Goal: Task Accomplishment & Management: Complete application form

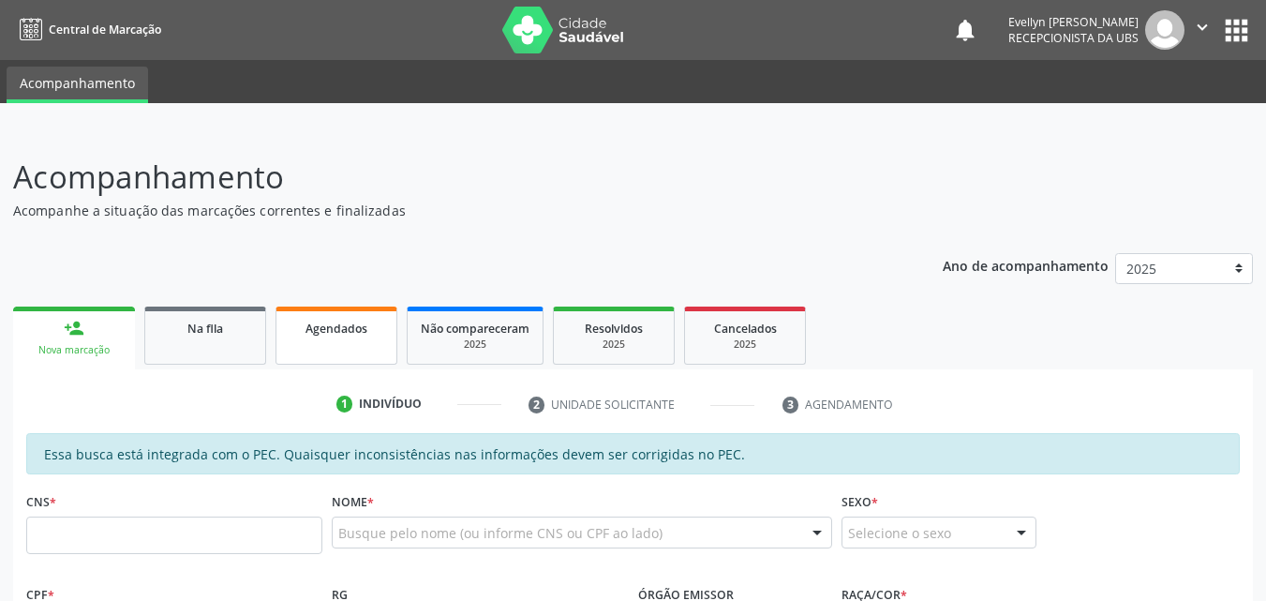
click at [303, 331] on div "Agendados" at bounding box center [337, 328] width 94 height 20
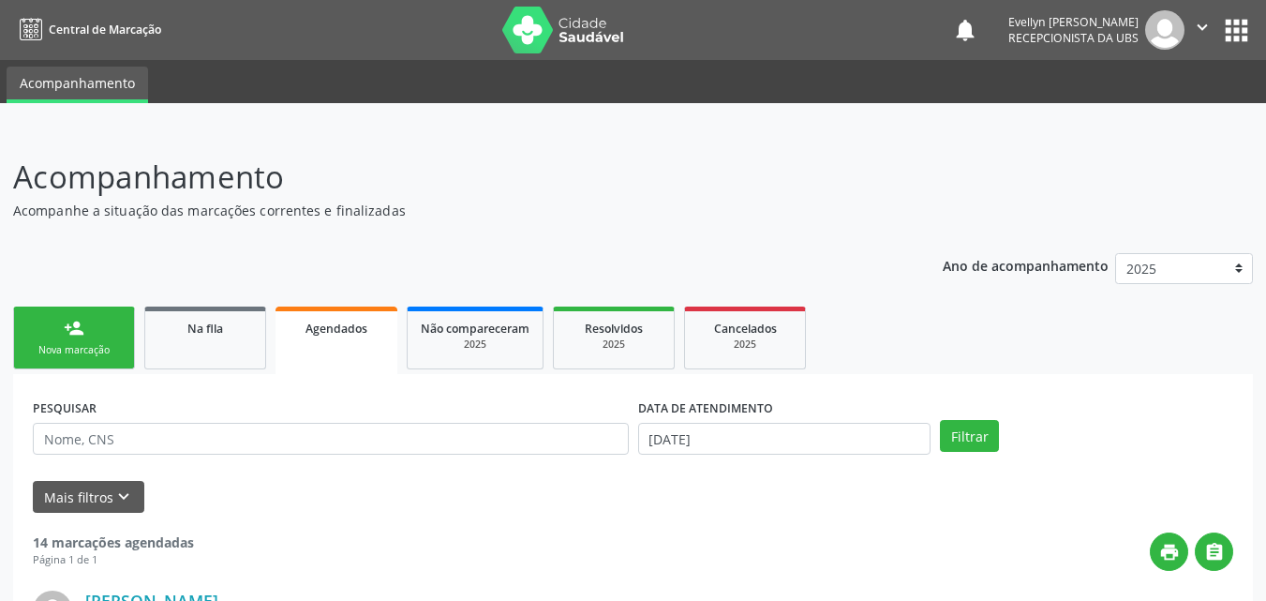
click at [93, 331] on link "person_add Nova marcação" at bounding box center [74, 337] width 122 height 63
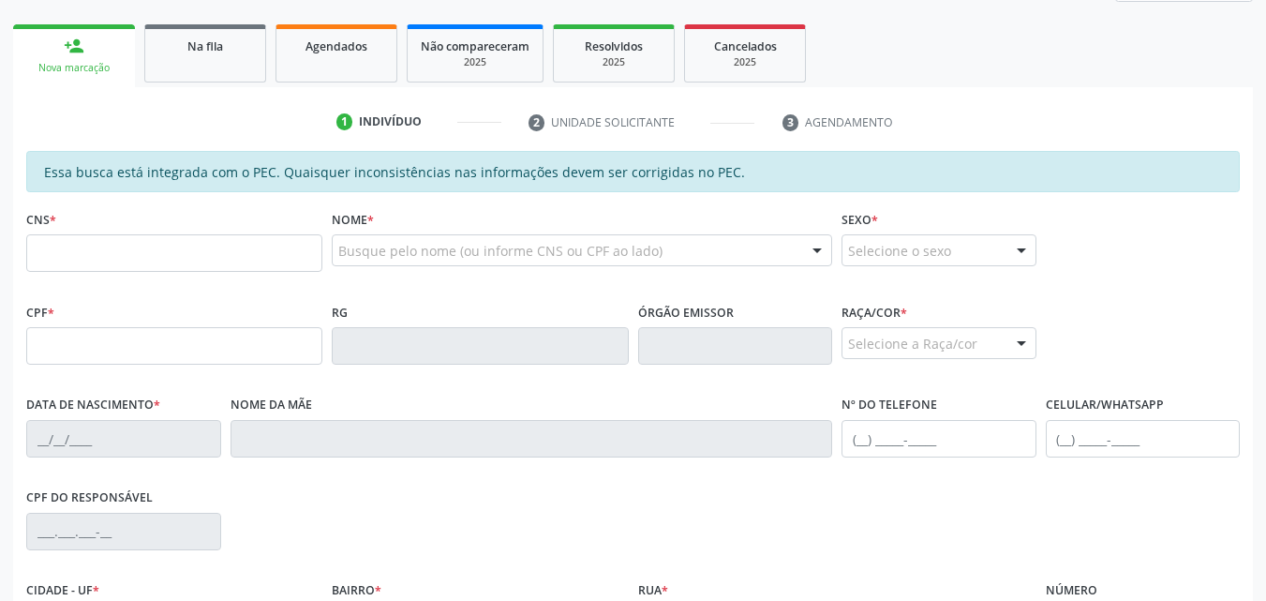
scroll to position [305, 0]
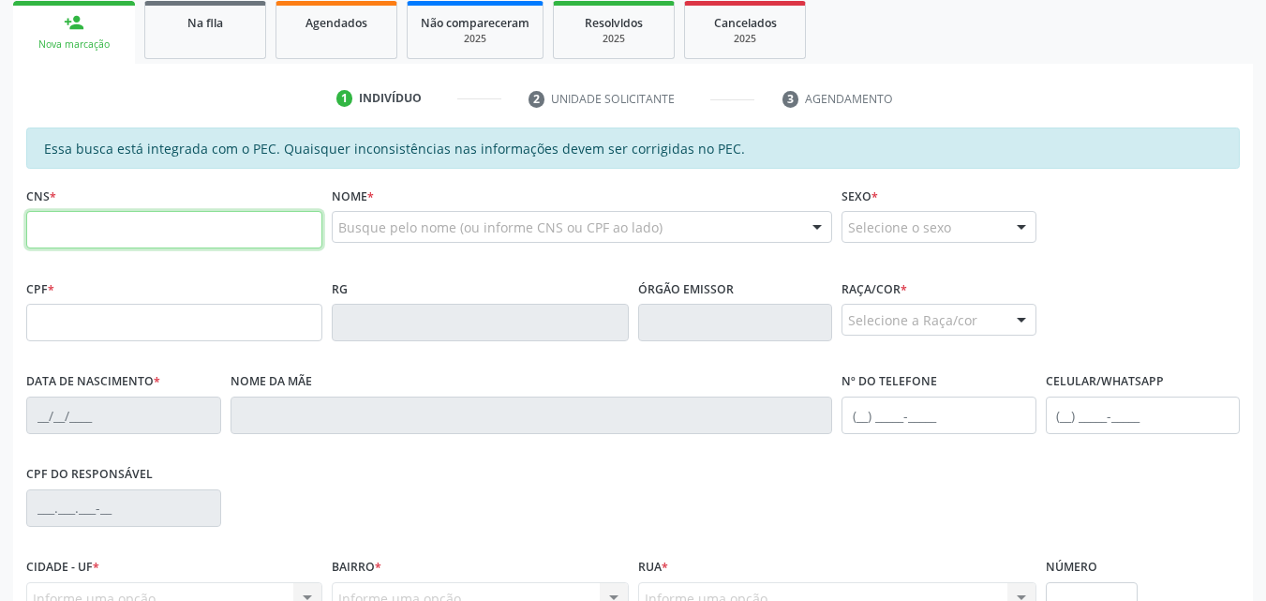
click at [284, 247] on input "text" at bounding box center [174, 229] width 296 height 37
type input "704 3085 8357 0897"
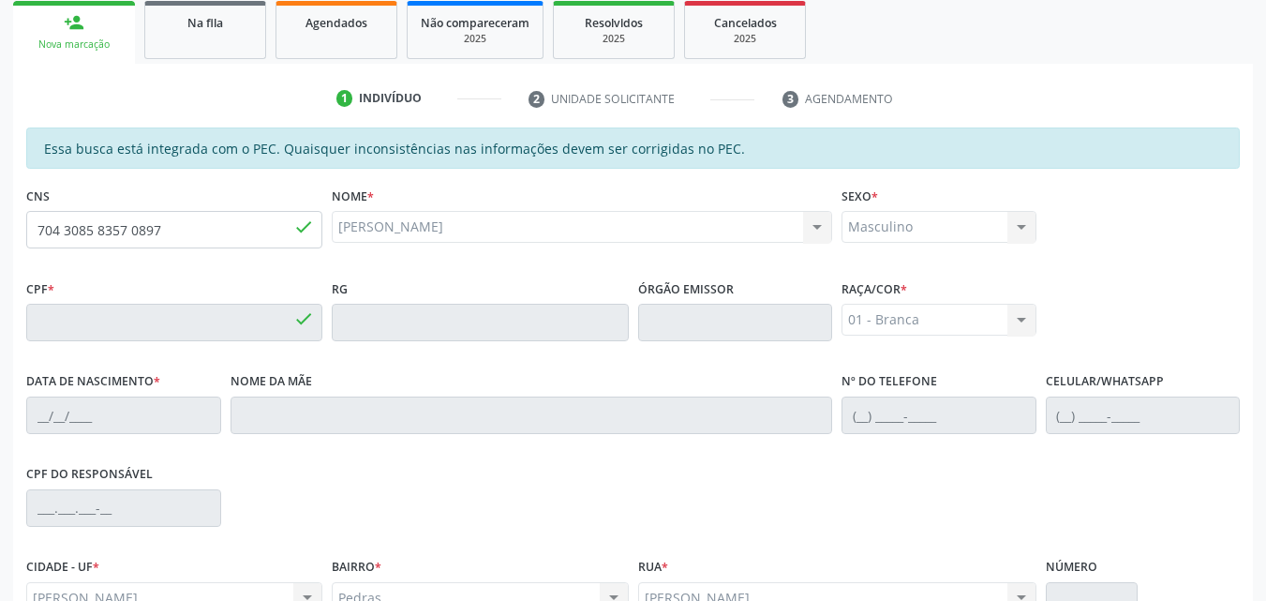
type input "443.434.588-57"
type input "1[DATE]"
type input "[PERSON_NAME]"
type input "[PHONE_NUMBER]"
type input "S/N"
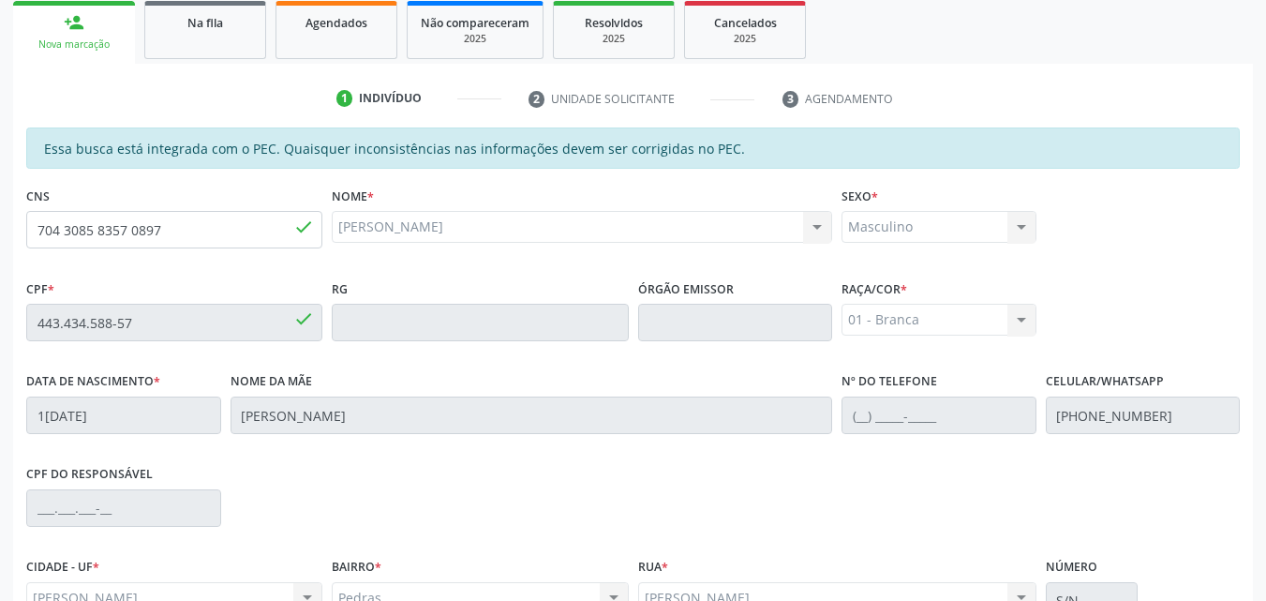
scroll to position [496, 0]
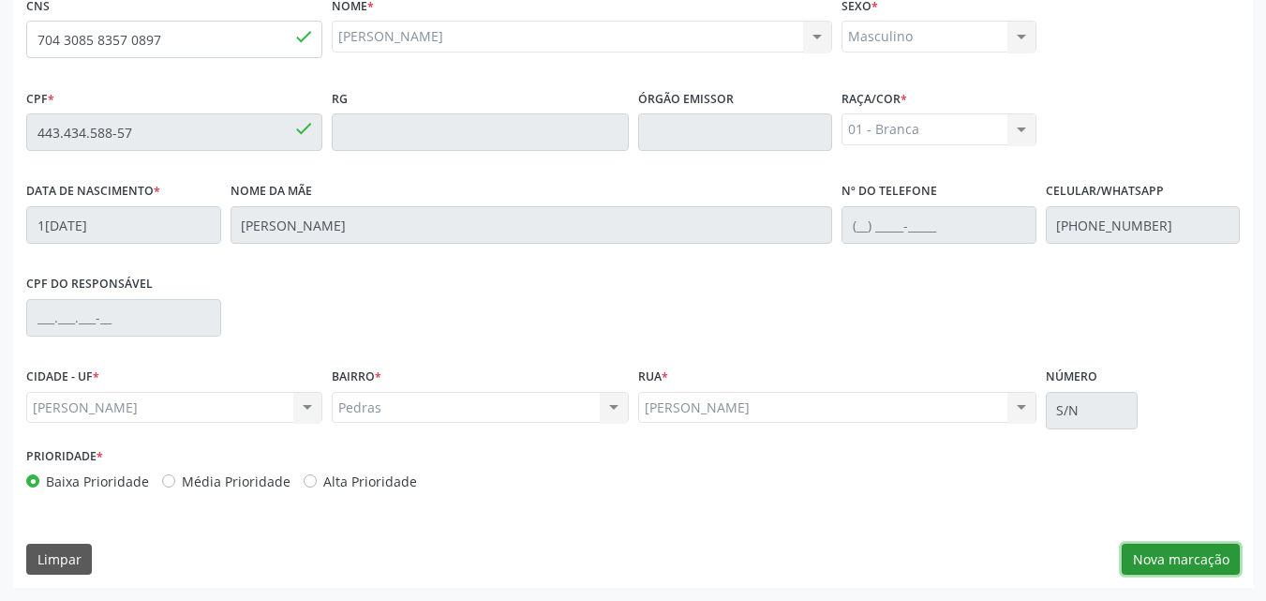
click at [1181, 559] on button "Nova marcação" at bounding box center [1181, 559] width 118 height 32
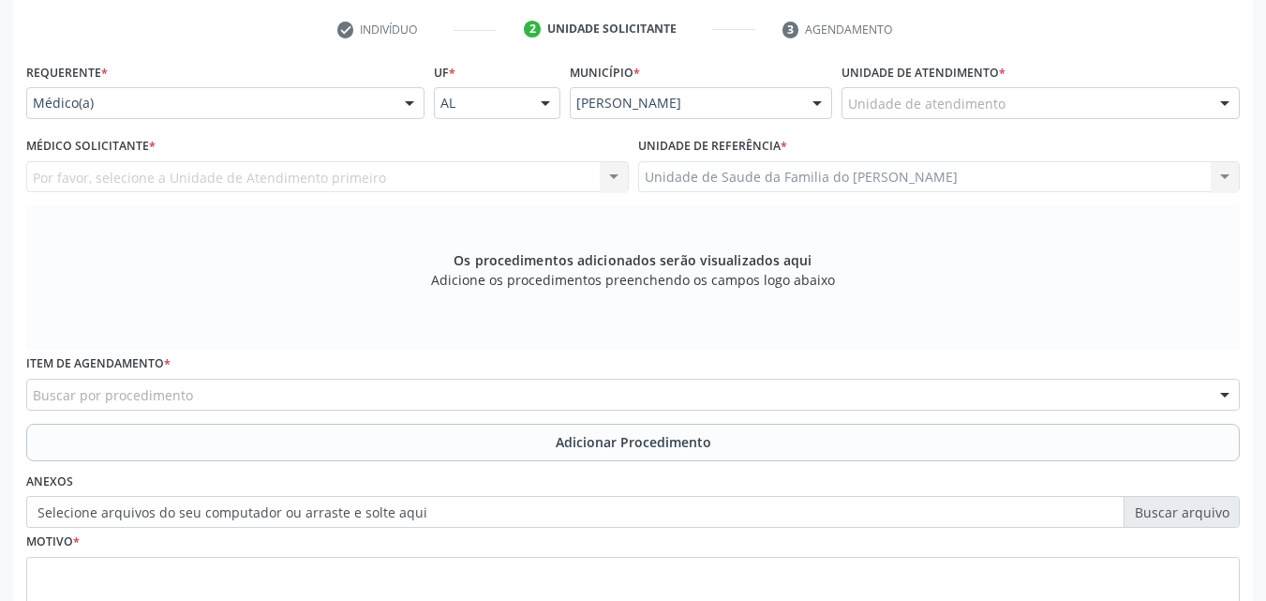
scroll to position [356, 0]
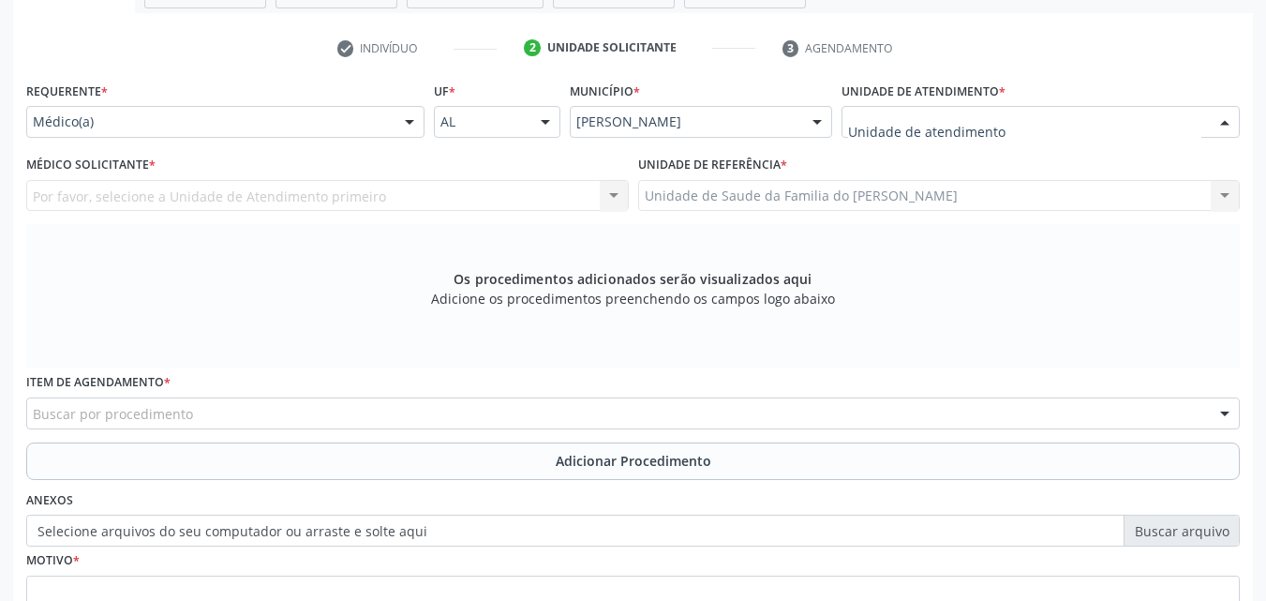
click at [1087, 128] on div at bounding box center [1040, 122] width 398 height 32
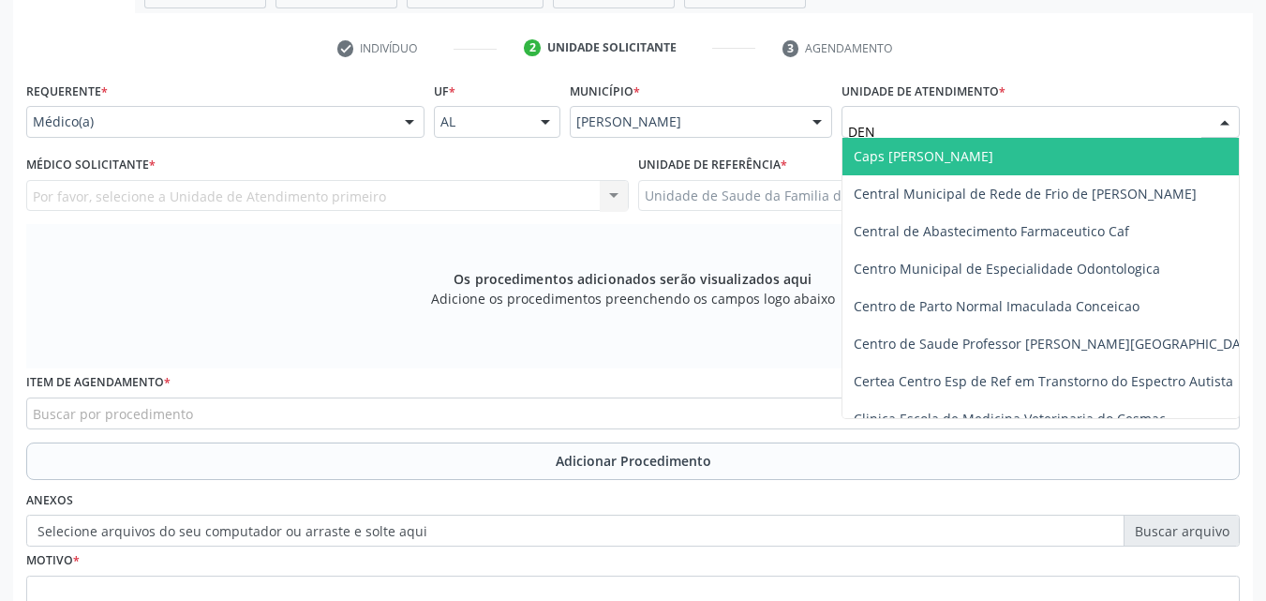
type input "DENI"
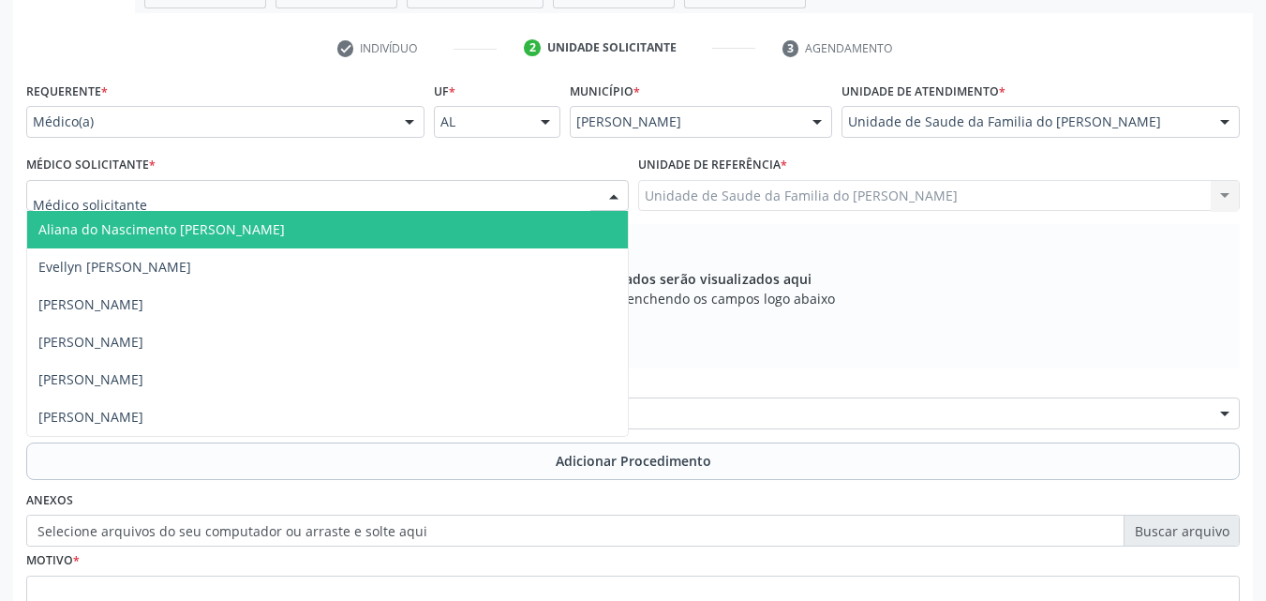
click at [575, 181] on div at bounding box center [327, 196] width 602 height 32
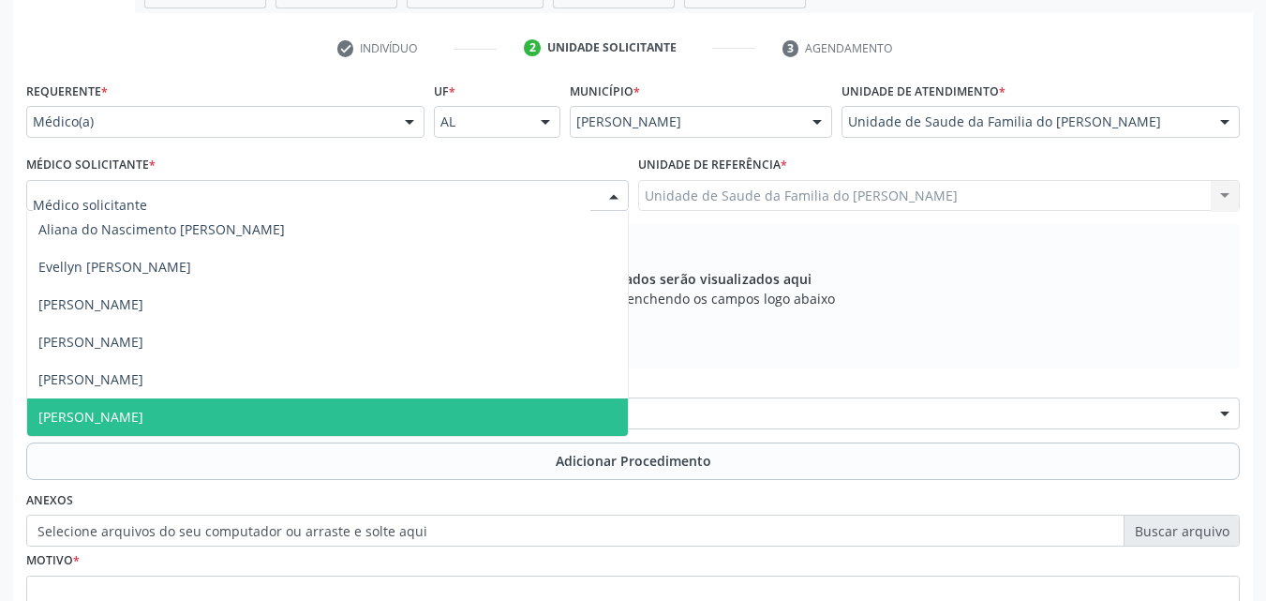
click at [465, 412] on span "[PERSON_NAME]" at bounding box center [327, 416] width 601 height 37
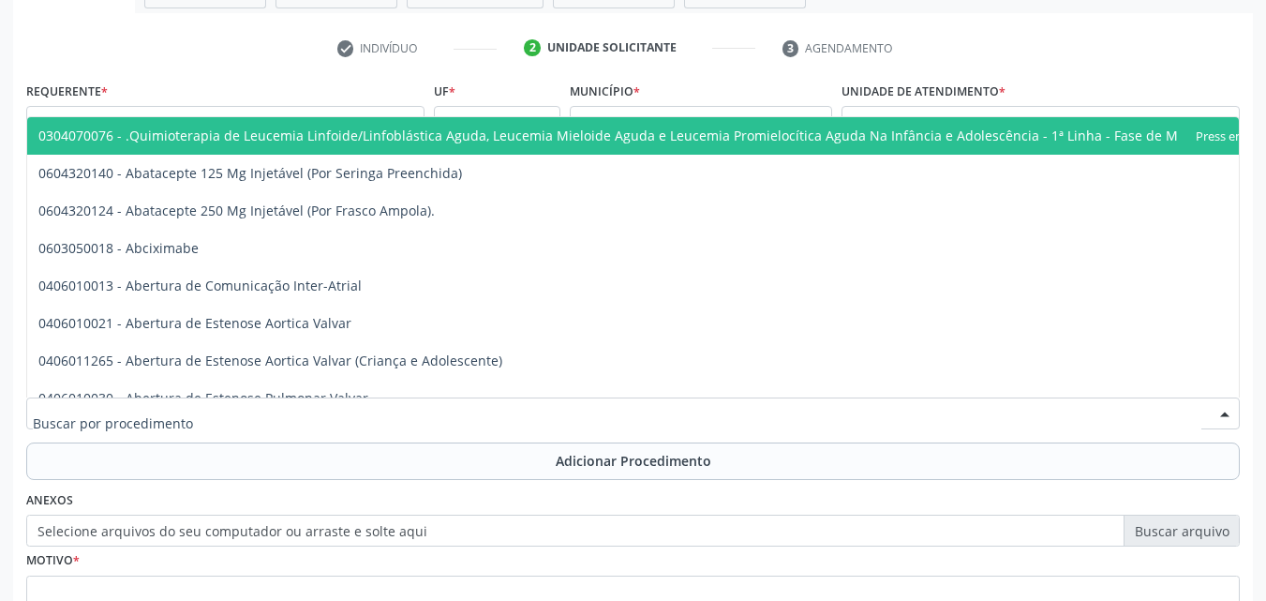
click at [464, 414] on div at bounding box center [632, 413] width 1213 height 32
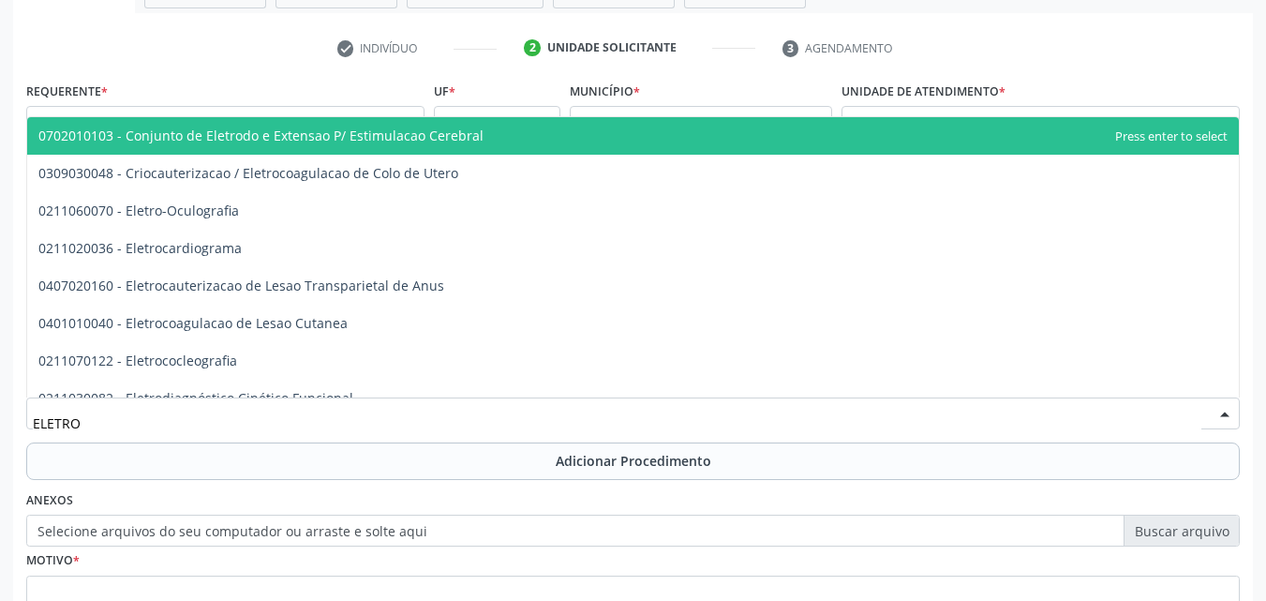
type input "ELETROC"
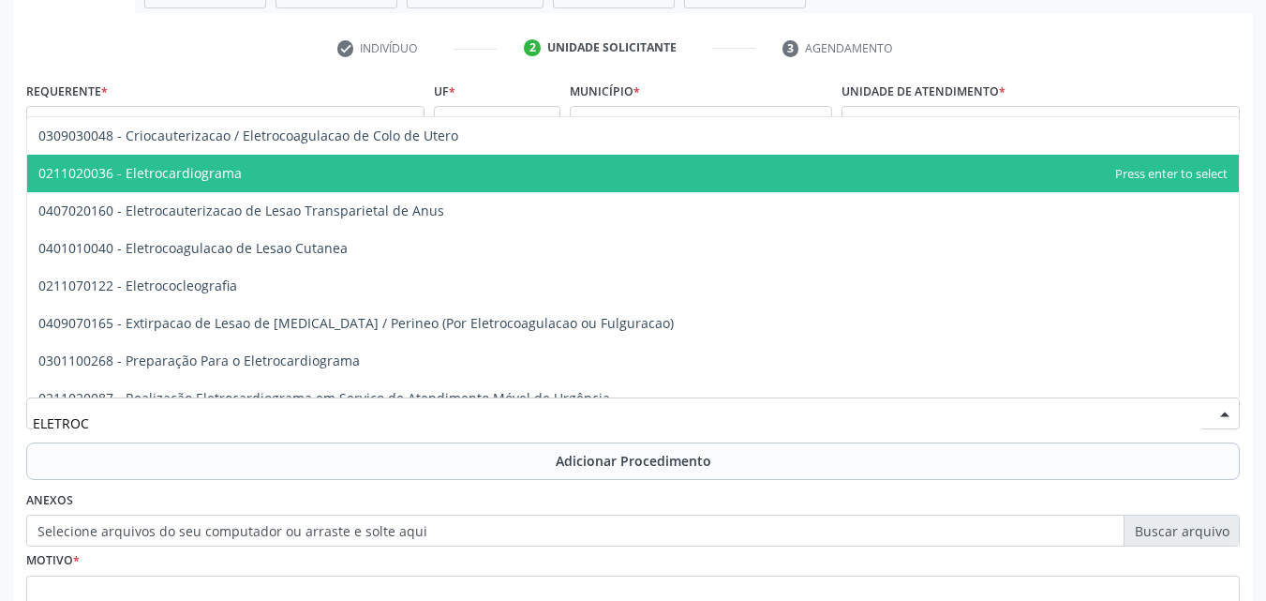
click at [374, 170] on span "0211020036 - Eletrocardiograma" at bounding box center [632, 173] width 1211 height 37
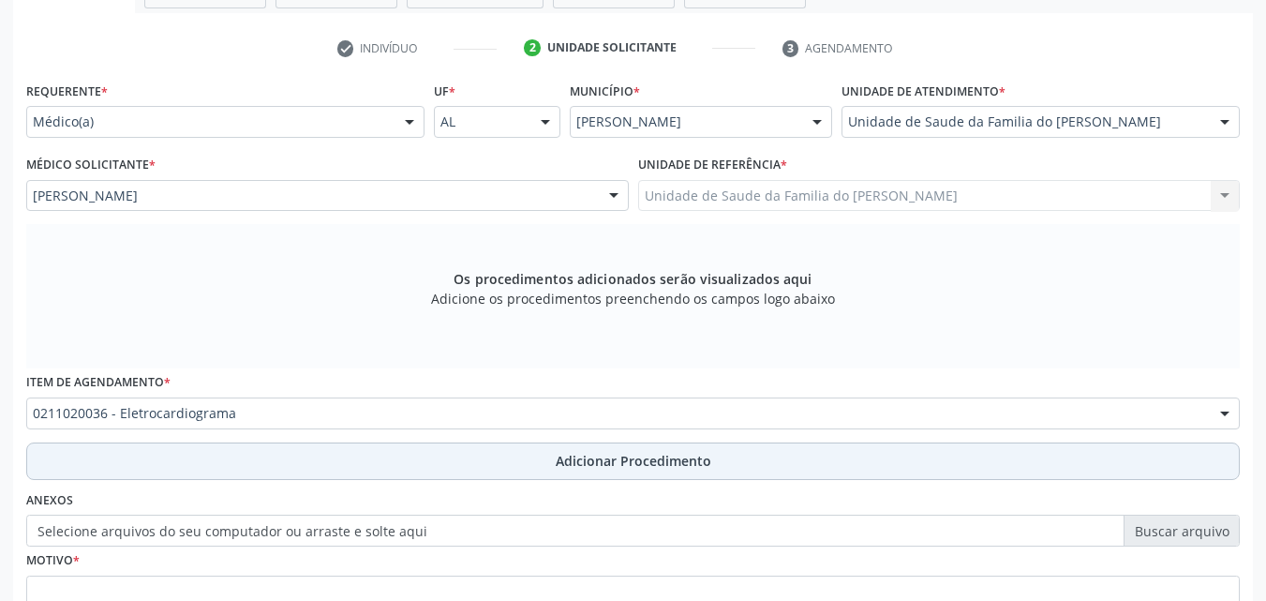
click at [1033, 470] on button "Adicionar Procedimento" at bounding box center [632, 460] width 1213 height 37
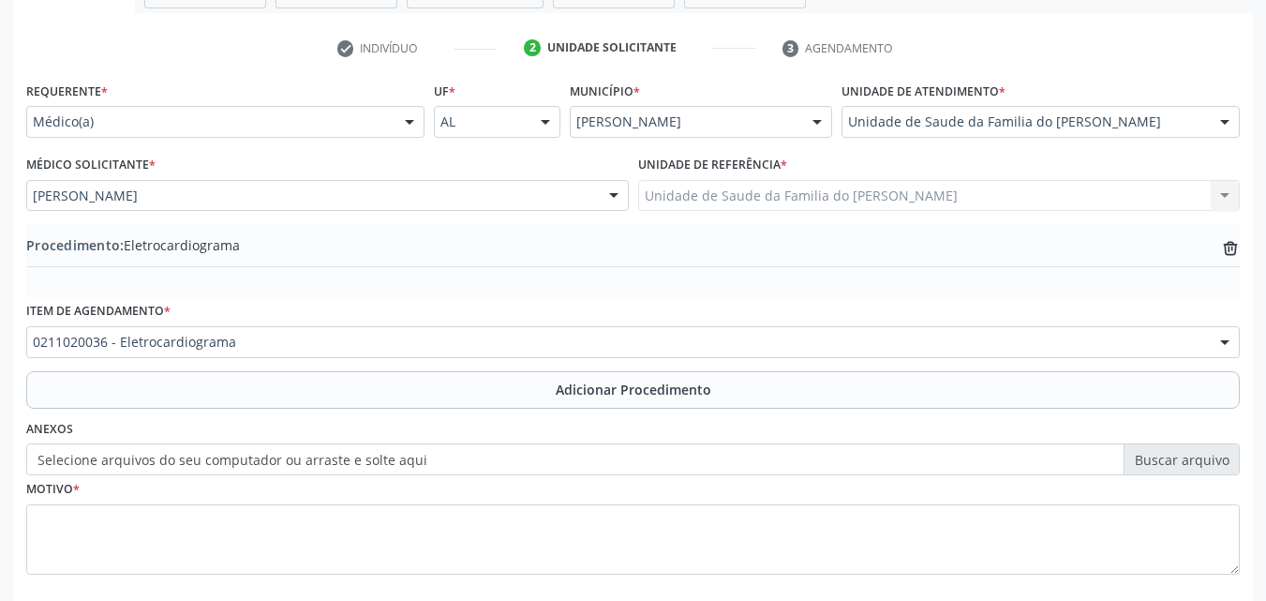
scroll to position [433, 0]
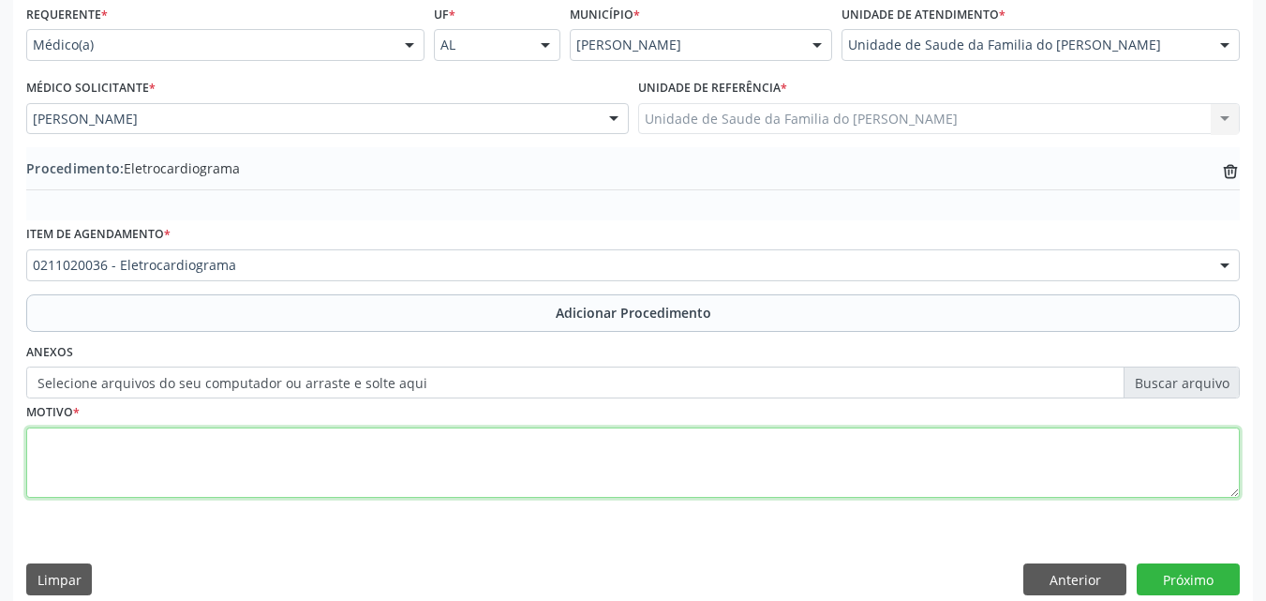
click at [1081, 452] on textarea at bounding box center [632, 462] width 1213 height 71
type textarea "DOR TORACICA, NÃO ESPECIFICADA"
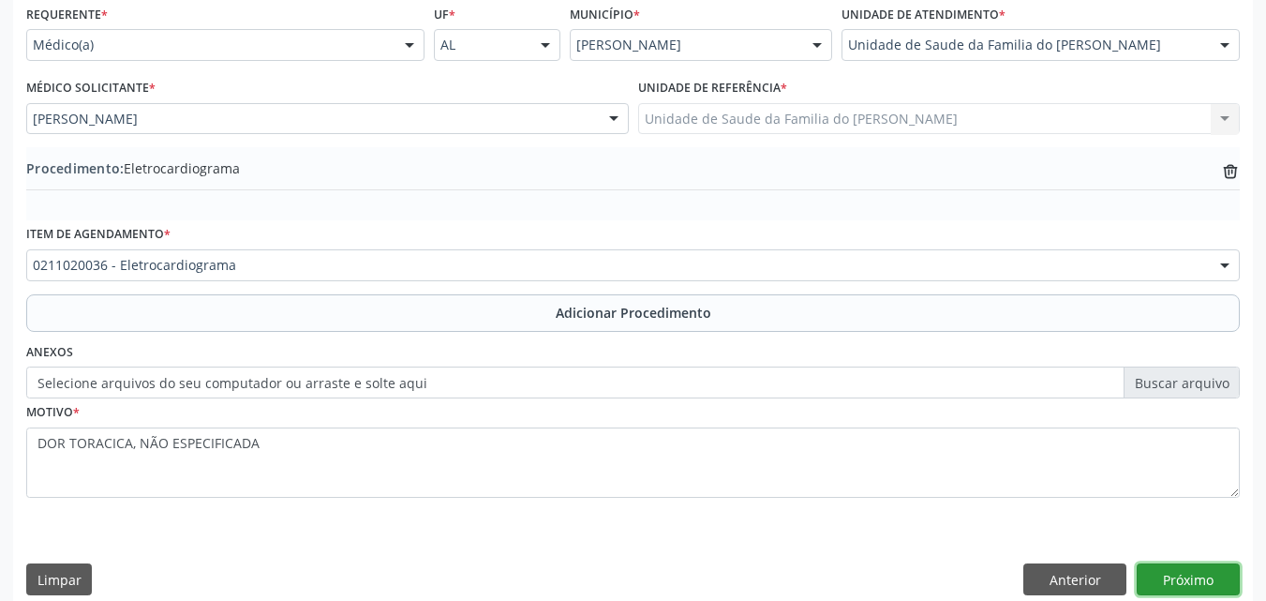
click at [1175, 586] on button "Próximo" at bounding box center [1188, 579] width 103 height 32
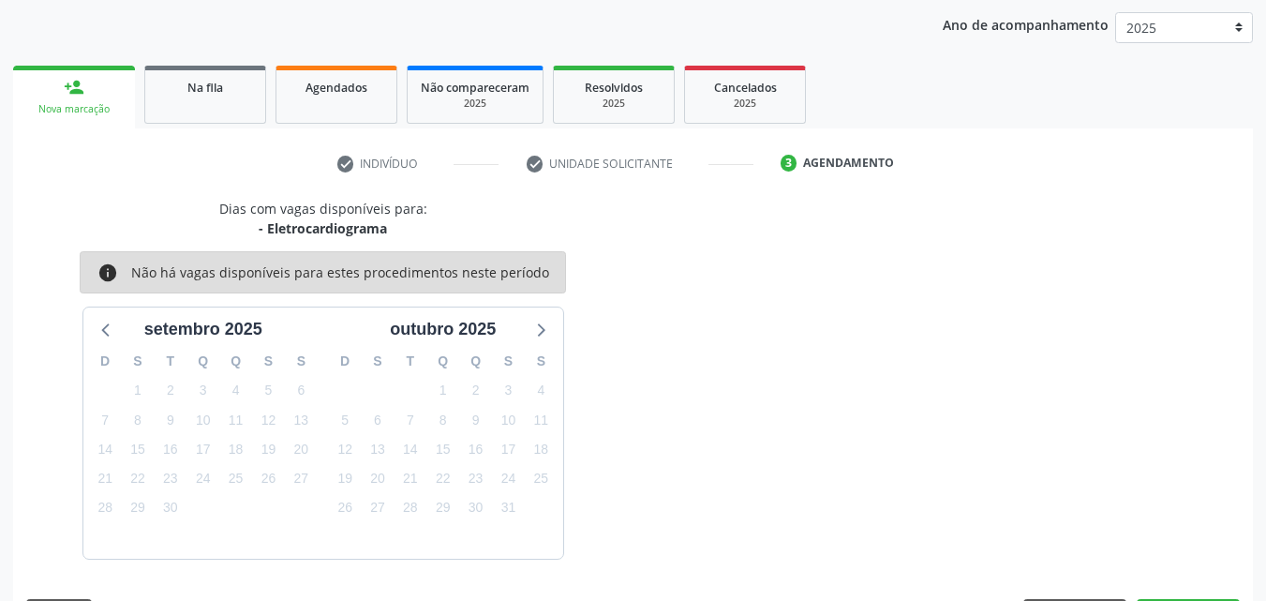
scroll to position [296, 0]
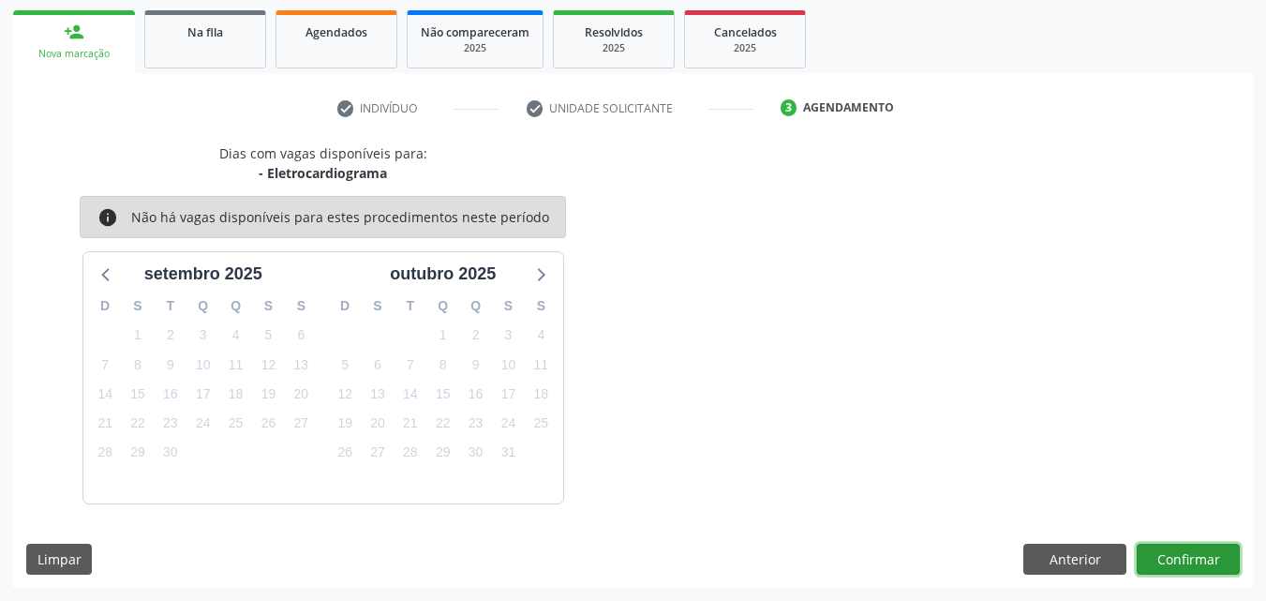
click at [1183, 565] on button "Confirmar" at bounding box center [1188, 559] width 103 height 32
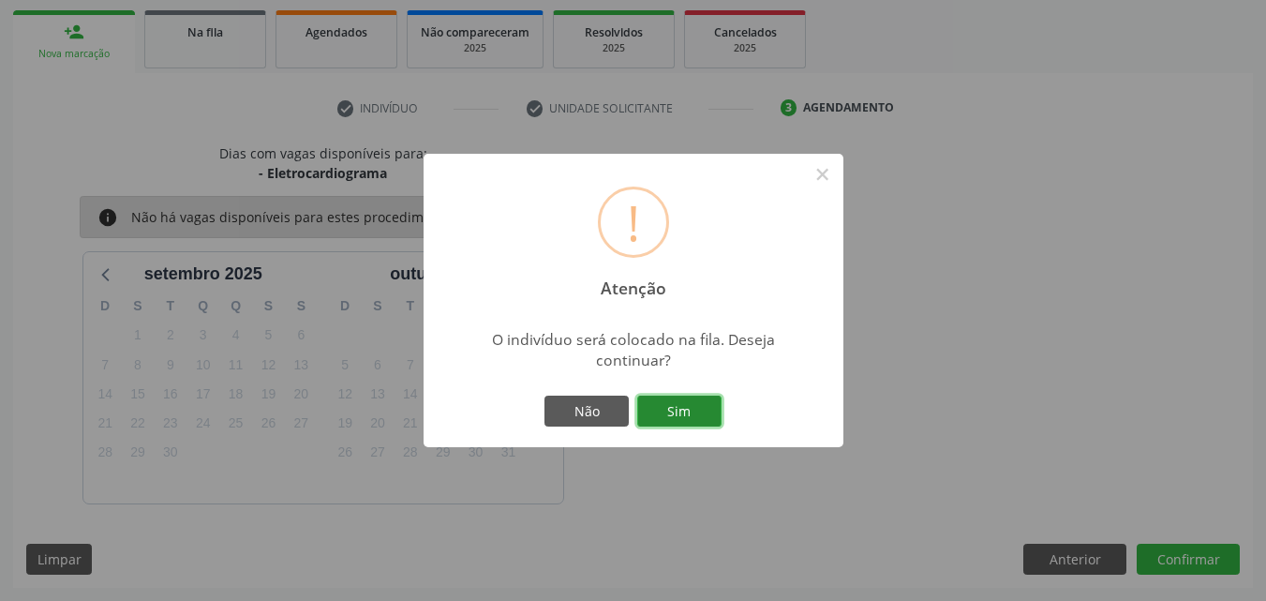
click at [664, 422] on button "Sim" at bounding box center [679, 411] width 84 height 32
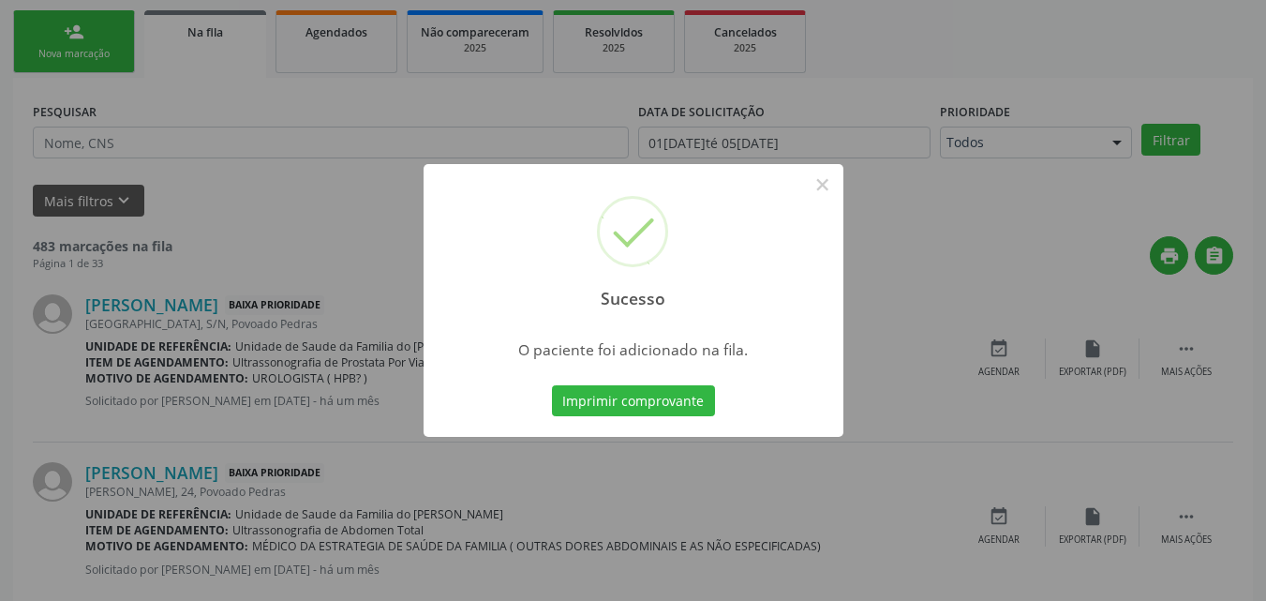
scroll to position [44, 0]
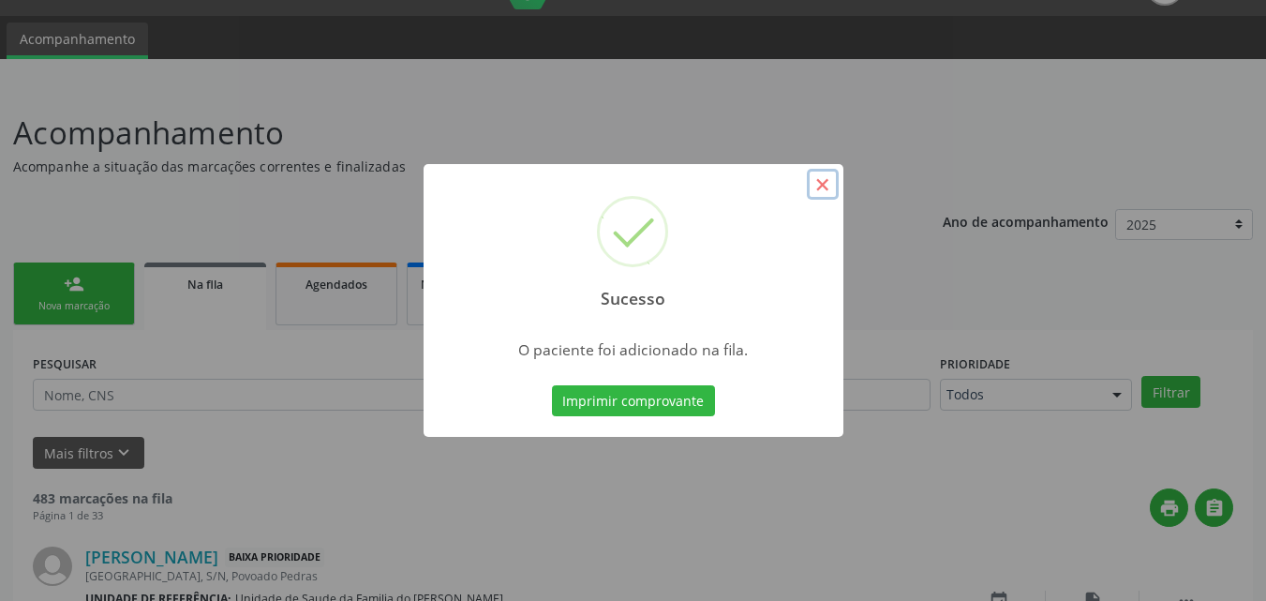
click at [818, 185] on button "×" at bounding box center [823, 185] width 32 height 32
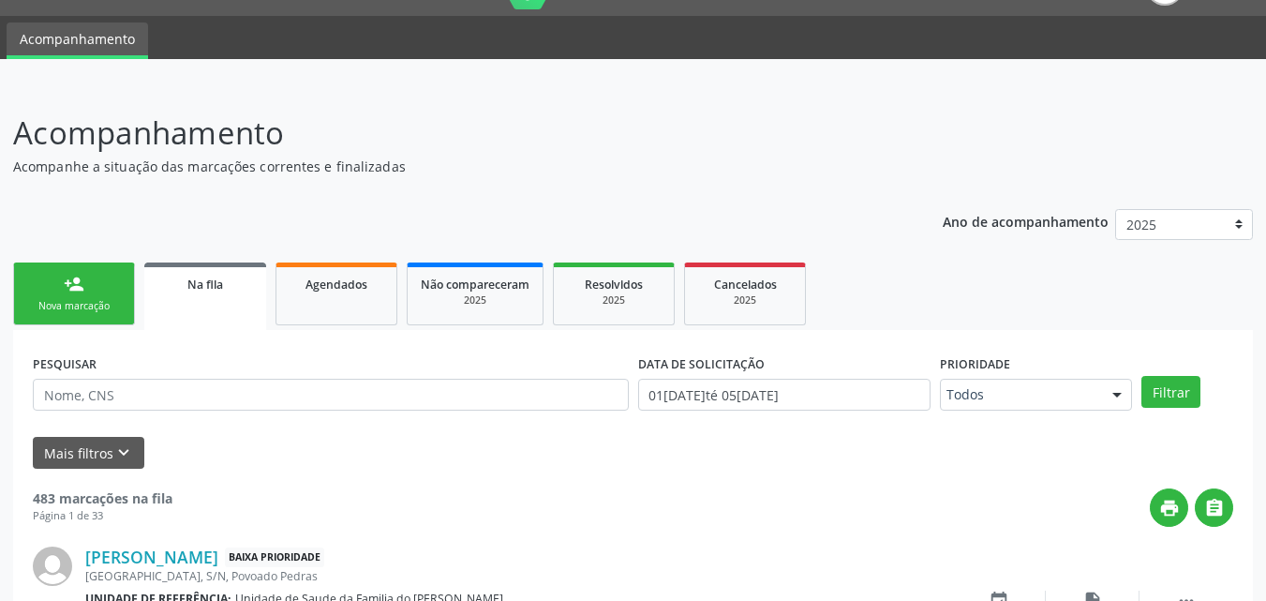
click at [72, 290] on div "person_add" at bounding box center [74, 284] width 21 height 21
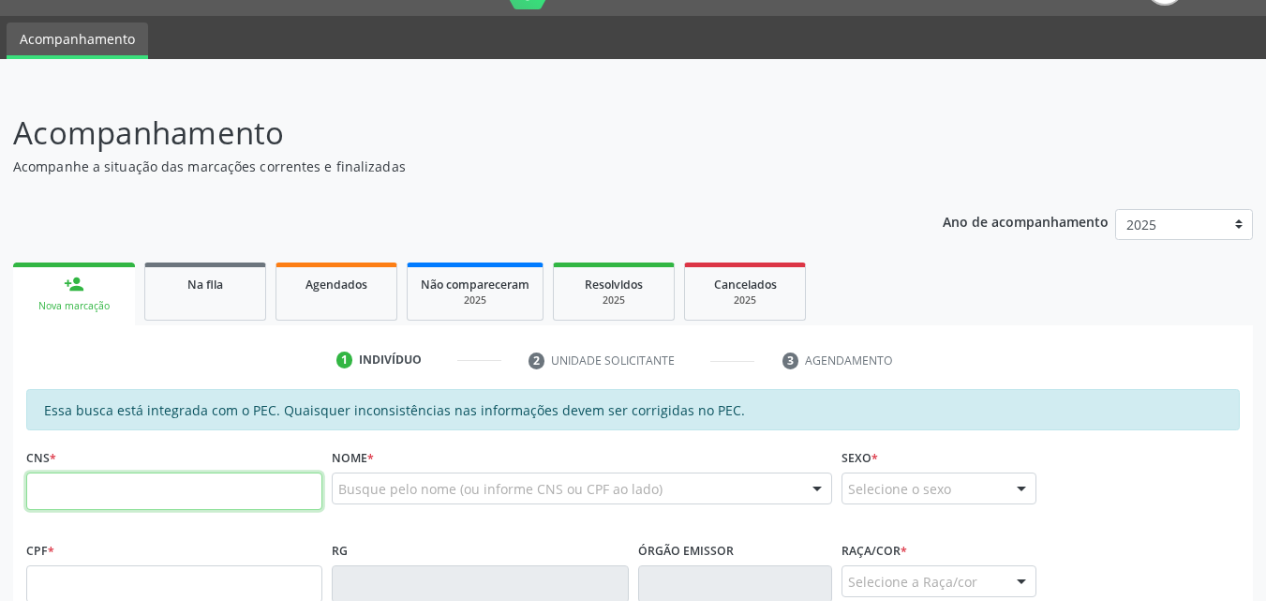
click at [239, 488] on input "text" at bounding box center [174, 490] width 296 height 37
type input "704 8080 8404 6241"
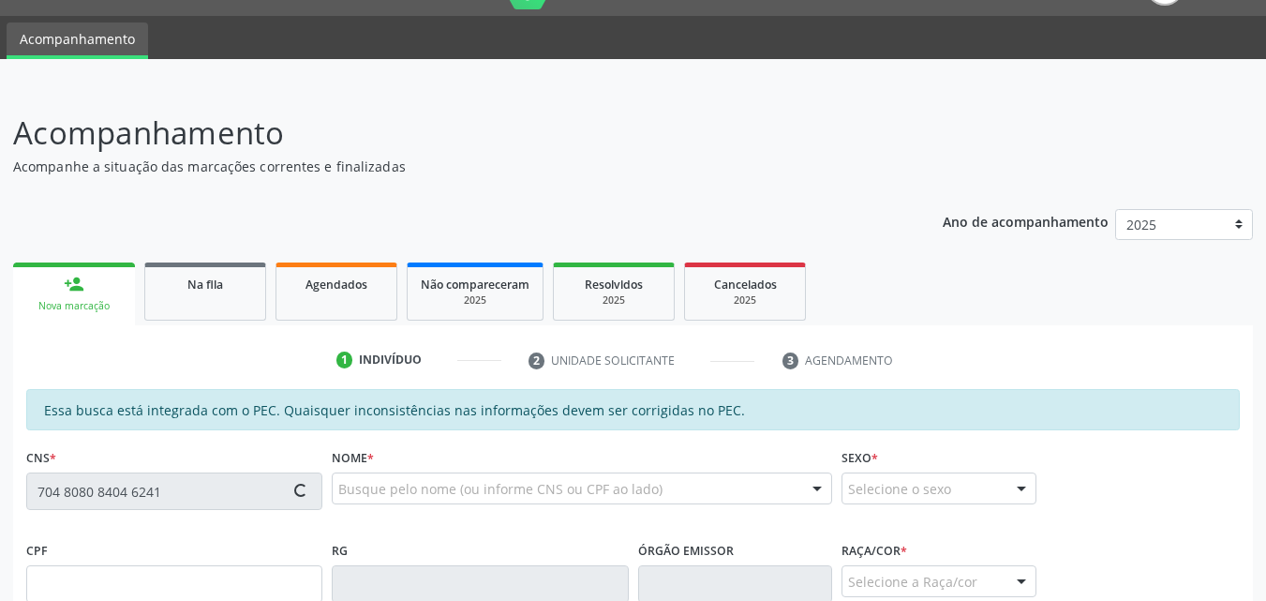
type input "156.395.394-37"
type input "[DATE]"
type input "Ivanilza da [PERSON_NAME]"
type input "[PHONE_NUMBER]"
type input "S/N"
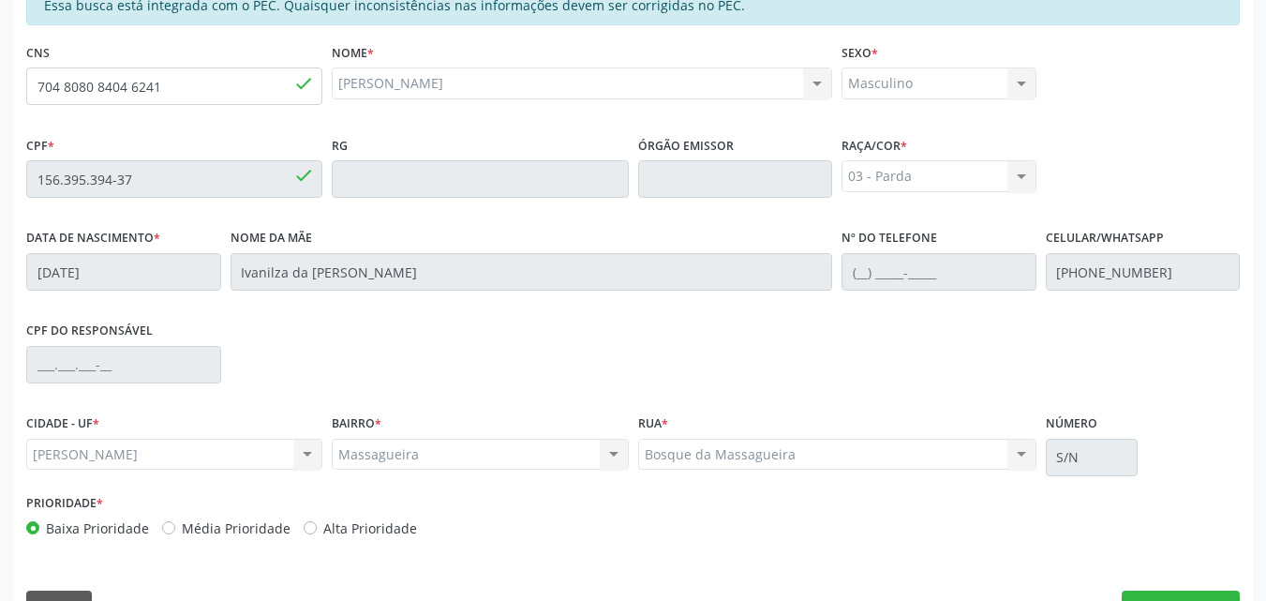
scroll to position [496, 0]
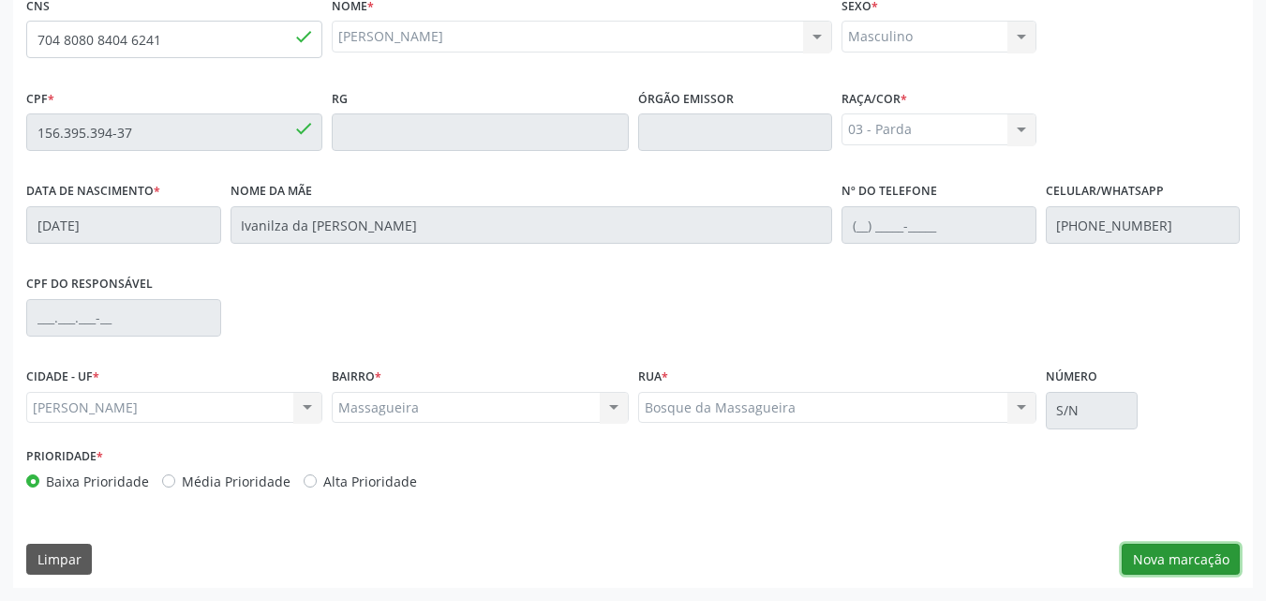
click at [1191, 559] on button "Nova marcação" at bounding box center [1181, 559] width 118 height 32
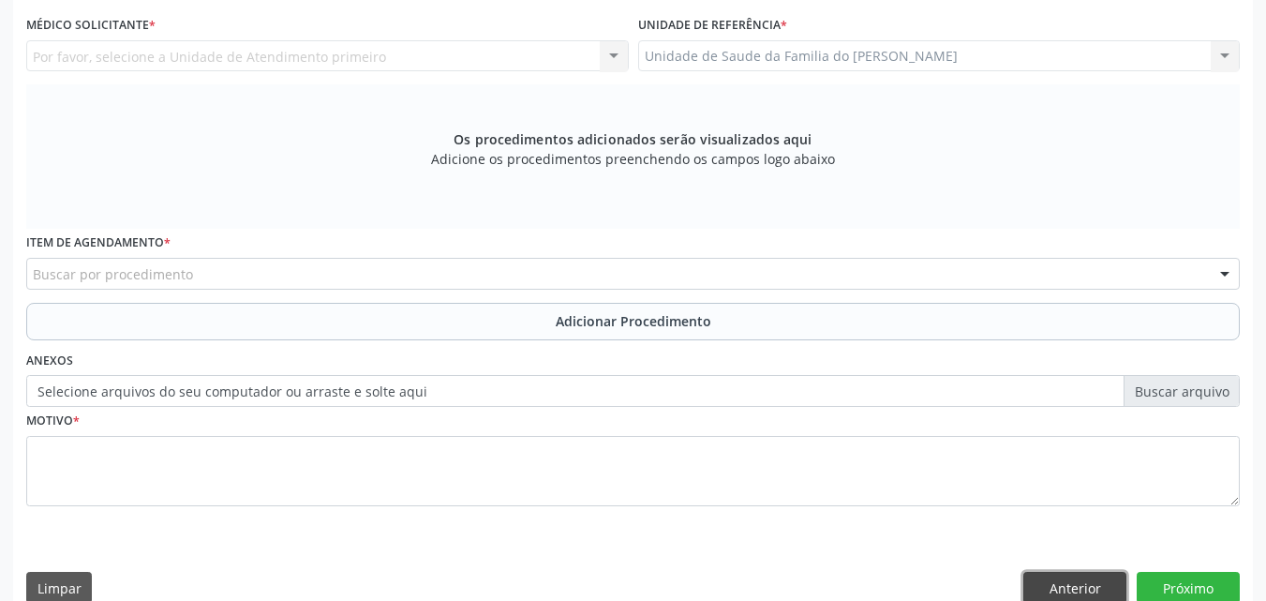
click at [1081, 584] on button "Anterior" at bounding box center [1074, 588] width 103 height 32
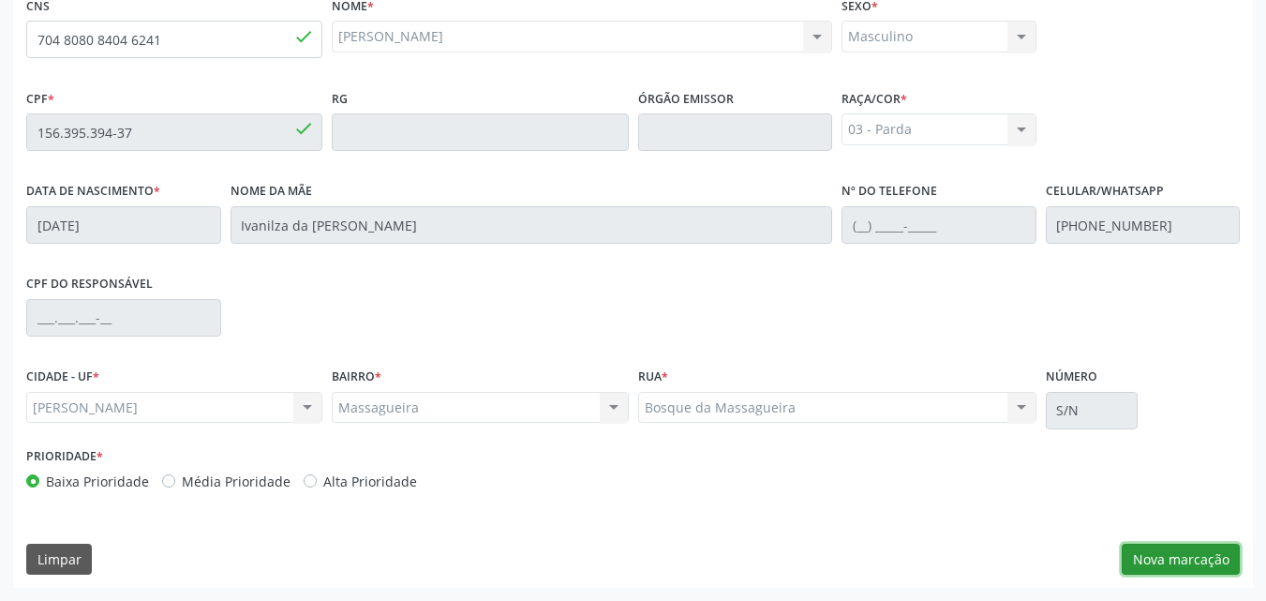
click at [1182, 557] on button "Nova marcação" at bounding box center [1181, 559] width 118 height 32
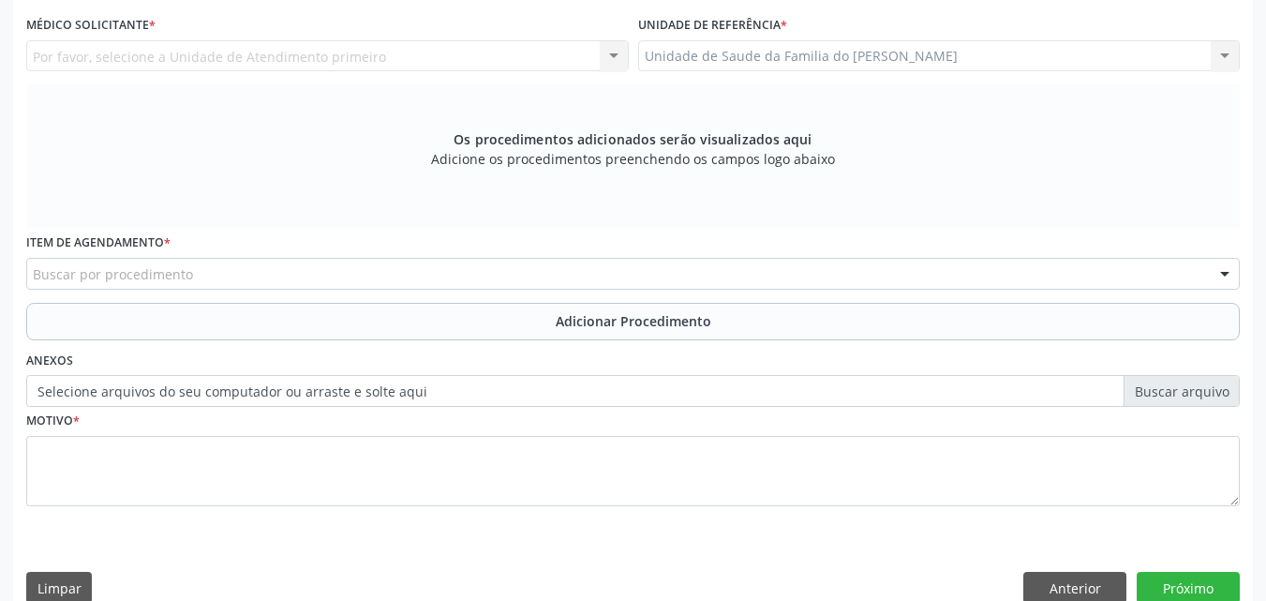
scroll to position [399, 0]
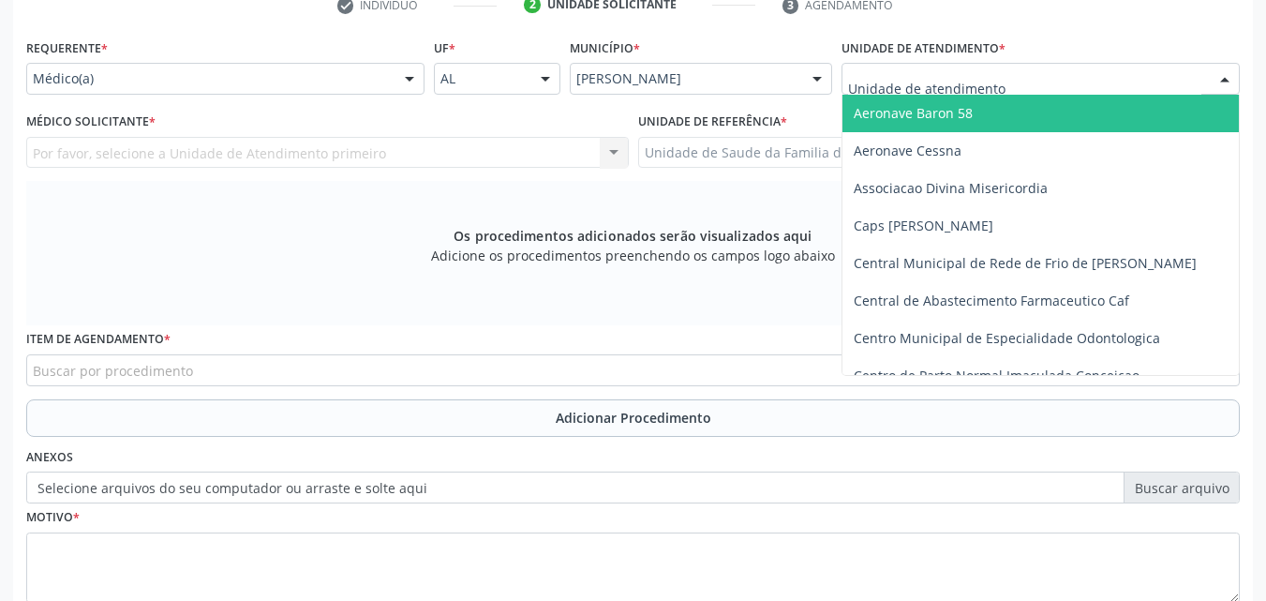
click at [1040, 84] on div at bounding box center [1040, 79] width 398 height 32
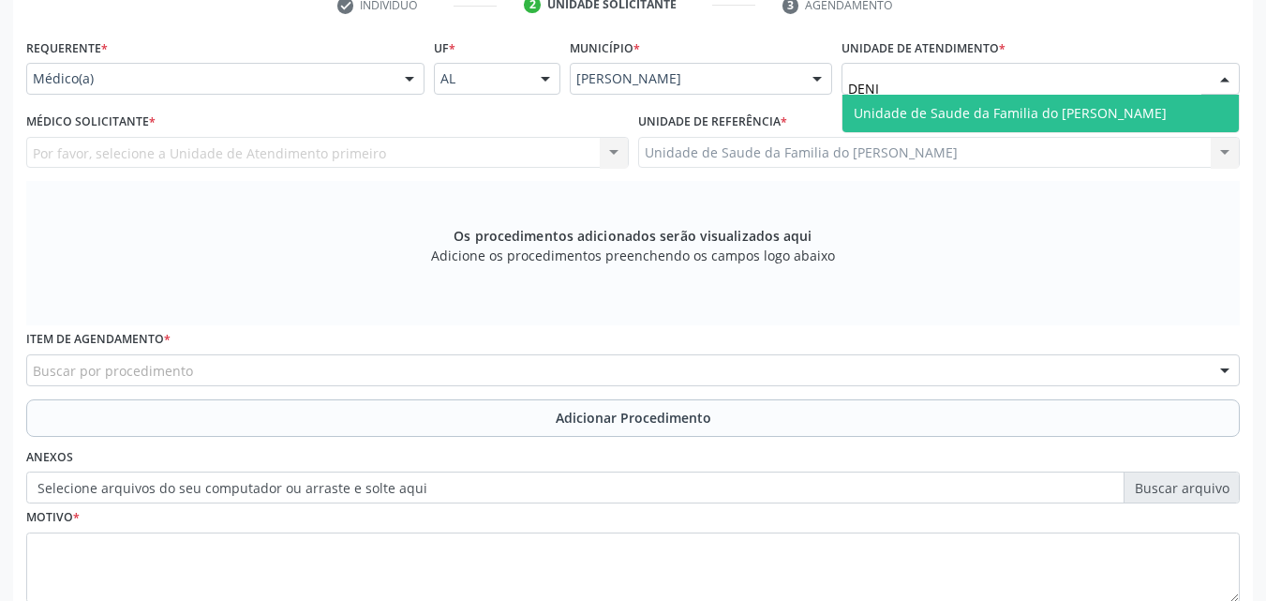
type input "[PERSON_NAME]"
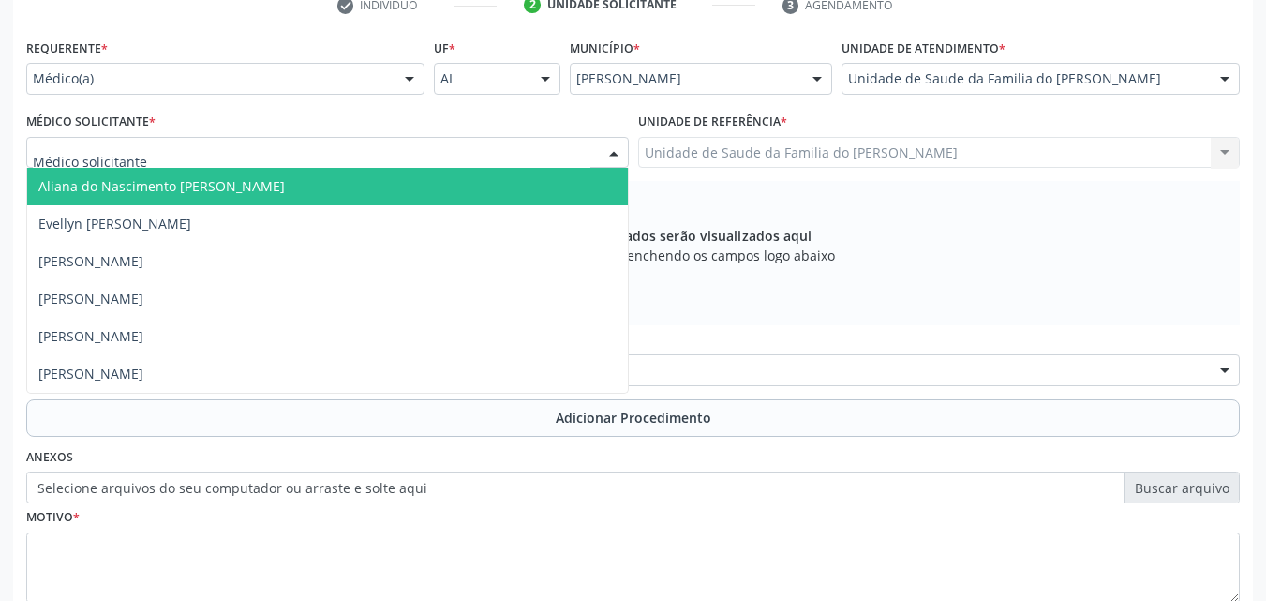
click at [492, 148] on div at bounding box center [327, 153] width 602 height 32
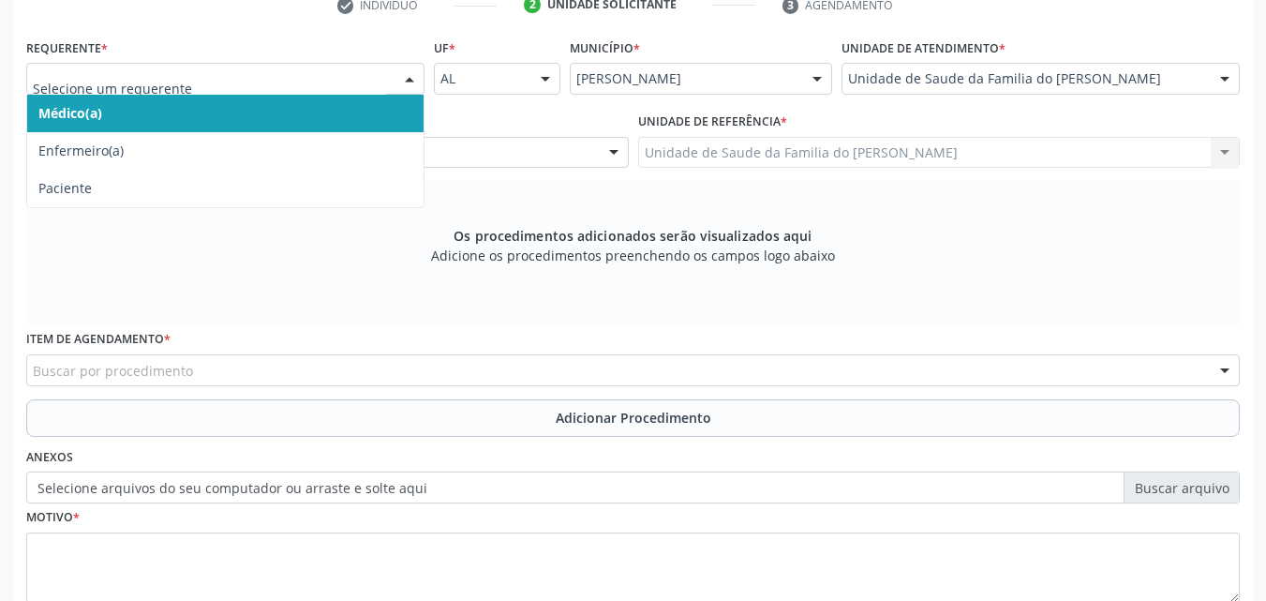
click at [394, 82] on div at bounding box center [225, 79] width 398 height 32
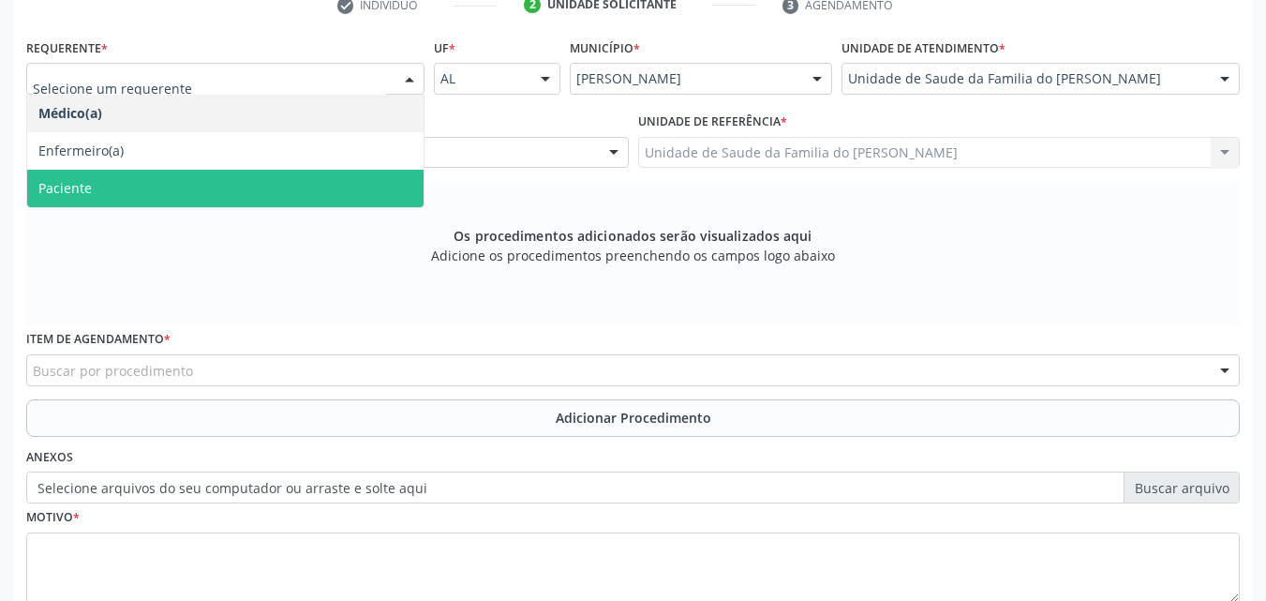
click at [320, 192] on span "Paciente" at bounding box center [225, 188] width 396 height 37
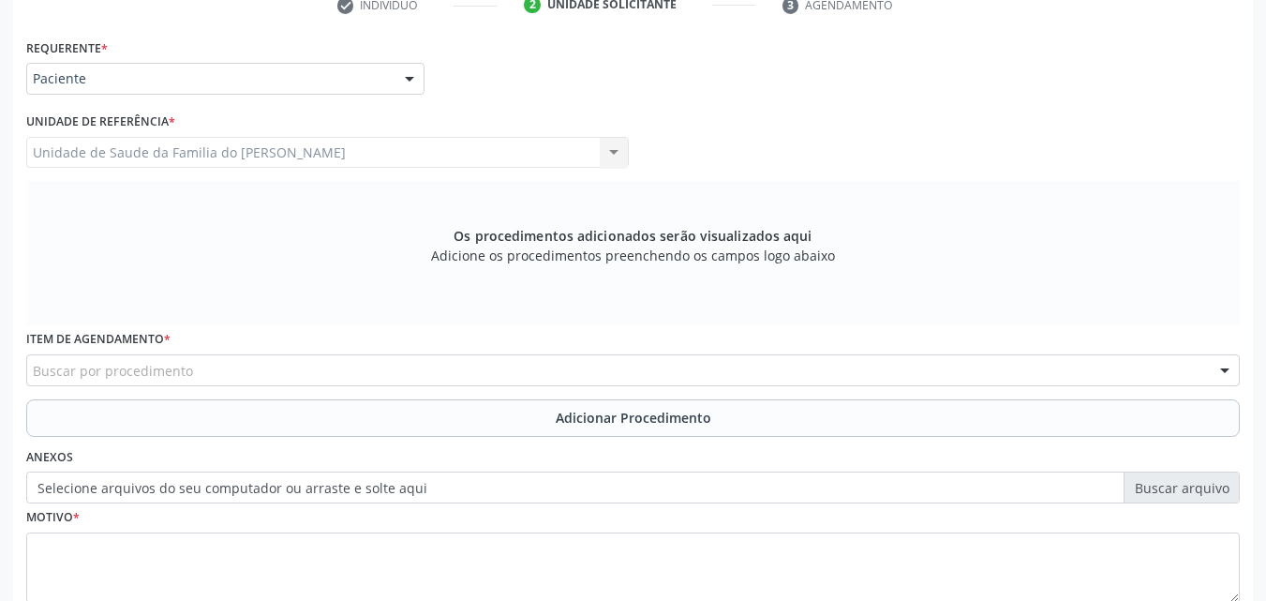
click at [350, 155] on div "Unidade de Saude da Familia do [PERSON_NAME] Unidade de Saude da Familia do [PE…" at bounding box center [327, 153] width 602 height 32
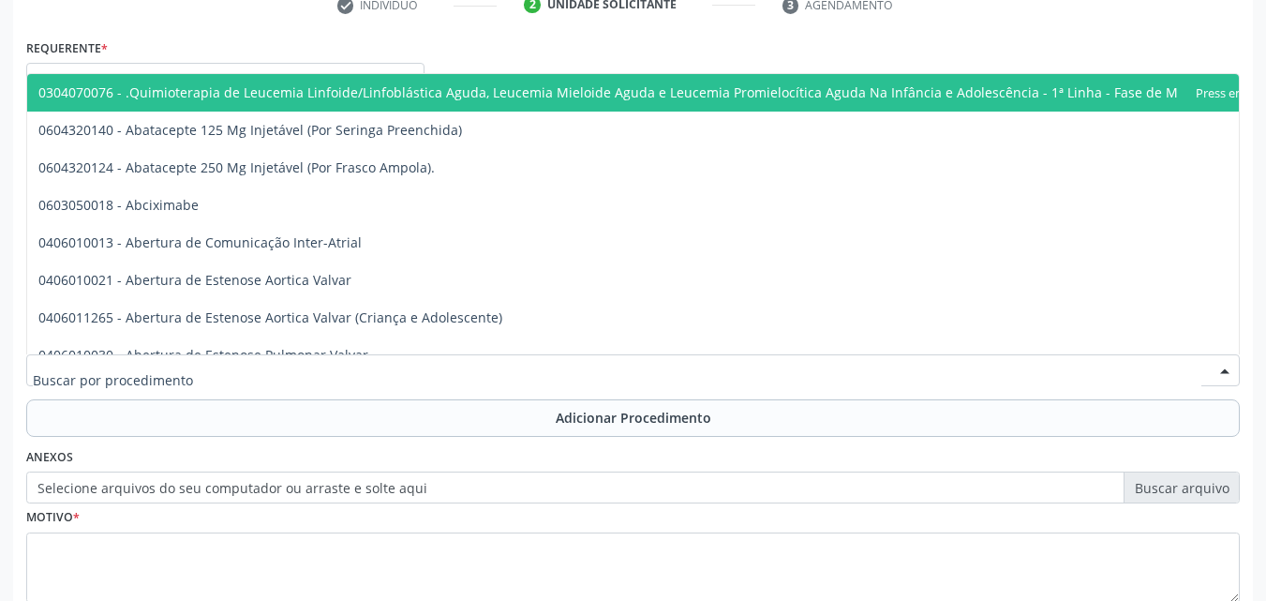
click at [309, 376] on div at bounding box center [632, 370] width 1213 height 32
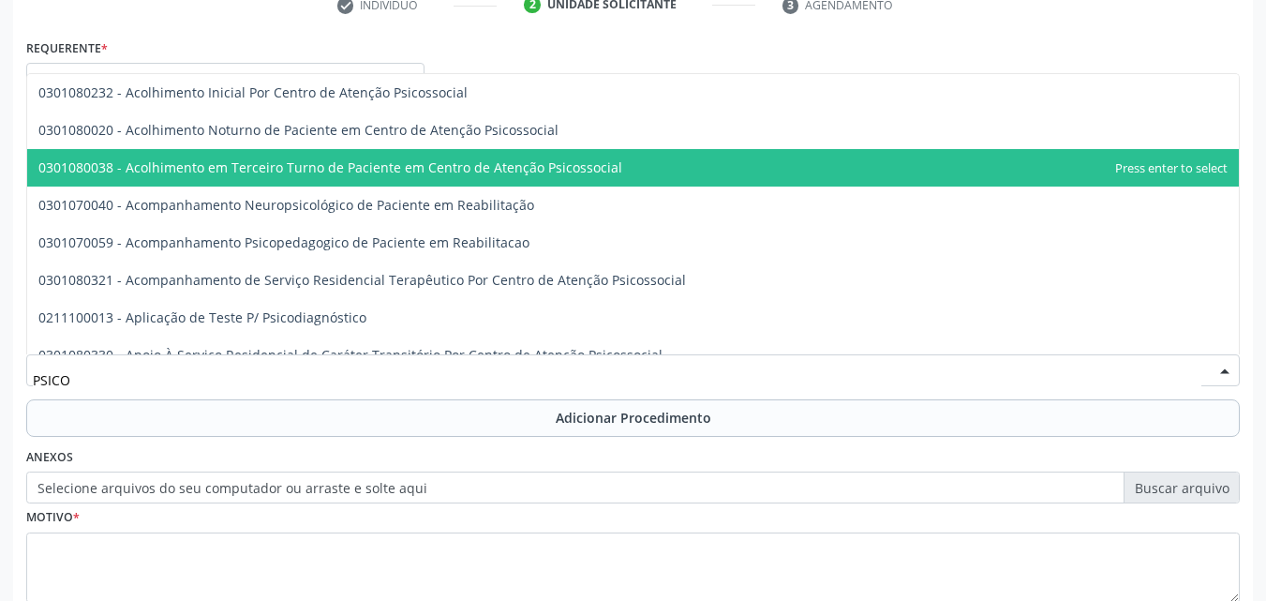
scroll to position [0, 0]
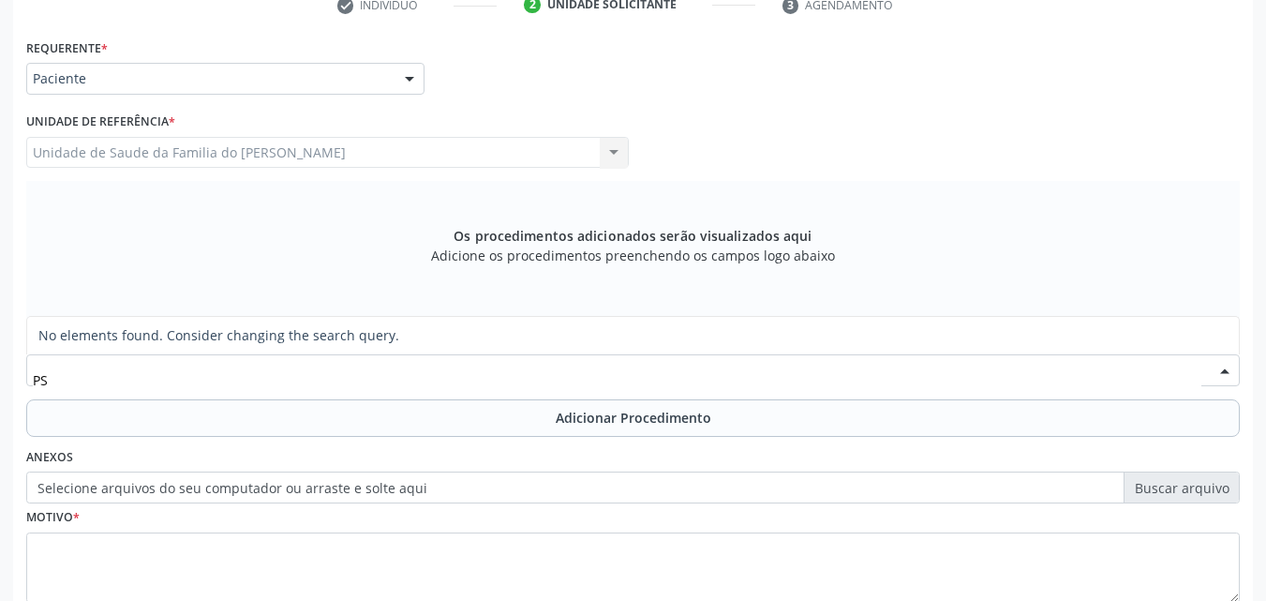
type input "P"
click at [241, 373] on div "Buscar por procedimento" at bounding box center [632, 370] width 1213 height 32
type input "0301010048-"
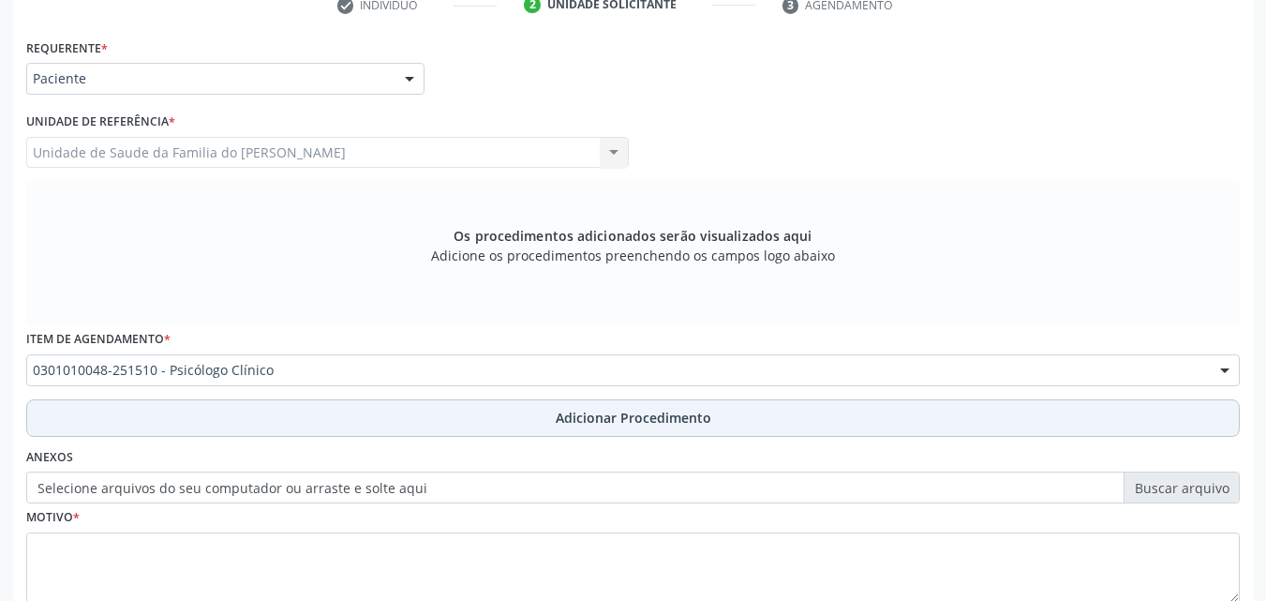
click at [242, 402] on button "Adicionar Procedimento" at bounding box center [632, 417] width 1213 height 37
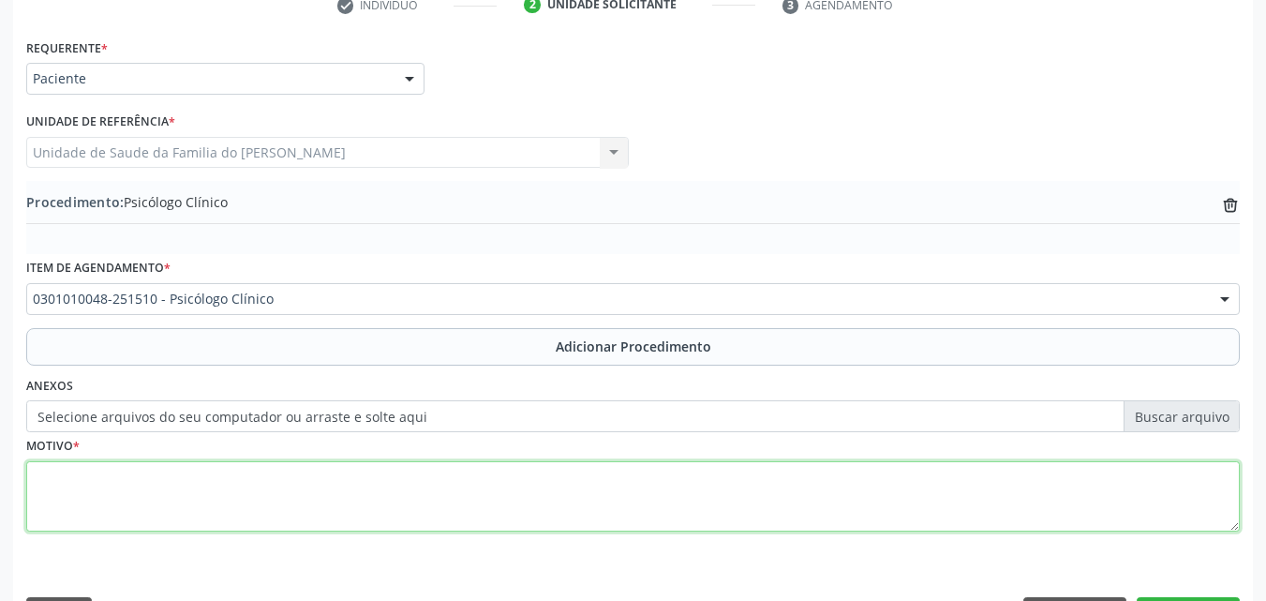
click at [246, 475] on textarea at bounding box center [632, 496] width 1213 height 71
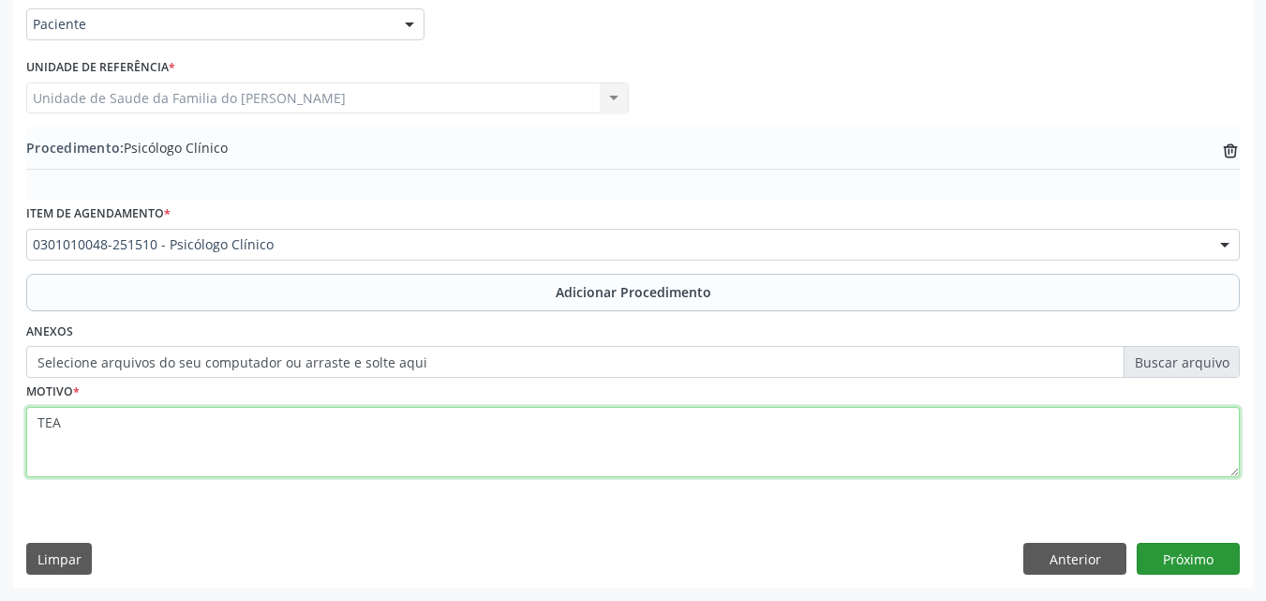
type textarea "TEA"
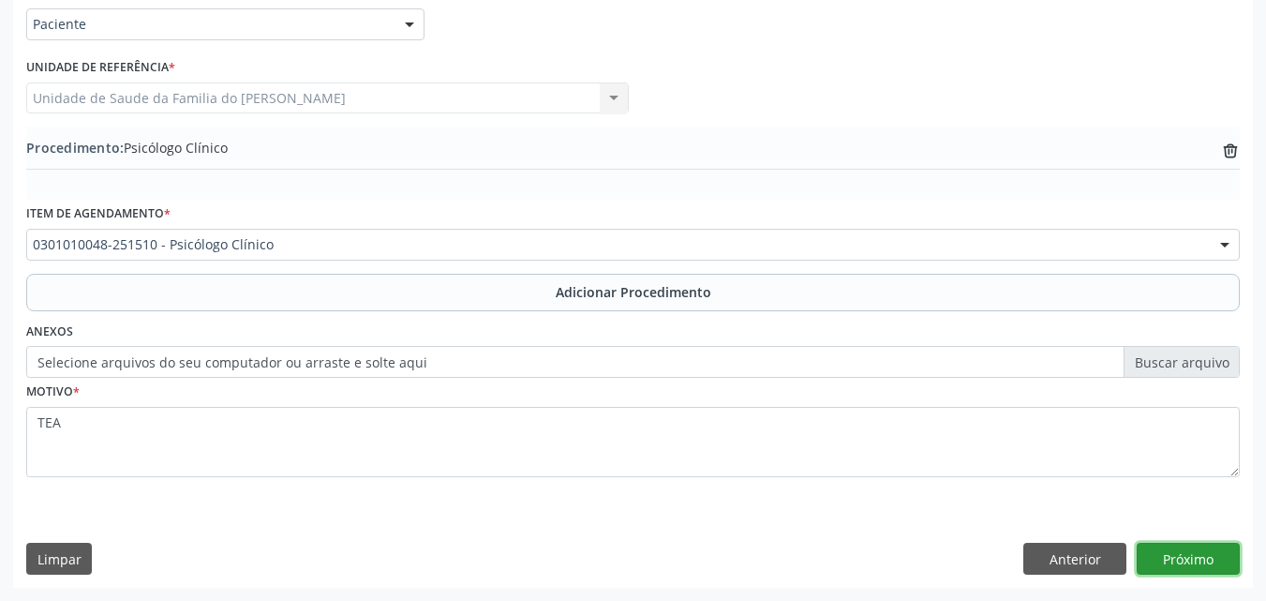
click at [1214, 561] on button "Próximo" at bounding box center [1188, 558] width 103 height 32
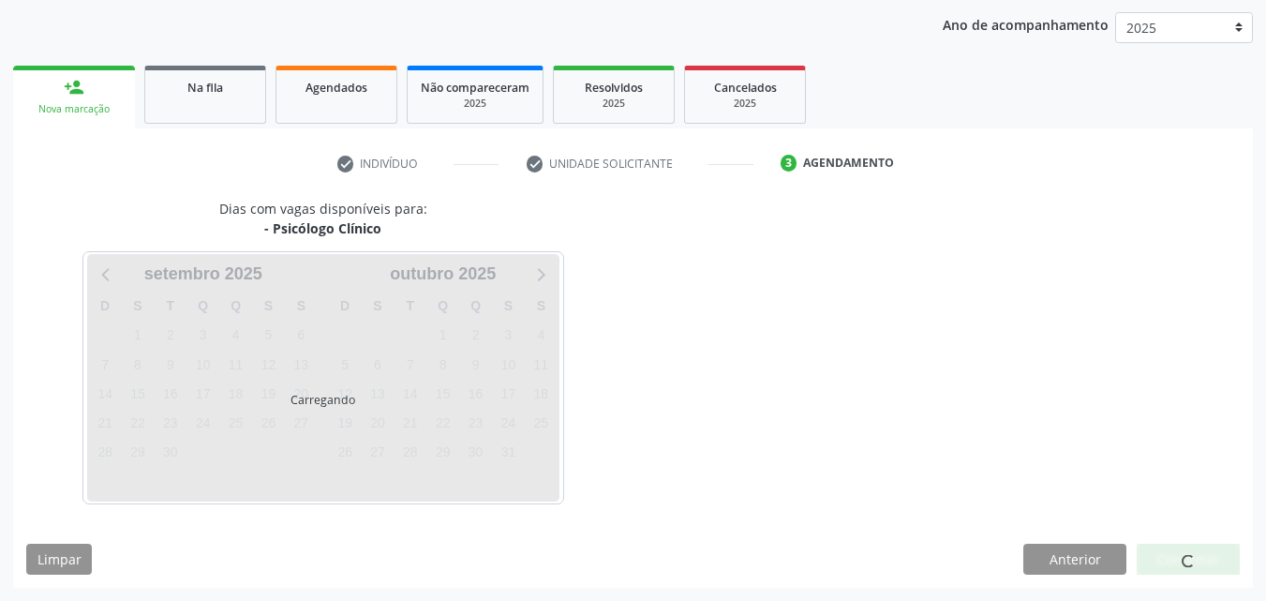
scroll to position [296, 0]
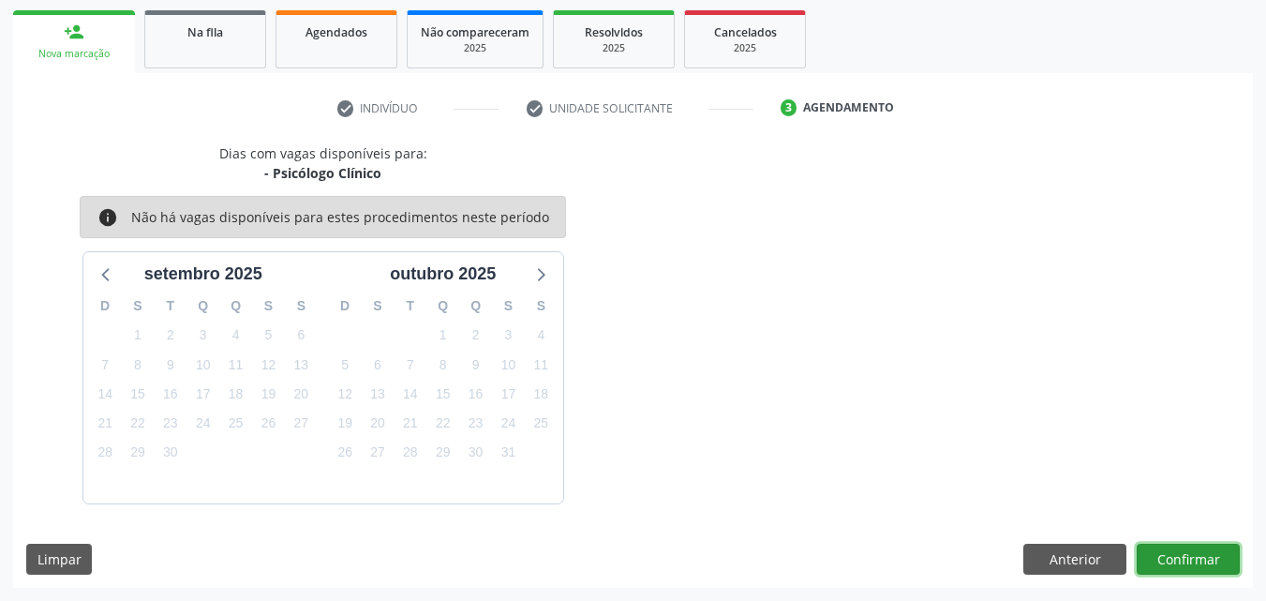
click at [1214, 561] on button "Confirmar" at bounding box center [1188, 559] width 103 height 32
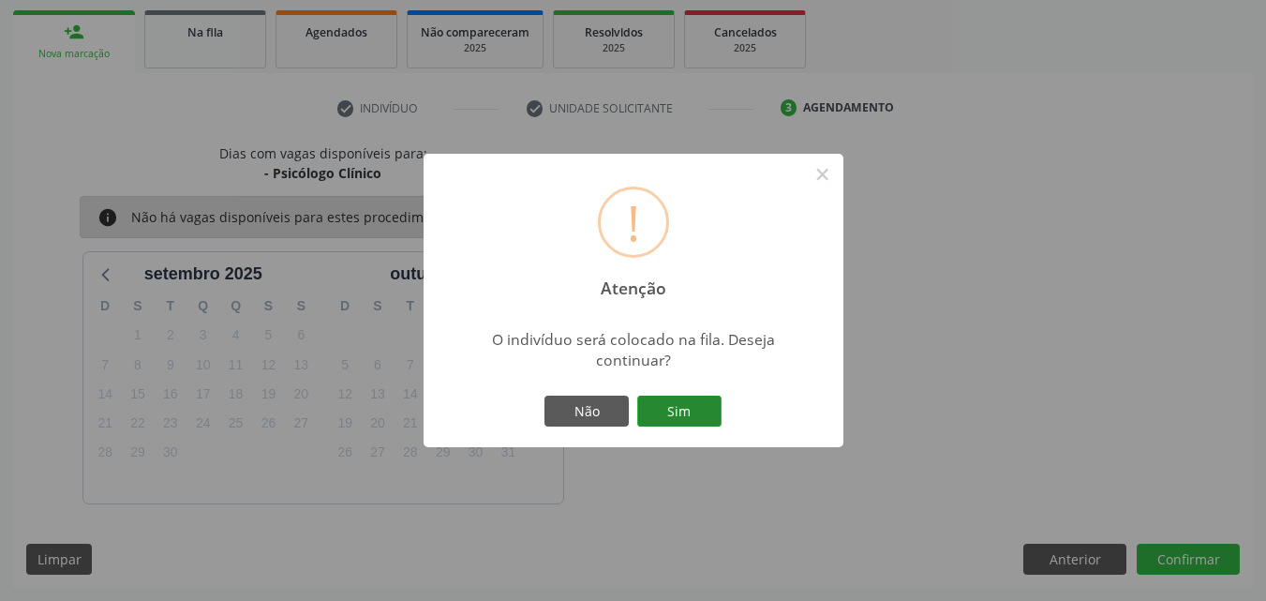
click at [687, 400] on button "Sim" at bounding box center [679, 411] width 84 height 32
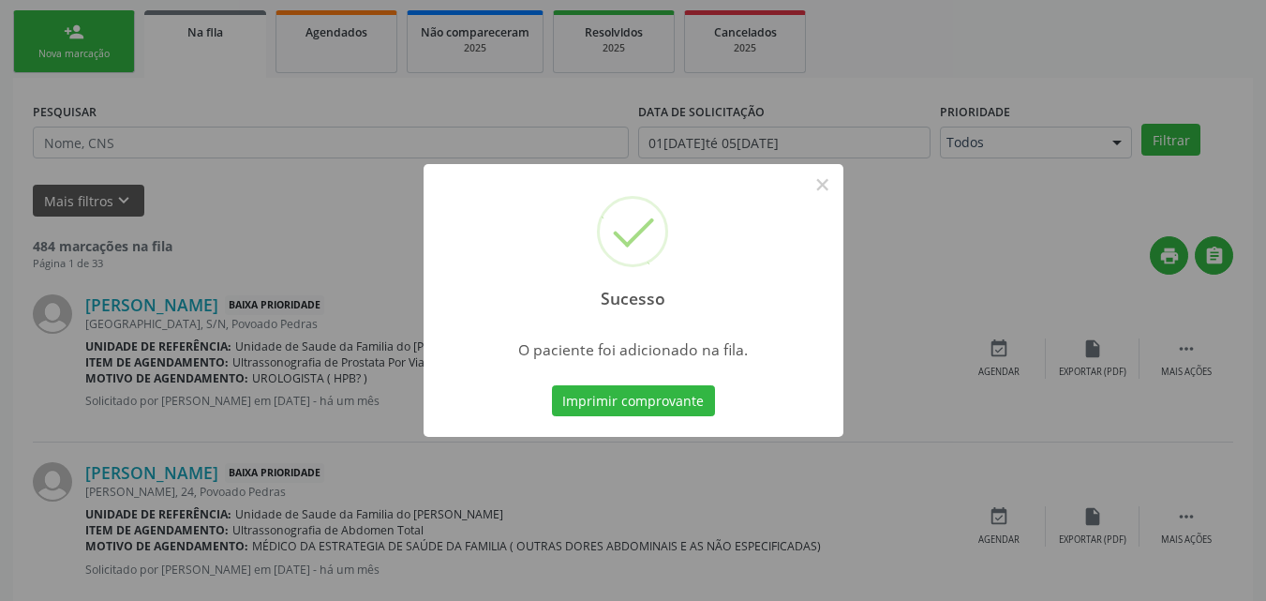
scroll to position [44, 0]
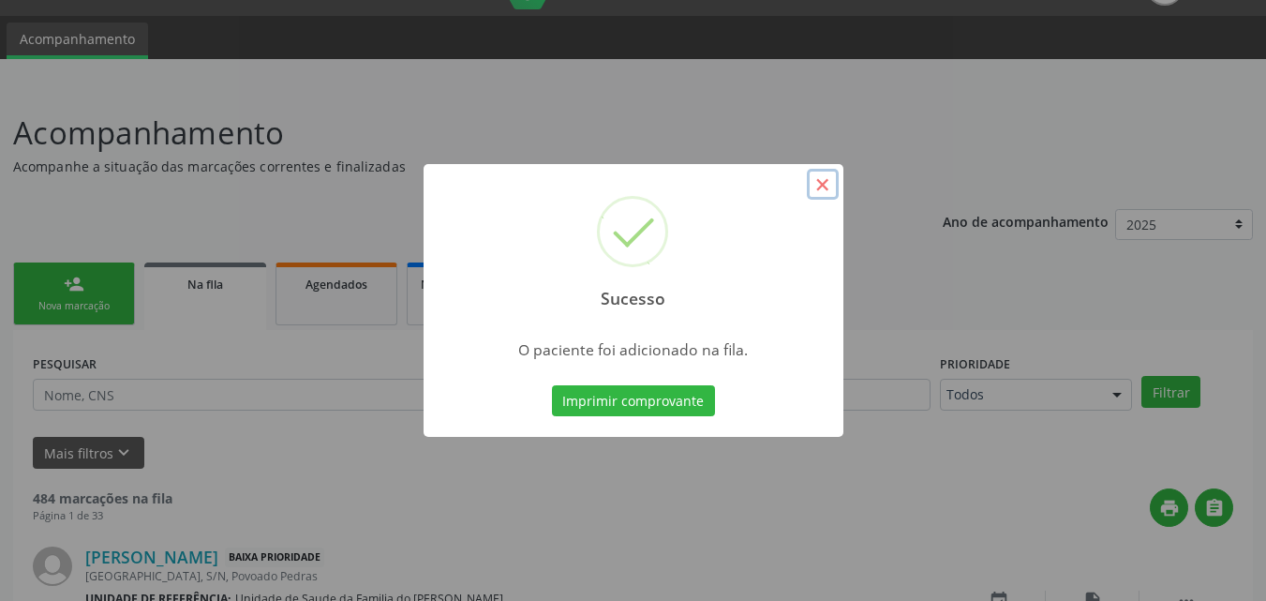
click at [816, 174] on button "×" at bounding box center [823, 185] width 32 height 32
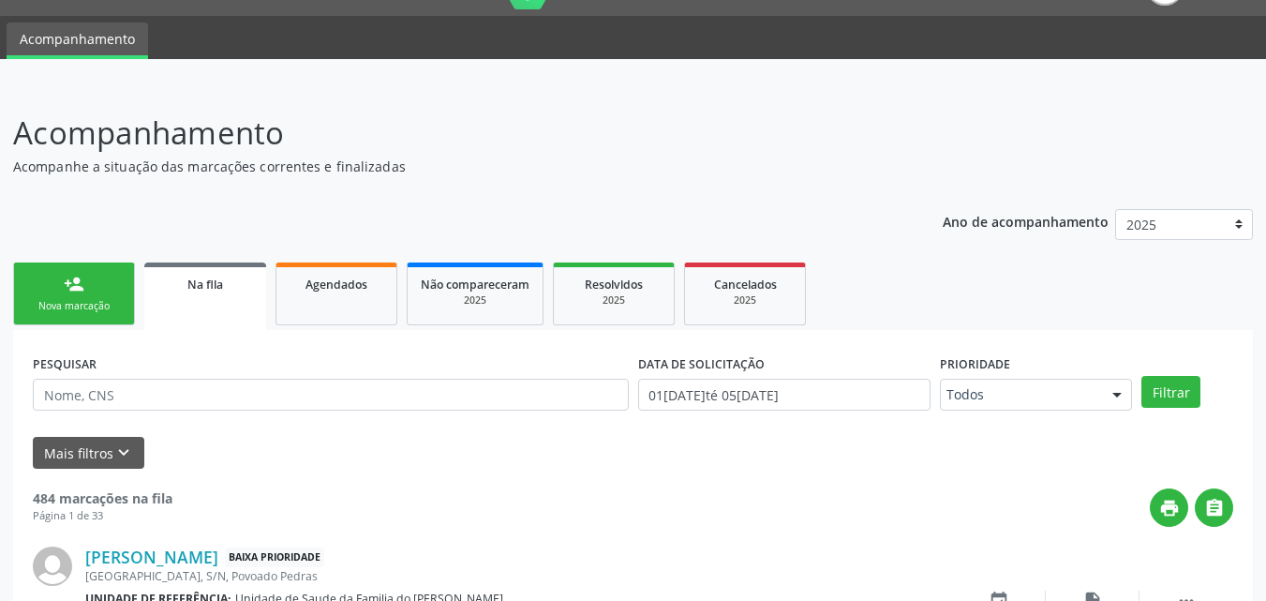
click at [78, 317] on link "person_add Nova marcação" at bounding box center [74, 293] width 122 height 63
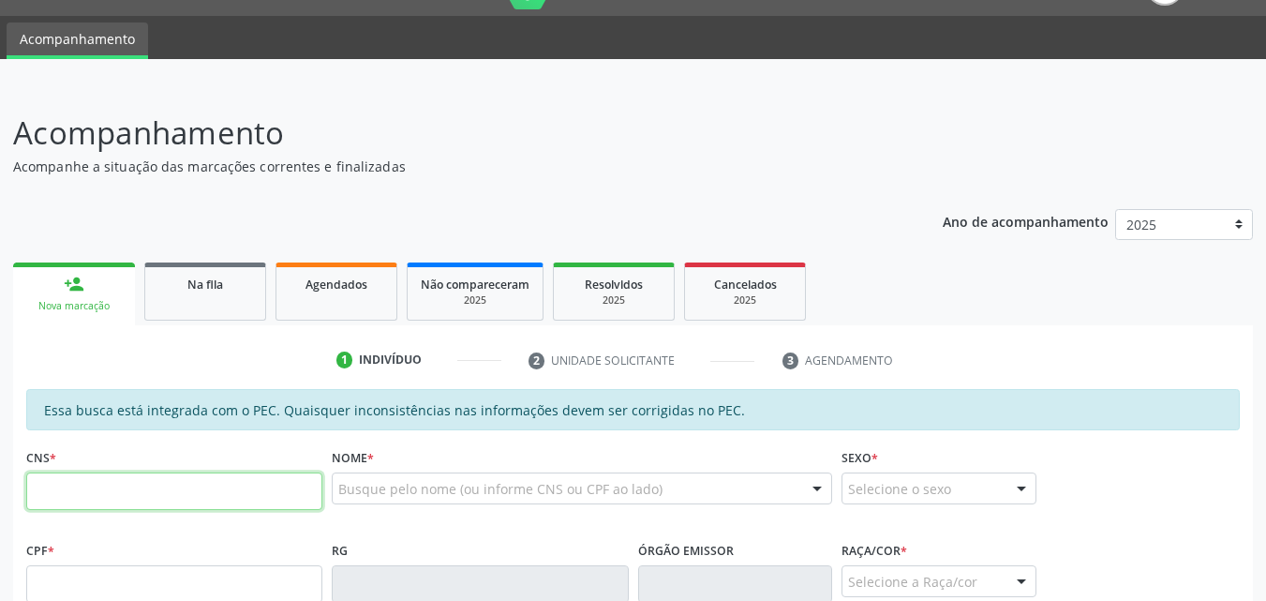
click at [114, 488] on input "text" at bounding box center [174, 490] width 296 height 37
type input "708 9077 3140 5216"
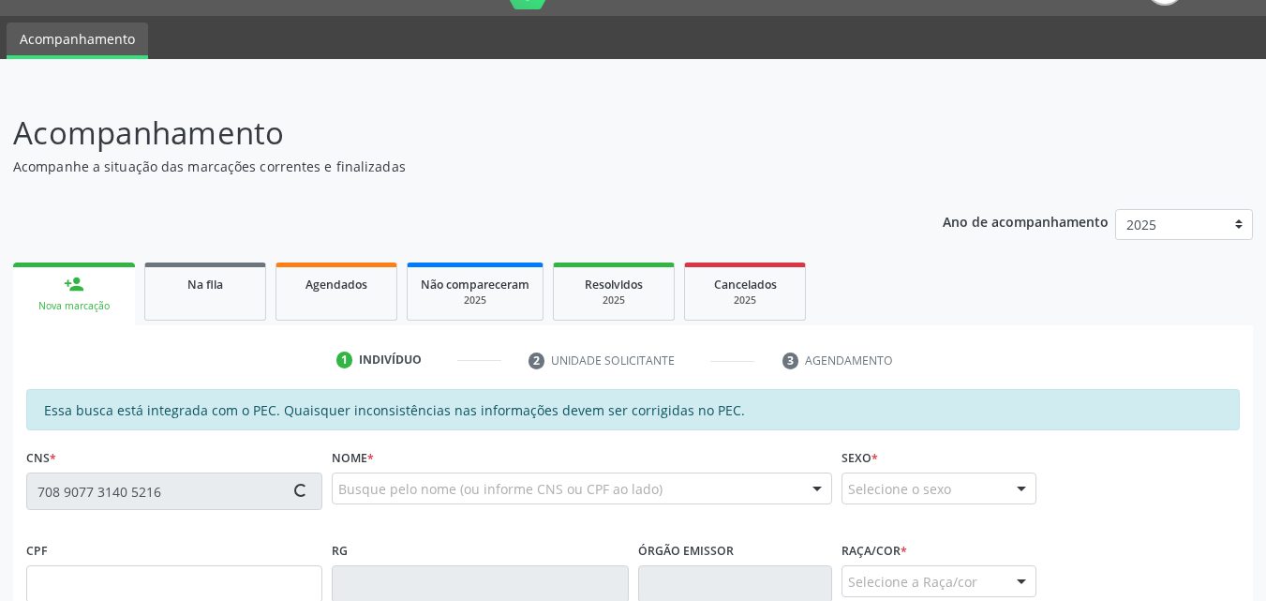
type input "133.862.804-63"
type input "0[DATE]"
type input "[PERSON_NAME] das Neves"
type input "[PHONE_NUMBER]"
type input "45"
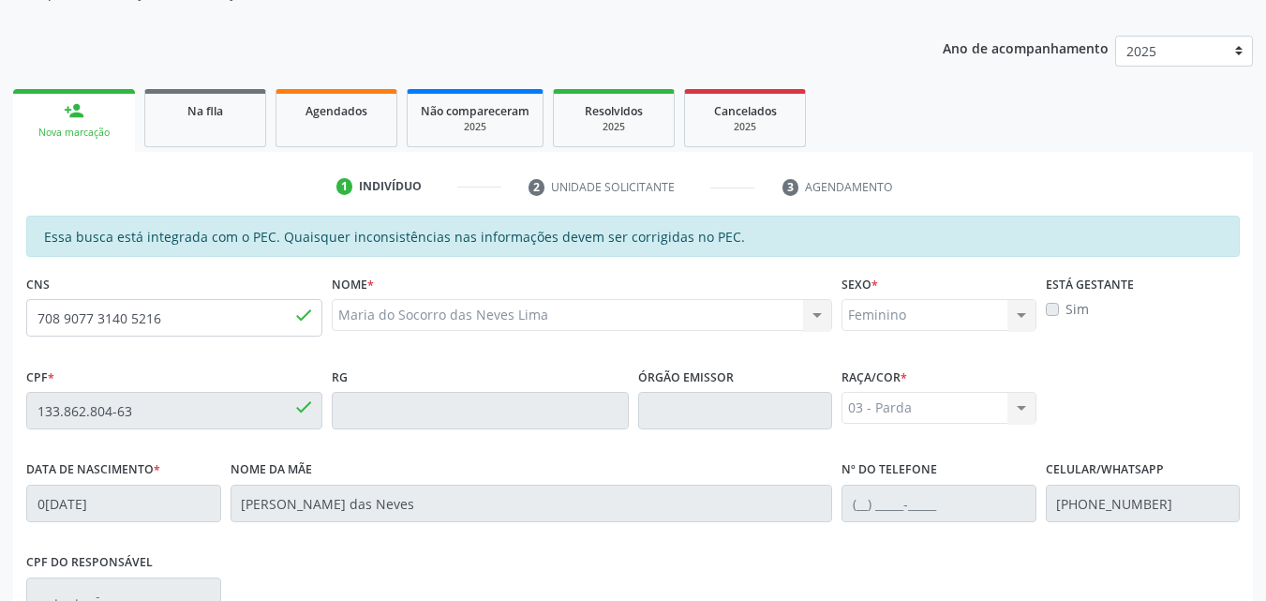
scroll to position [496, 0]
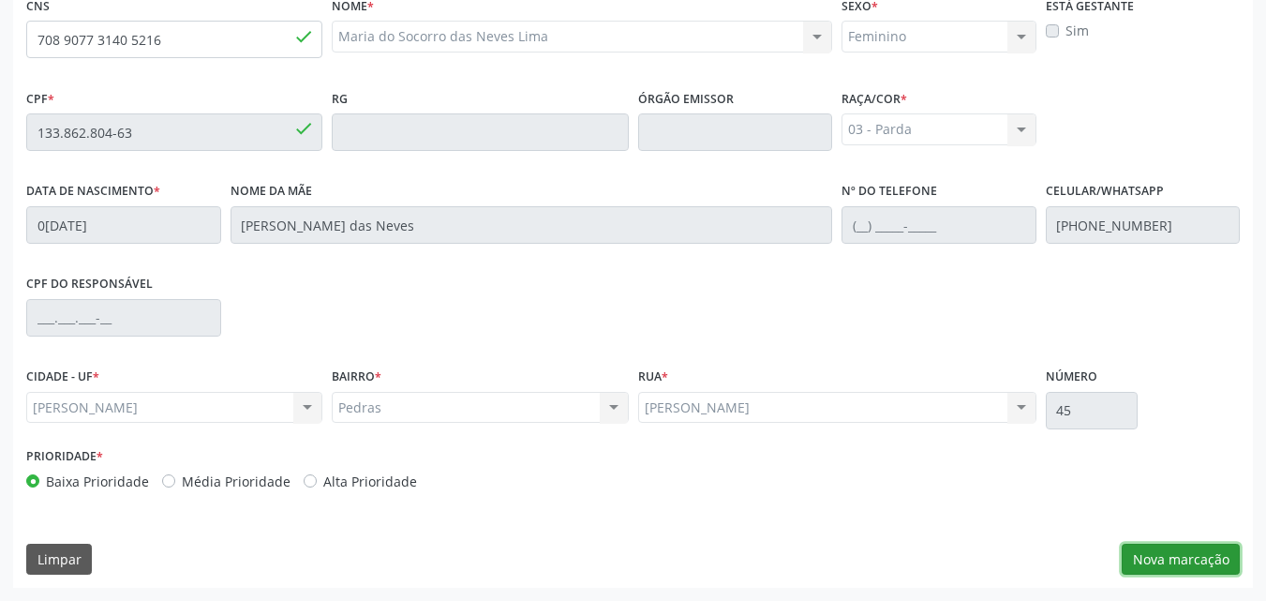
click at [1191, 556] on button "Nova marcação" at bounding box center [1181, 559] width 118 height 32
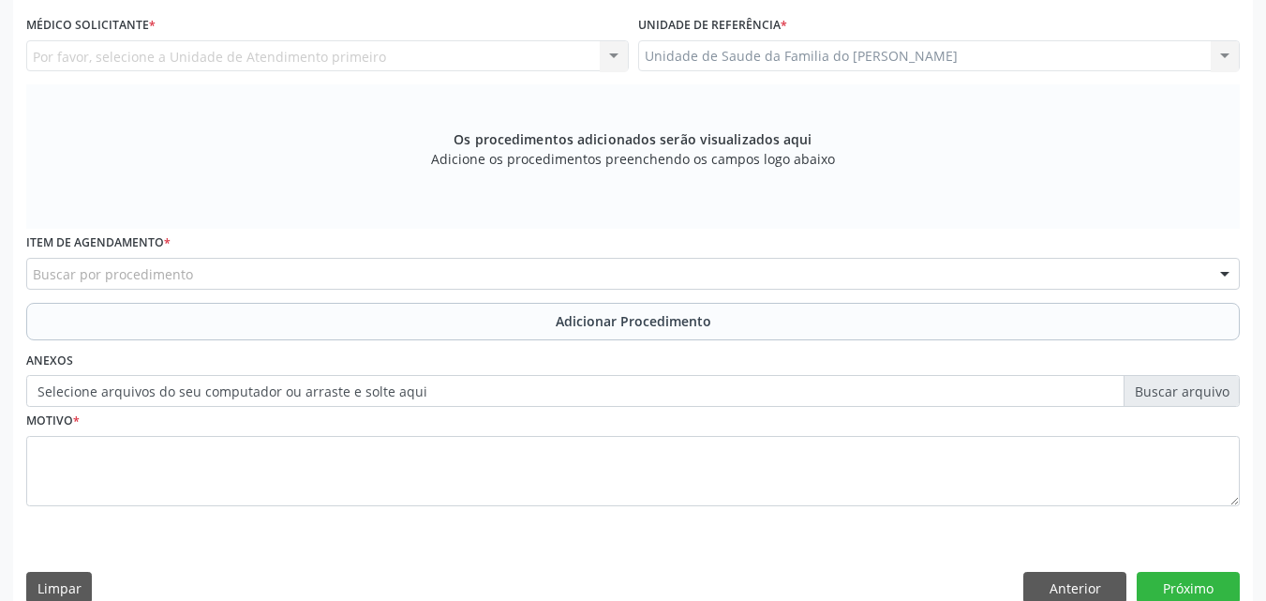
drag, startPoint x: 1264, startPoint y: 375, endPoint x: 1279, endPoint y: 355, distance: 24.7
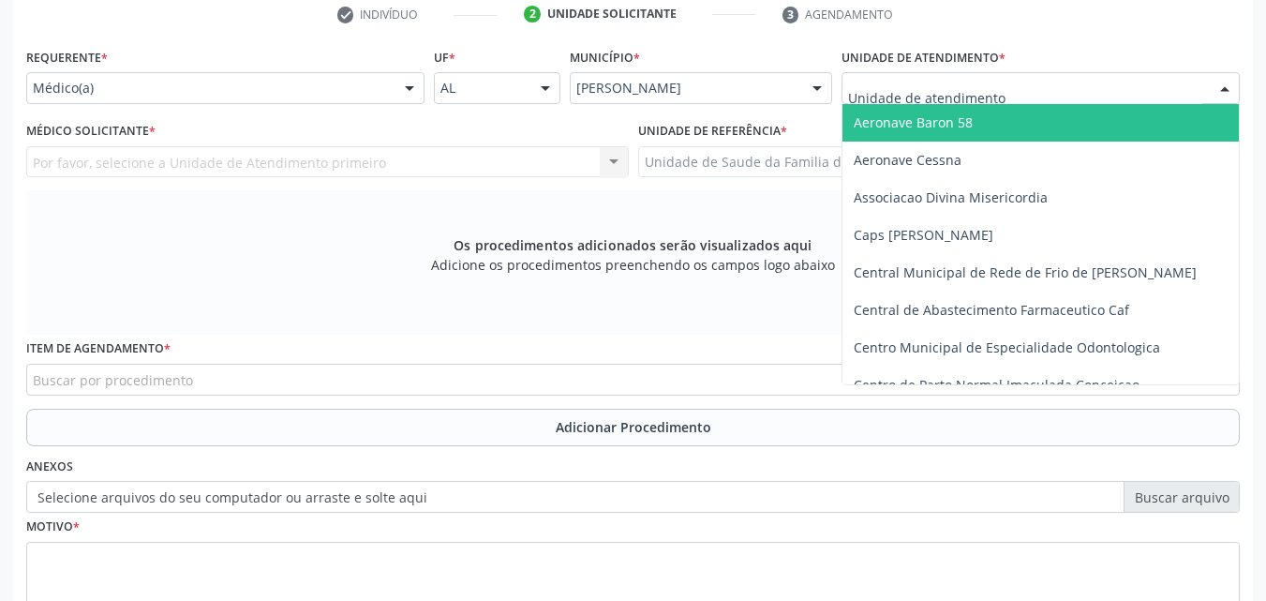
click at [1016, 80] on div at bounding box center [1040, 88] width 398 height 32
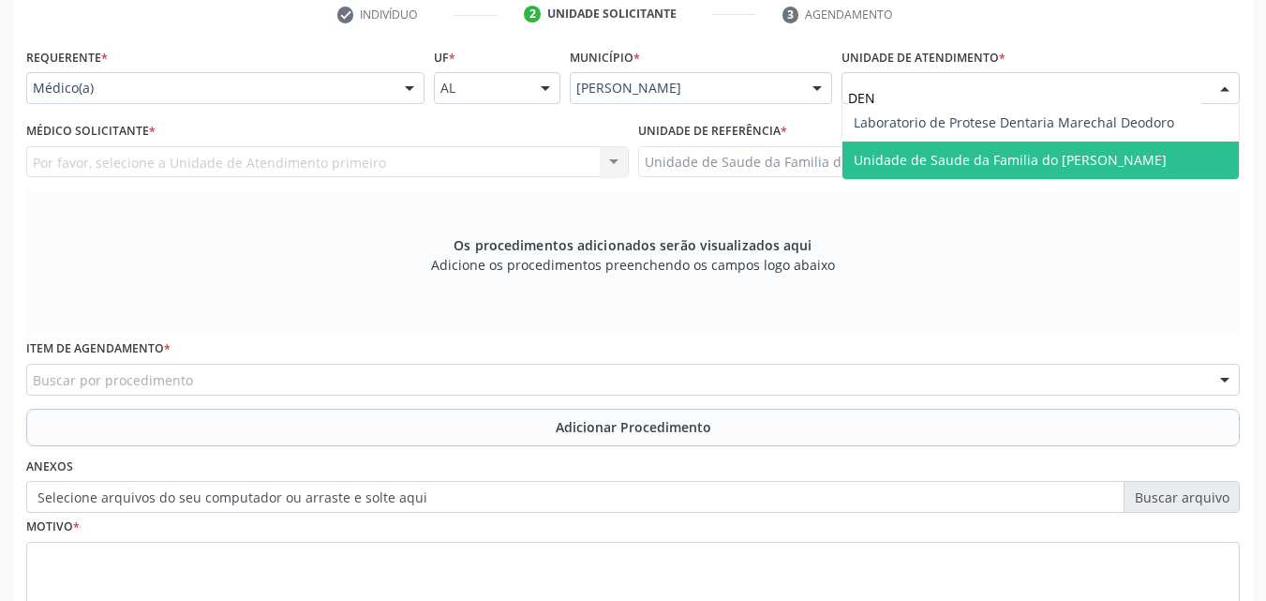
type input "DENI"
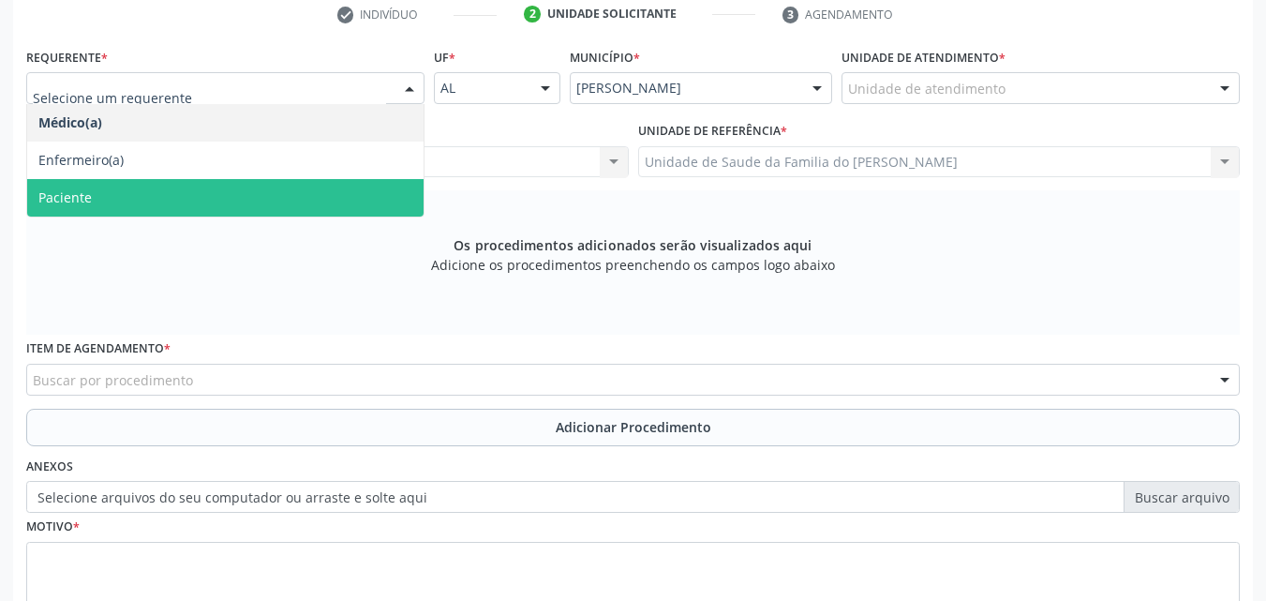
click at [289, 189] on span "Paciente" at bounding box center [225, 197] width 396 height 37
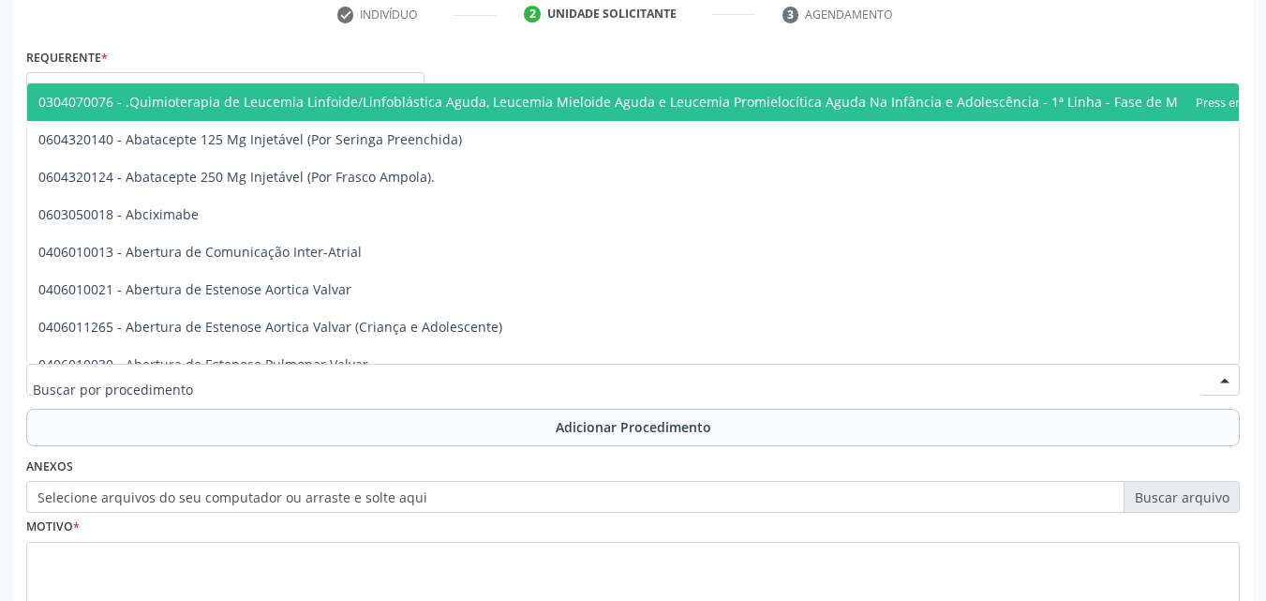
click at [218, 381] on div at bounding box center [632, 380] width 1213 height 32
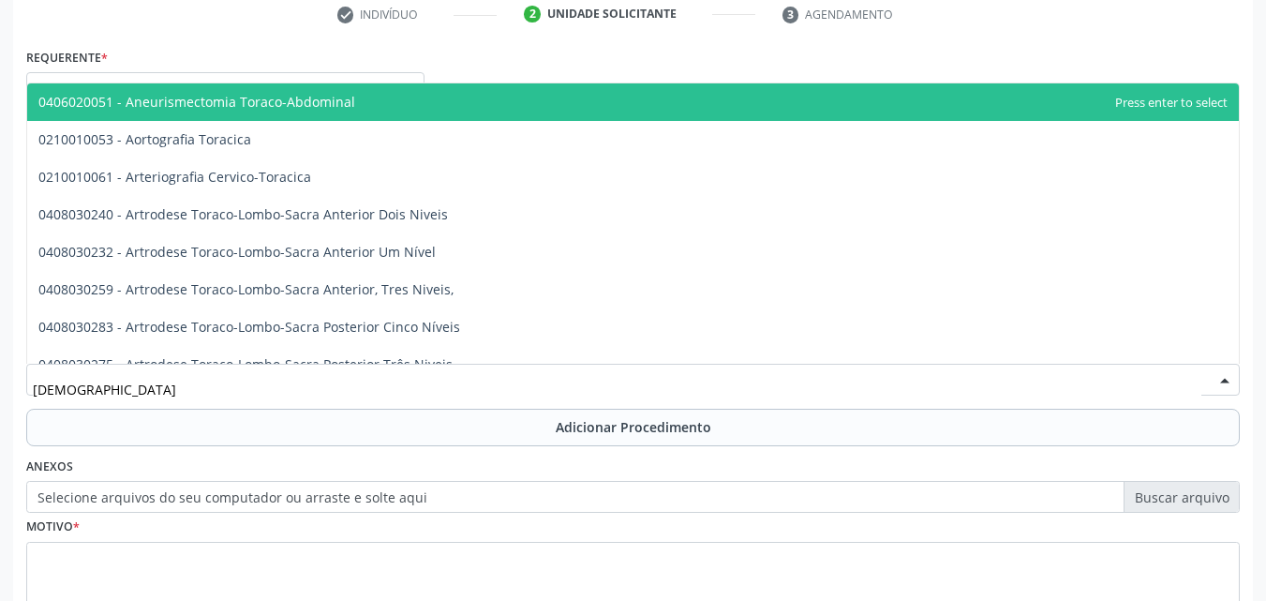
type input "TORAX"
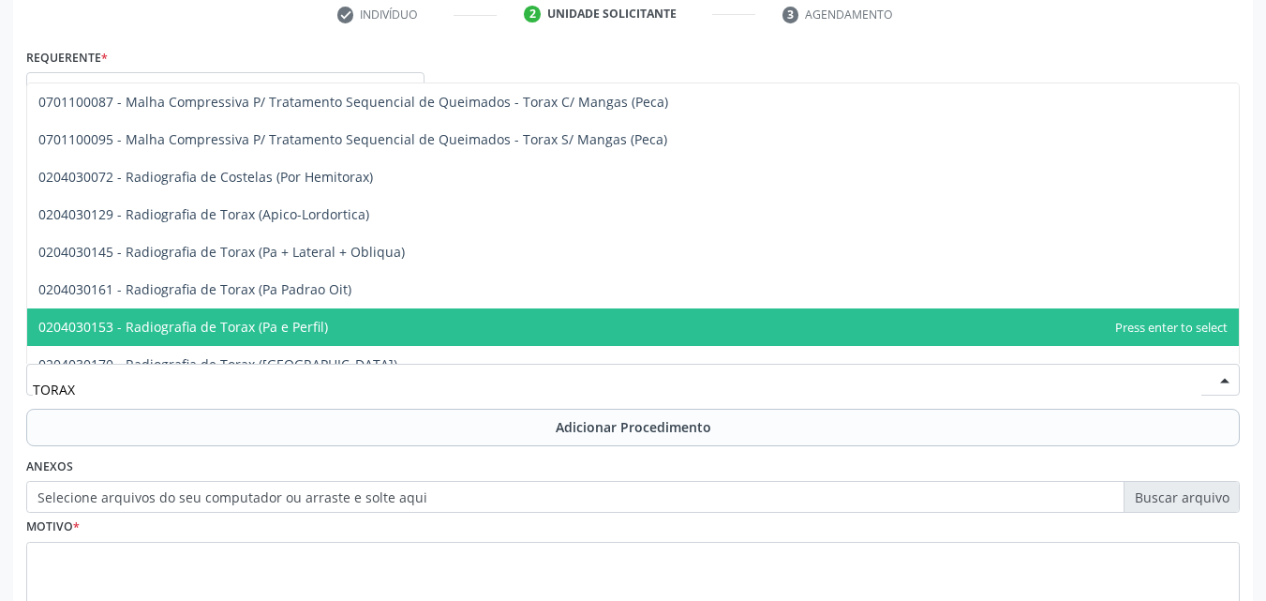
click at [256, 338] on span "0204030153 - Radiografia de Torax (Pa e Perfil)" at bounding box center [632, 326] width 1211 height 37
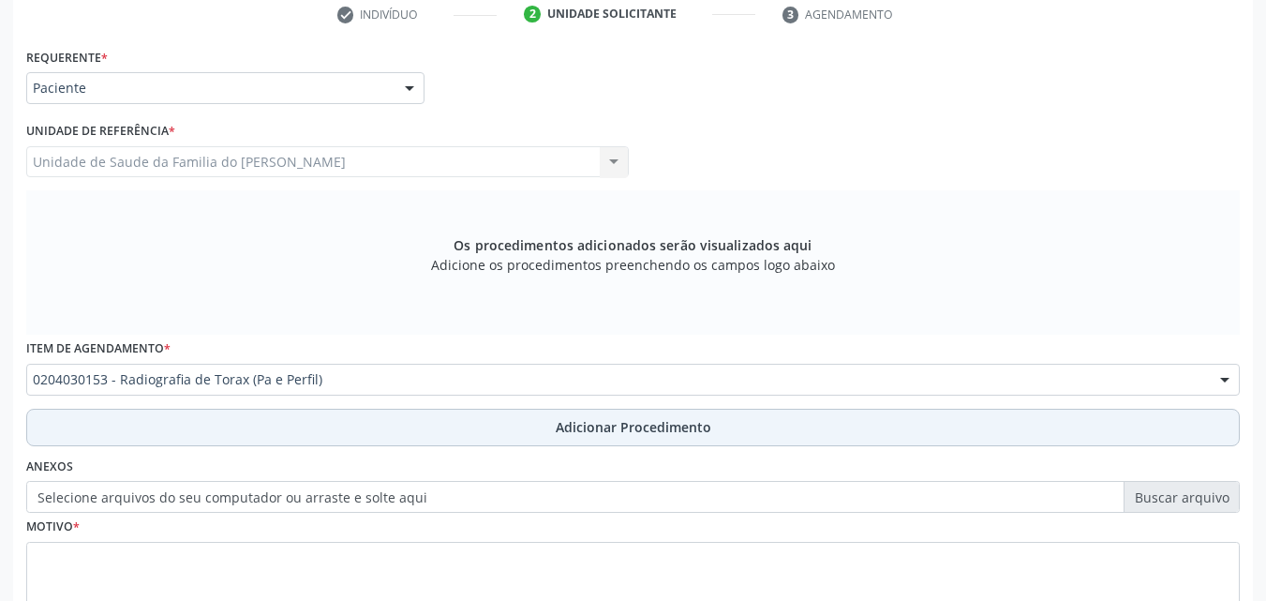
click at [256, 427] on button "Adicionar Procedimento" at bounding box center [632, 427] width 1213 height 37
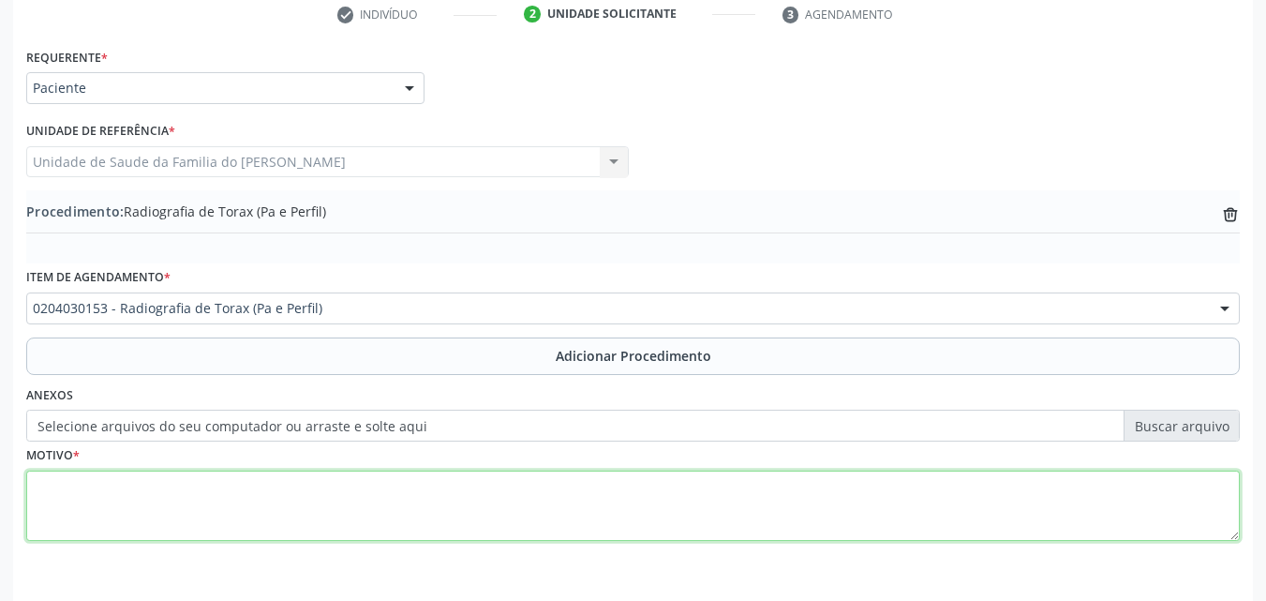
click at [255, 494] on textarea at bounding box center [632, 505] width 1213 height 71
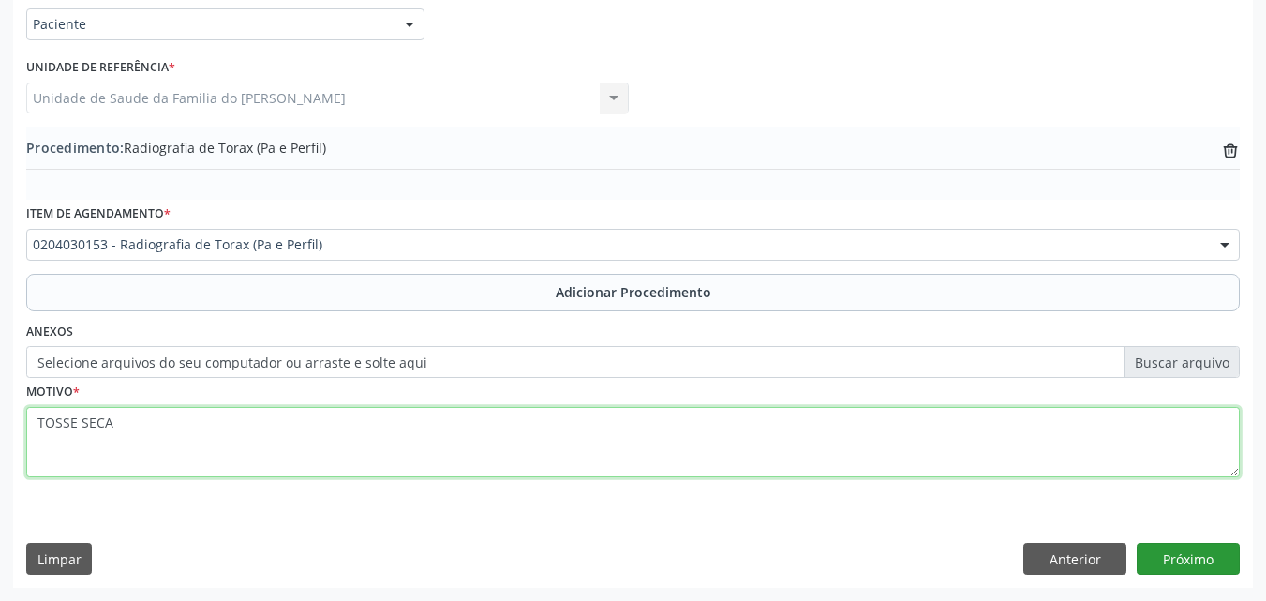
type textarea "TOSSE SECA"
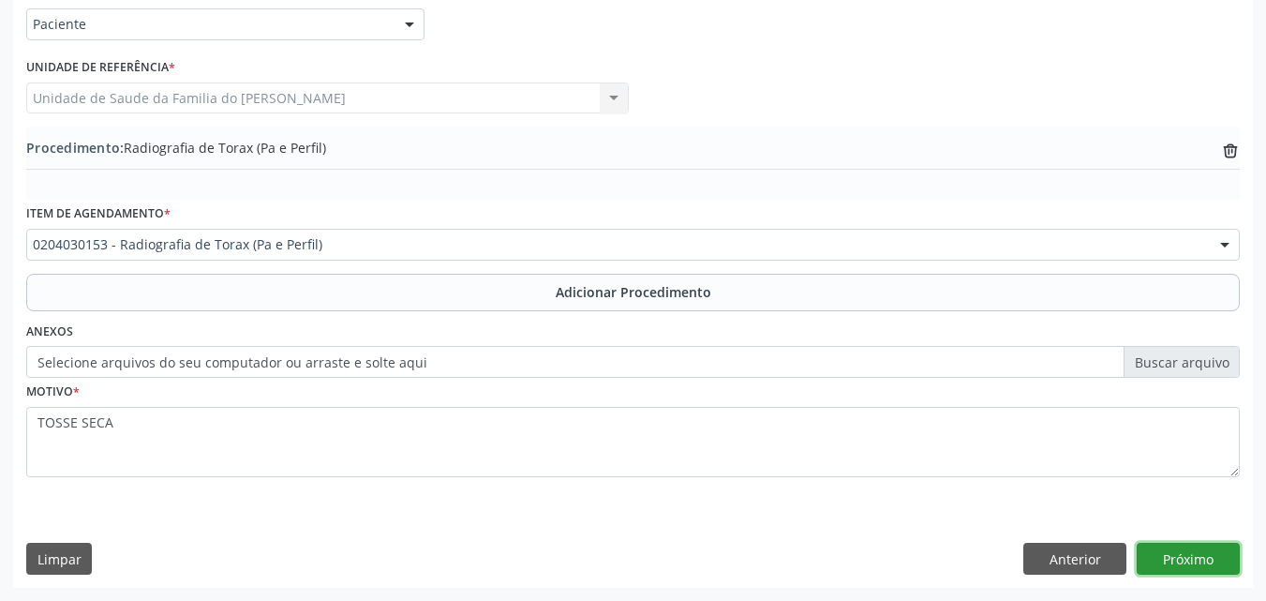
click at [1212, 547] on button "Próximo" at bounding box center [1188, 558] width 103 height 32
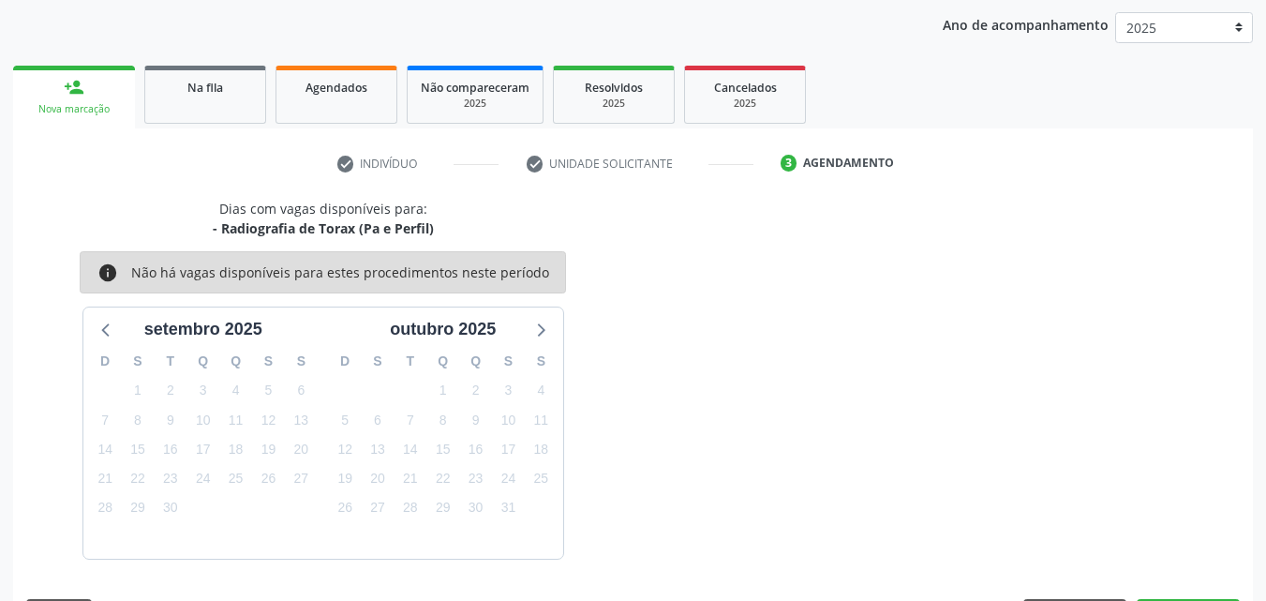
scroll to position [296, 0]
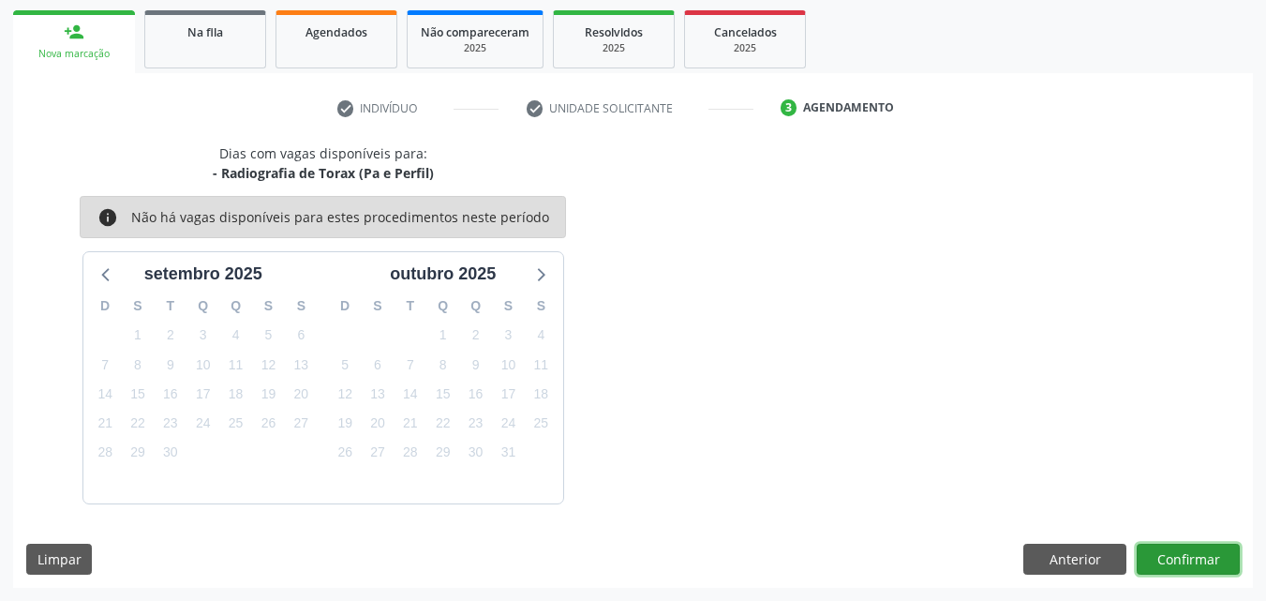
click at [1212, 547] on button "Confirmar" at bounding box center [1188, 559] width 103 height 32
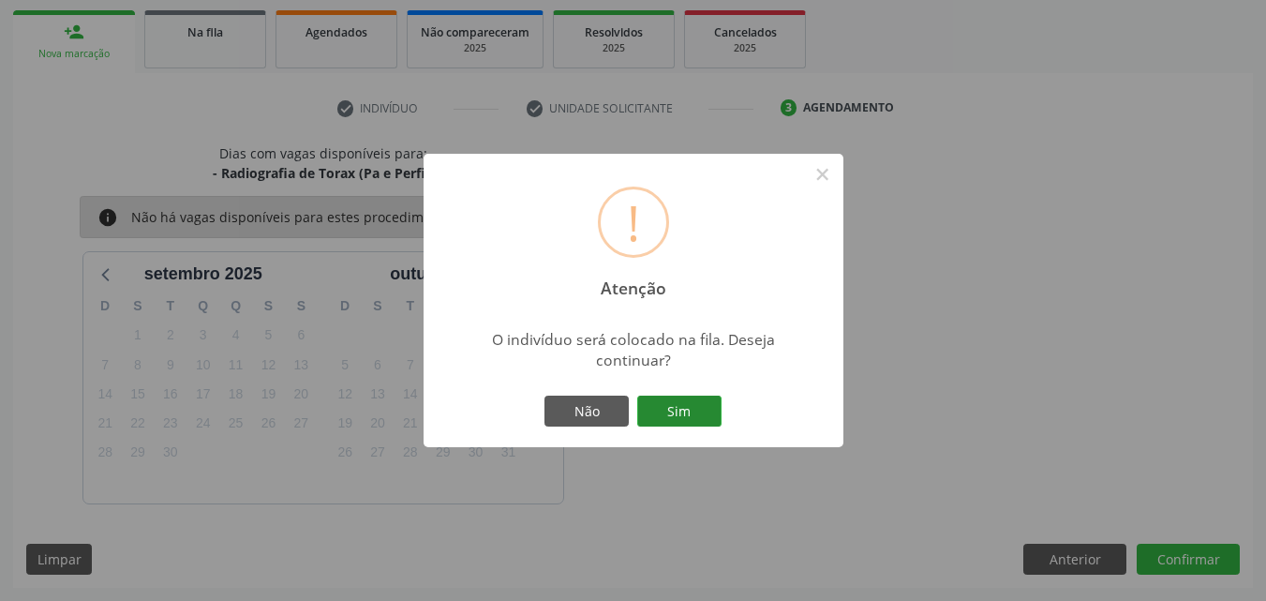
click at [688, 399] on button "Sim" at bounding box center [679, 411] width 84 height 32
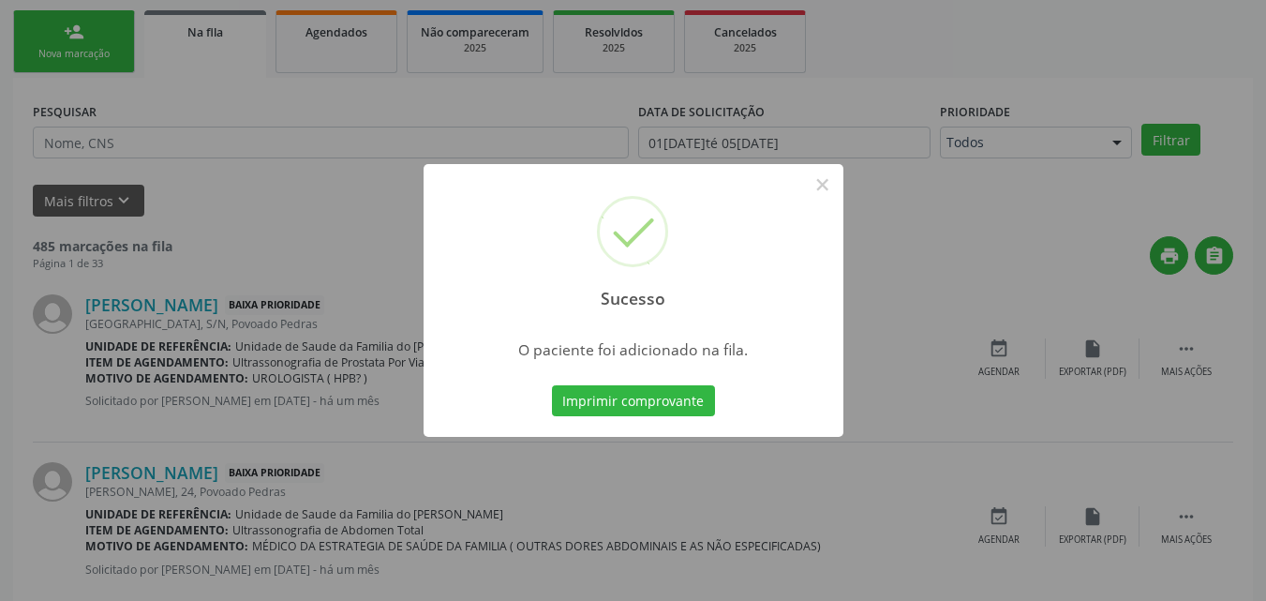
scroll to position [44, 0]
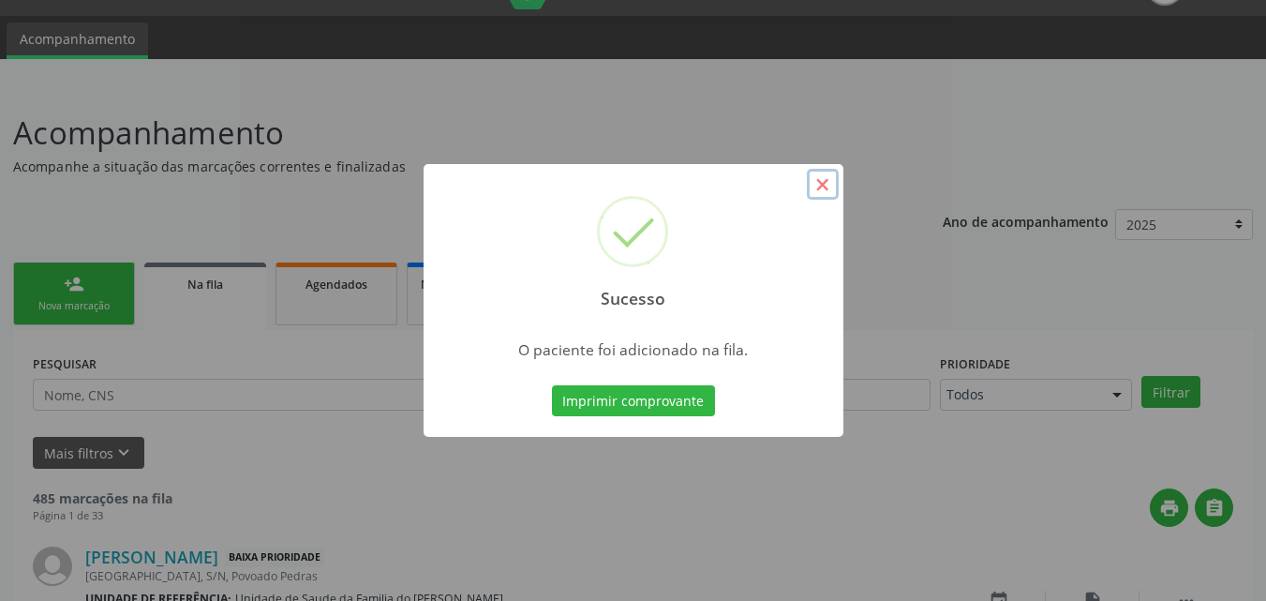
click at [822, 190] on button "×" at bounding box center [823, 185] width 32 height 32
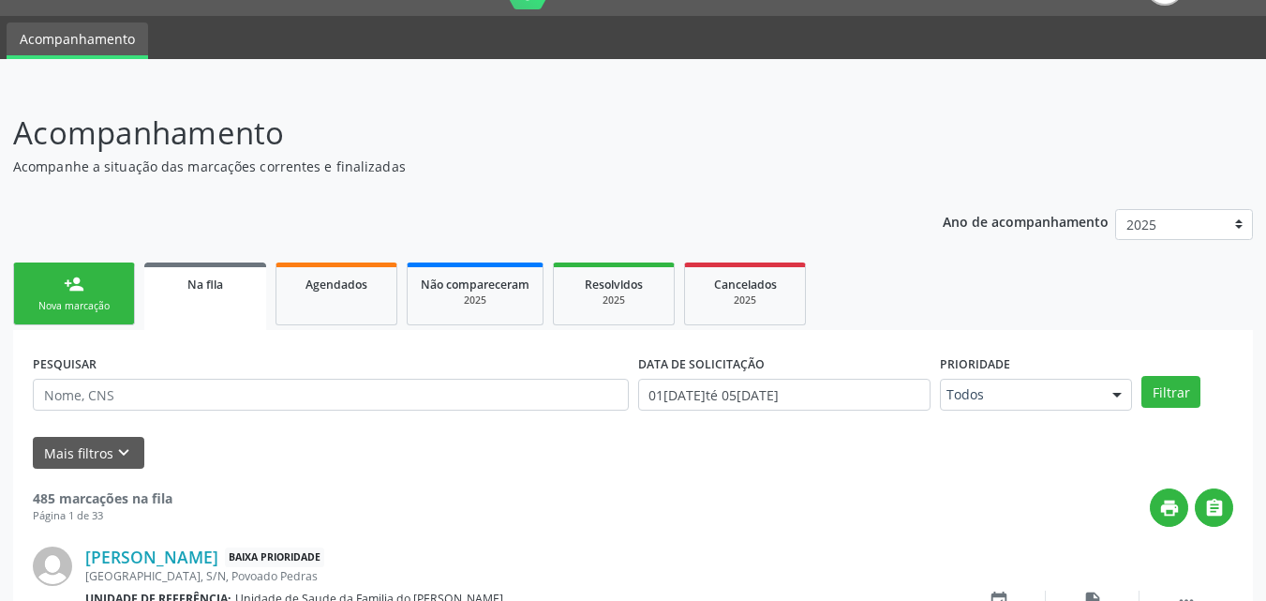
click at [80, 275] on div "person_add" at bounding box center [74, 284] width 21 height 21
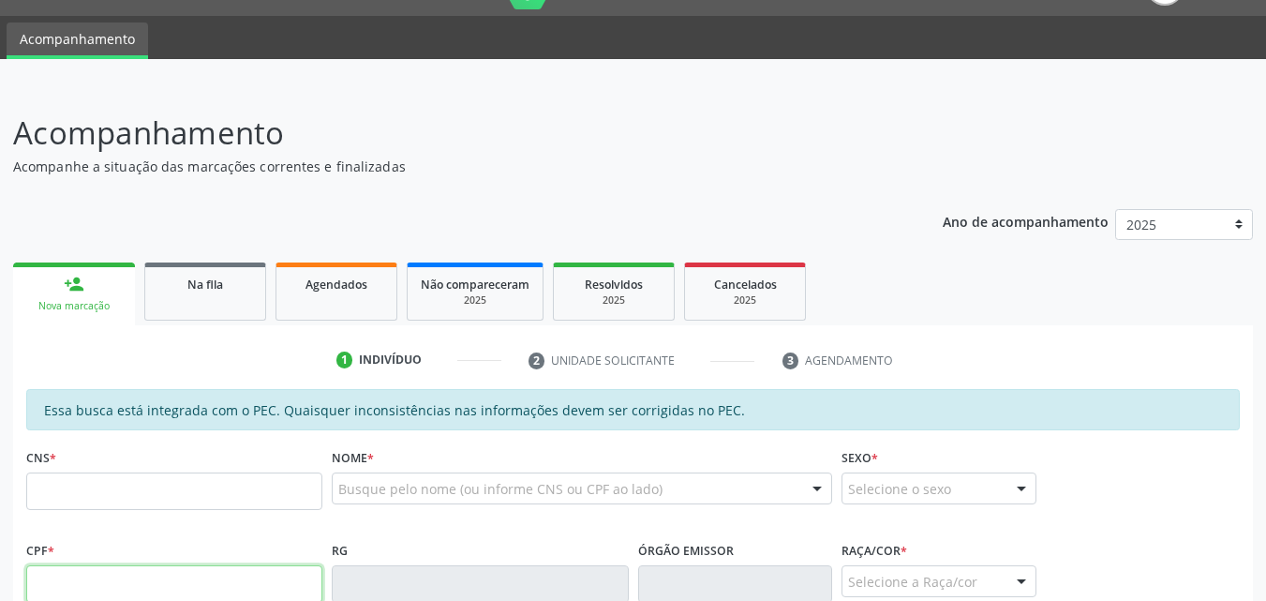
click at [82, 568] on input "text" at bounding box center [174, 583] width 296 height 37
click at [111, 586] on input "098.728.282-54" at bounding box center [174, 583] width 296 height 37
click at [103, 587] on input "098.728.285-49" at bounding box center [174, 583] width 296 height 37
type input "098.728.254-91"
type input "700 5015 0274 7251"
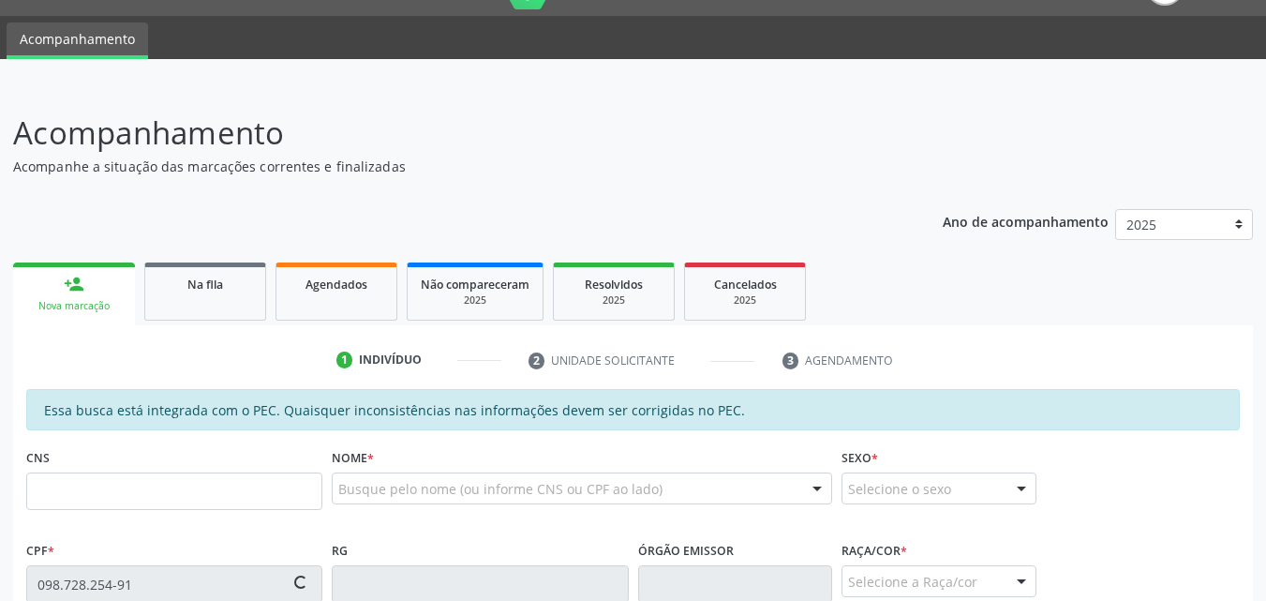
type input "[DATE]"
type input "Necí [PERSON_NAME]"
type input "[PHONE_NUMBER]"
type input "S/N"
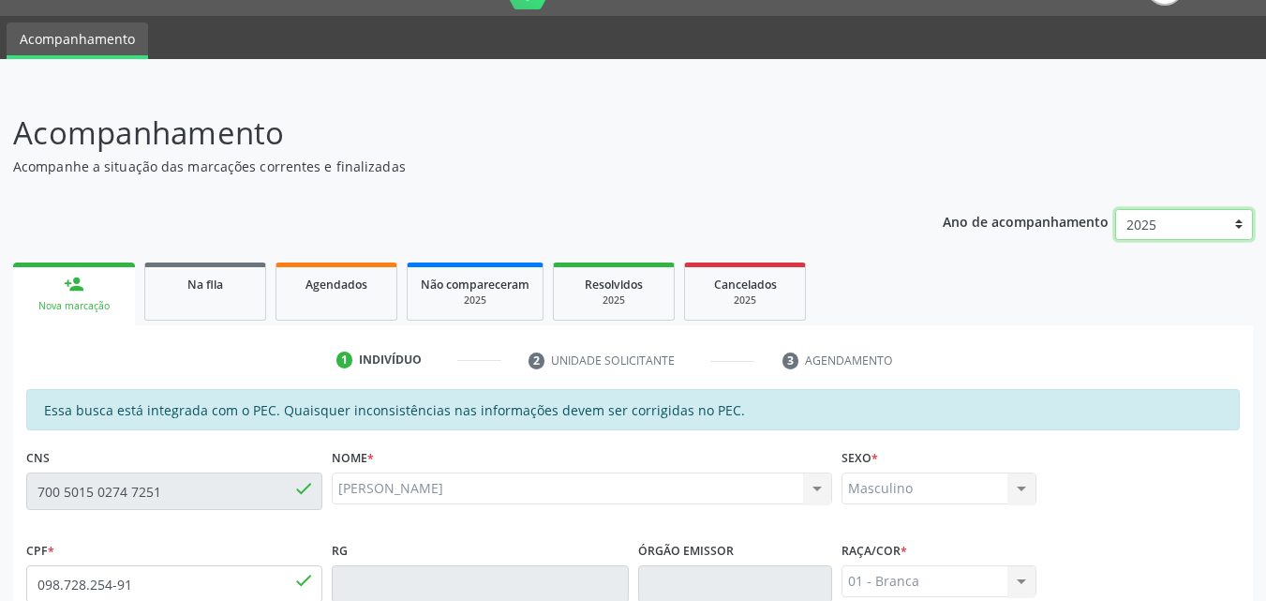
drag, startPoint x: 1221, startPoint y: 215, endPoint x: 1279, endPoint y: 218, distance: 58.2
click at [1265, 218] on html "Central de Marcação notifications [PERSON_NAME] Recepcionista da UBS  Configur…" at bounding box center [633, 256] width 1266 height 601
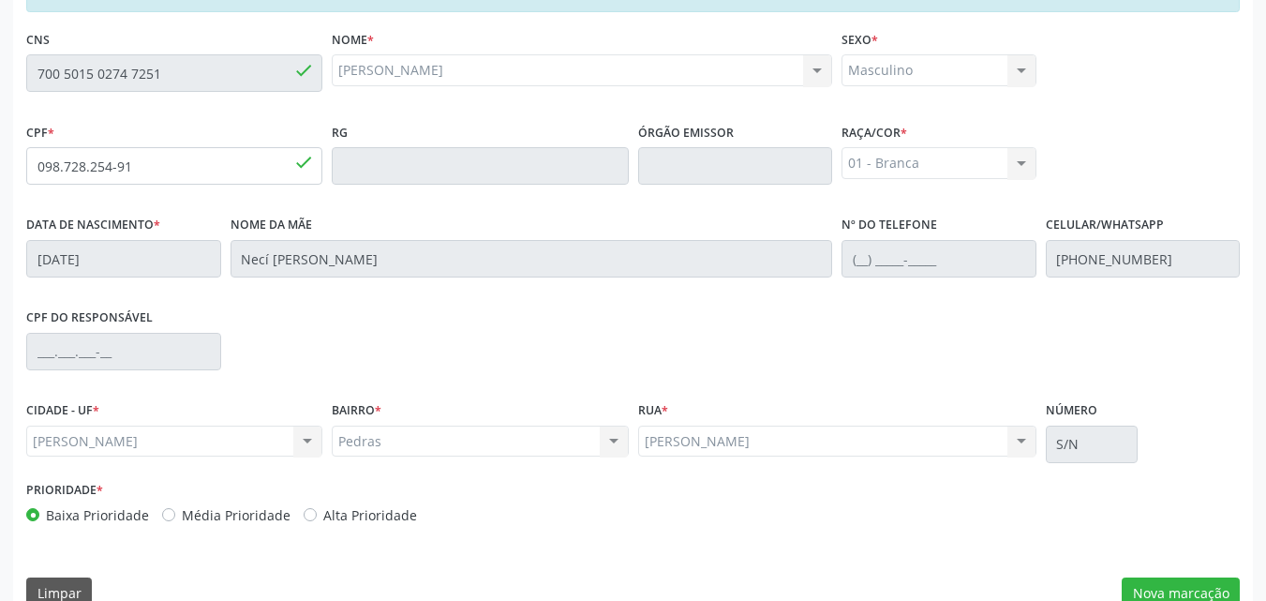
scroll to position [496, 0]
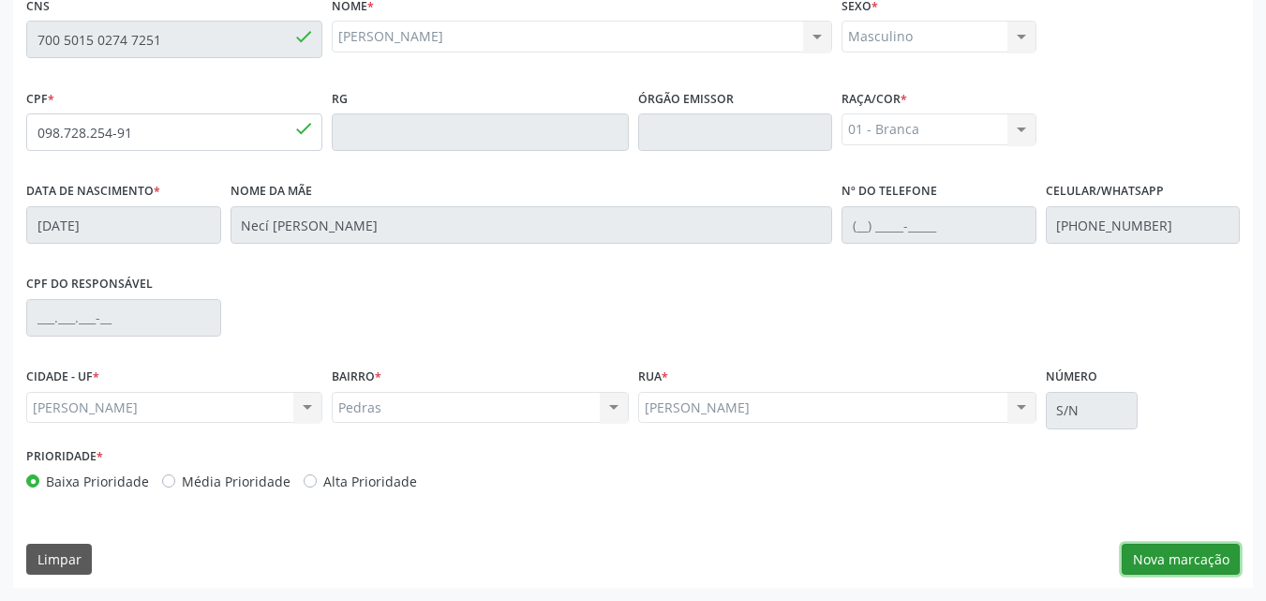
click at [1183, 552] on button "Nova marcação" at bounding box center [1181, 559] width 118 height 32
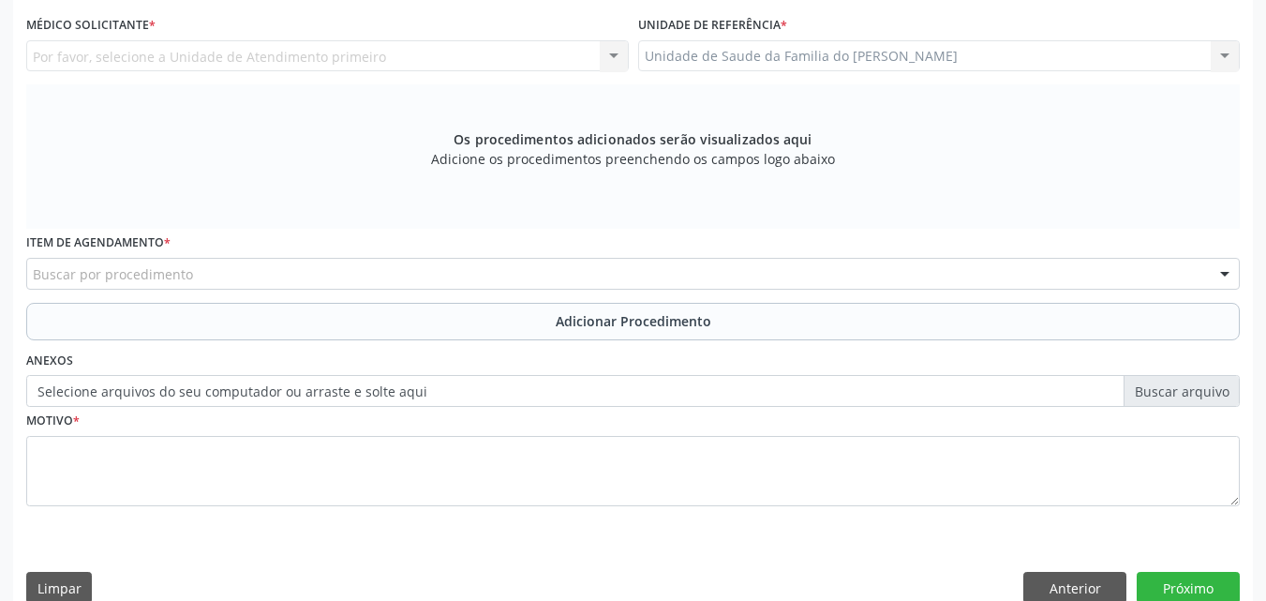
scroll to position [347, 0]
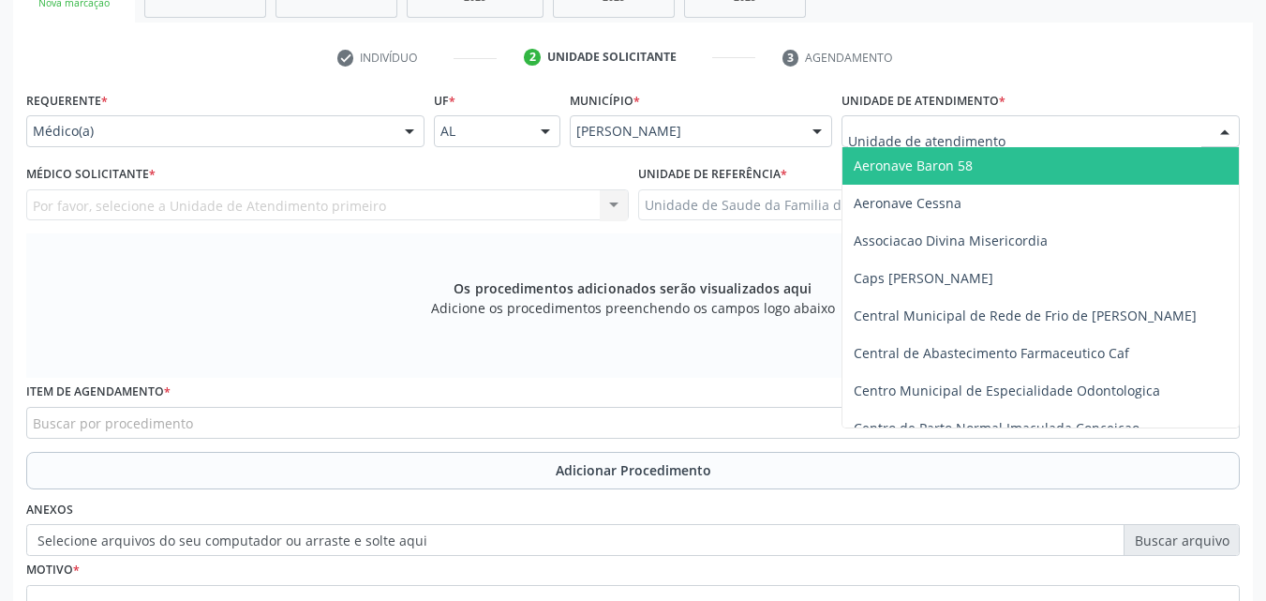
click at [1057, 130] on div at bounding box center [1040, 131] width 398 height 32
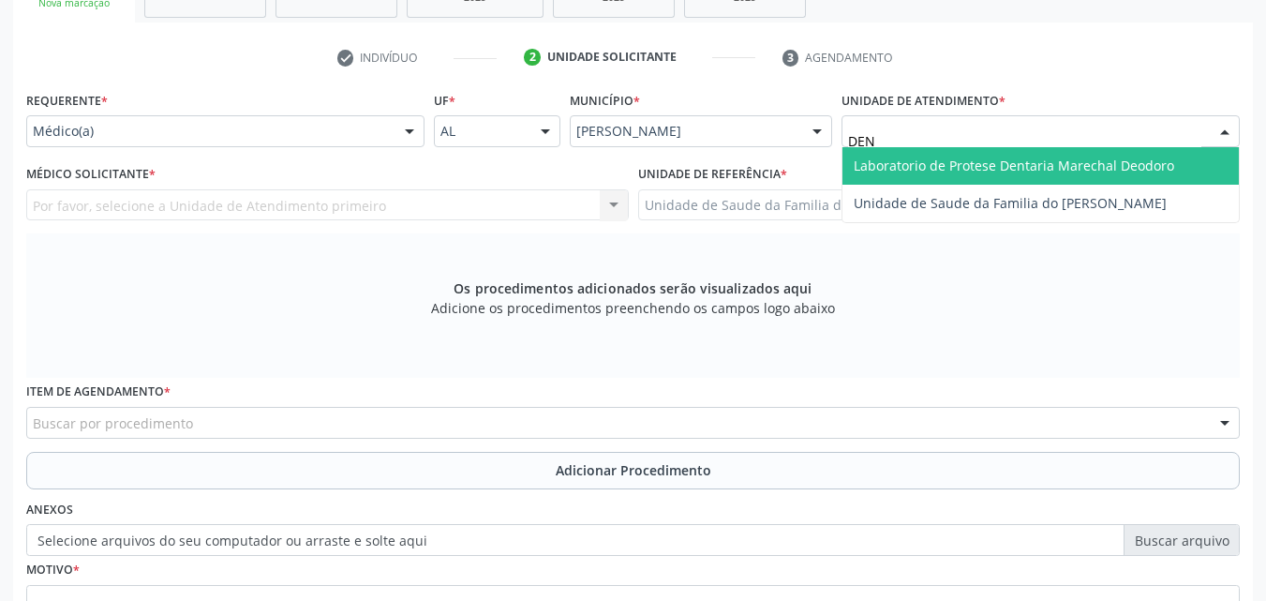
type input "DENI"
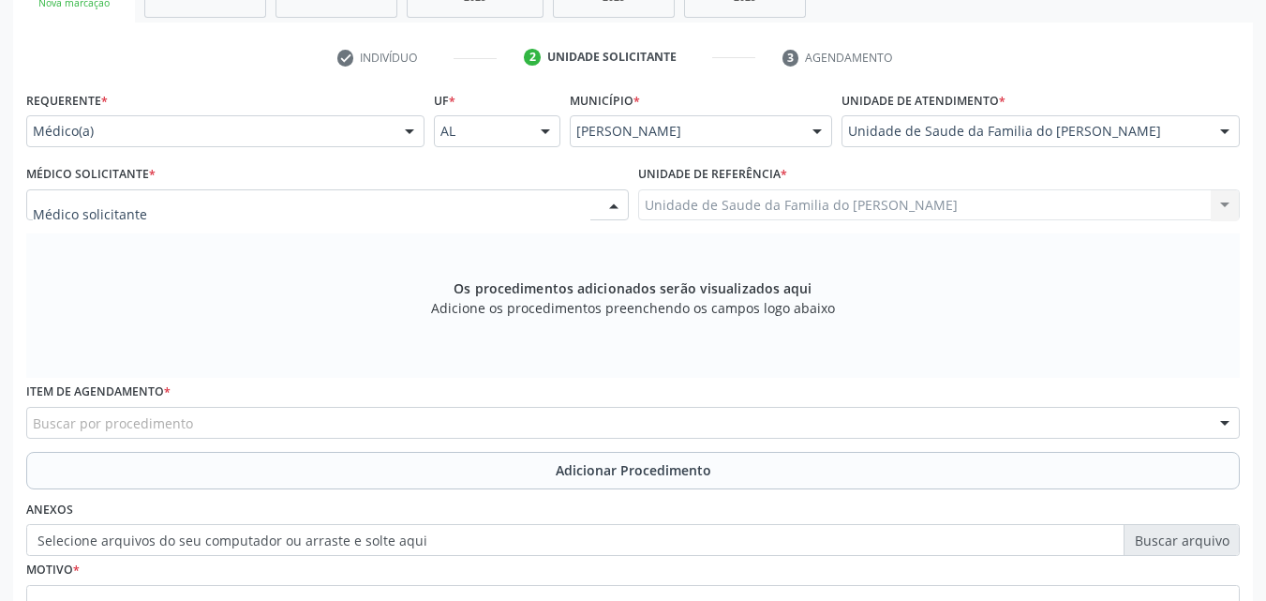
click at [578, 203] on div at bounding box center [327, 205] width 602 height 32
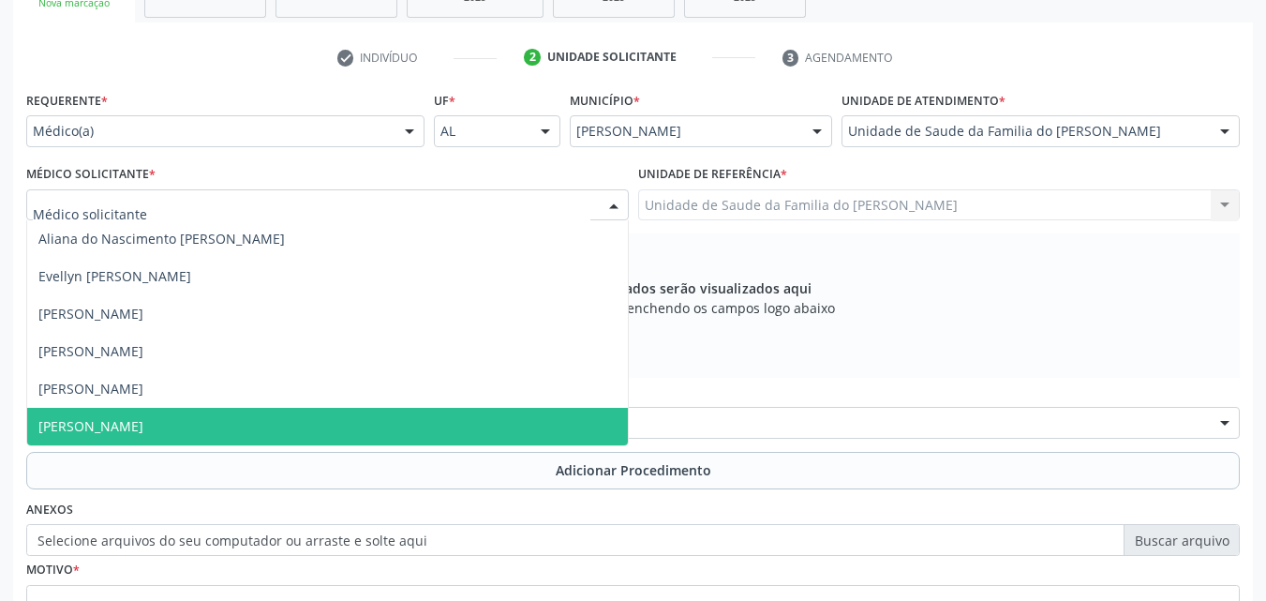
click at [450, 419] on span "[PERSON_NAME]" at bounding box center [327, 426] width 601 height 37
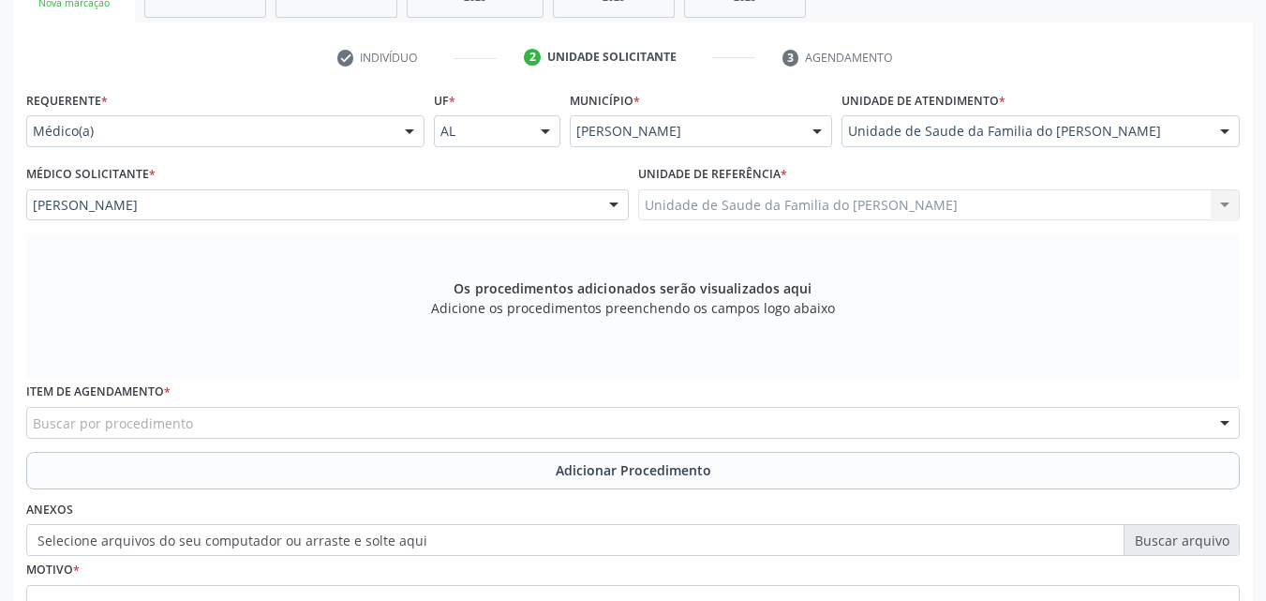
click at [450, 419] on div "Buscar por procedimento" at bounding box center [632, 423] width 1213 height 32
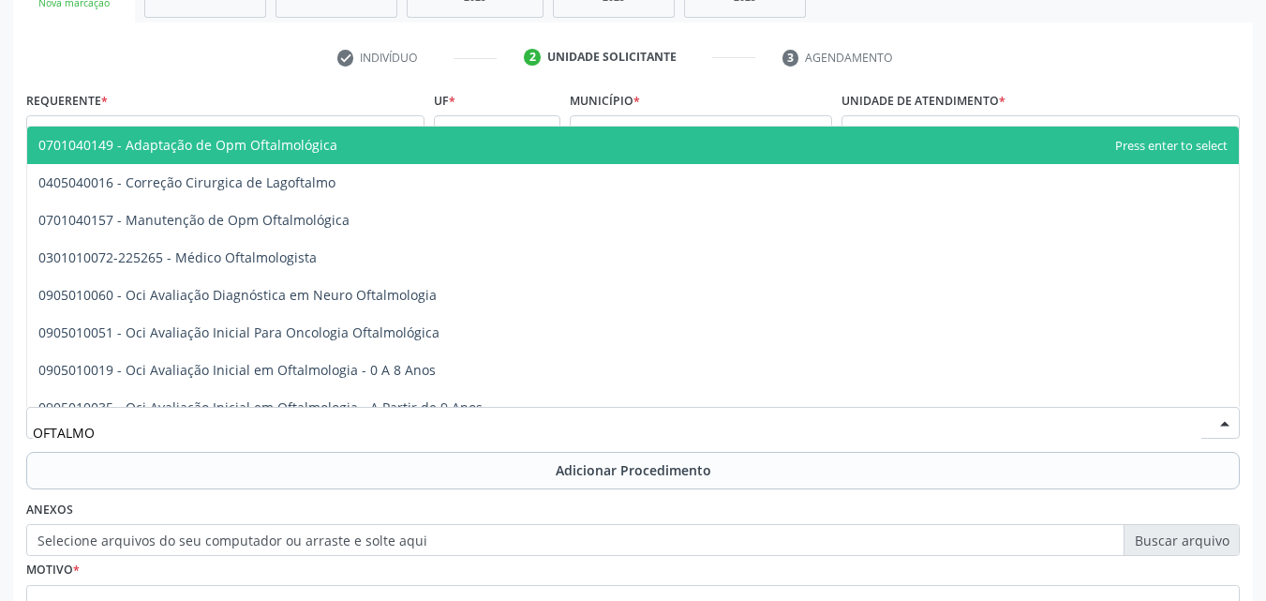
type input "OFTALMOL"
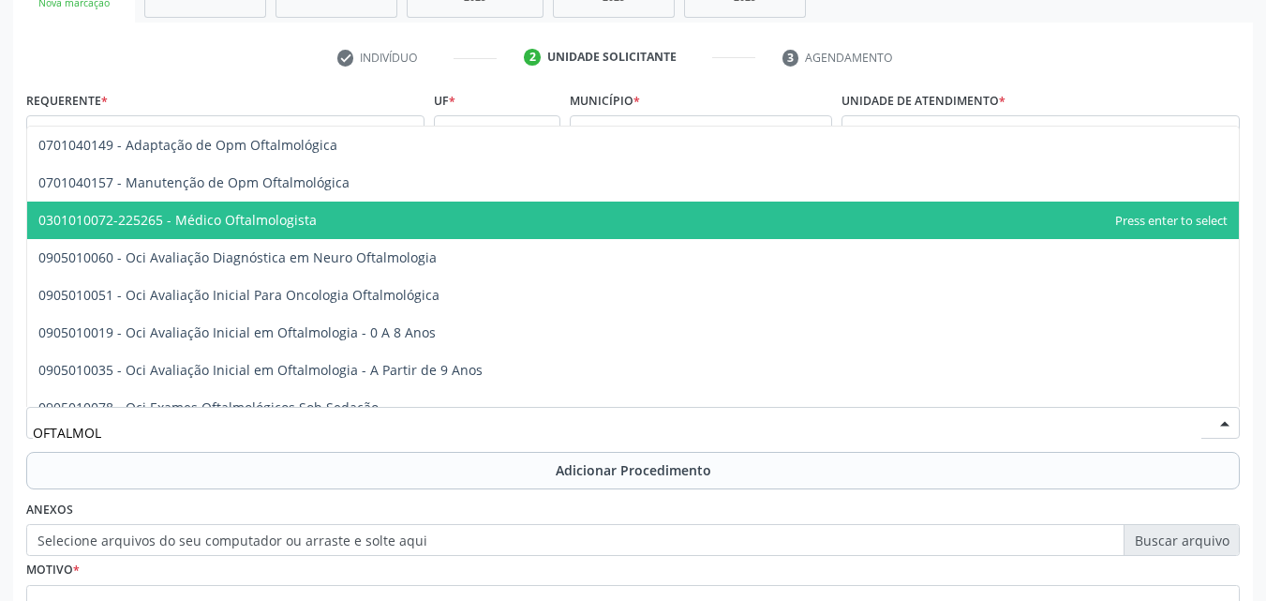
click at [281, 226] on span "0301010072-225265 - Médico Oftalmologista" at bounding box center [177, 220] width 278 height 18
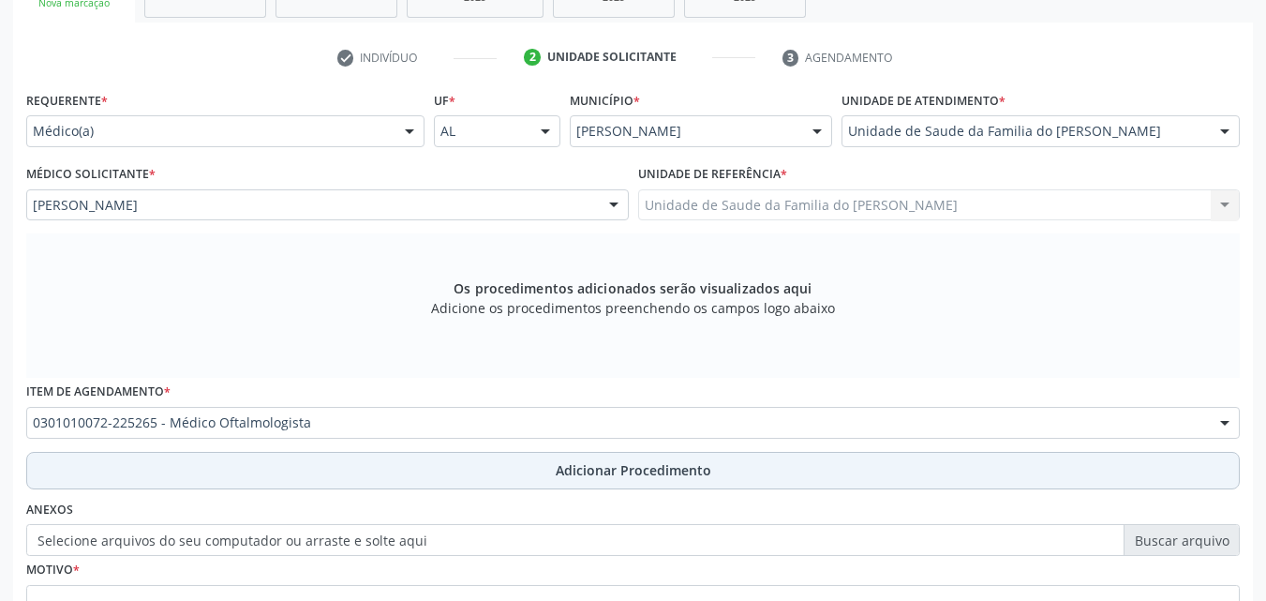
click at [350, 475] on button "Adicionar Procedimento" at bounding box center [632, 470] width 1213 height 37
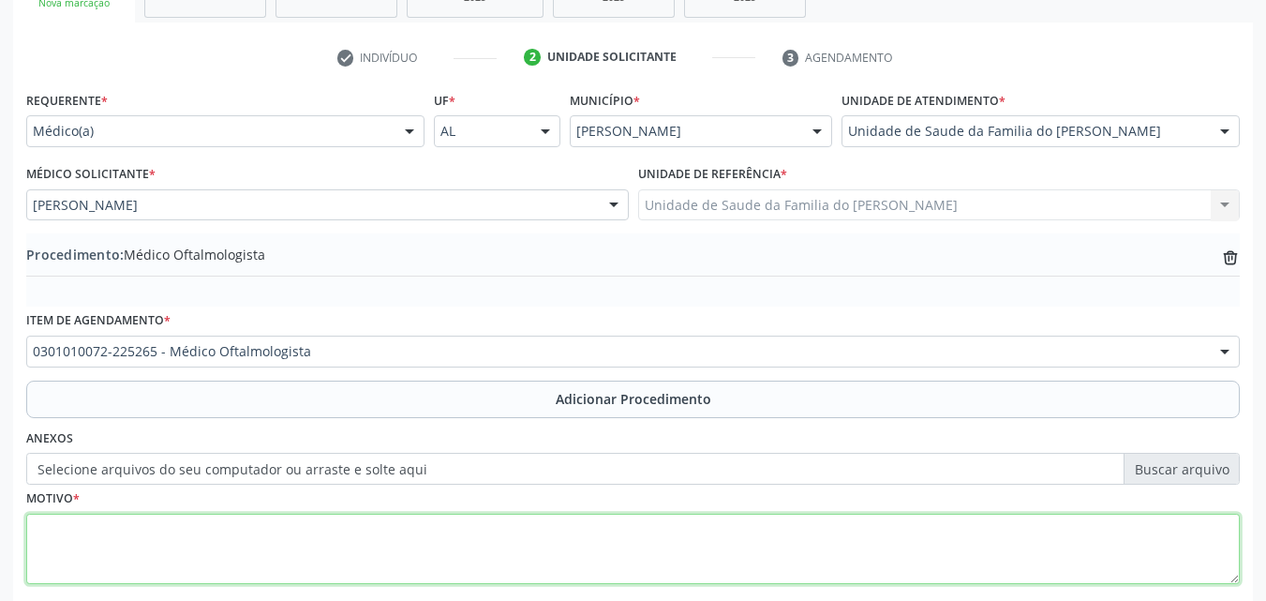
click at [364, 531] on textarea at bounding box center [632, 548] width 1213 height 71
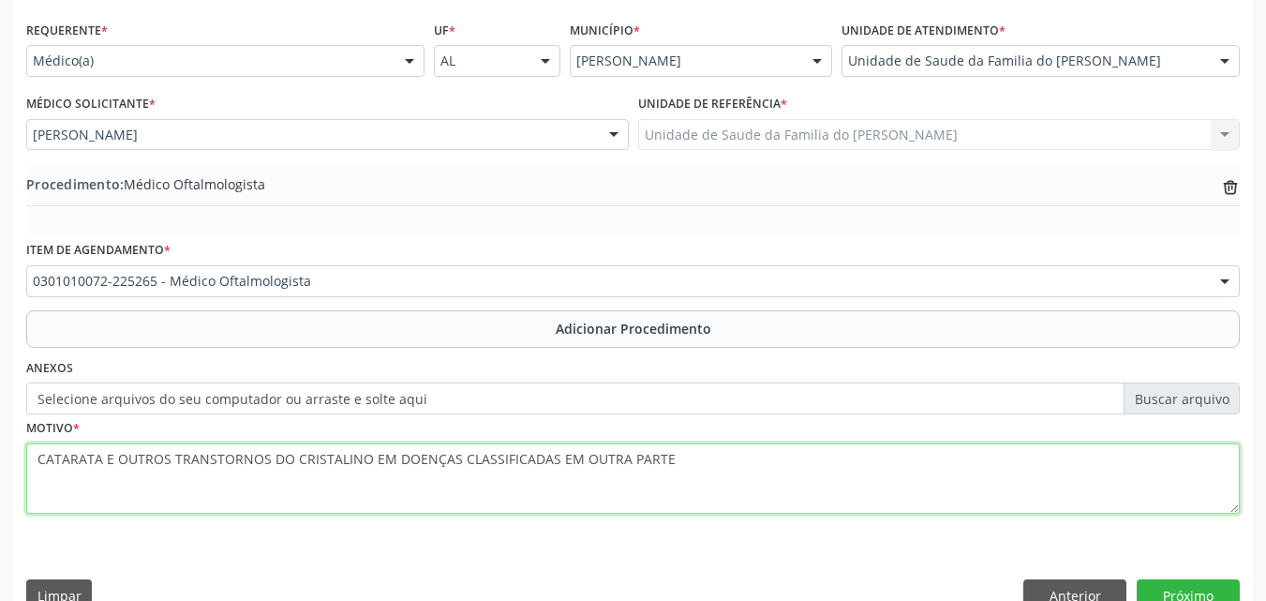
scroll to position [453, 0]
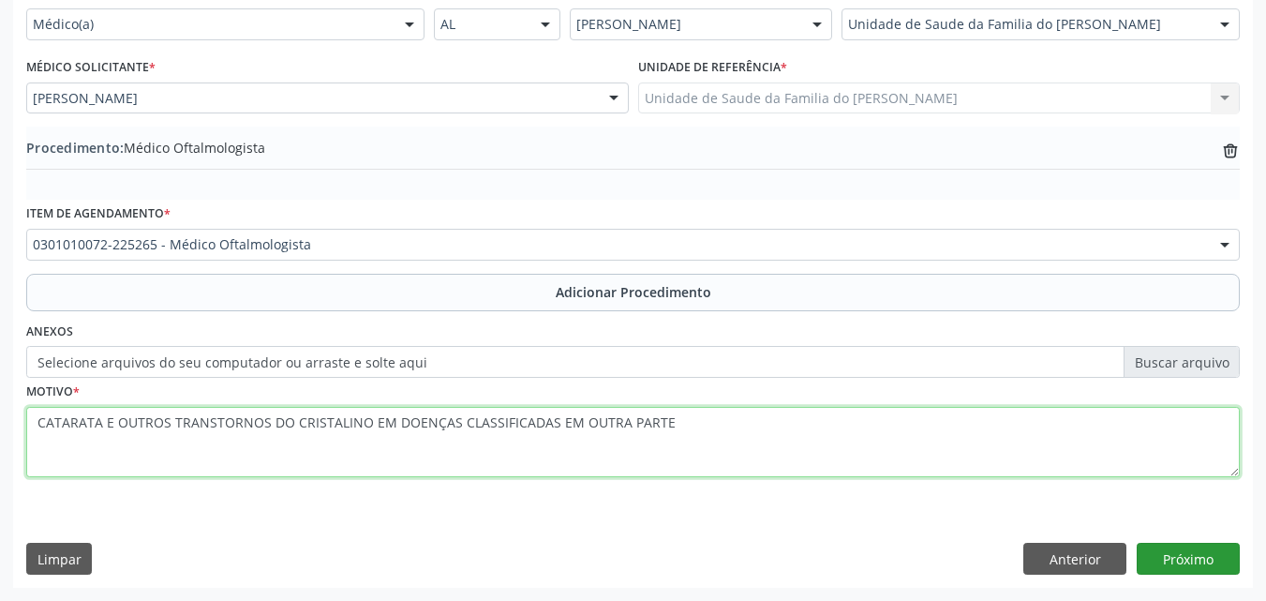
type textarea "CATARATA E OUTROS TRANSTORNOS DO CRISTALINO EM DOENÇAS CLASSIFICADAS EM OUTRA P…"
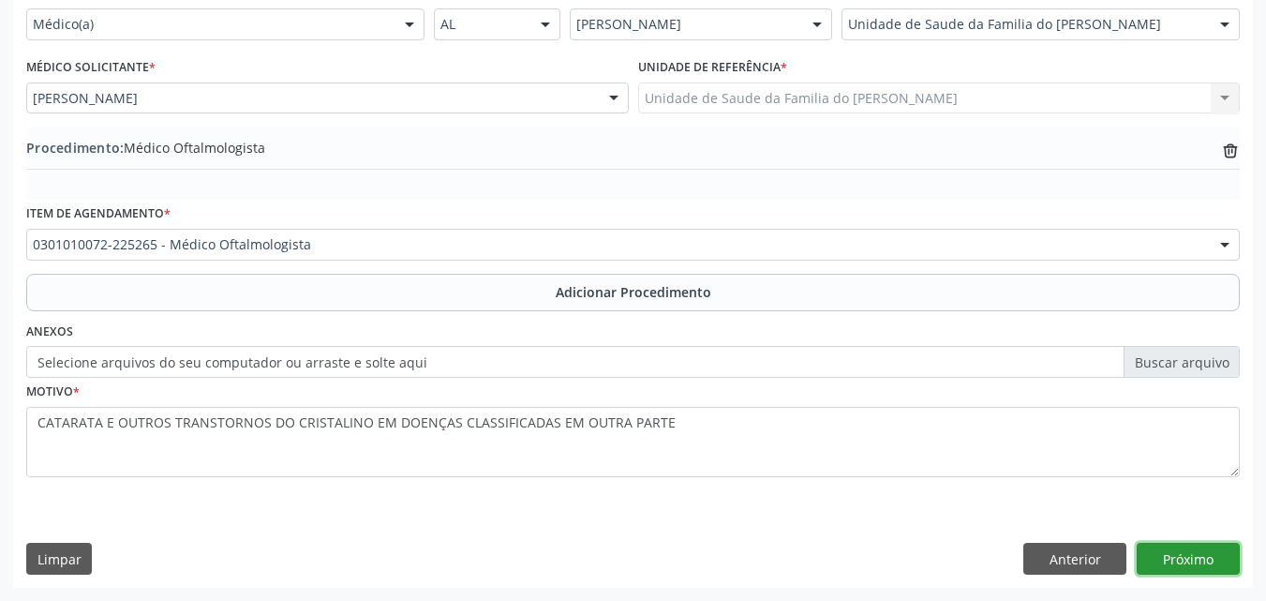
click at [1220, 554] on button "Próximo" at bounding box center [1188, 558] width 103 height 32
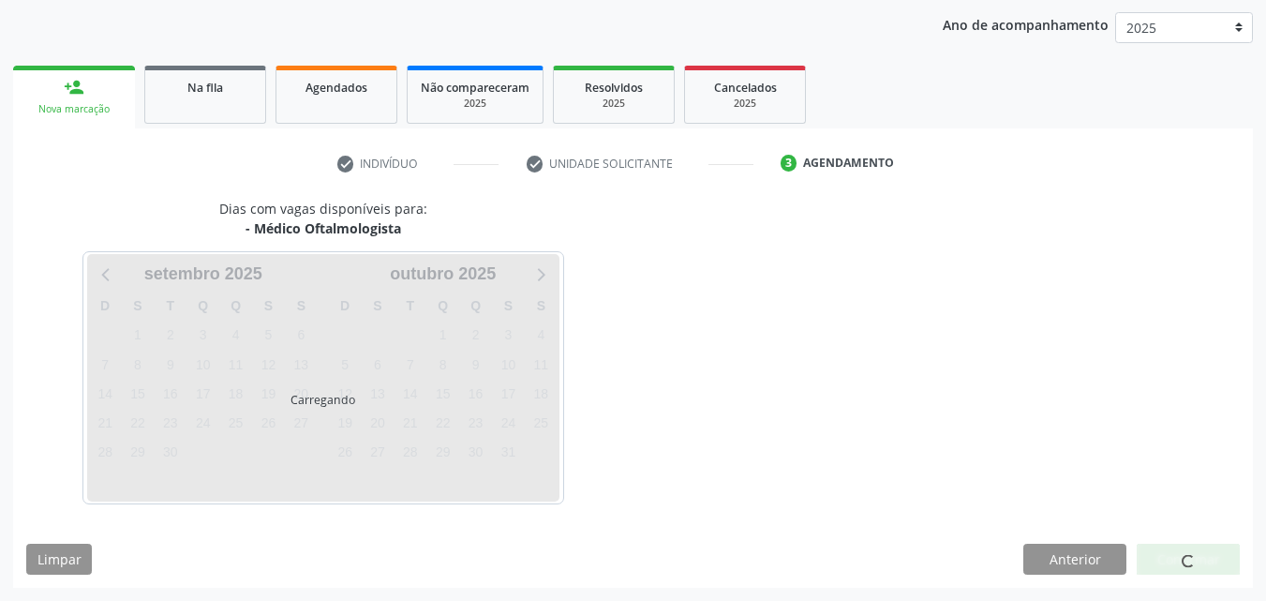
scroll to position [296, 0]
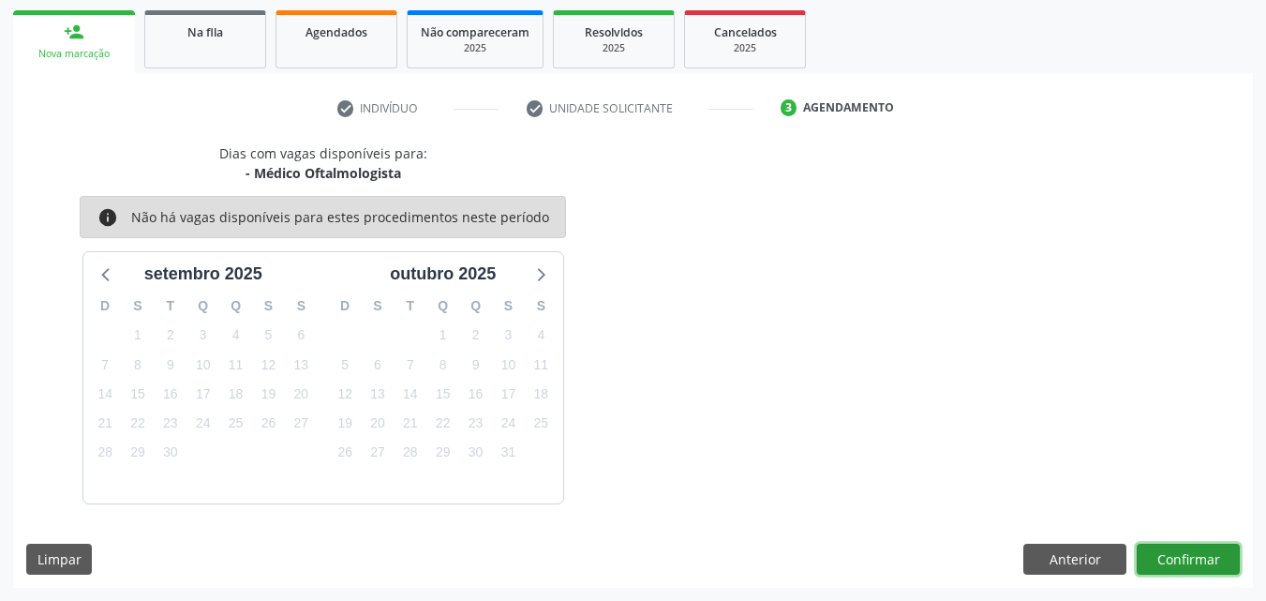
click at [1220, 554] on button "Confirmar" at bounding box center [1188, 559] width 103 height 32
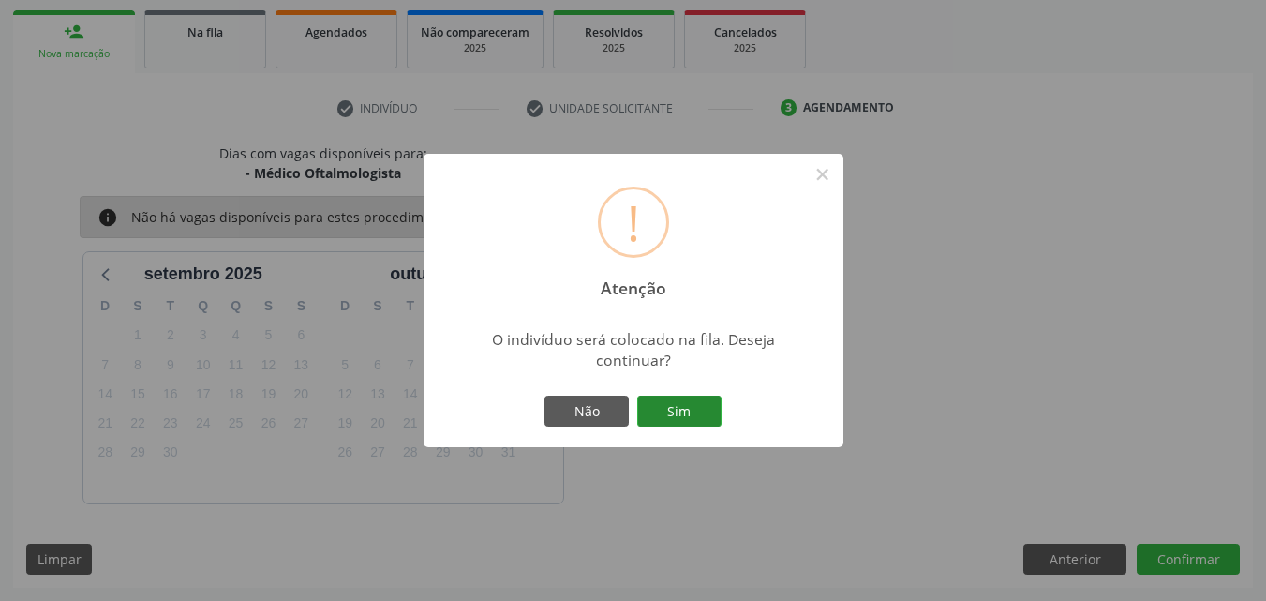
click at [661, 405] on button "Sim" at bounding box center [679, 411] width 84 height 32
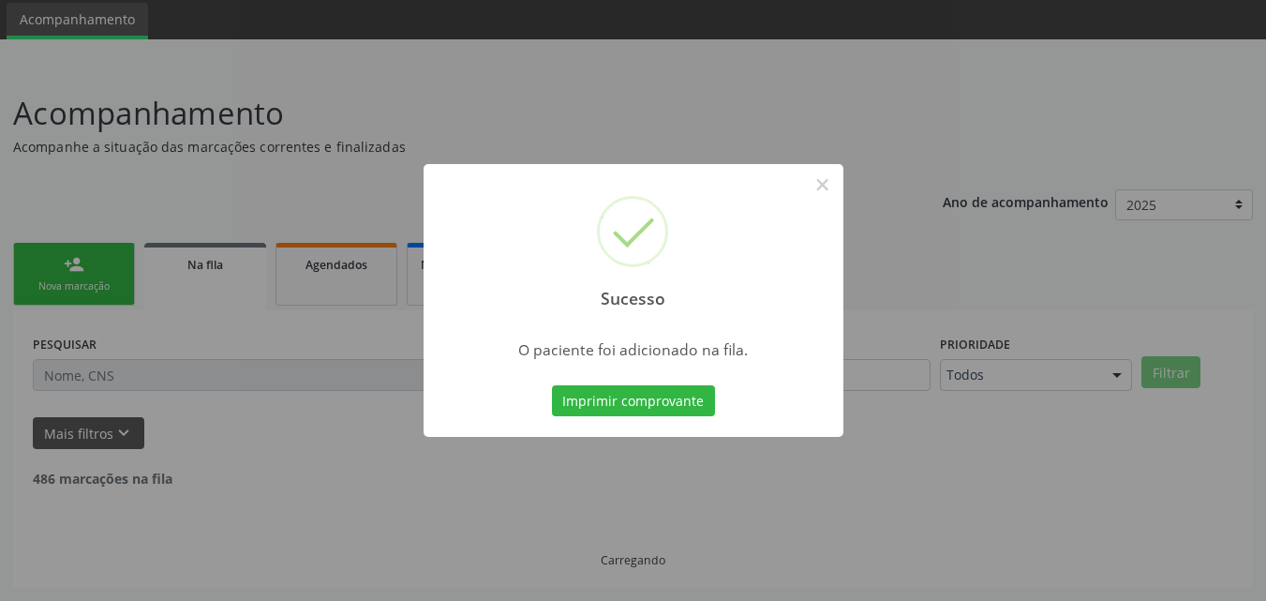
scroll to position [44, 0]
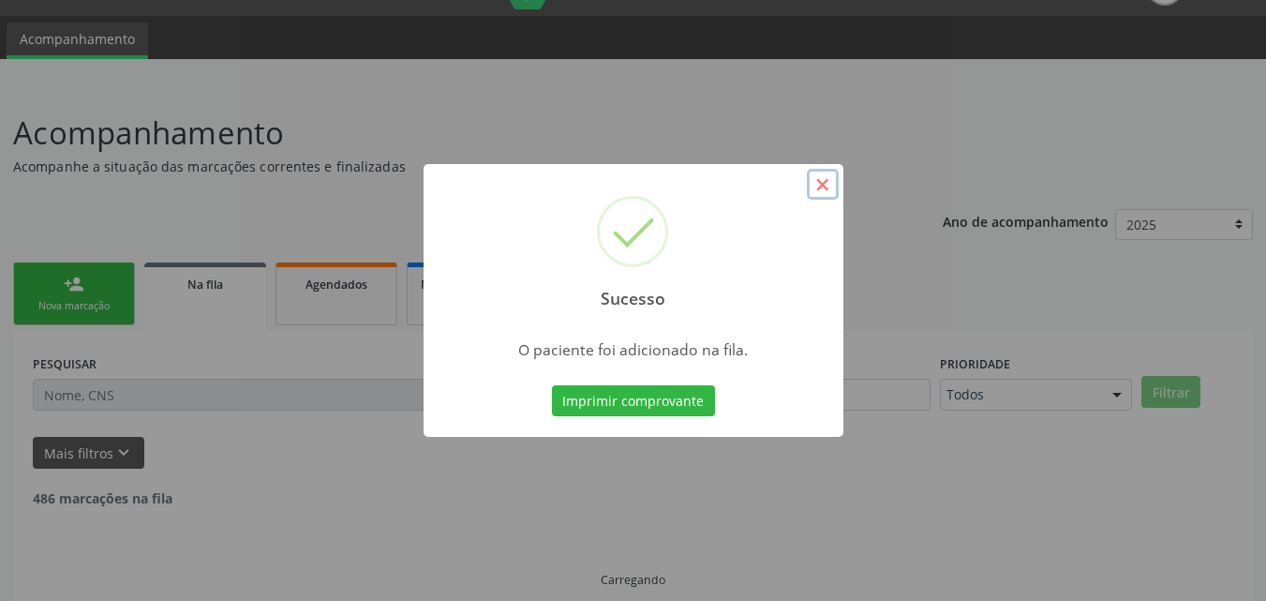
click at [824, 183] on button "×" at bounding box center [823, 185] width 32 height 32
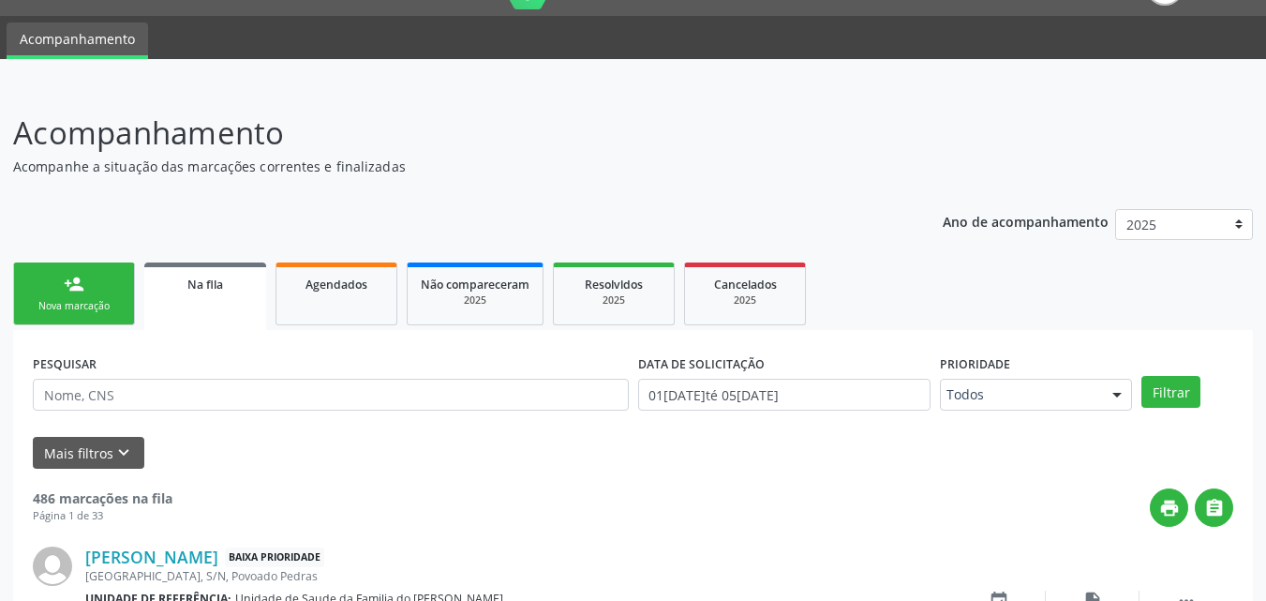
click at [85, 299] on div "Nova marcação" at bounding box center [74, 306] width 94 height 14
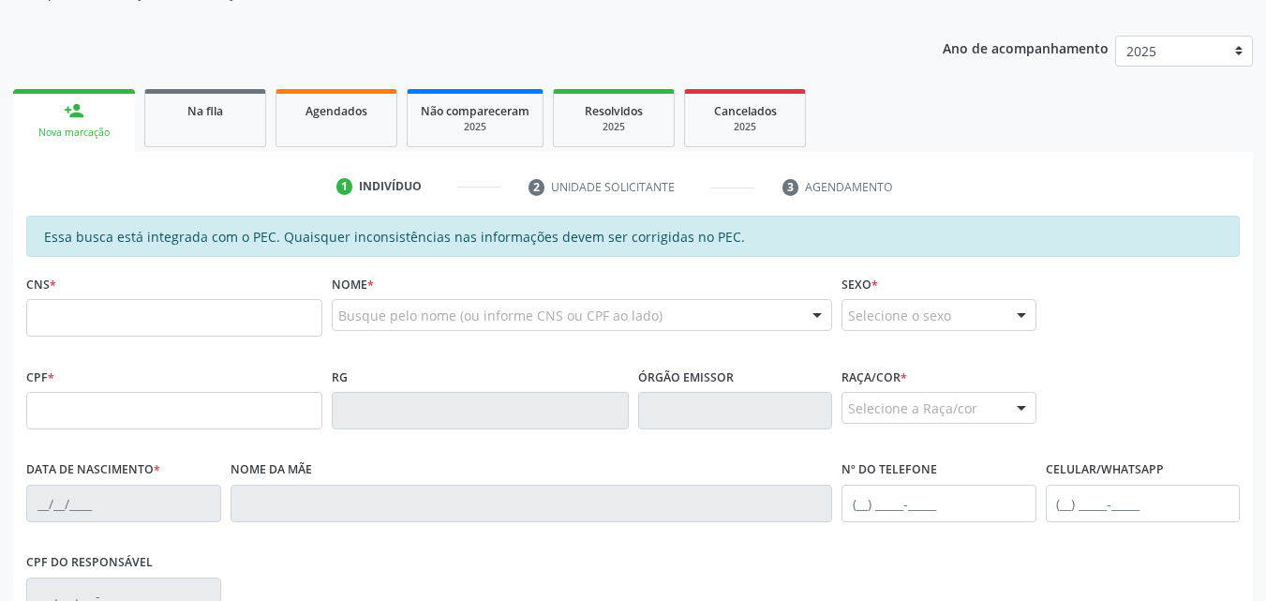
scroll to position [223, 0]
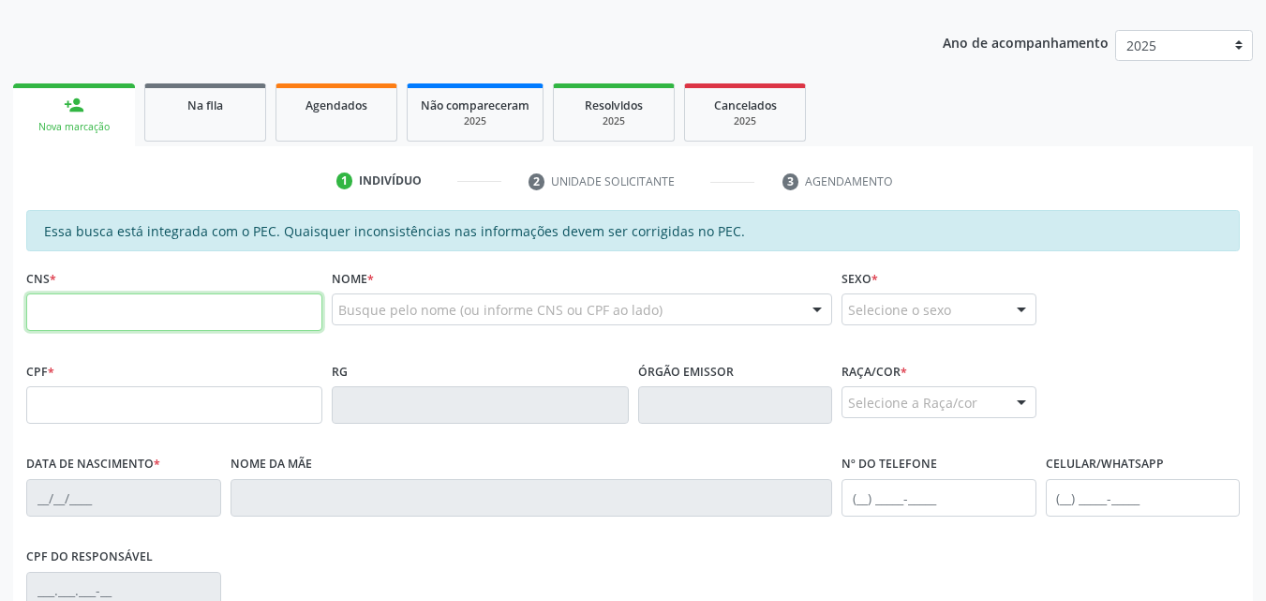
click at [209, 301] on input "text" at bounding box center [174, 311] width 296 height 37
type input "709 8060 9180 6395"
type input "089.195.944-06"
type input "[DATE]"
type input "Cicera Zacarias dos Santos"
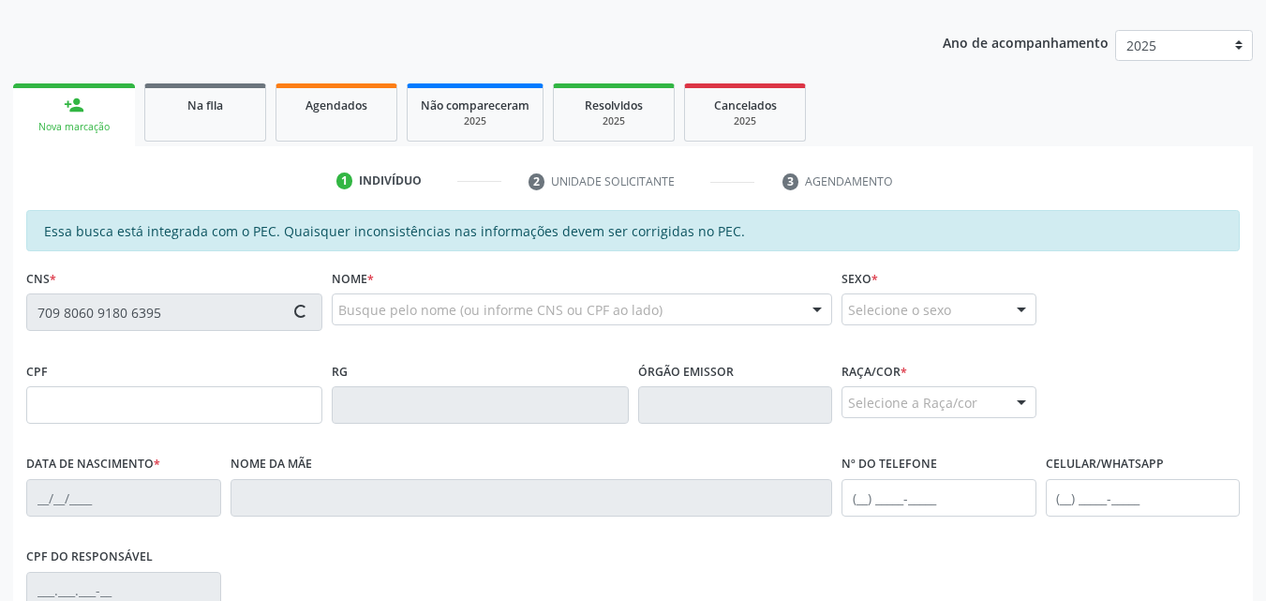
type input "[PHONE_NUMBER]"
type input "12"
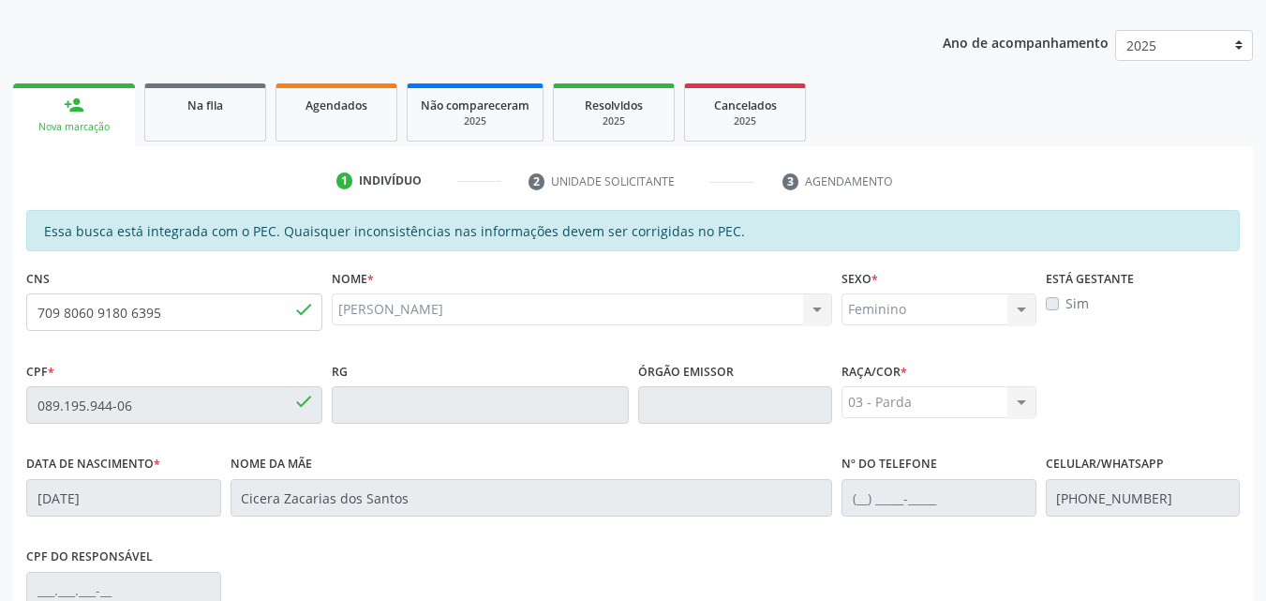
scroll to position [496, 0]
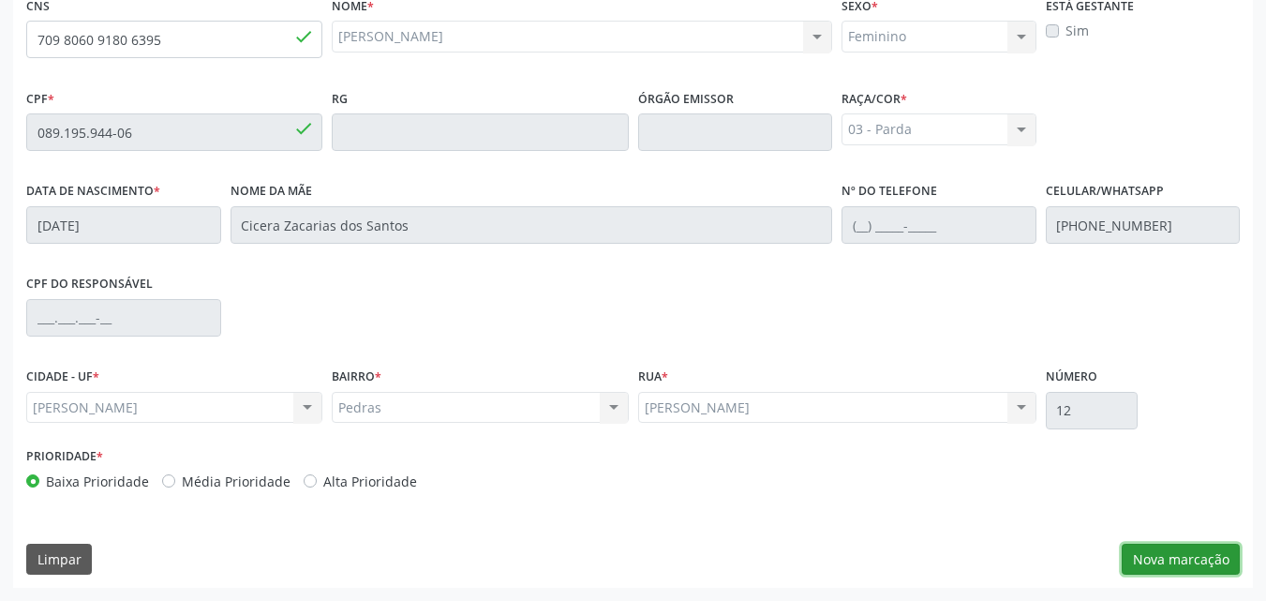
click at [1174, 560] on button "Nova marcação" at bounding box center [1181, 559] width 118 height 32
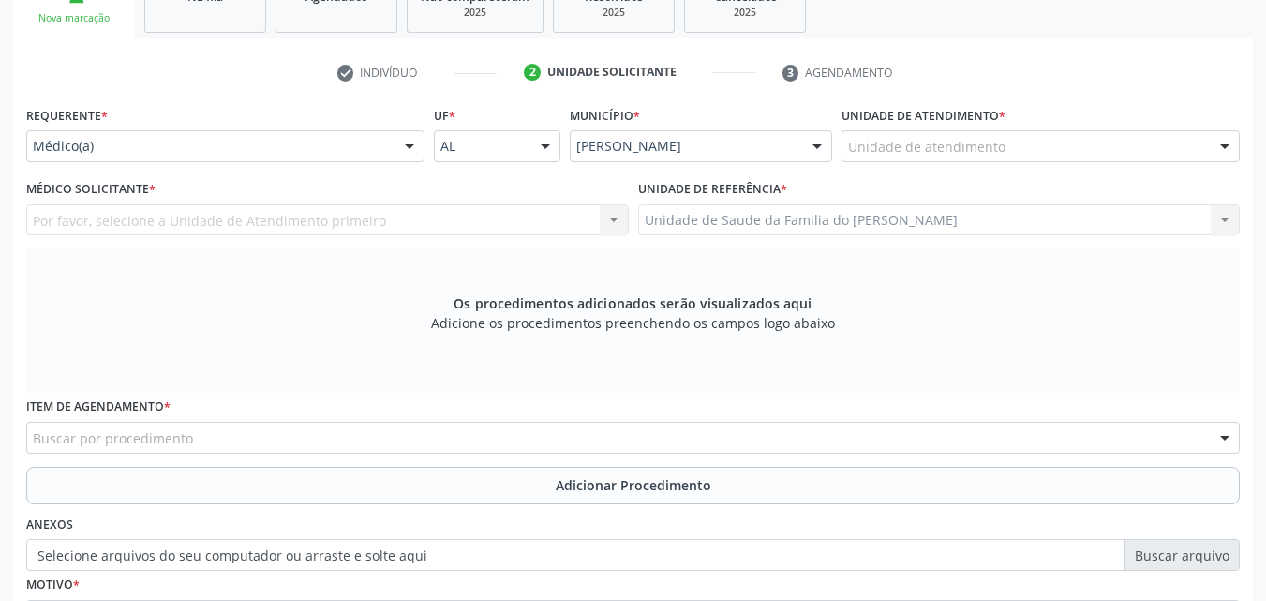
scroll to position [330, 0]
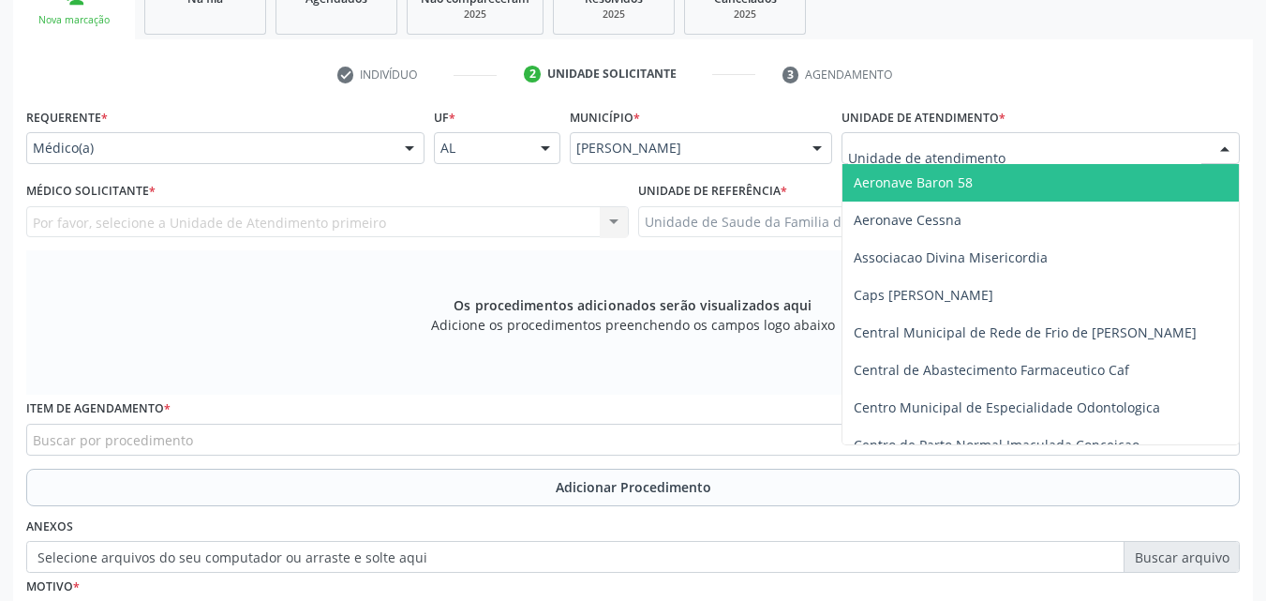
click at [1149, 136] on div at bounding box center [1040, 148] width 398 height 32
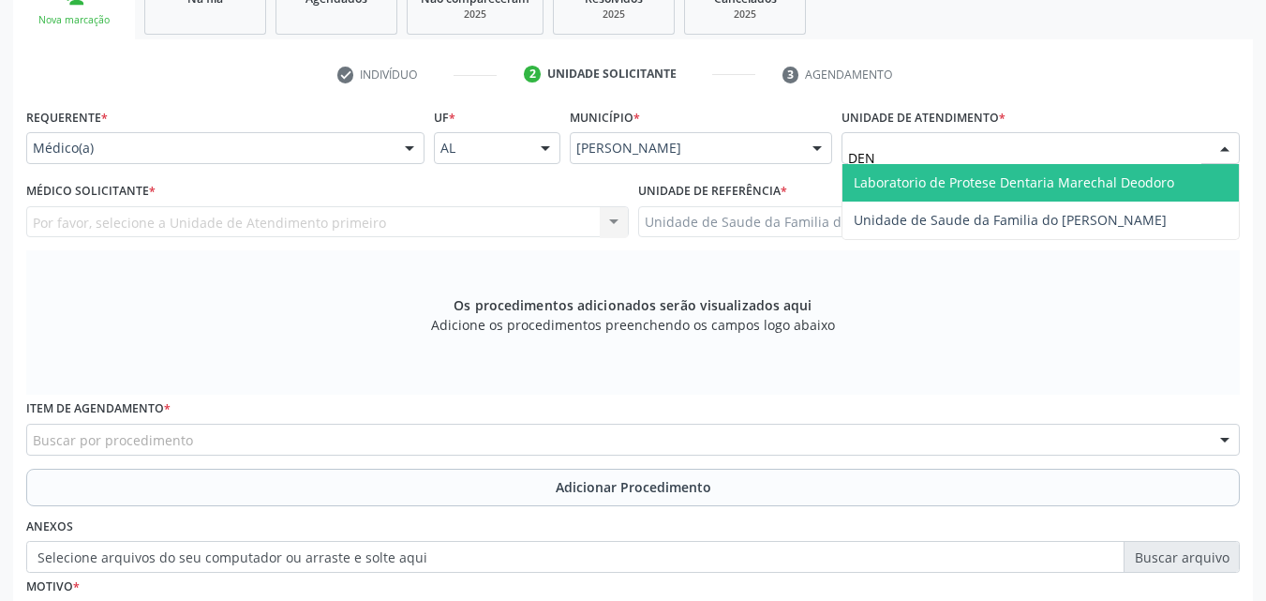
type input "DENI"
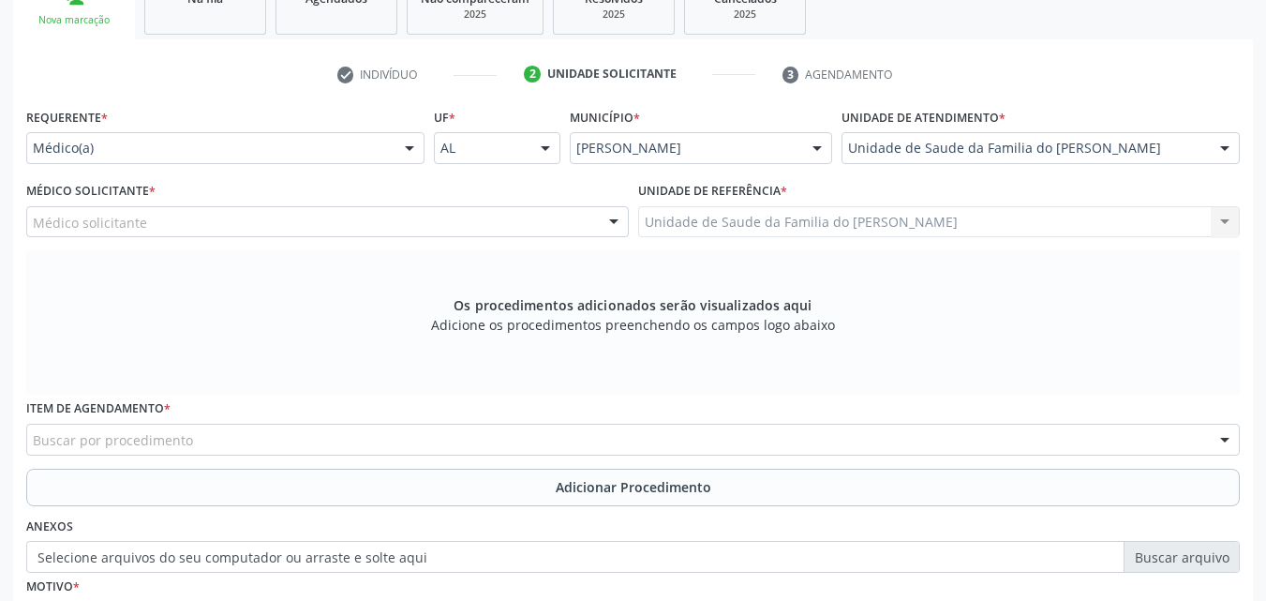
click at [563, 212] on div "Médico solicitante" at bounding box center [327, 222] width 602 height 32
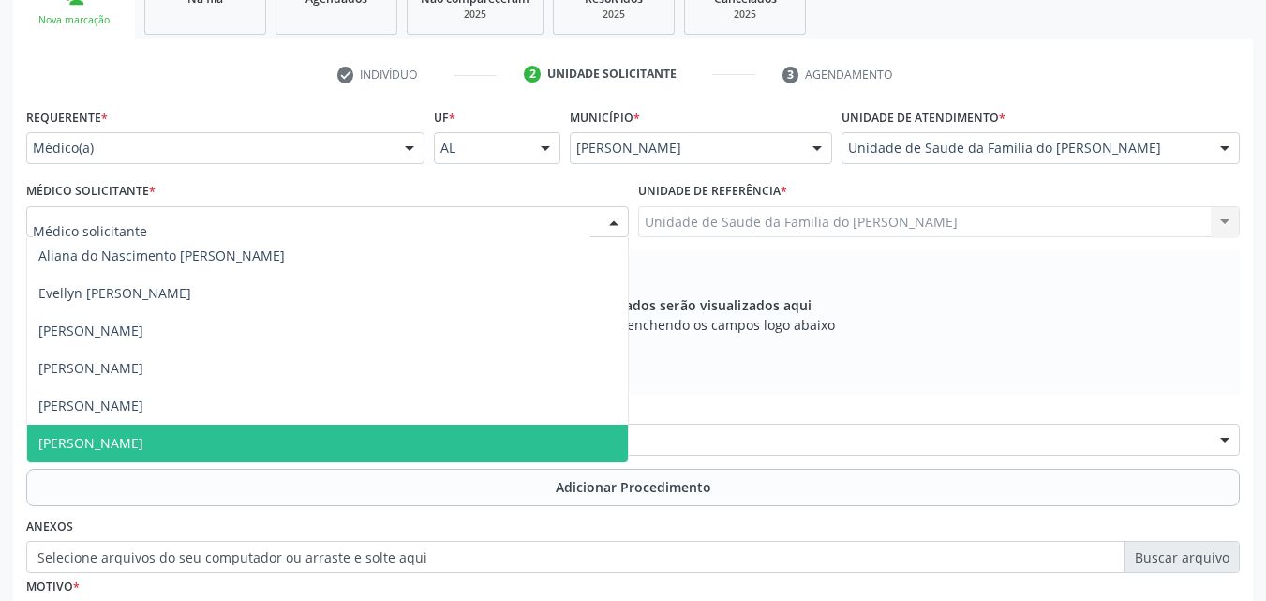
click at [444, 443] on span "[PERSON_NAME]" at bounding box center [327, 442] width 601 height 37
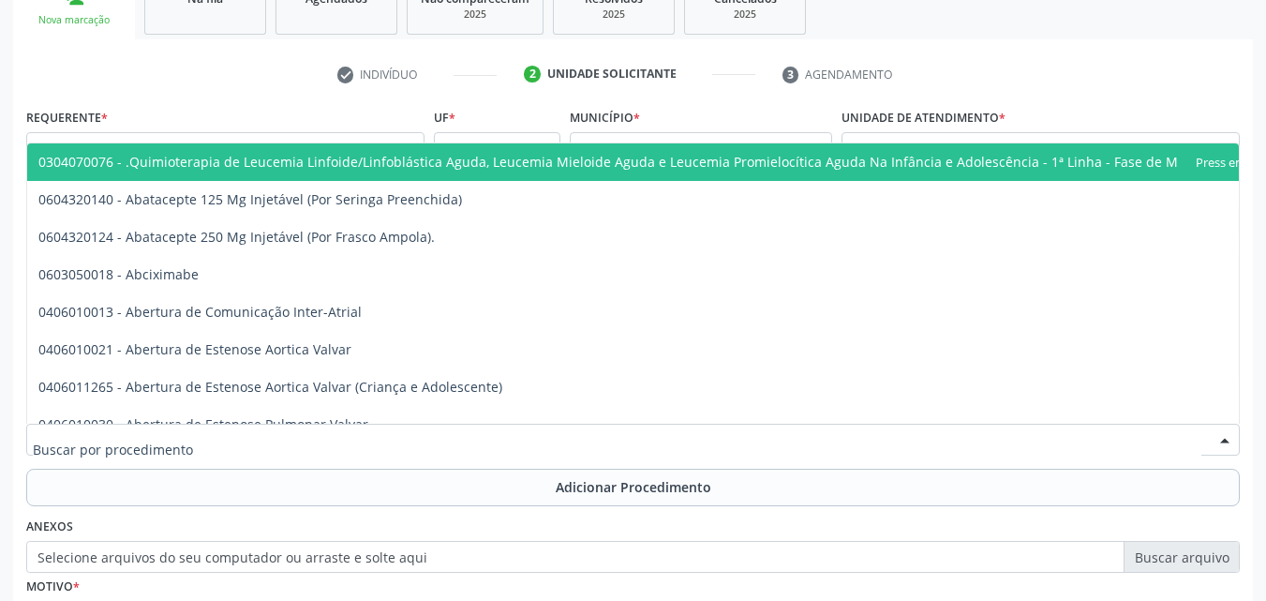
click at [444, 443] on div at bounding box center [632, 439] width 1213 height 32
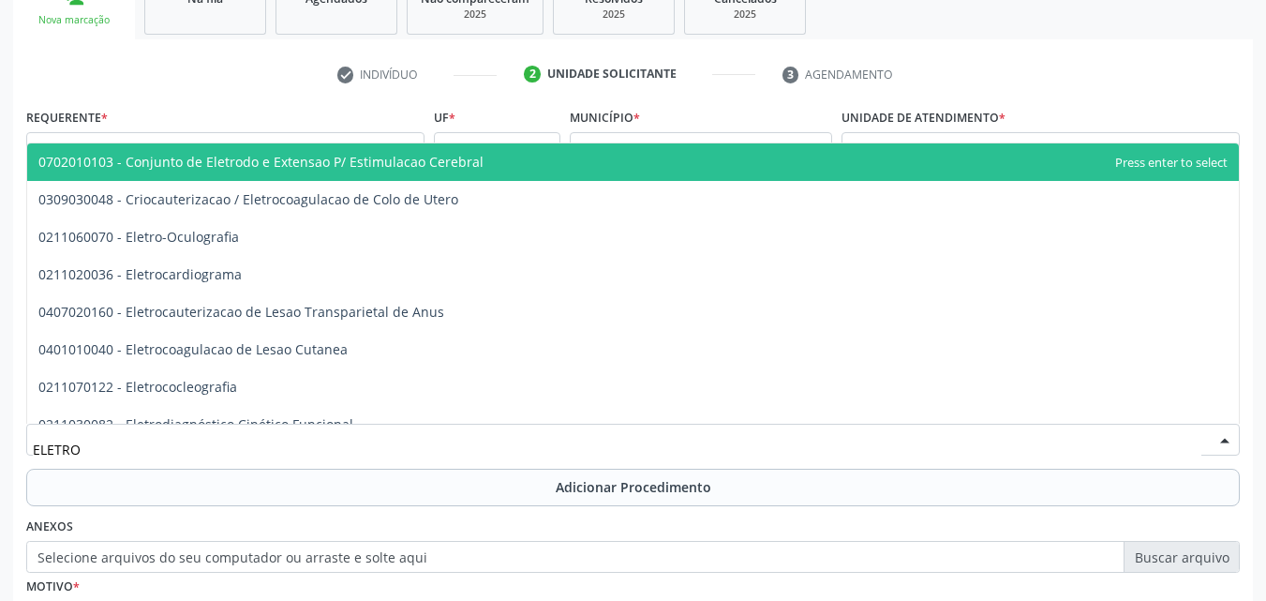
type input "ELETROC"
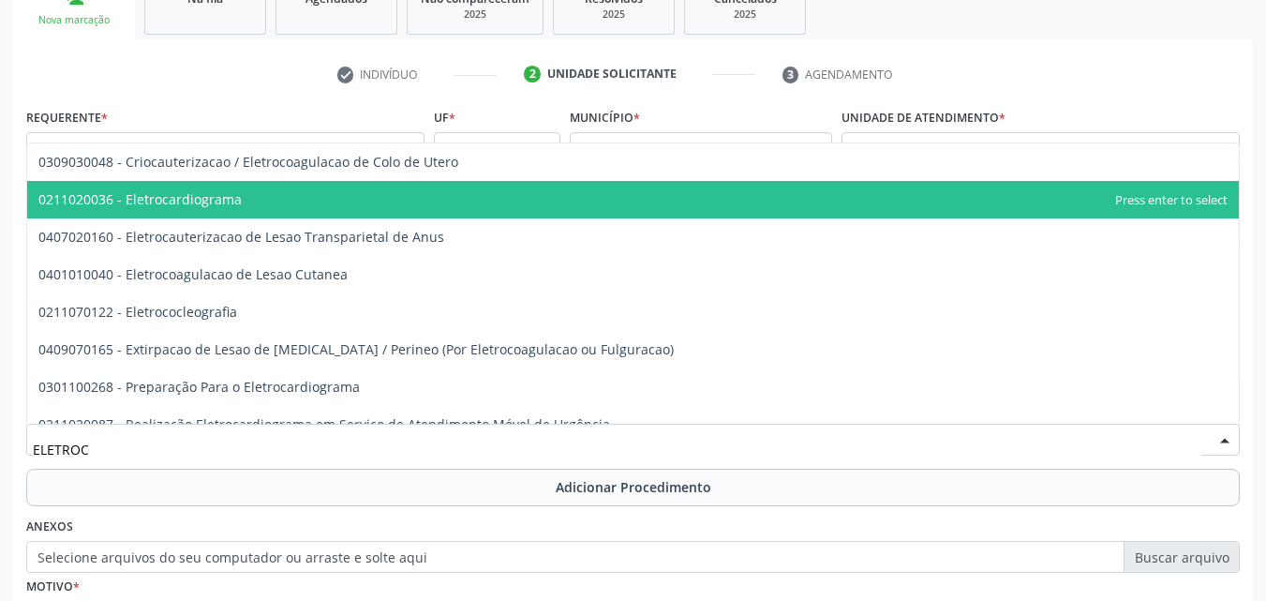
click at [377, 193] on span "0211020036 - Eletrocardiograma" at bounding box center [632, 199] width 1211 height 37
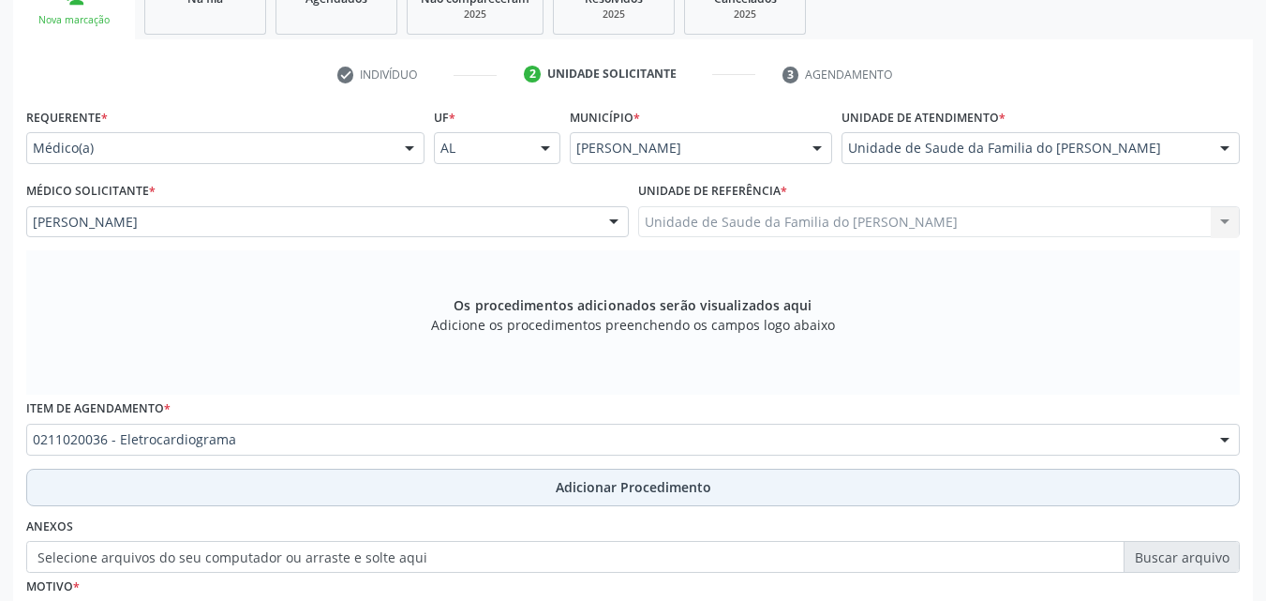
click at [319, 498] on button "Adicionar Procedimento" at bounding box center [632, 486] width 1213 height 37
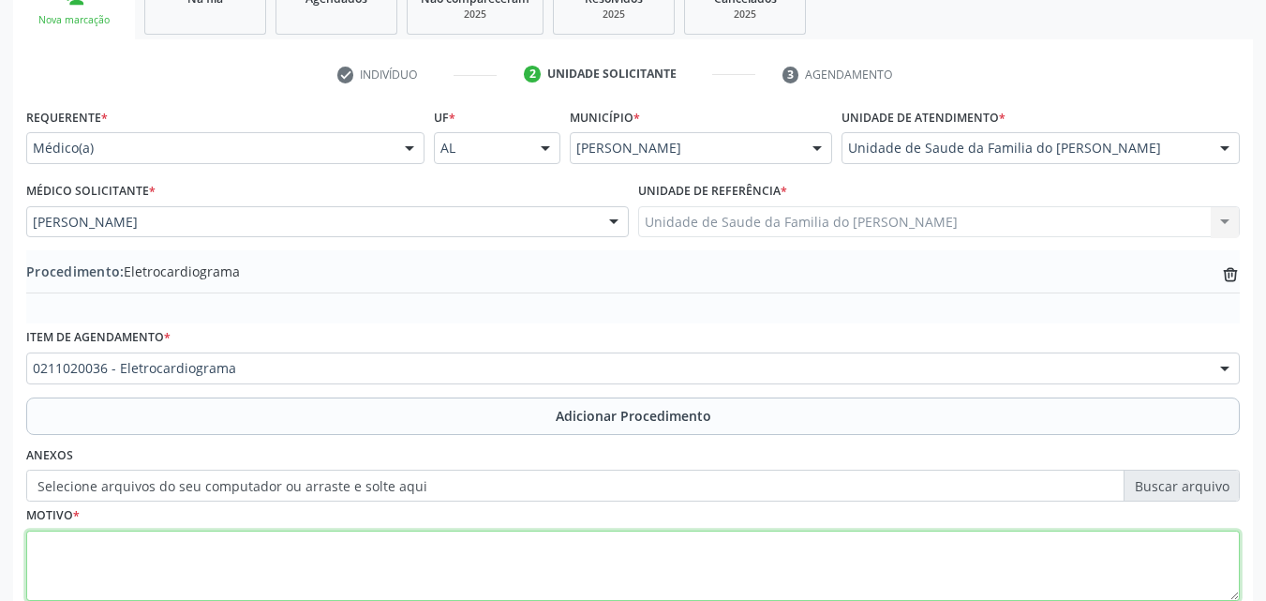
click at [595, 560] on textarea at bounding box center [632, 565] width 1213 height 71
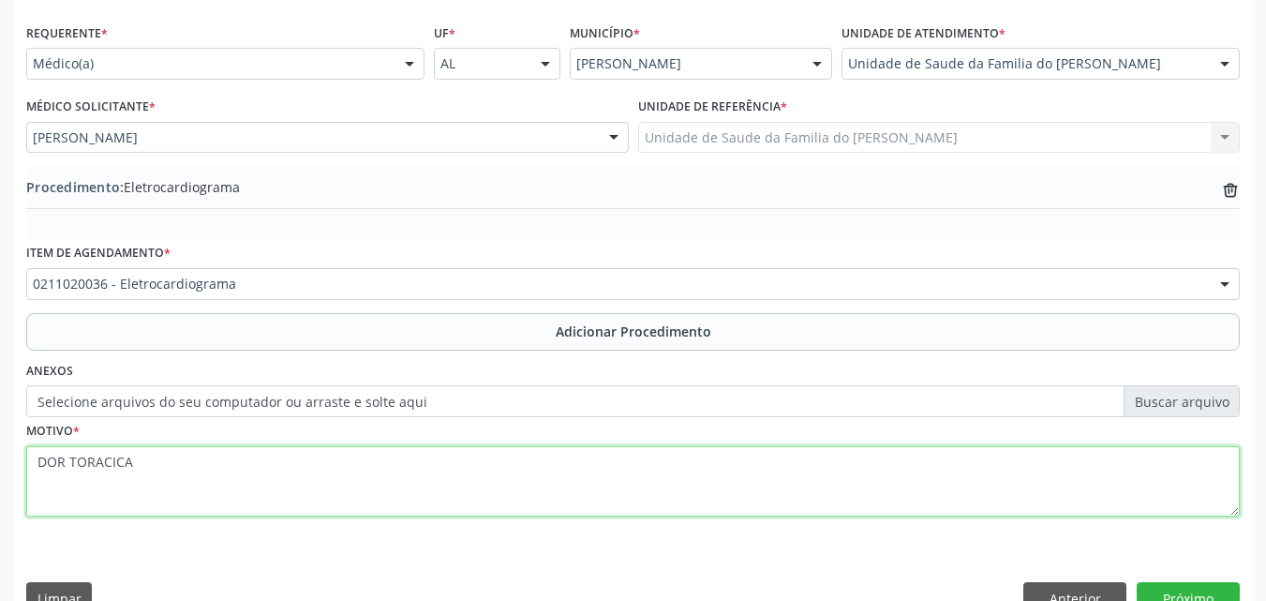
scroll to position [453, 0]
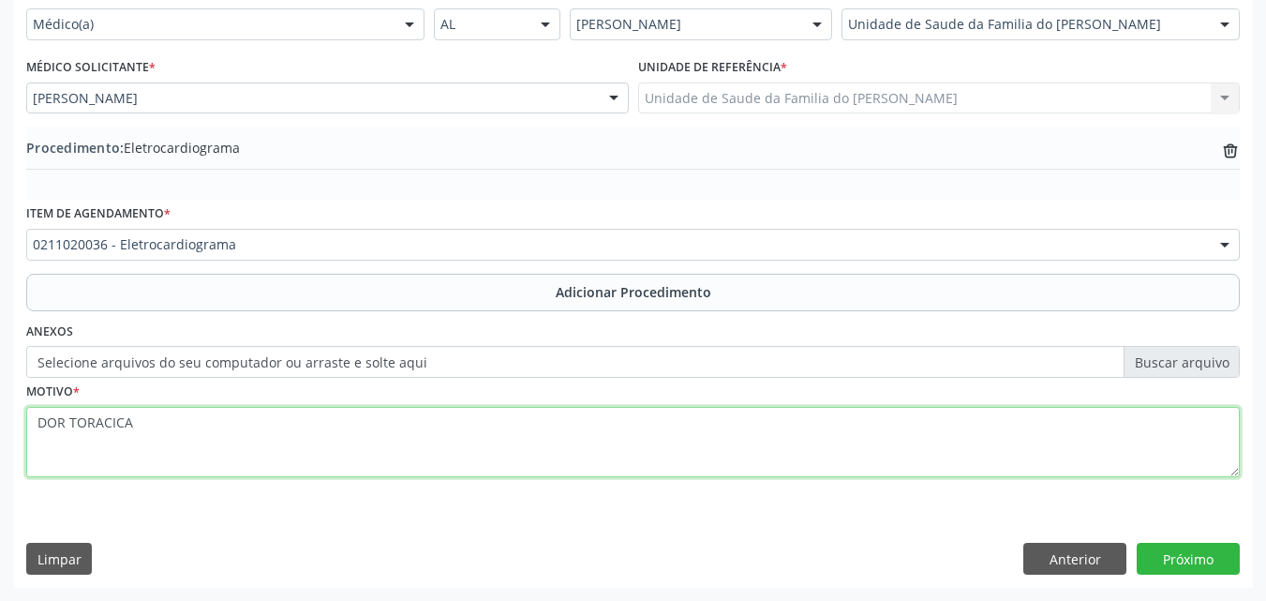
type textarea "DOR TORACICA"
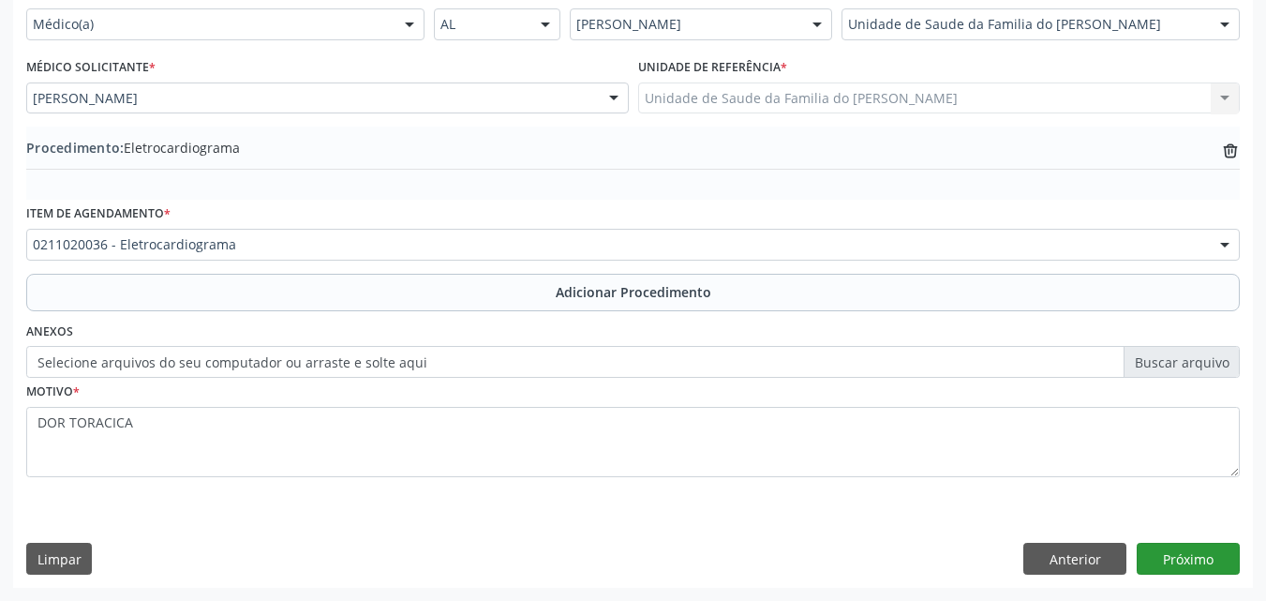
click at [1190, 572] on div "Requerente * Médico(a) Médico(a) Enfermeiro(a) Paciente Nenhum resultado encont…" at bounding box center [633, 282] width 1240 height 607
click at [1191, 571] on button "Próximo" at bounding box center [1188, 558] width 103 height 32
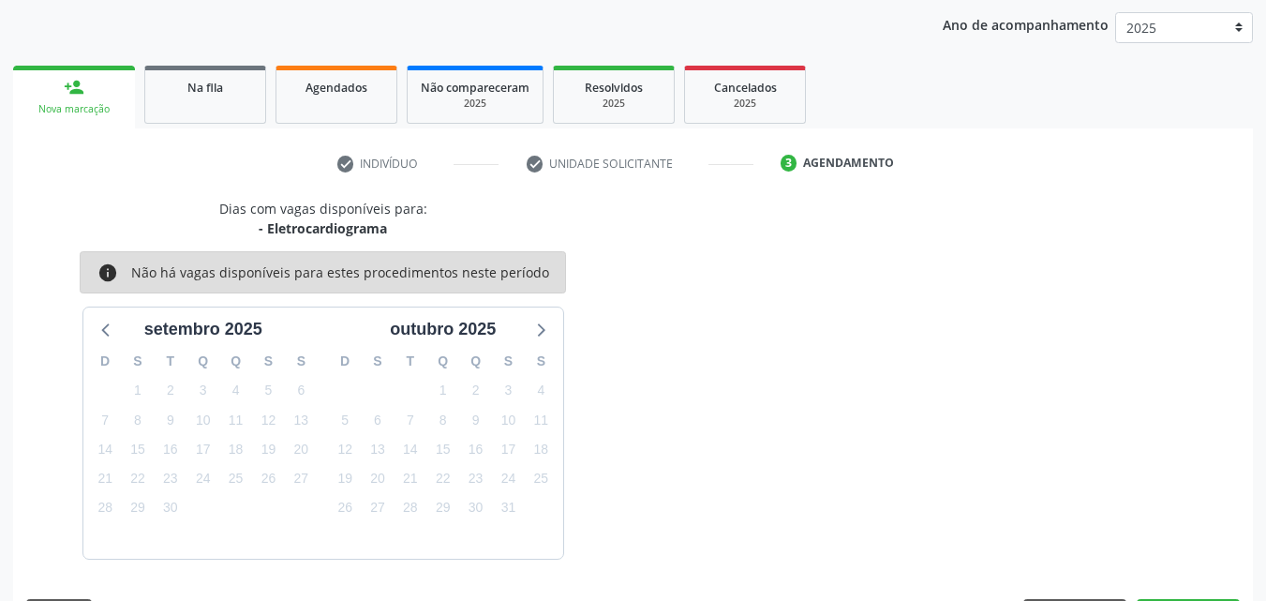
scroll to position [296, 0]
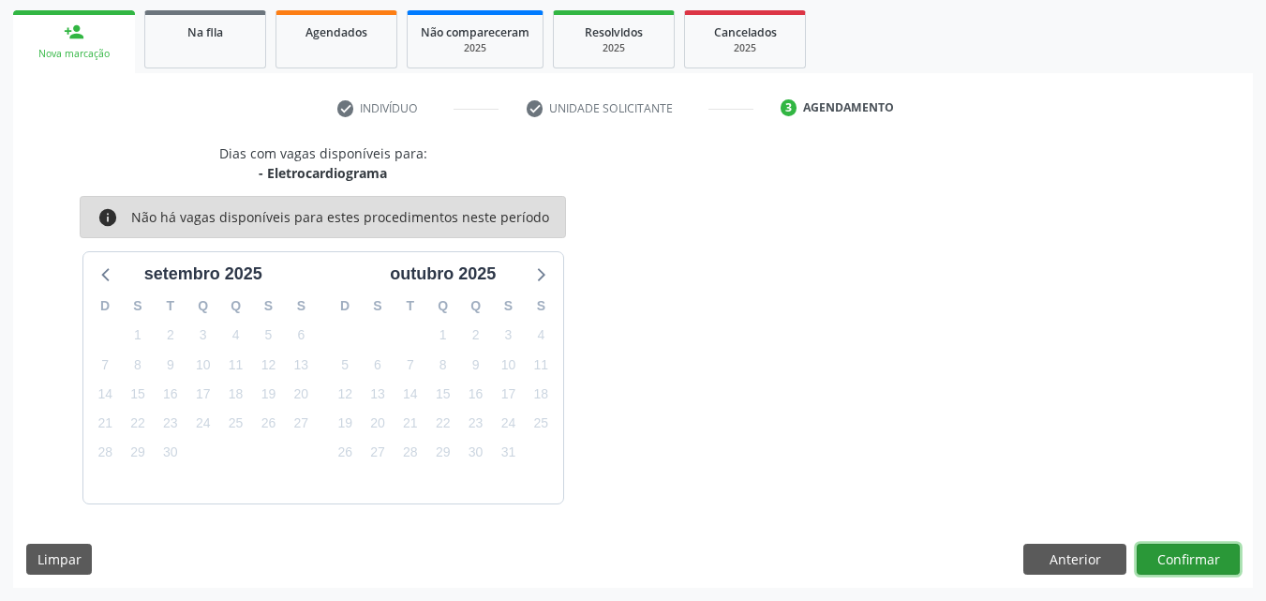
click at [1191, 571] on button "Confirmar" at bounding box center [1188, 559] width 103 height 32
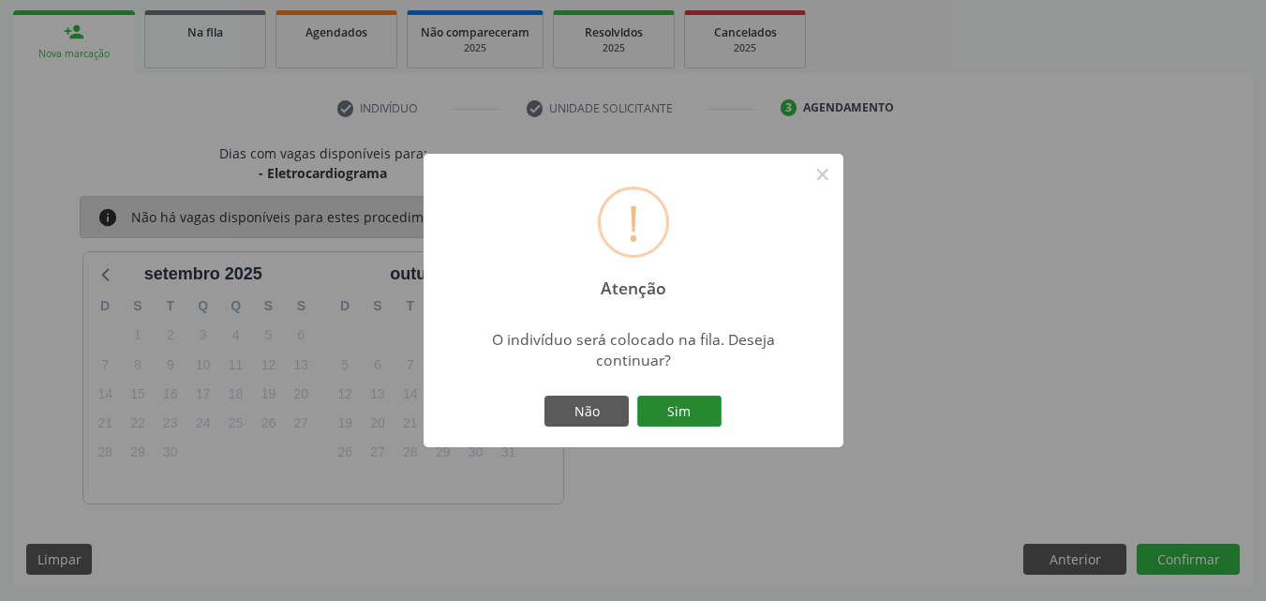
click at [667, 411] on button "Sim" at bounding box center [679, 411] width 84 height 32
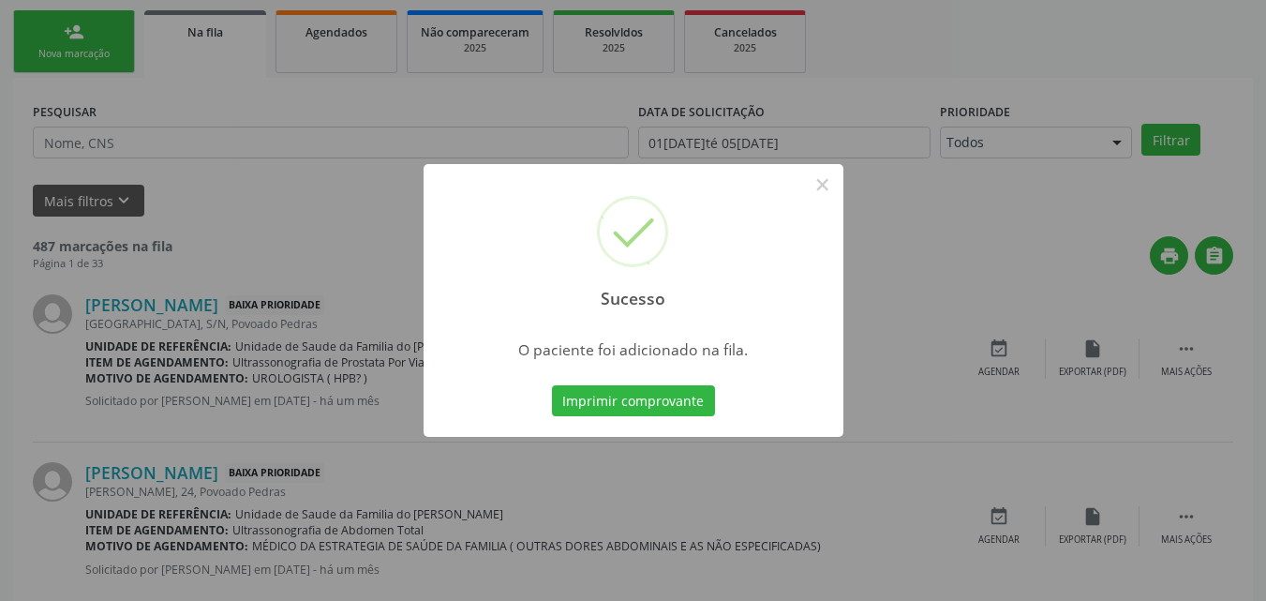
scroll to position [44, 0]
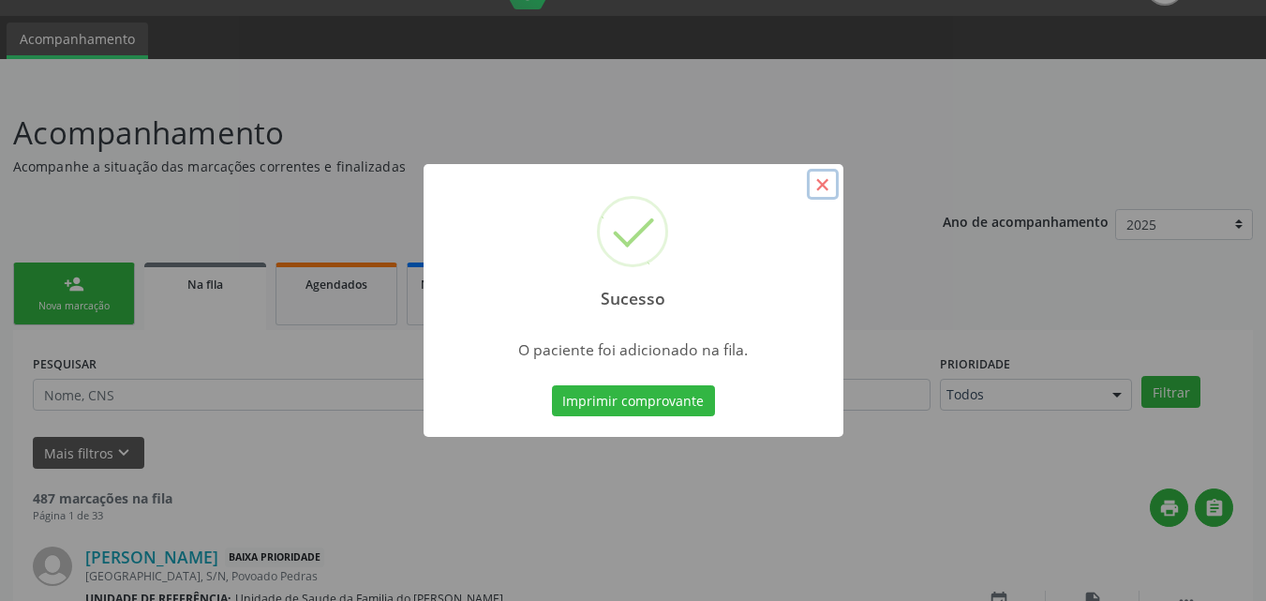
click at [829, 183] on button "×" at bounding box center [823, 185] width 32 height 32
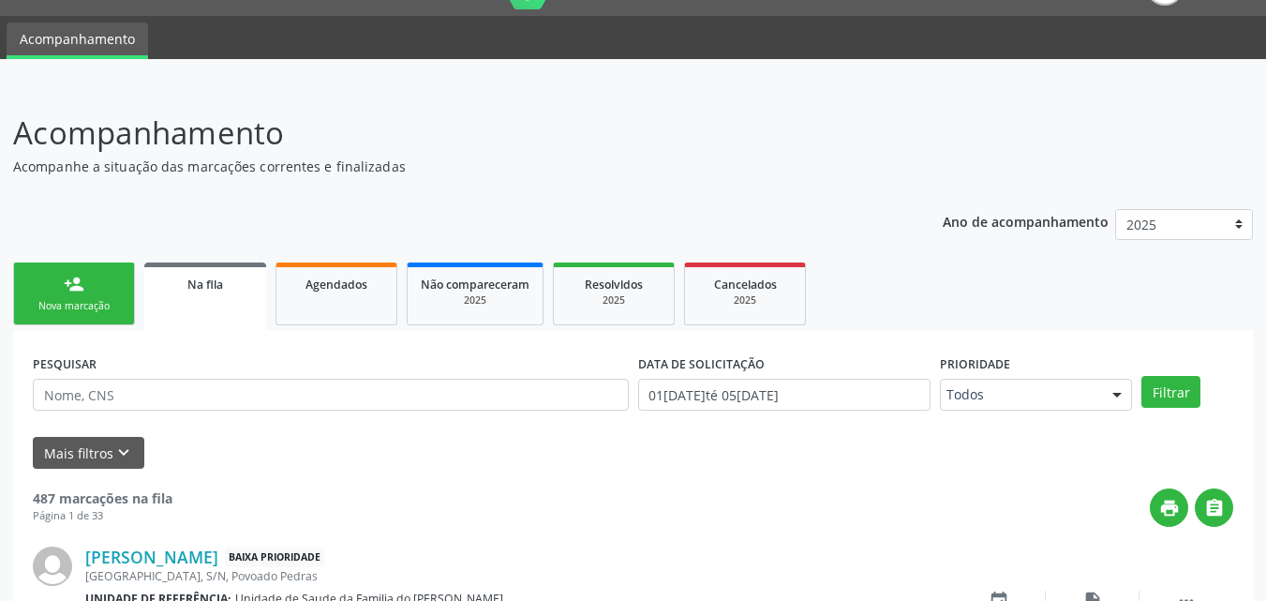
click at [114, 281] on link "person_add Nova marcação" at bounding box center [74, 293] width 122 height 63
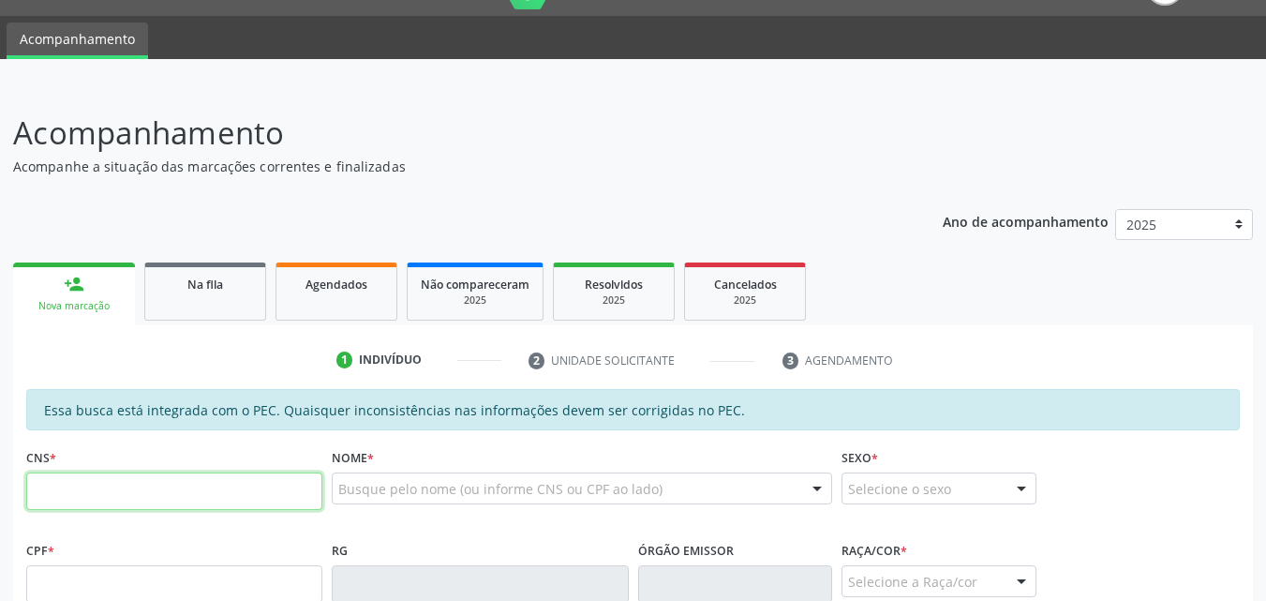
click at [117, 484] on input "text" at bounding box center [174, 490] width 296 height 37
type input "705 0064 6356 9750"
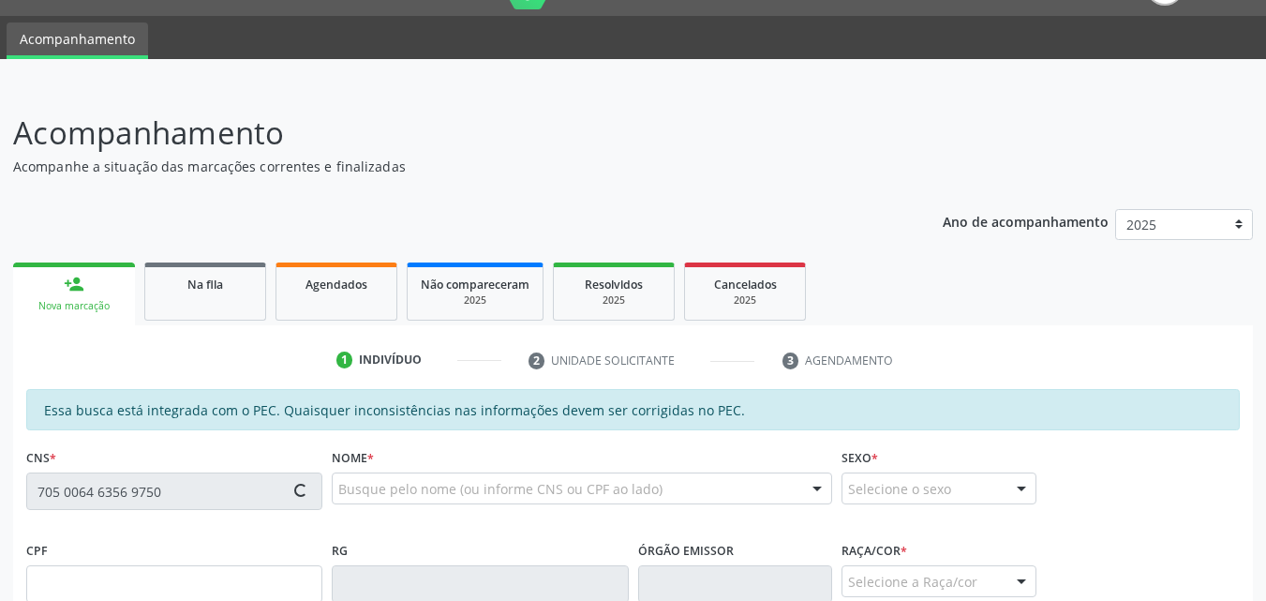
type input "648.487.364-04"
type input "[DATE]"
type input "[PERSON_NAME]"
type input "[PHONE_NUMBER]"
type input "37"
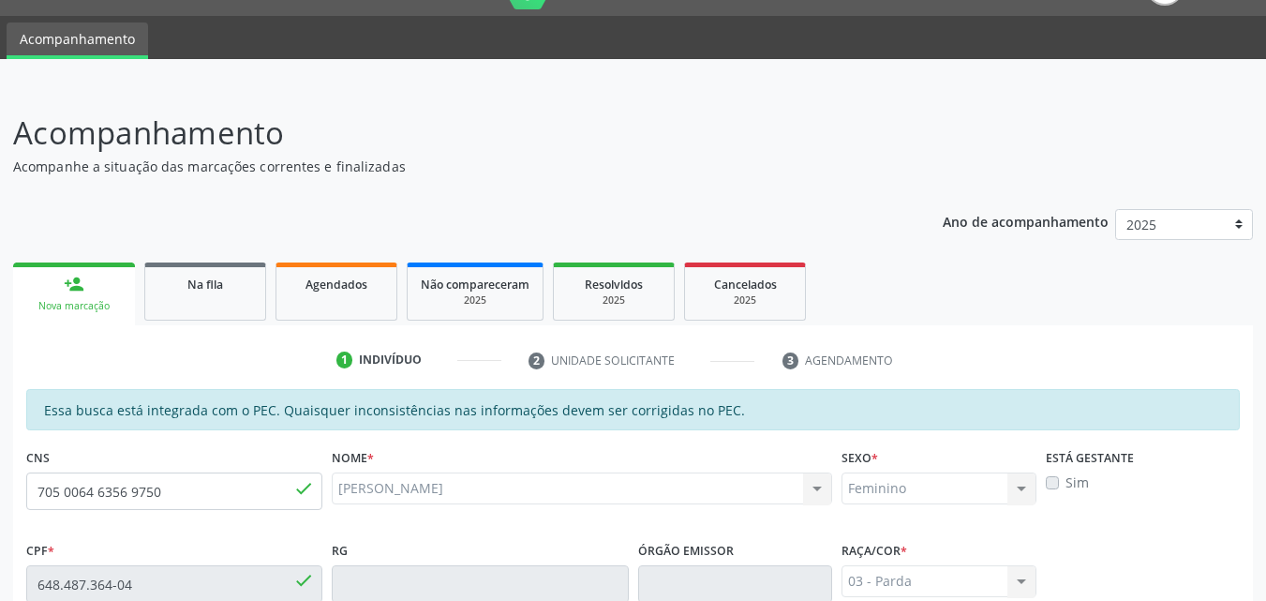
drag, startPoint x: 1265, startPoint y: 254, endPoint x: 1279, endPoint y: 283, distance: 32.3
click at [1265, 283] on html "Central de Marcação notifications [PERSON_NAME] Recepcionista da UBS  Configur…" at bounding box center [633, 256] width 1266 height 601
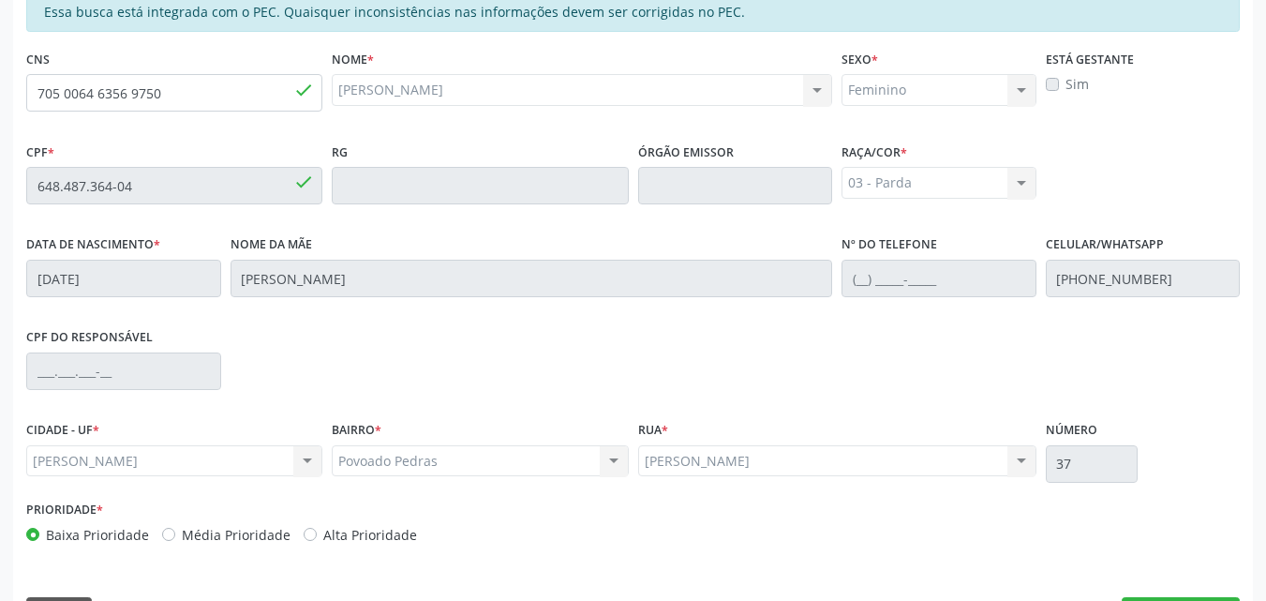
scroll to position [496, 0]
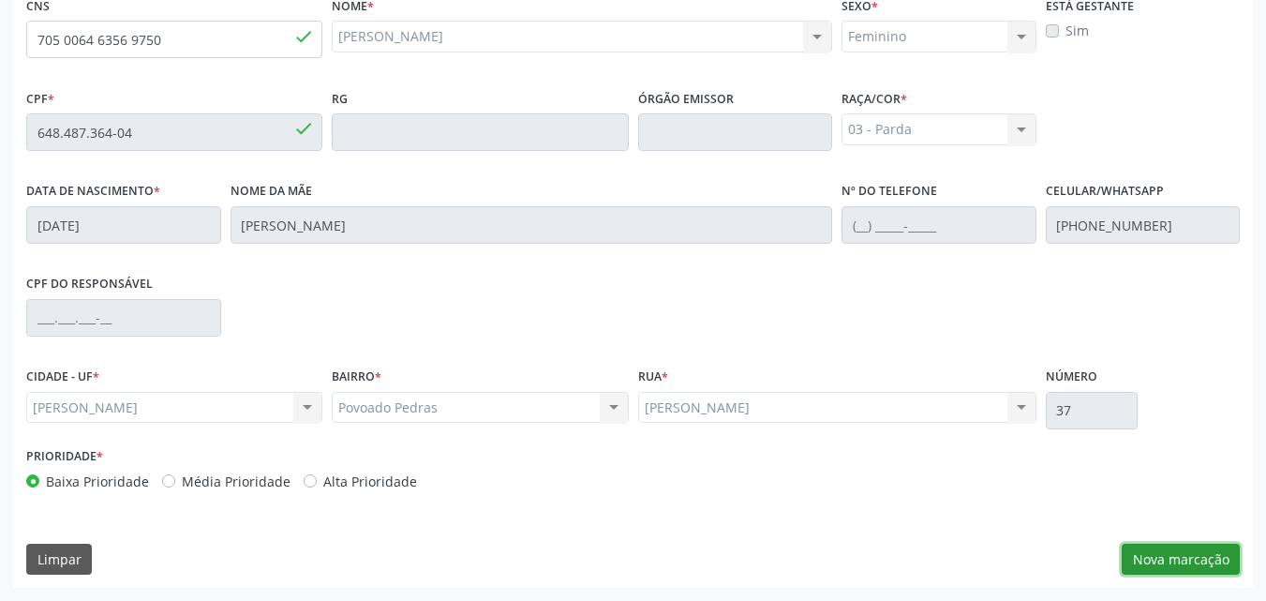
click at [1187, 564] on button "Nova marcação" at bounding box center [1181, 559] width 118 height 32
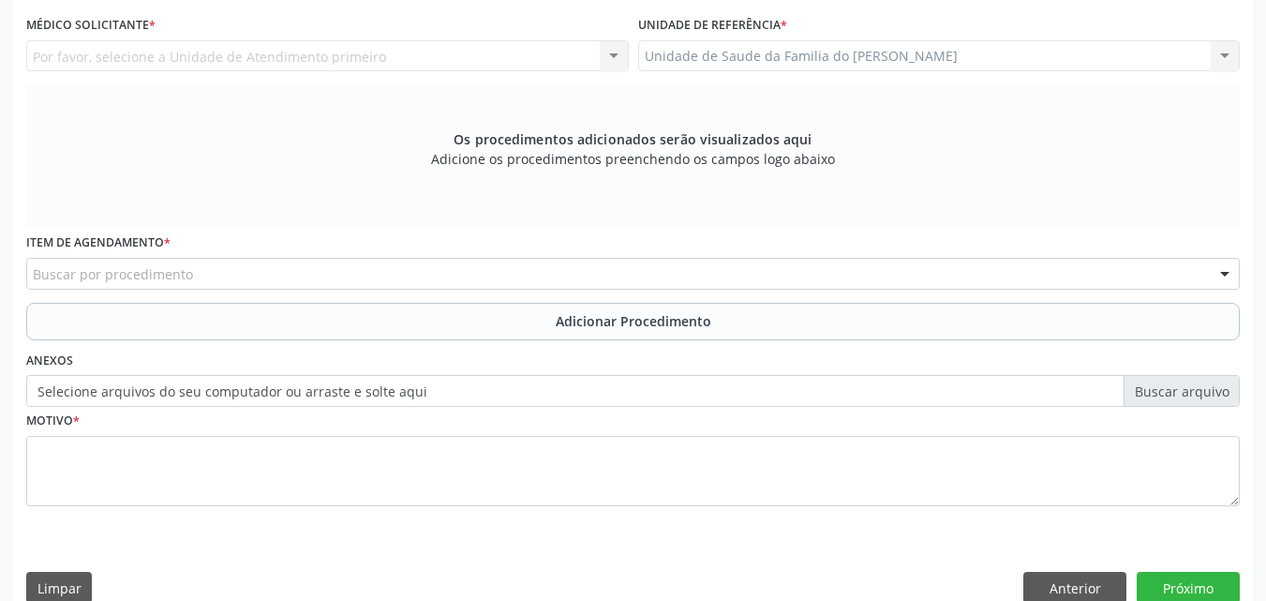
scroll to position [422, 0]
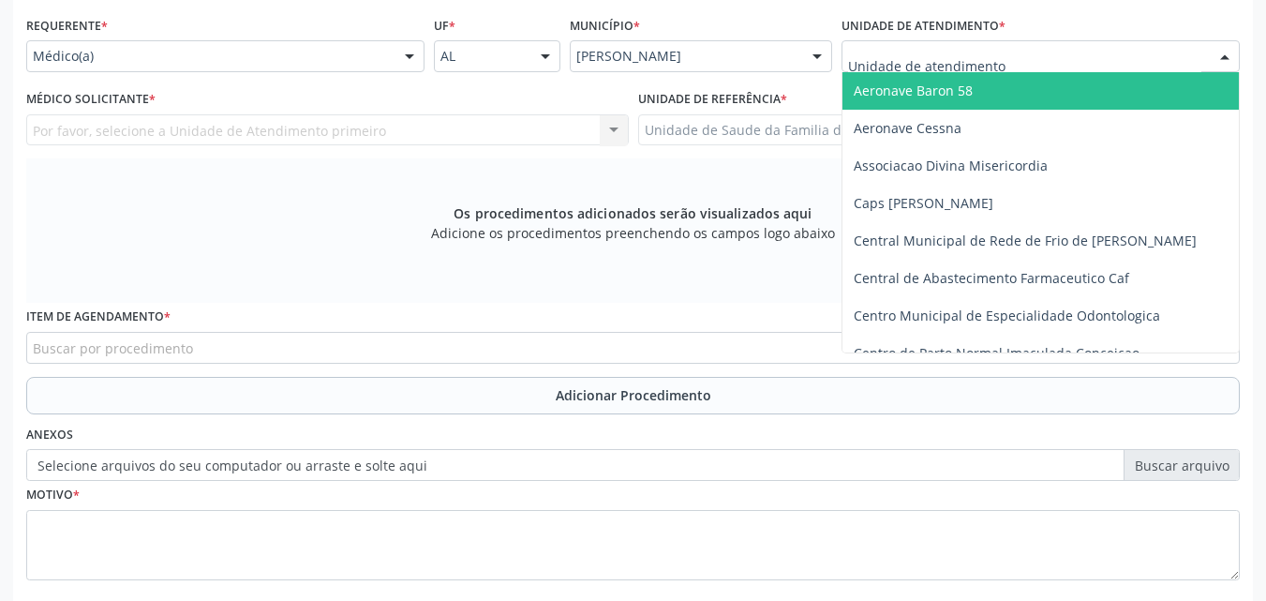
click at [1059, 43] on div at bounding box center [1040, 56] width 398 height 32
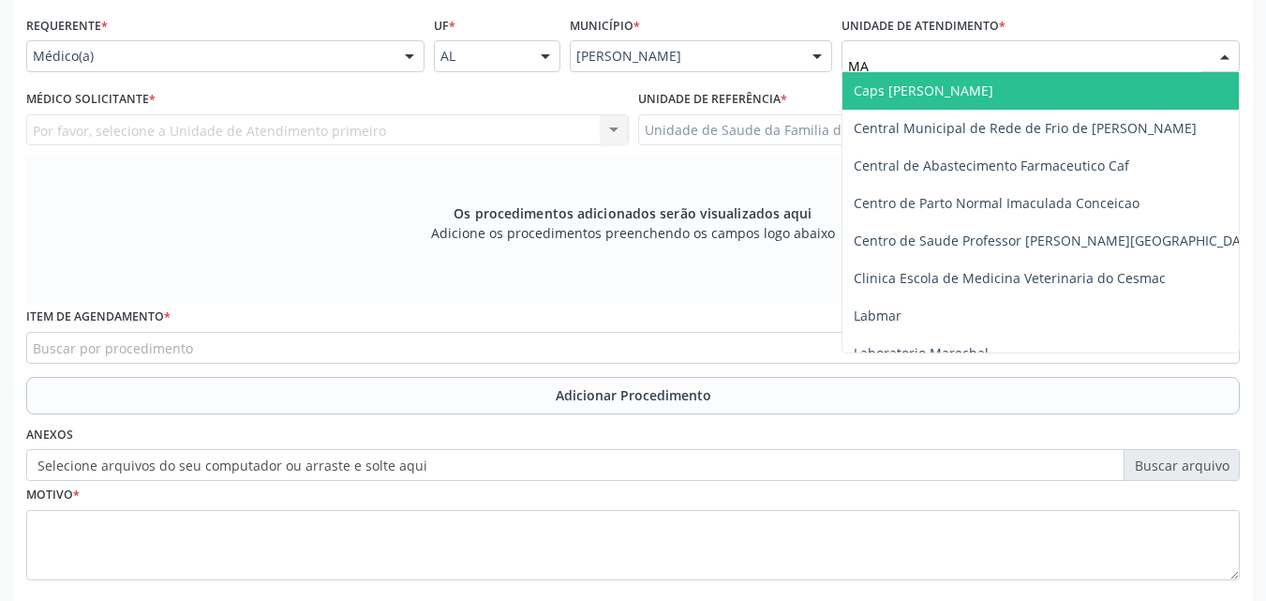
type input "M"
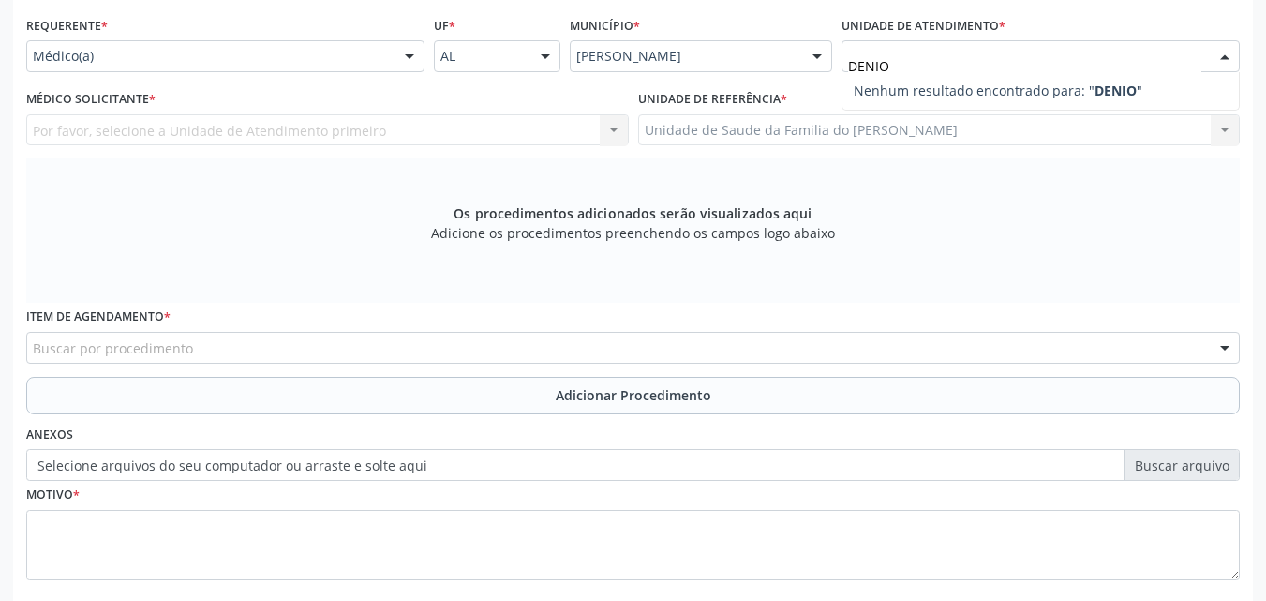
type input "DENI"
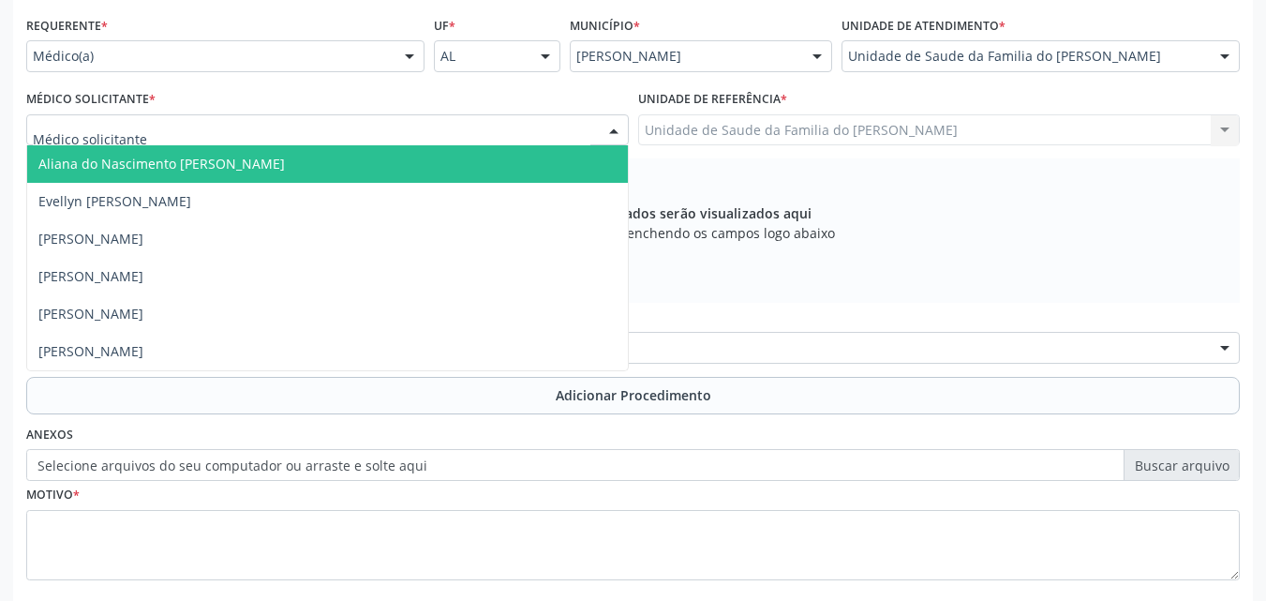
click at [394, 141] on div at bounding box center [327, 130] width 602 height 32
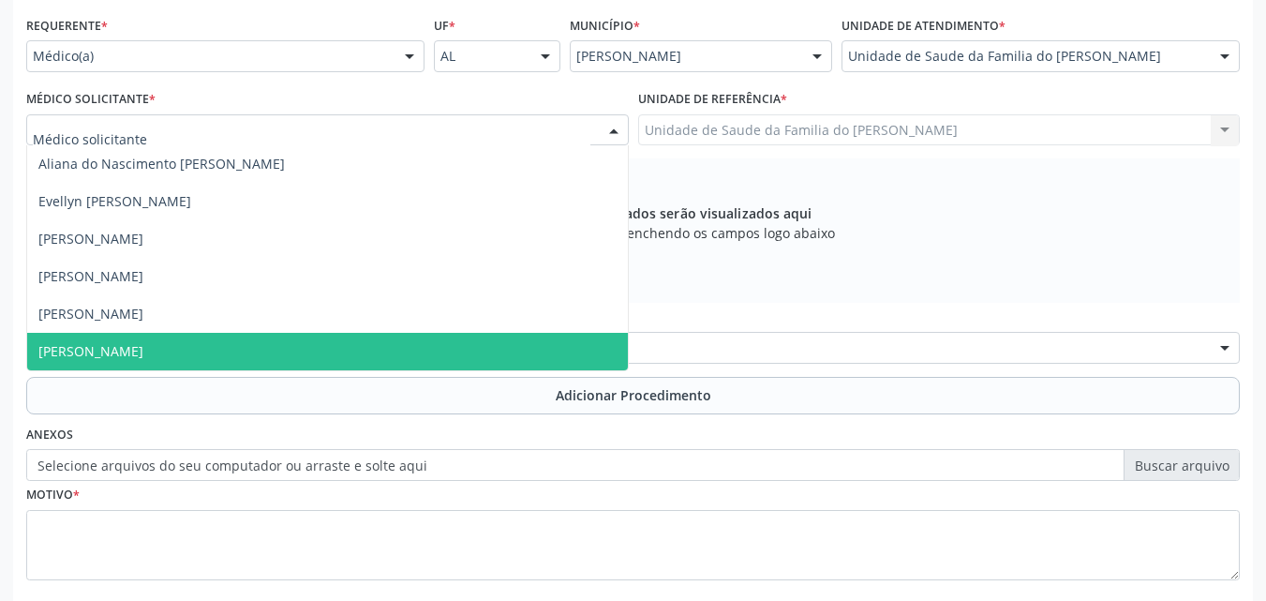
click at [335, 352] on span "[PERSON_NAME]" at bounding box center [327, 351] width 601 height 37
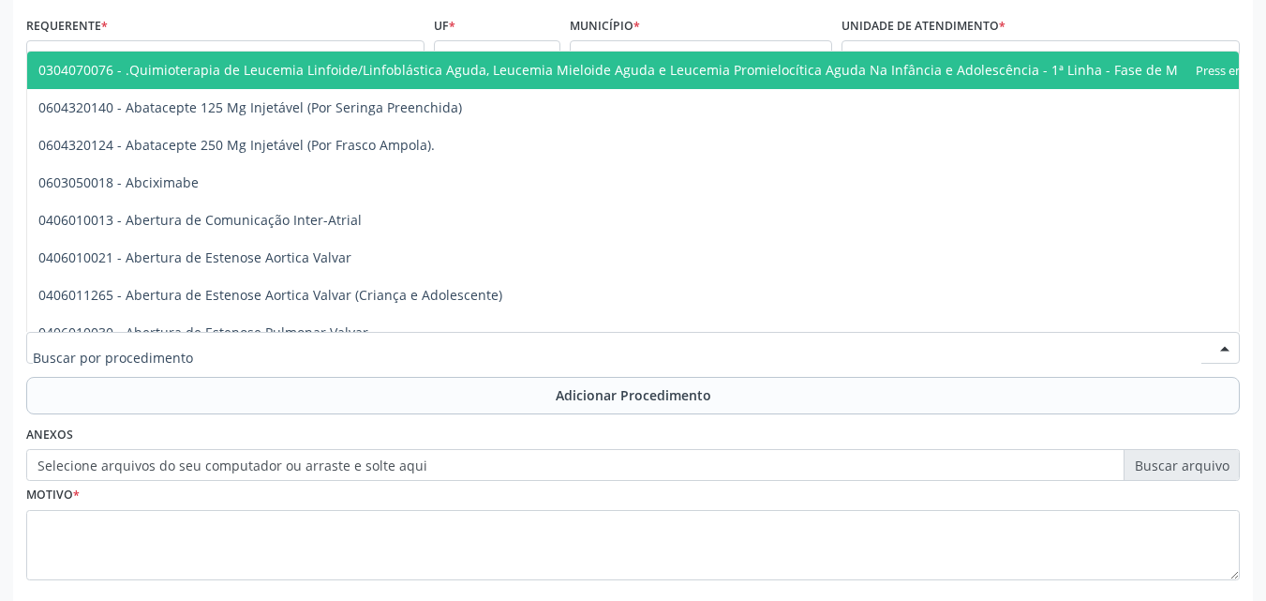
click at [335, 352] on div at bounding box center [632, 348] width 1213 height 32
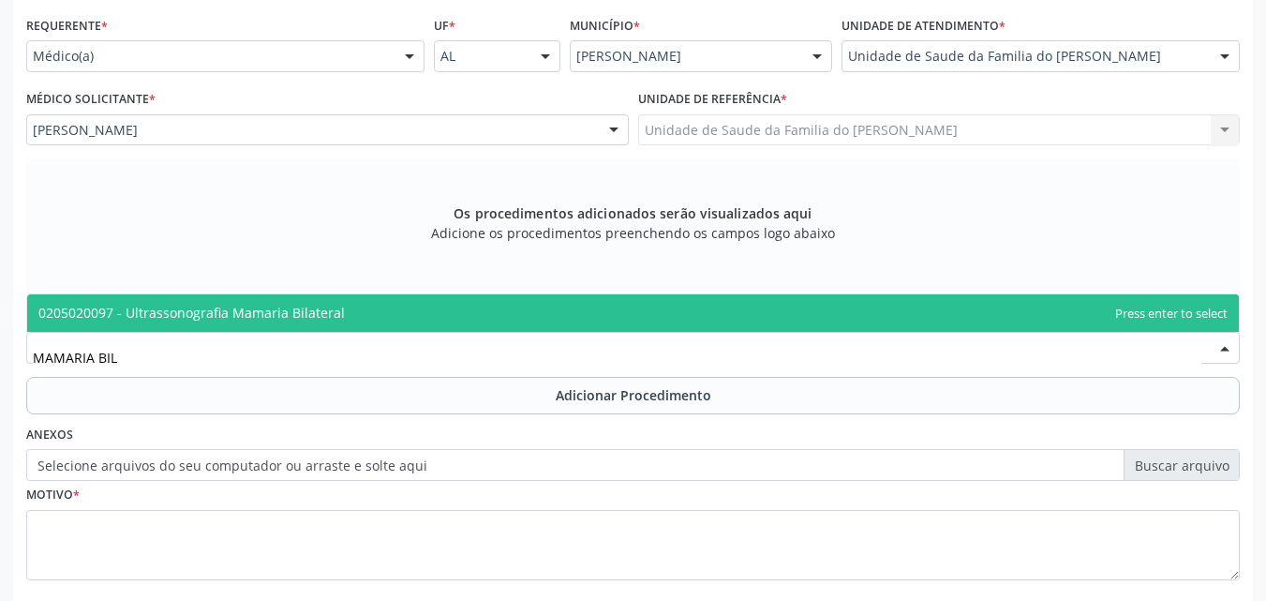
type input "MAMARIA BILA"
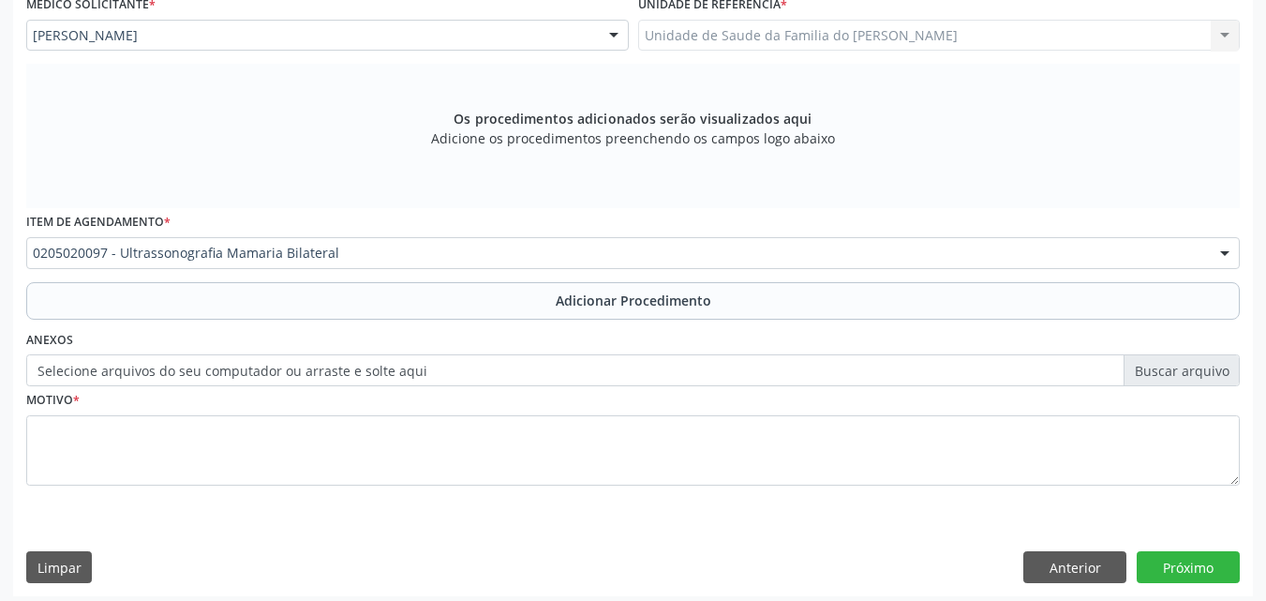
scroll to position [525, 0]
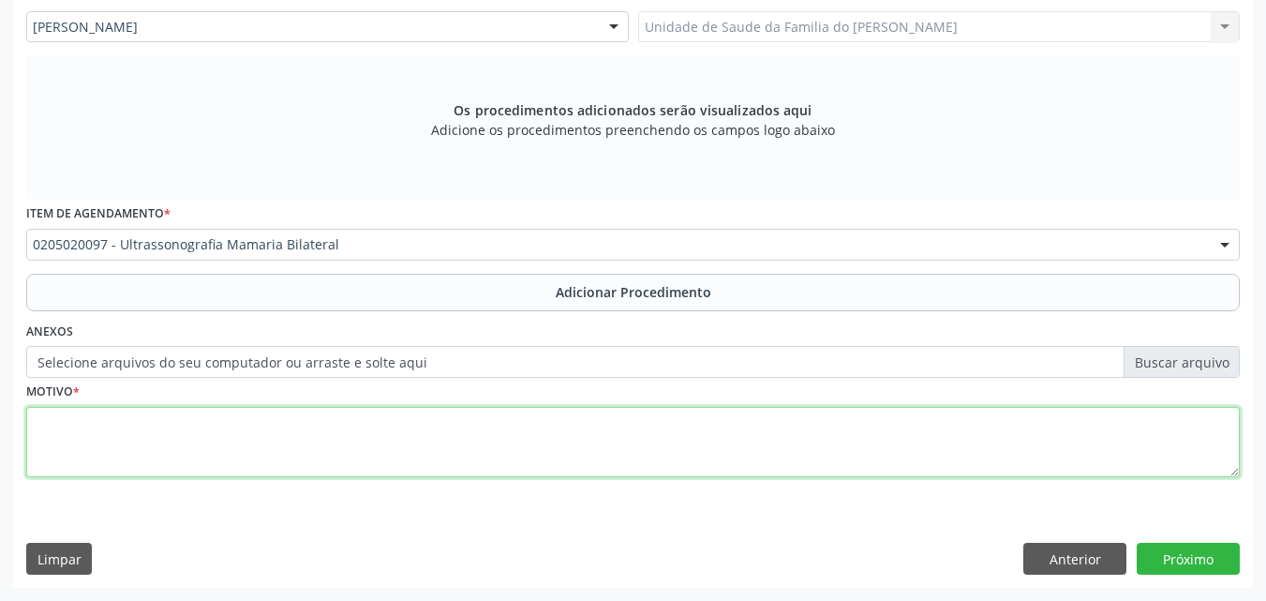
click at [972, 452] on textarea at bounding box center [632, 442] width 1213 height 71
type textarea "EXAME ESPECIAL DE RASTREAMENTO"
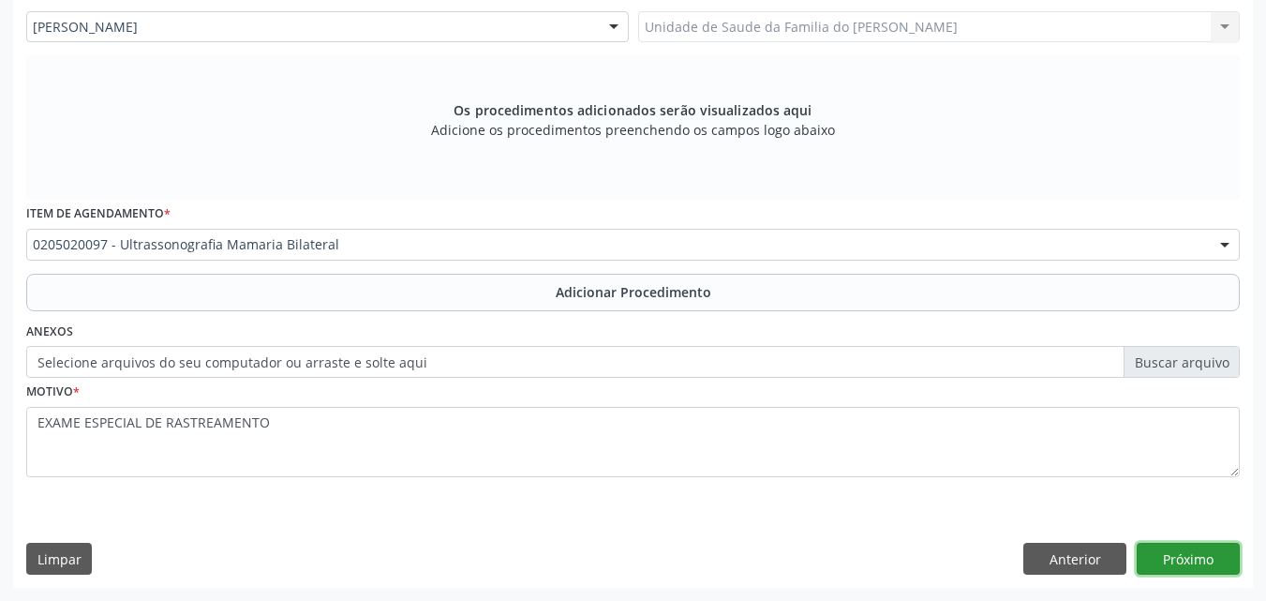
click at [1185, 557] on button "Próximo" at bounding box center [1188, 558] width 103 height 32
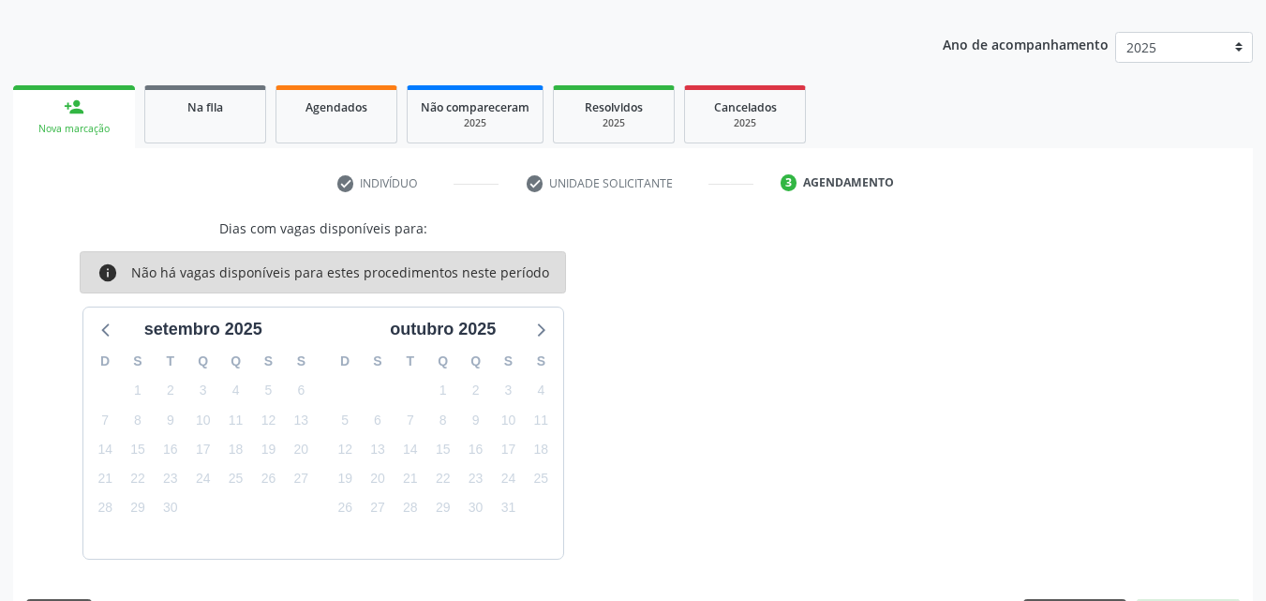
scroll to position [276, 0]
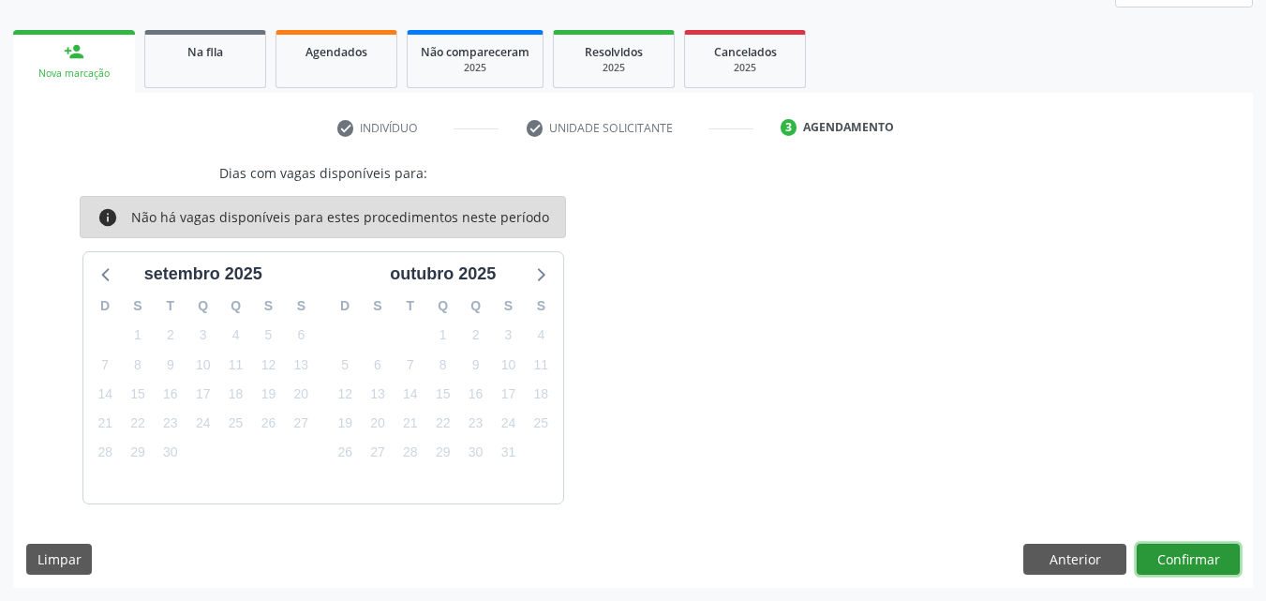
click at [1196, 564] on button "Confirmar" at bounding box center [1188, 559] width 103 height 32
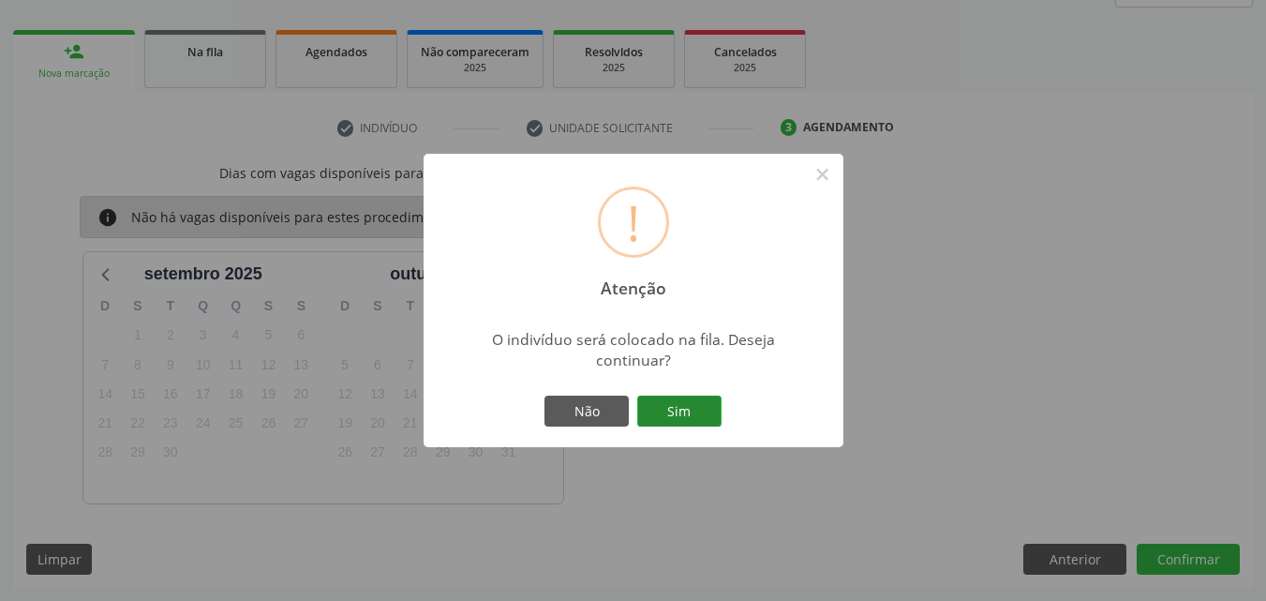
click at [659, 407] on button "Sim" at bounding box center [679, 411] width 84 height 32
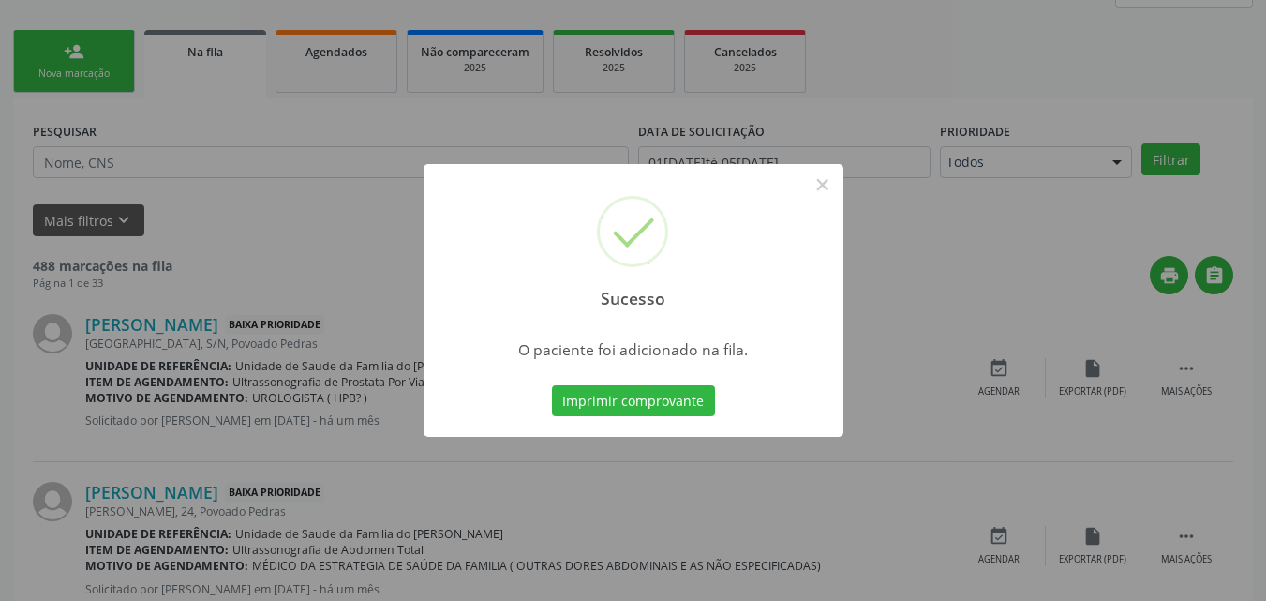
scroll to position [44, 0]
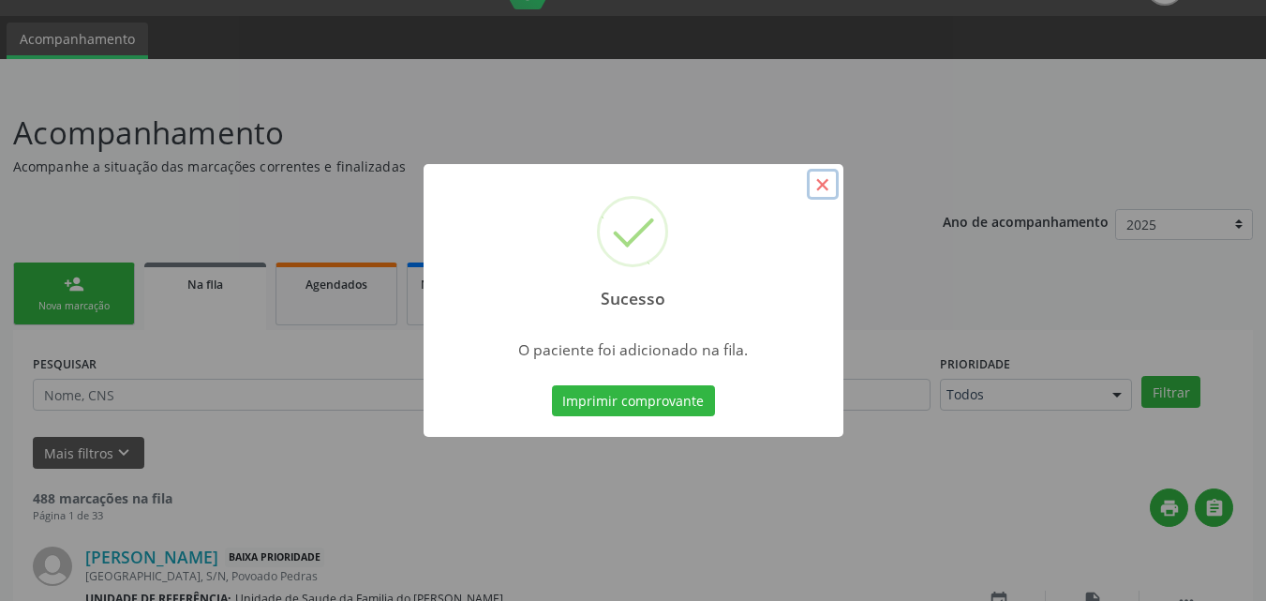
click at [824, 195] on button "×" at bounding box center [823, 185] width 32 height 32
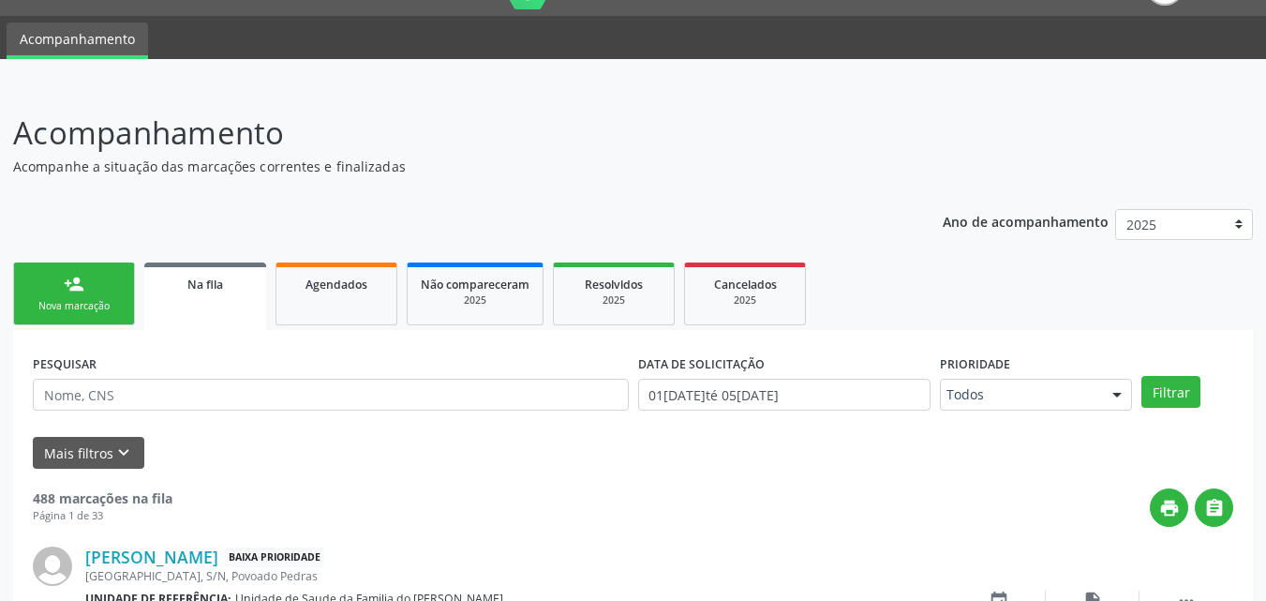
click at [112, 320] on link "person_add Nova marcação" at bounding box center [74, 293] width 122 height 63
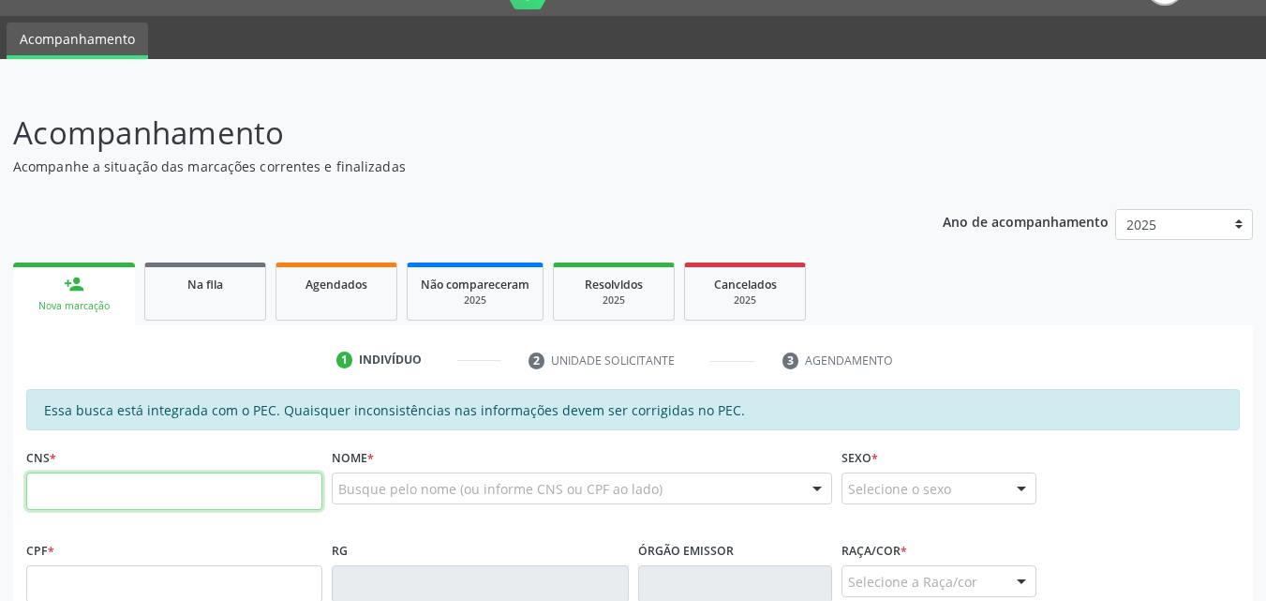
click at [92, 496] on input "text" at bounding box center [174, 490] width 296 height 37
click at [100, 578] on input "text" at bounding box center [174, 583] width 296 height 37
type input "0"
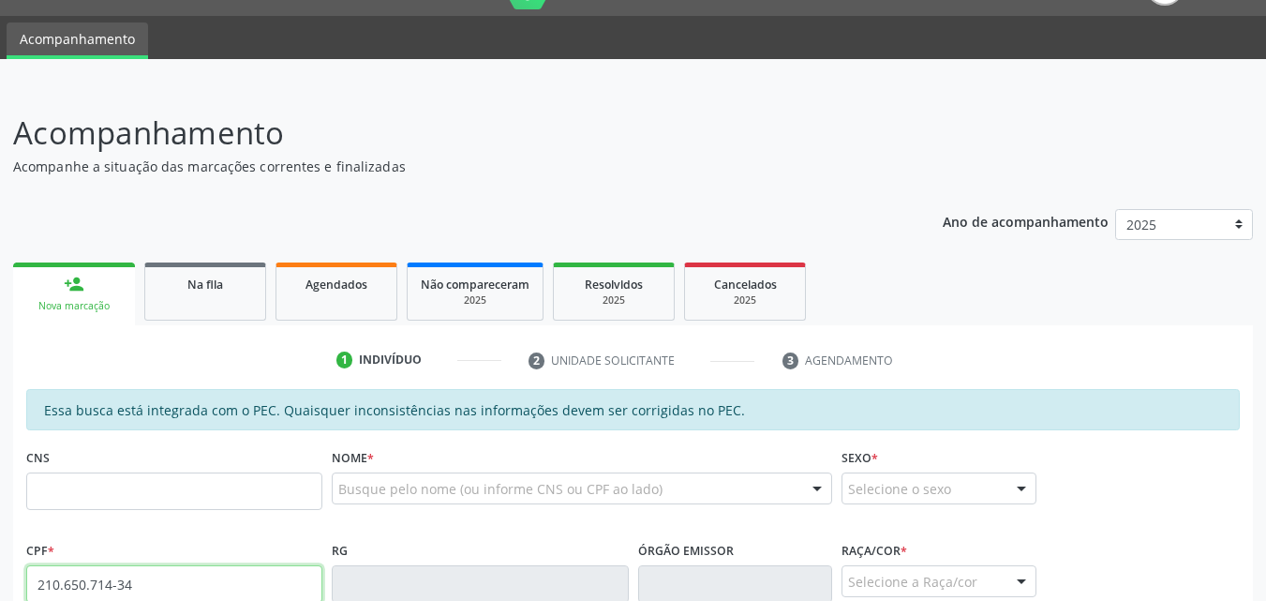
type input "210.650.714-34"
type input "898 0000 8753 0270"
type input "[DATE]"
type input "[PERSON_NAME]"
type input "[PHONE_NUMBER]"
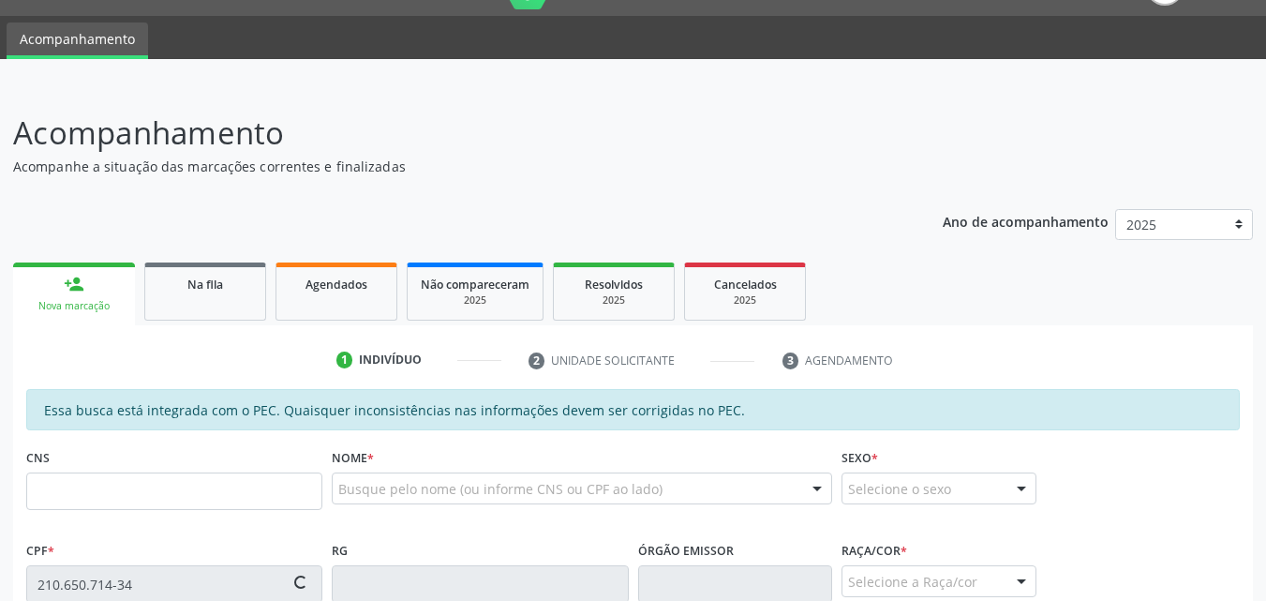
type input "33"
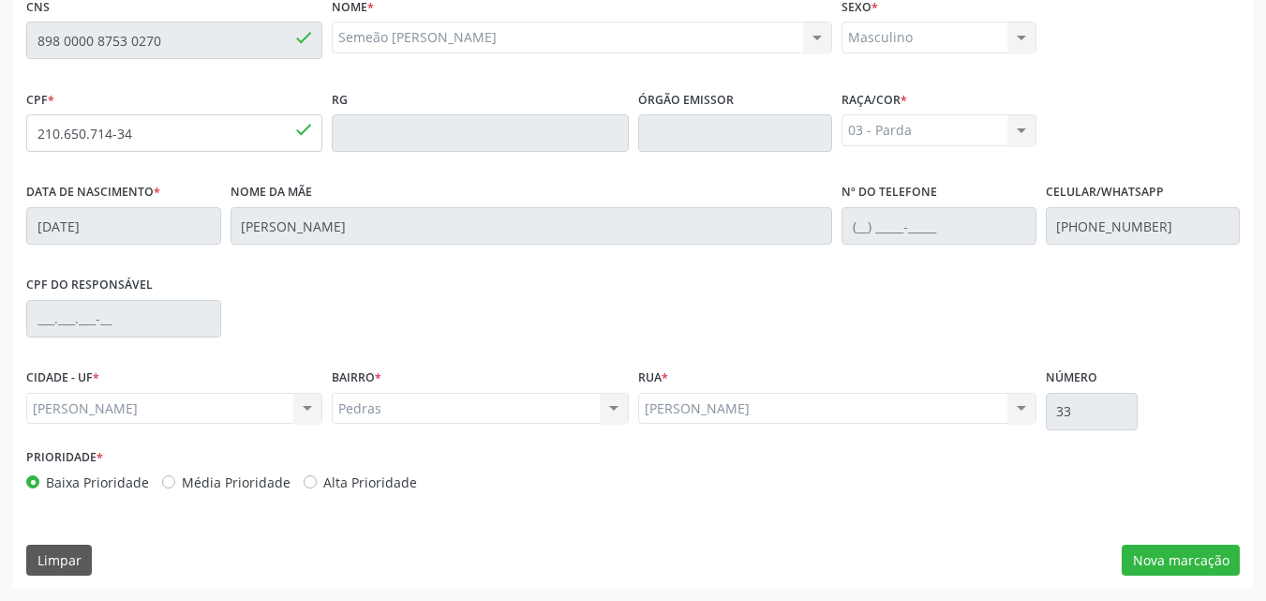
scroll to position [496, 0]
click at [1172, 562] on button "Nova marcação" at bounding box center [1181, 559] width 118 height 32
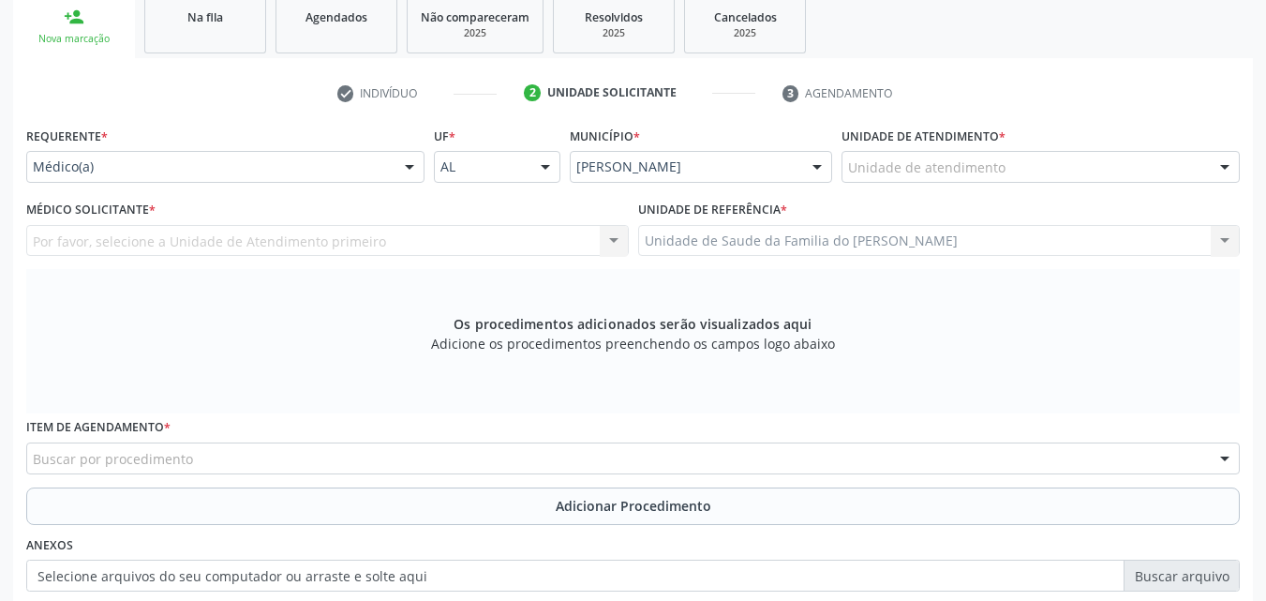
scroll to position [307, 0]
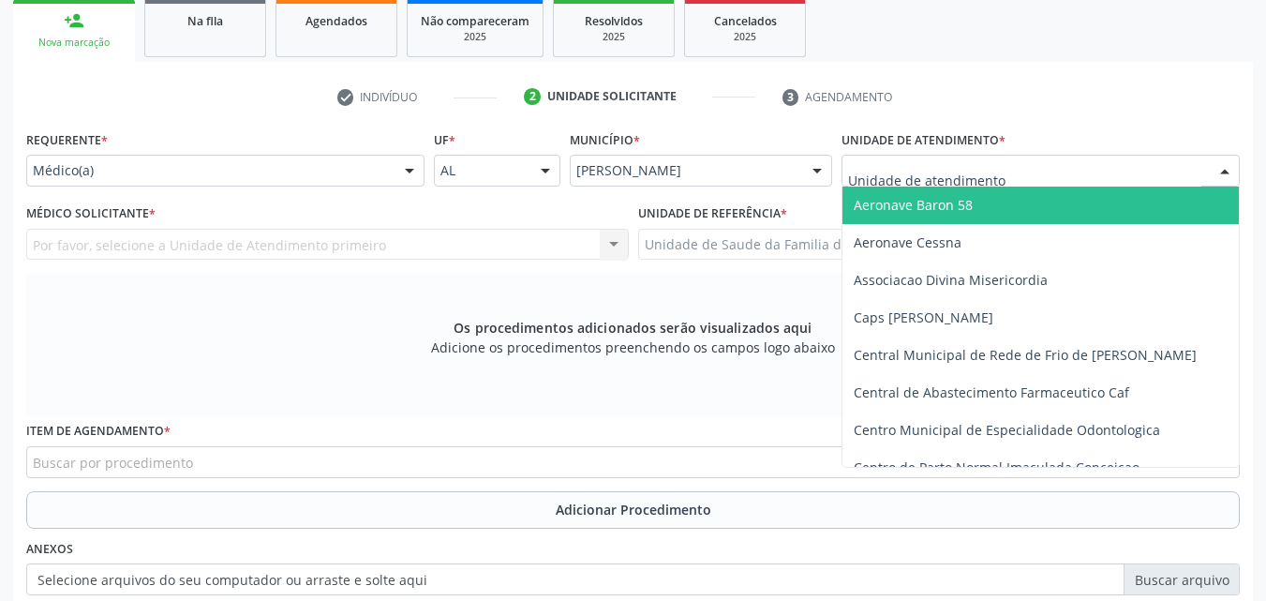
click at [1056, 164] on div at bounding box center [1040, 171] width 398 height 32
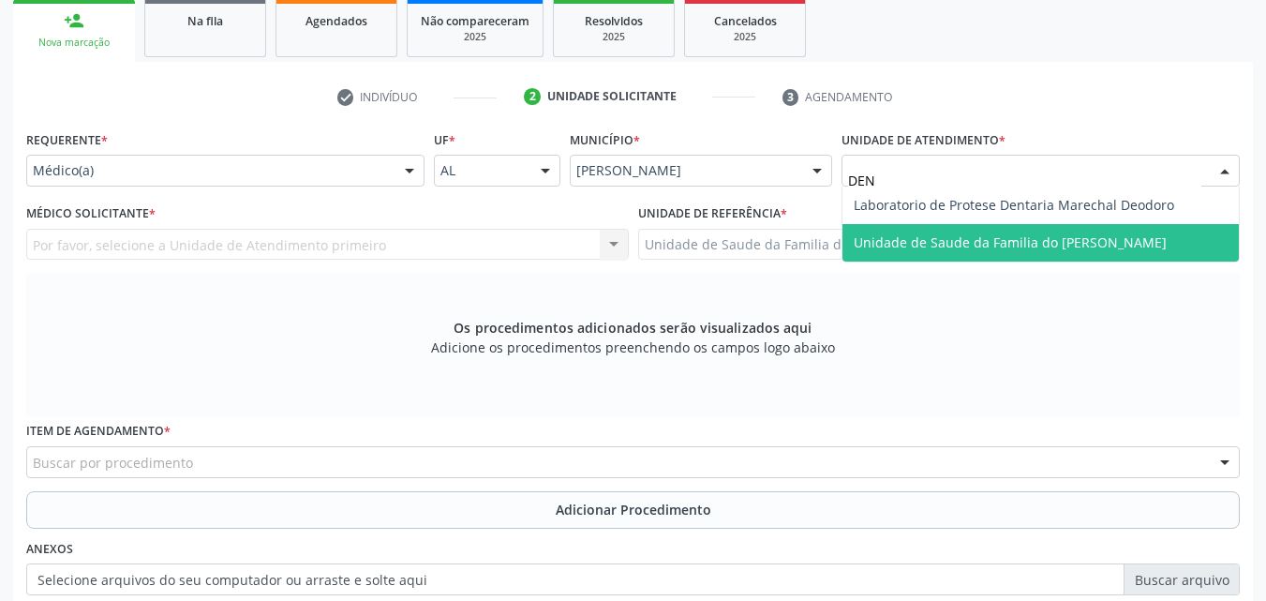
type input "DENI"
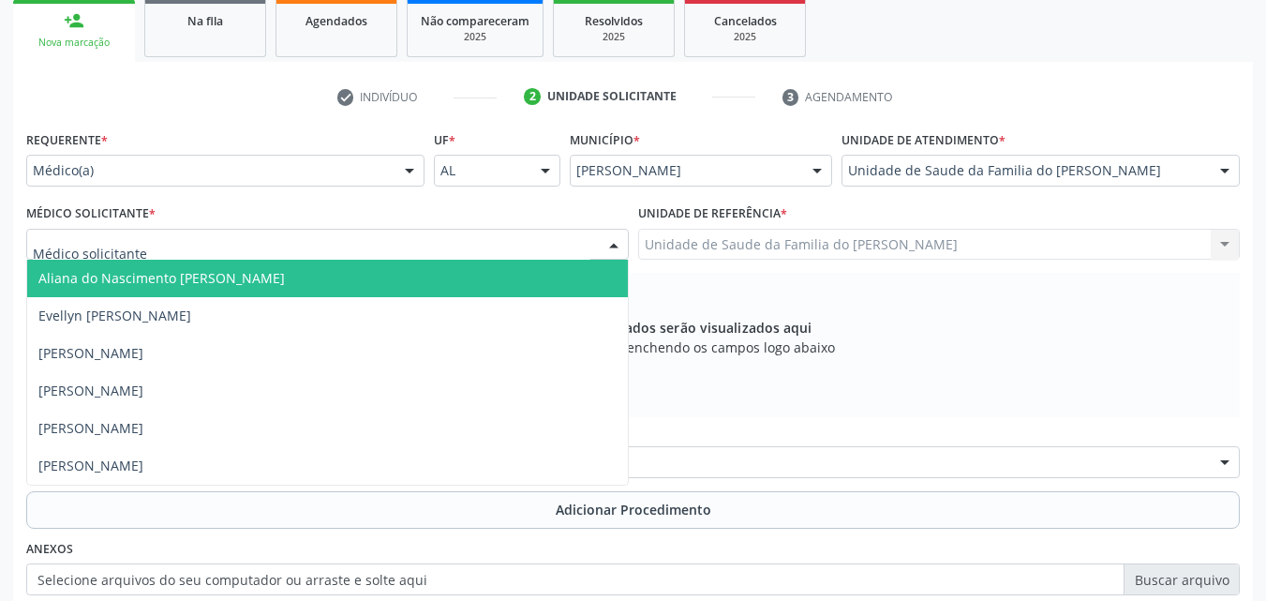
click at [337, 239] on div at bounding box center [327, 245] width 602 height 32
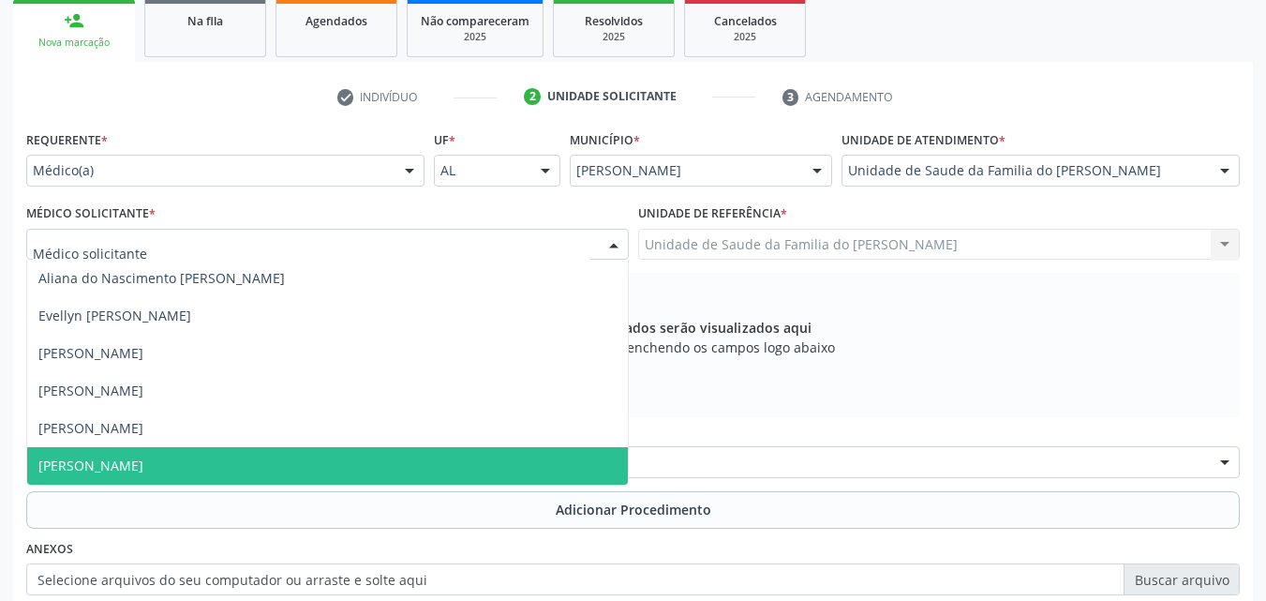
click at [308, 462] on span "[PERSON_NAME]" at bounding box center [327, 465] width 601 height 37
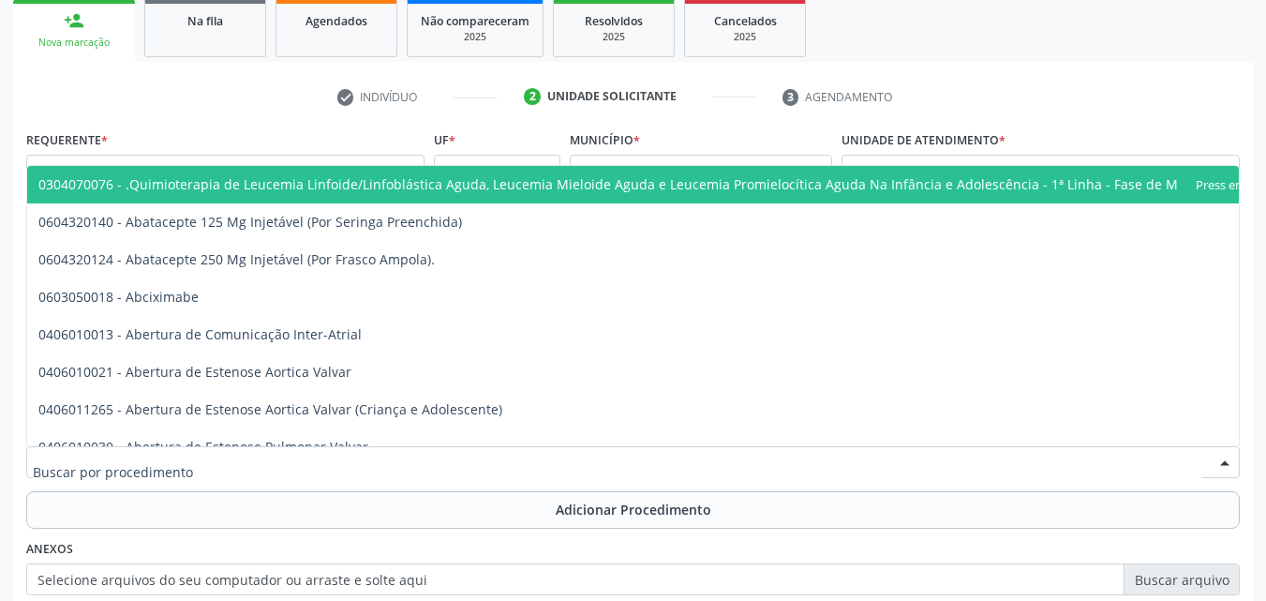
click at [308, 462] on div at bounding box center [632, 462] width 1213 height 32
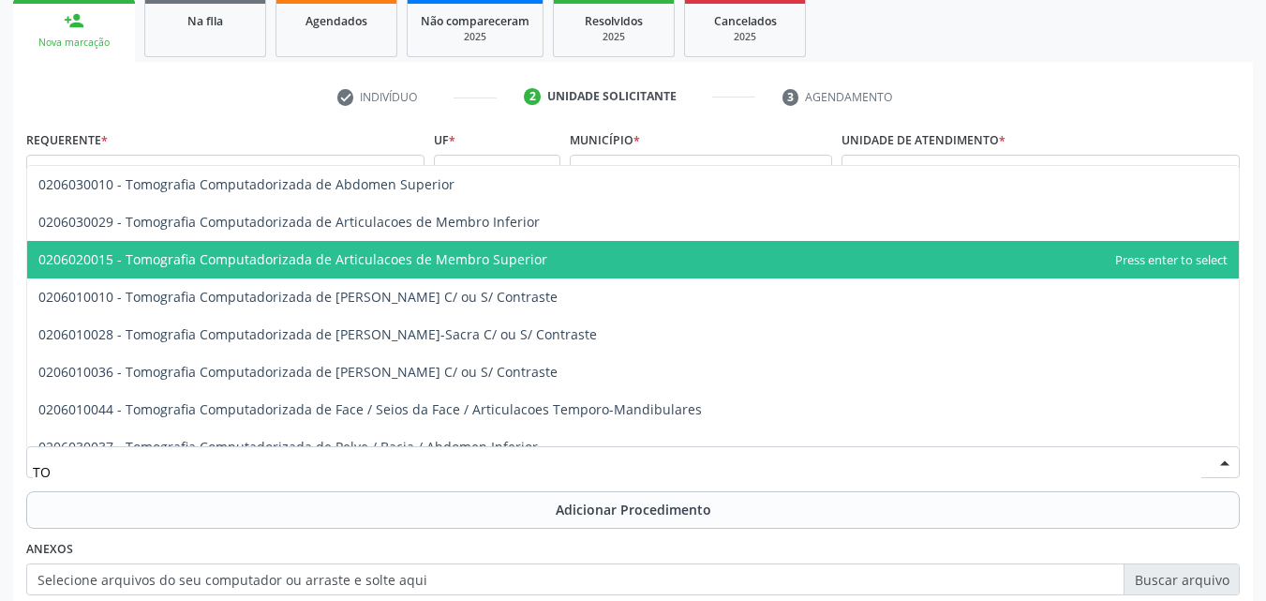
type input "T"
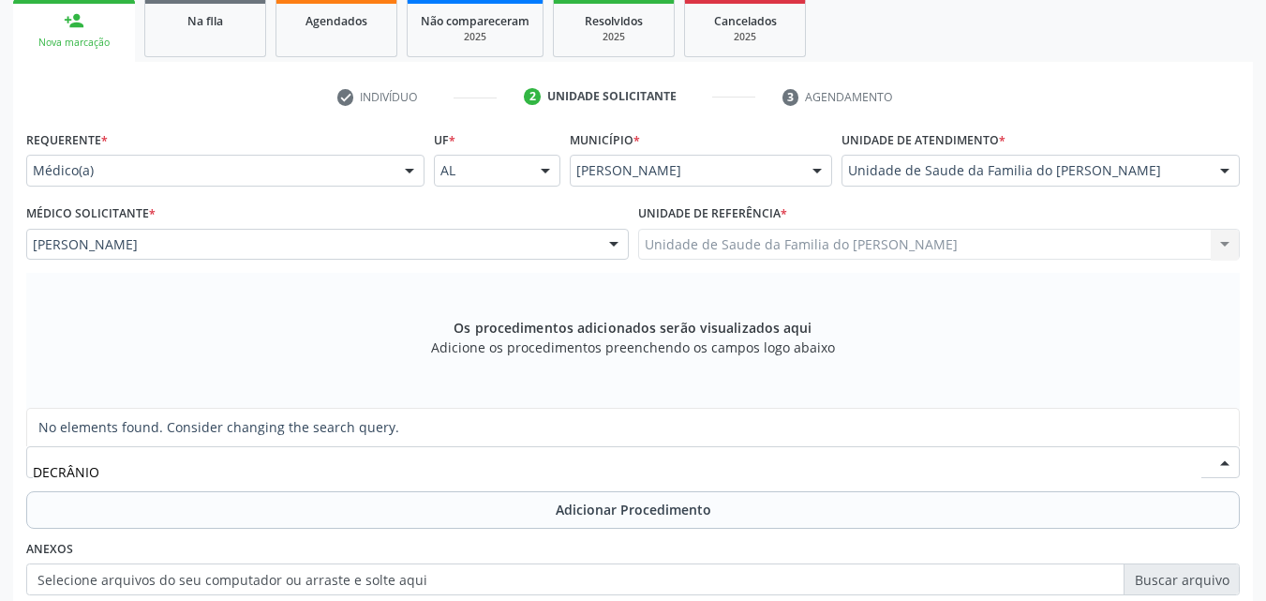
type input "DE CRÂNIO"
click at [246, 465] on input "DE CRÂNIO" at bounding box center [617, 471] width 1168 height 37
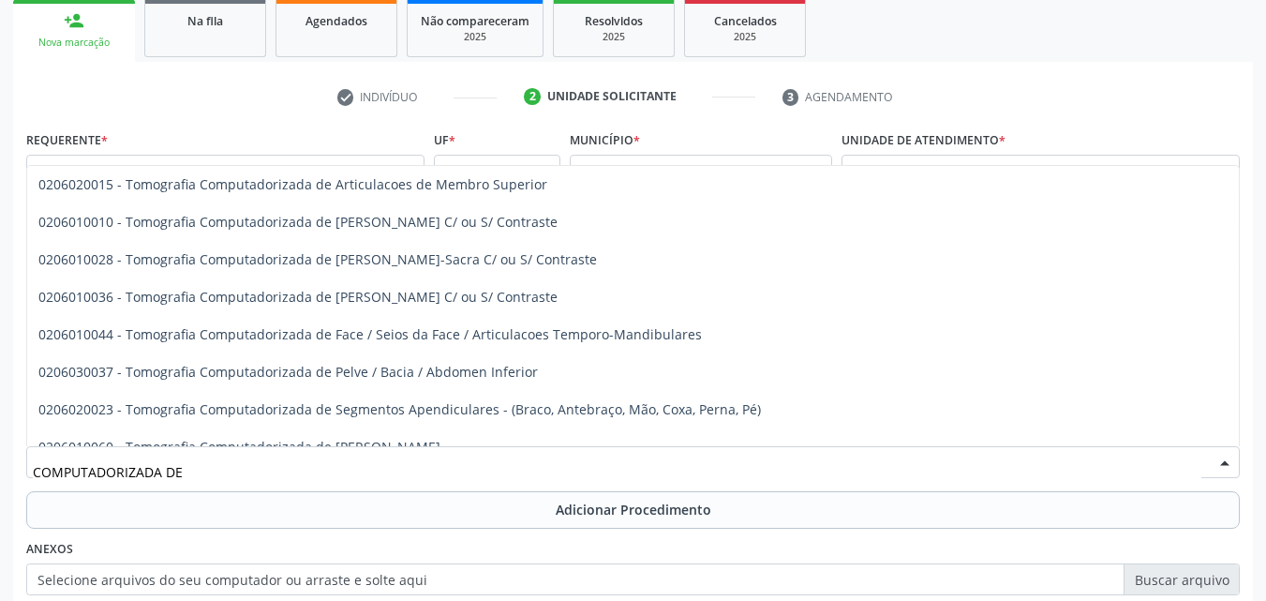
scroll to position [0, 0]
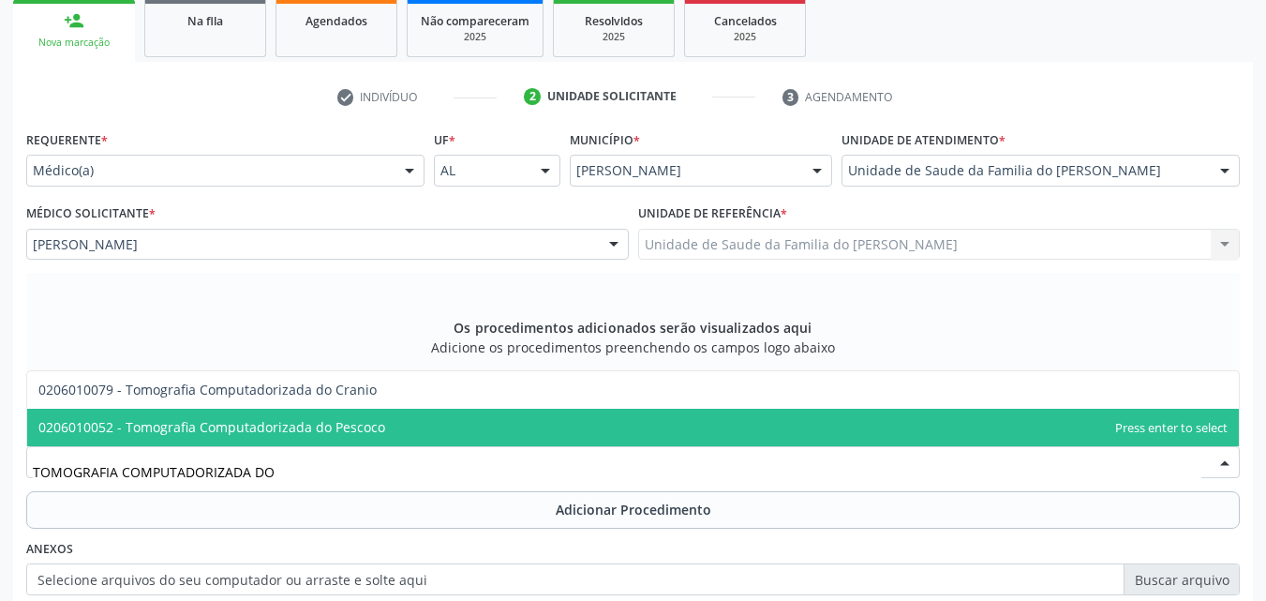
type input "TOMOGRAFIA COMPUTADORIZADA DO"
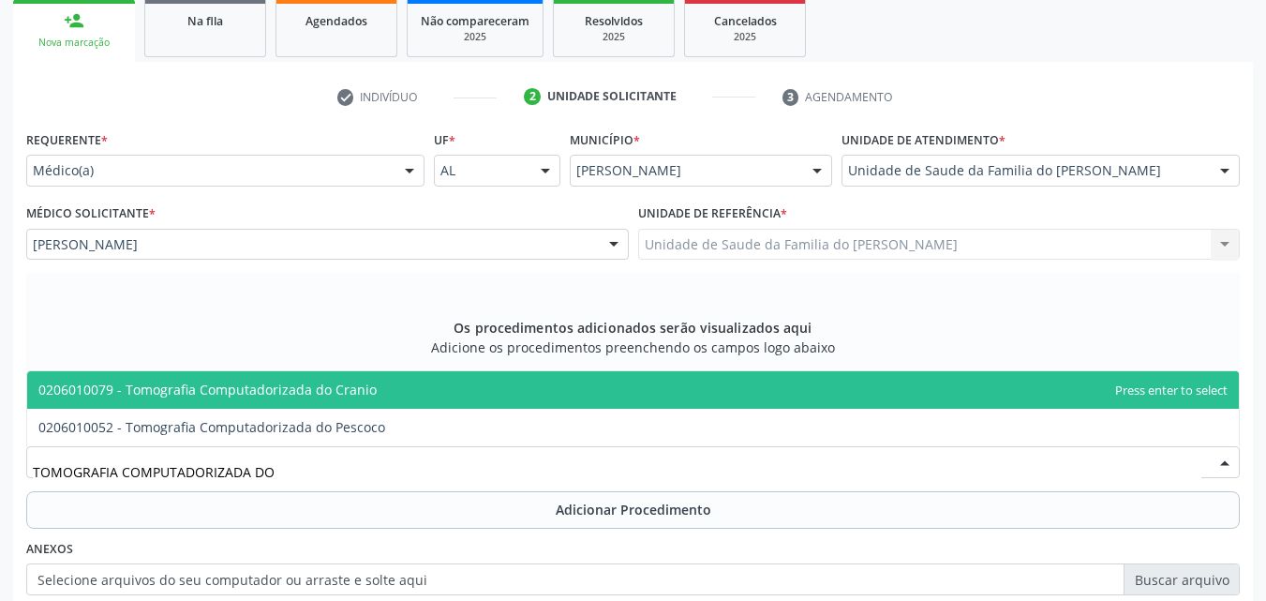
click at [498, 398] on span "0206010079 - Tomografia Computadorizada do Cranio" at bounding box center [632, 389] width 1211 height 37
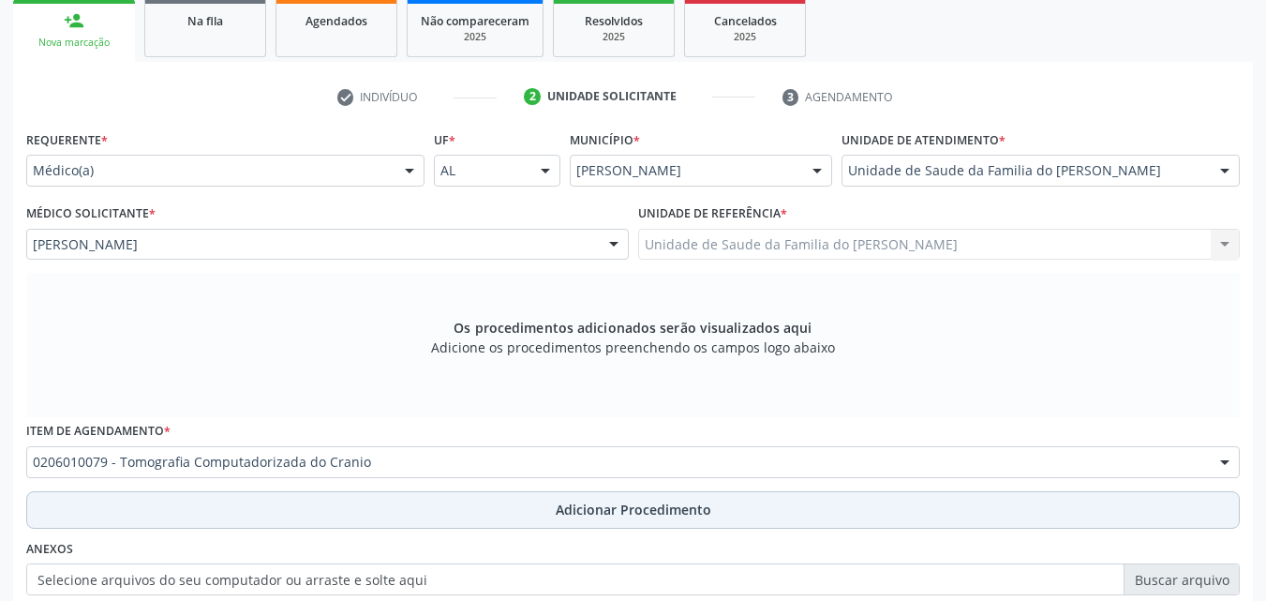
click at [405, 513] on button "Adicionar Procedimento" at bounding box center [632, 509] width 1213 height 37
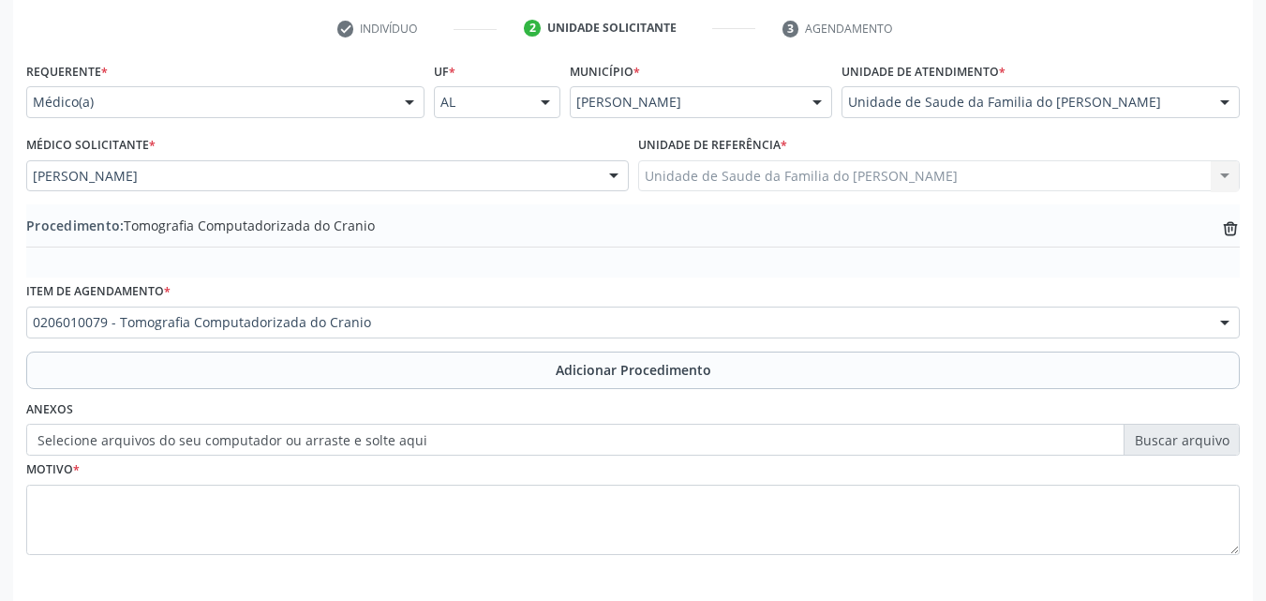
scroll to position [384, 0]
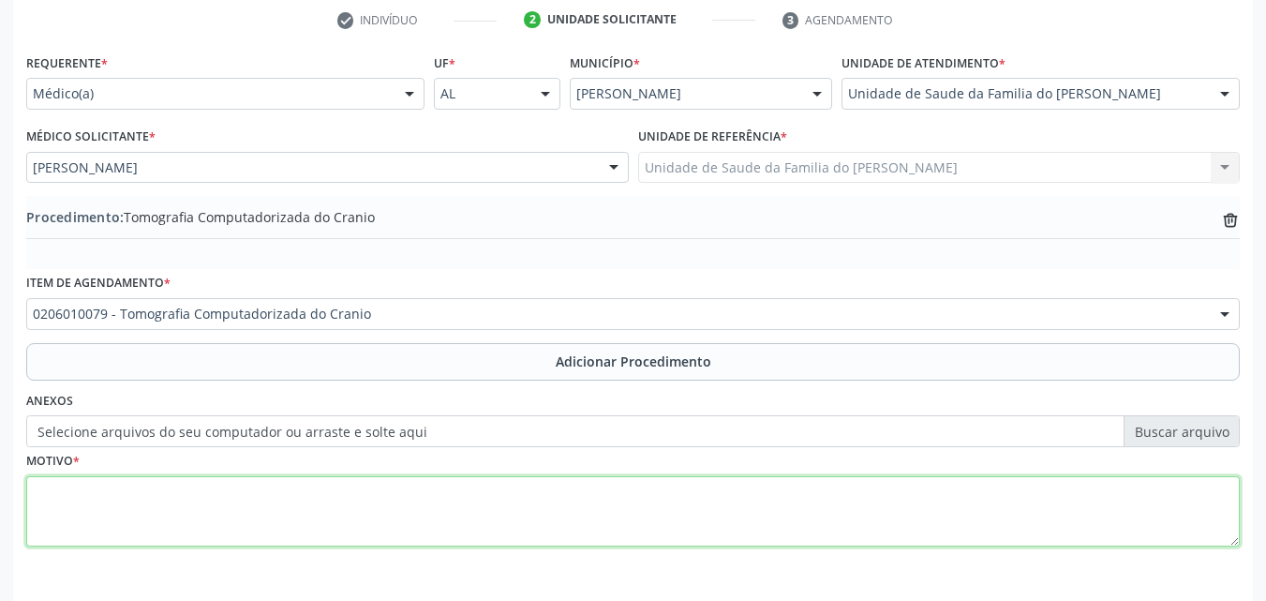
click at [685, 524] on textarea at bounding box center [632, 511] width 1213 height 71
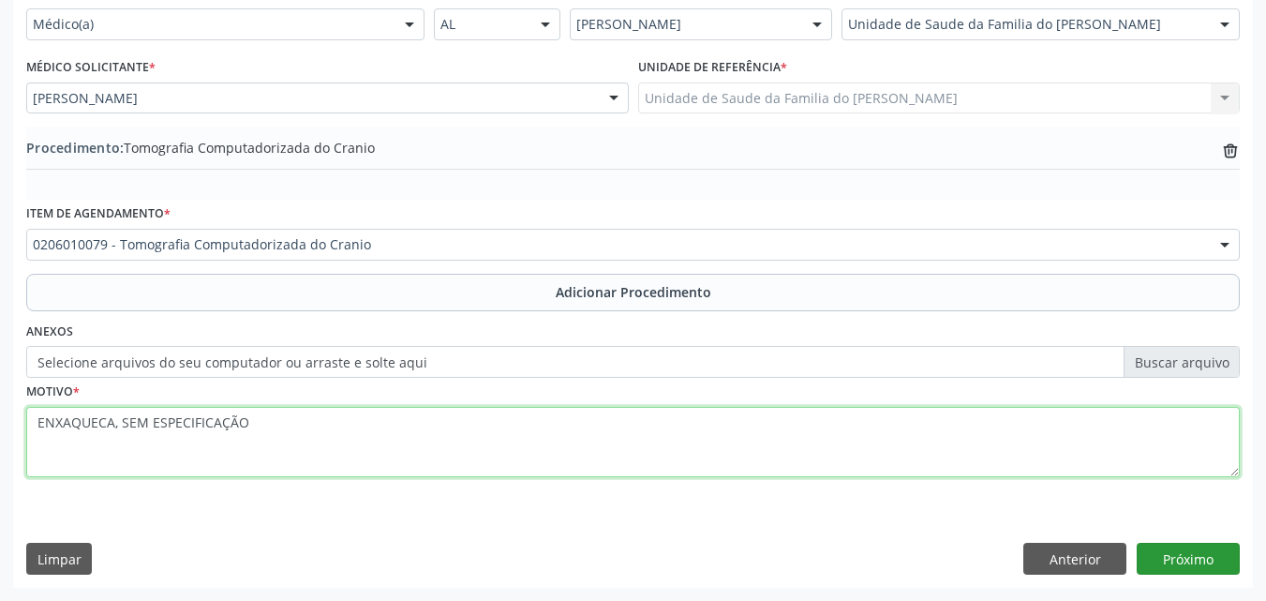
type textarea "ENXAQUECA, SEM ESPECIFICAÇÃO"
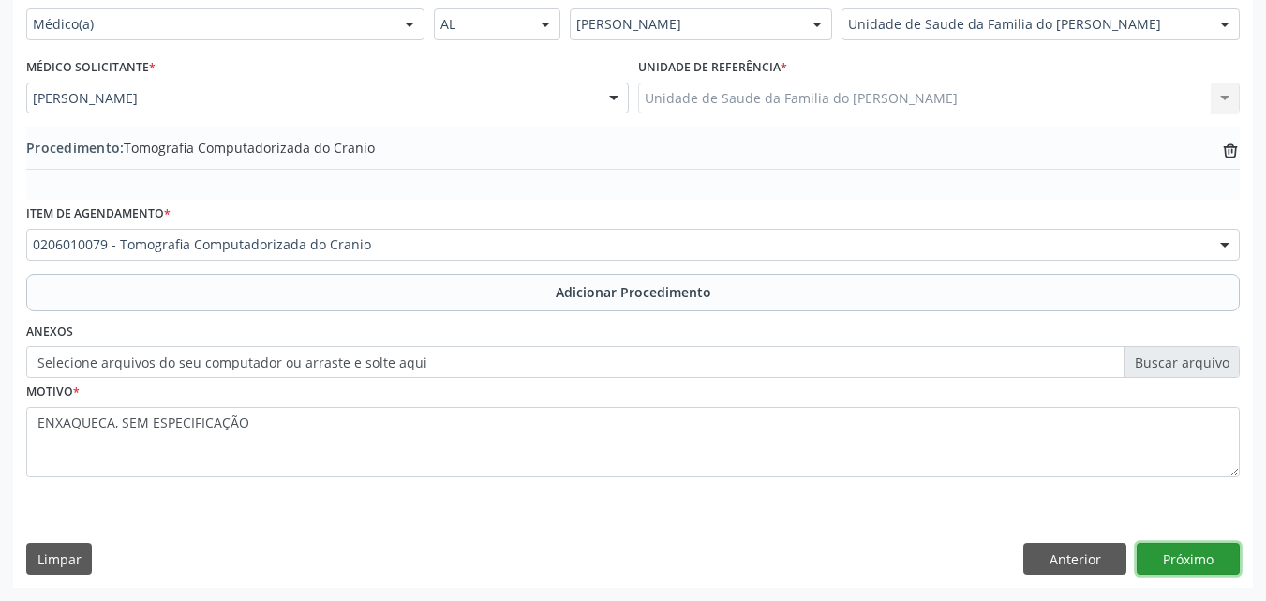
click at [1179, 553] on button "Próximo" at bounding box center [1188, 558] width 103 height 32
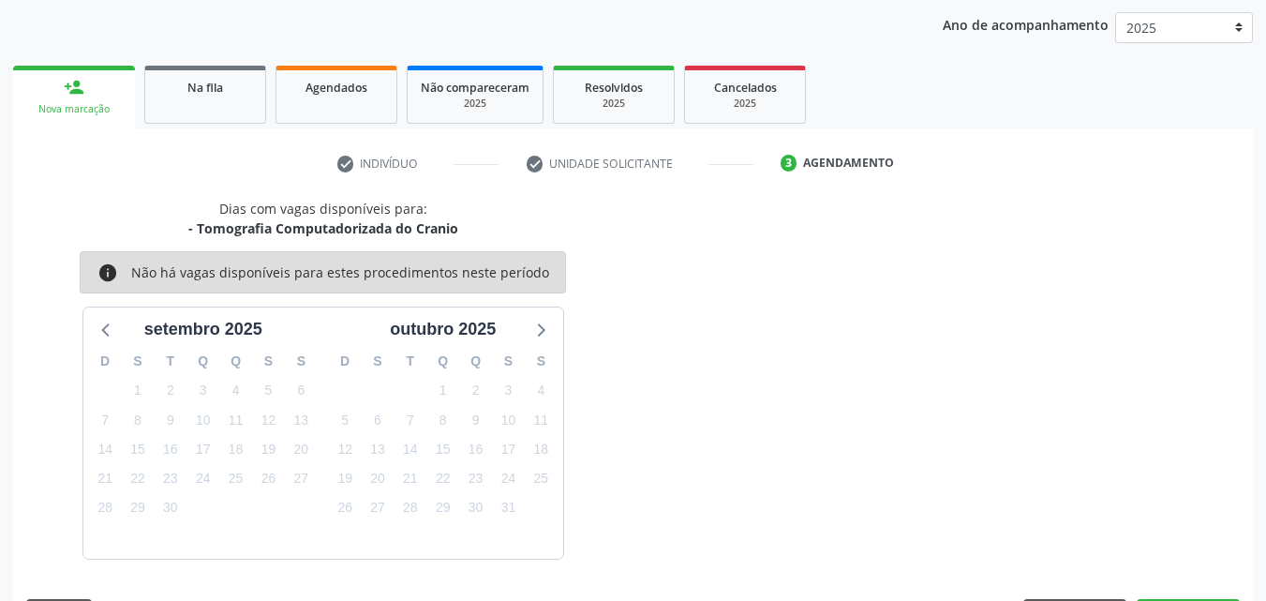
scroll to position [296, 0]
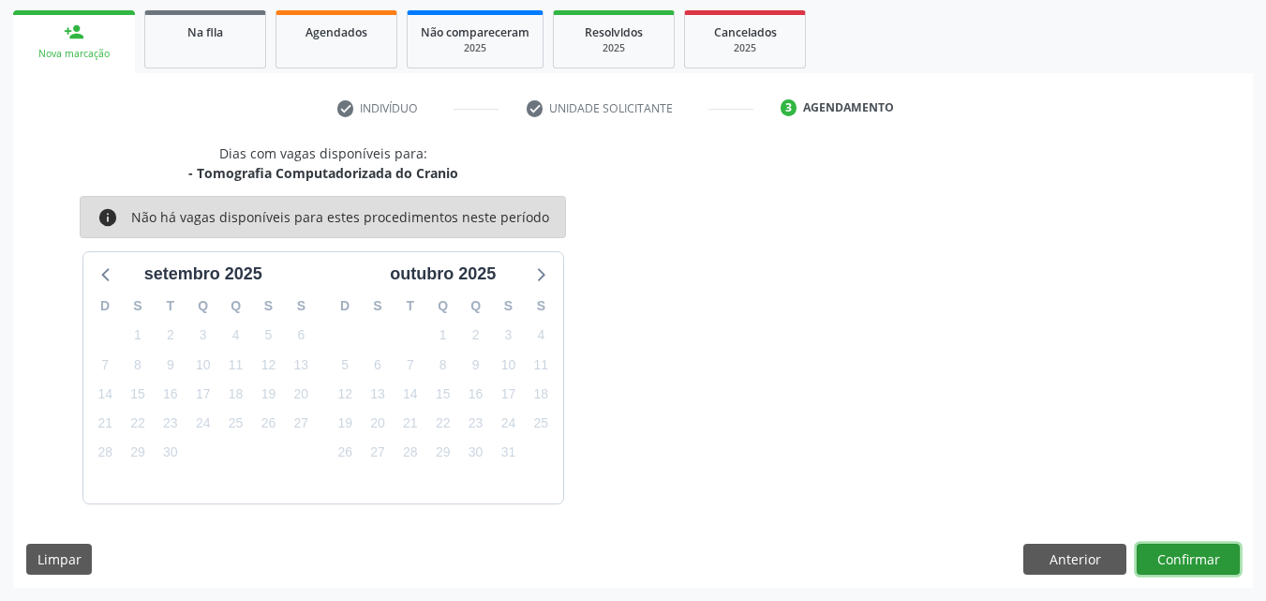
click at [1200, 549] on button "Confirmar" at bounding box center [1188, 559] width 103 height 32
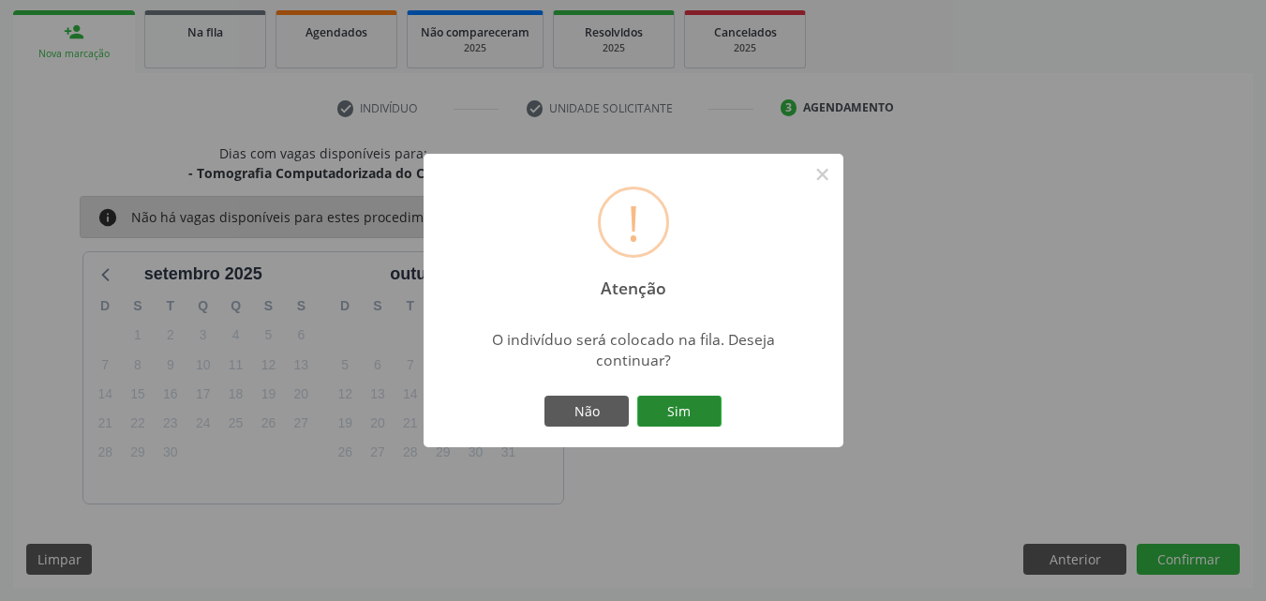
click at [706, 406] on button "Sim" at bounding box center [679, 411] width 84 height 32
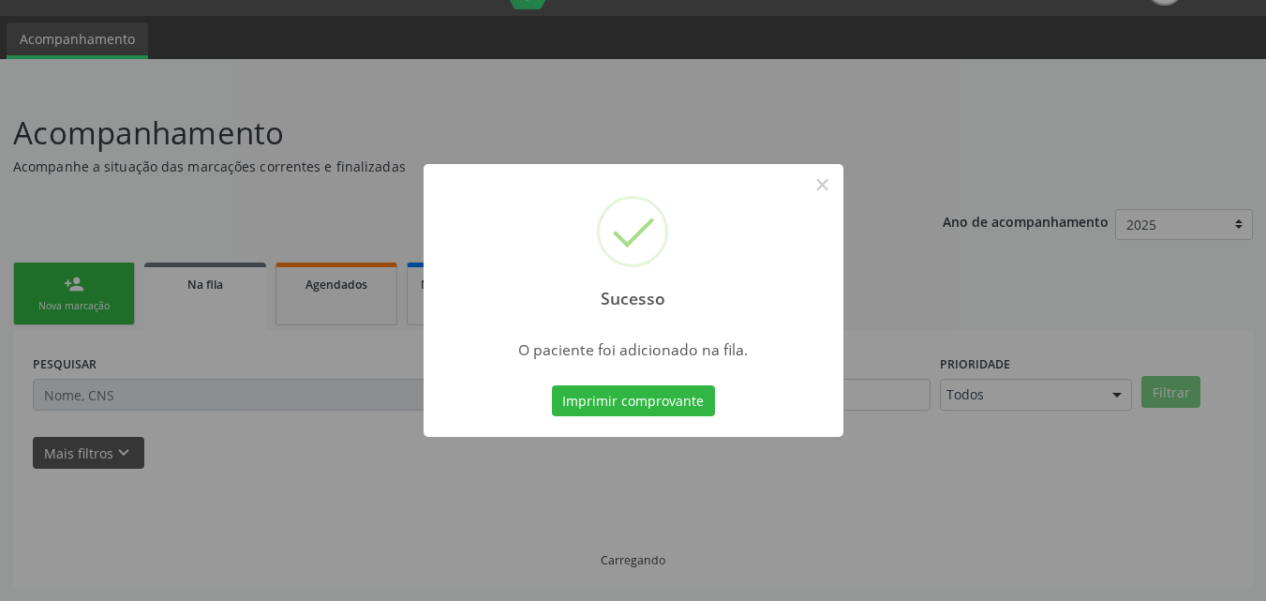
scroll to position [44, 0]
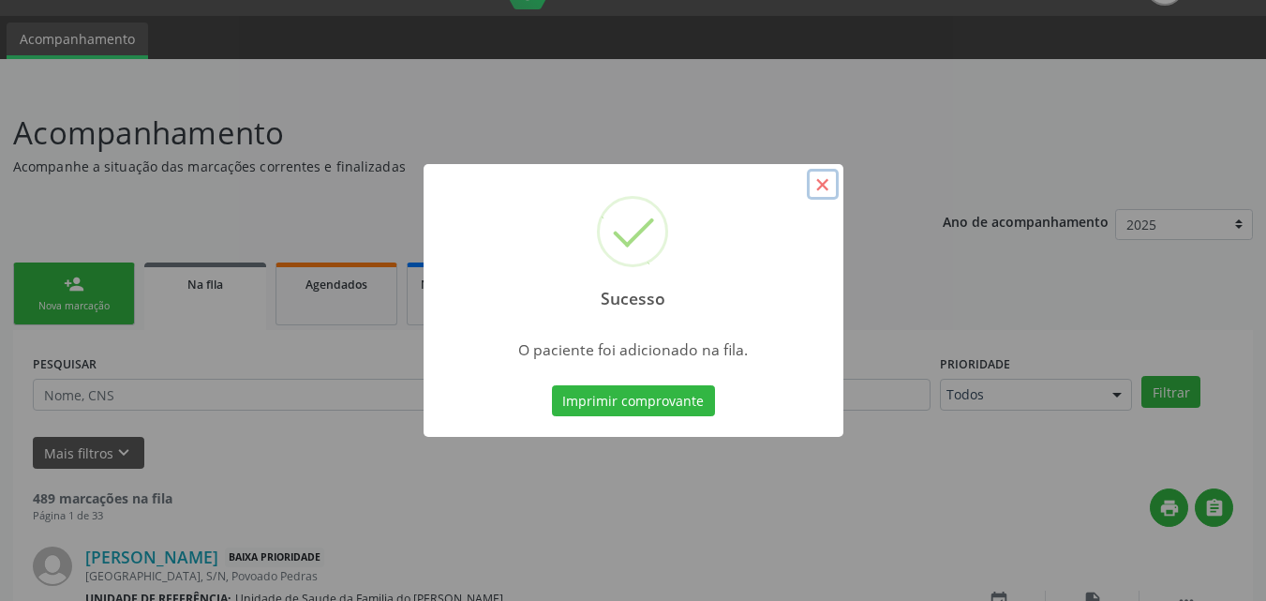
click at [824, 187] on button "×" at bounding box center [823, 185] width 32 height 32
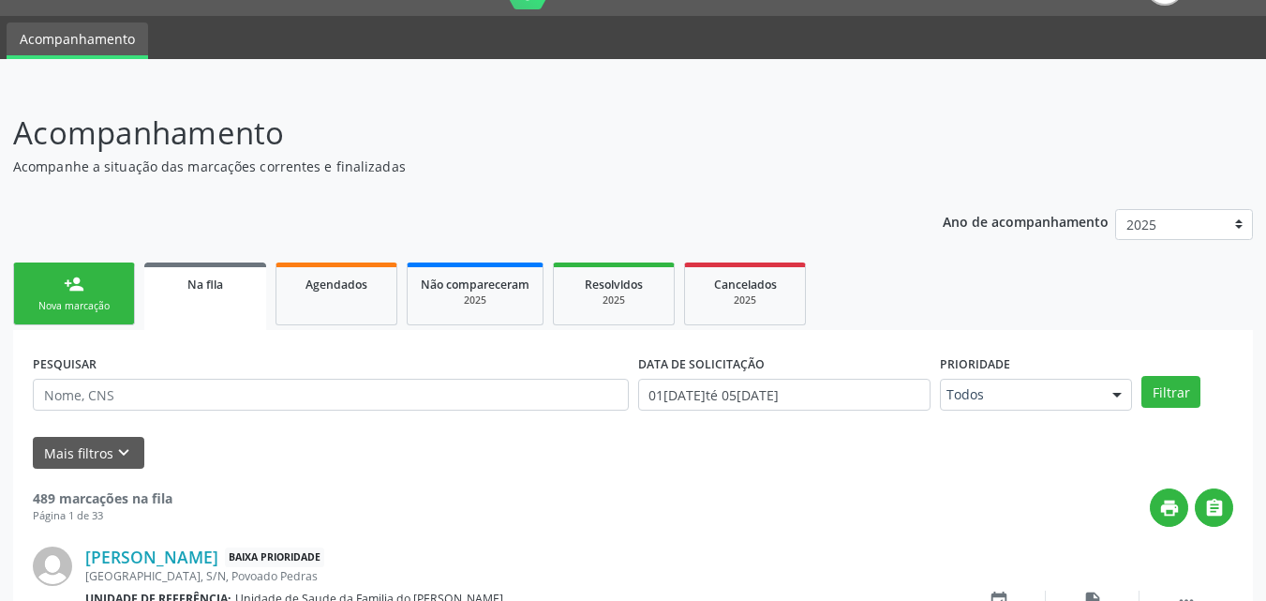
click at [54, 288] on link "person_add Nova marcação" at bounding box center [74, 293] width 122 height 63
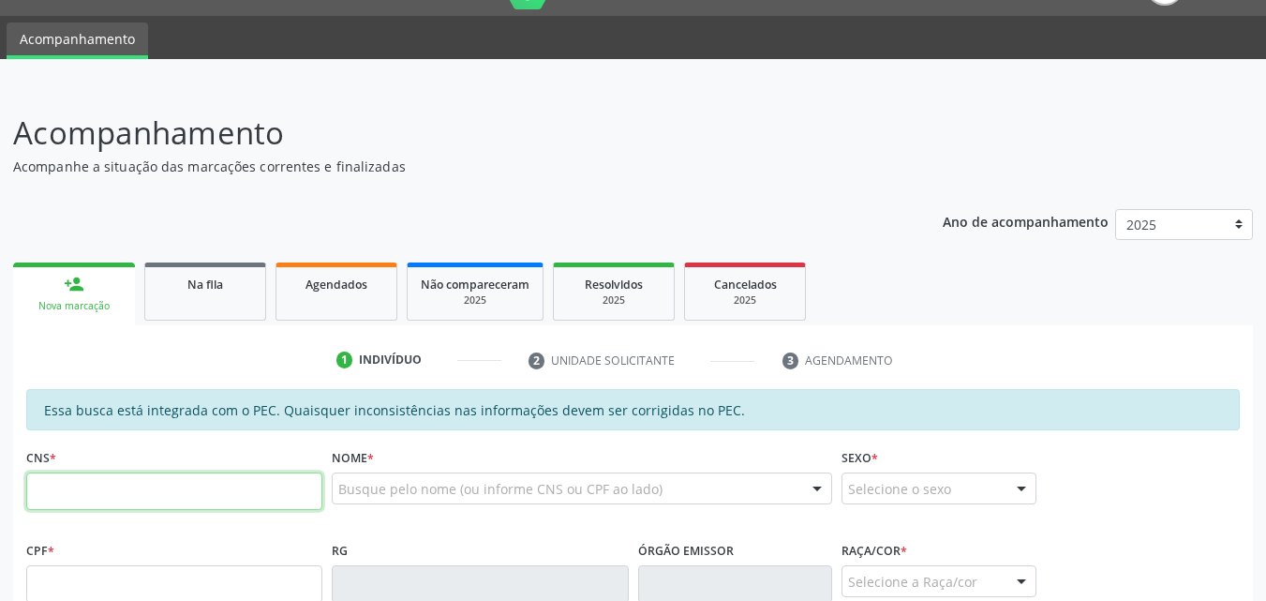
click at [114, 480] on input "text" at bounding box center [174, 490] width 296 height 37
type input "706 2030 6485 0867"
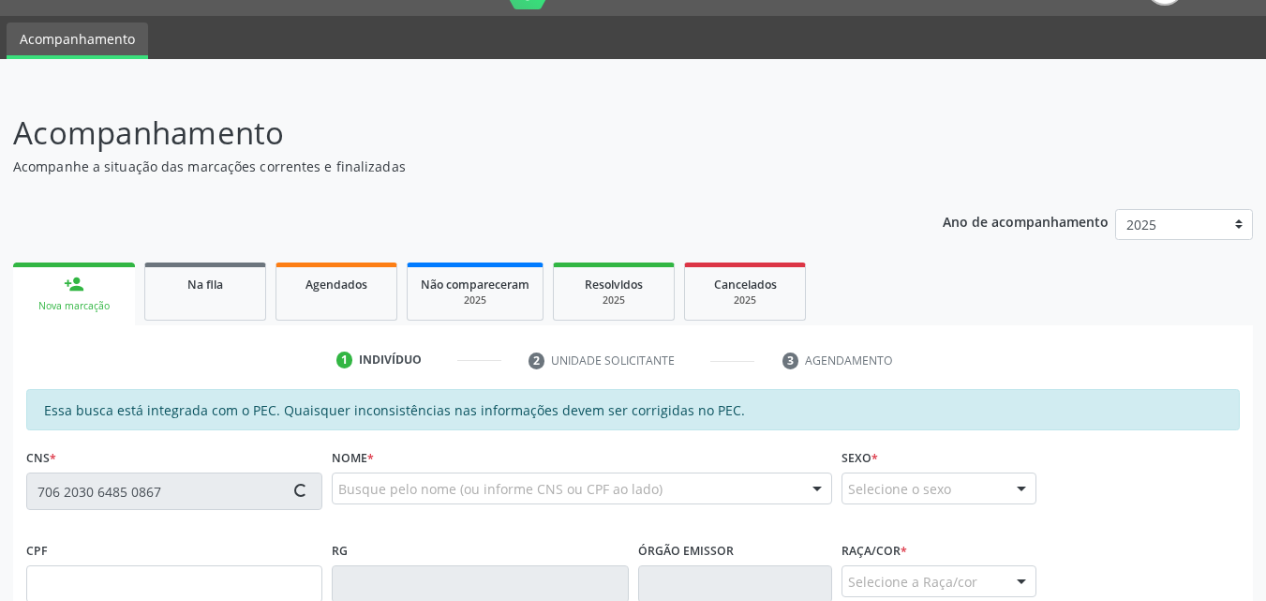
type input "183.354.784-57"
type input "[DATE]"
type input "[PERSON_NAME]"
type input "[PHONE_NUMBER]"
type input "24"
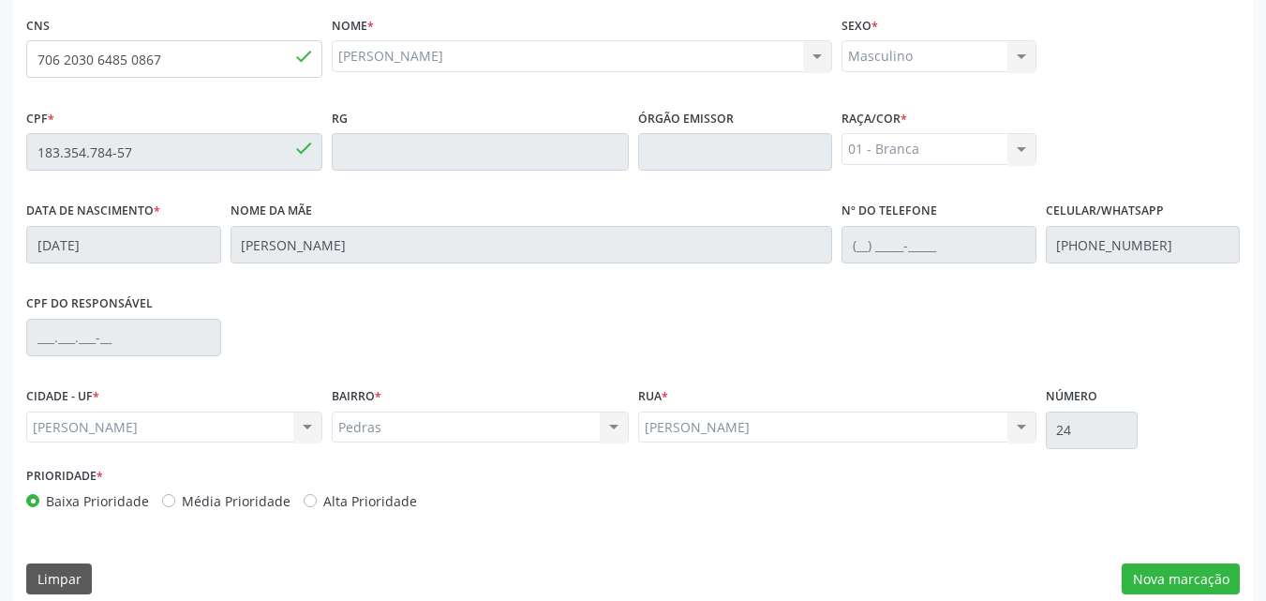
scroll to position [496, 0]
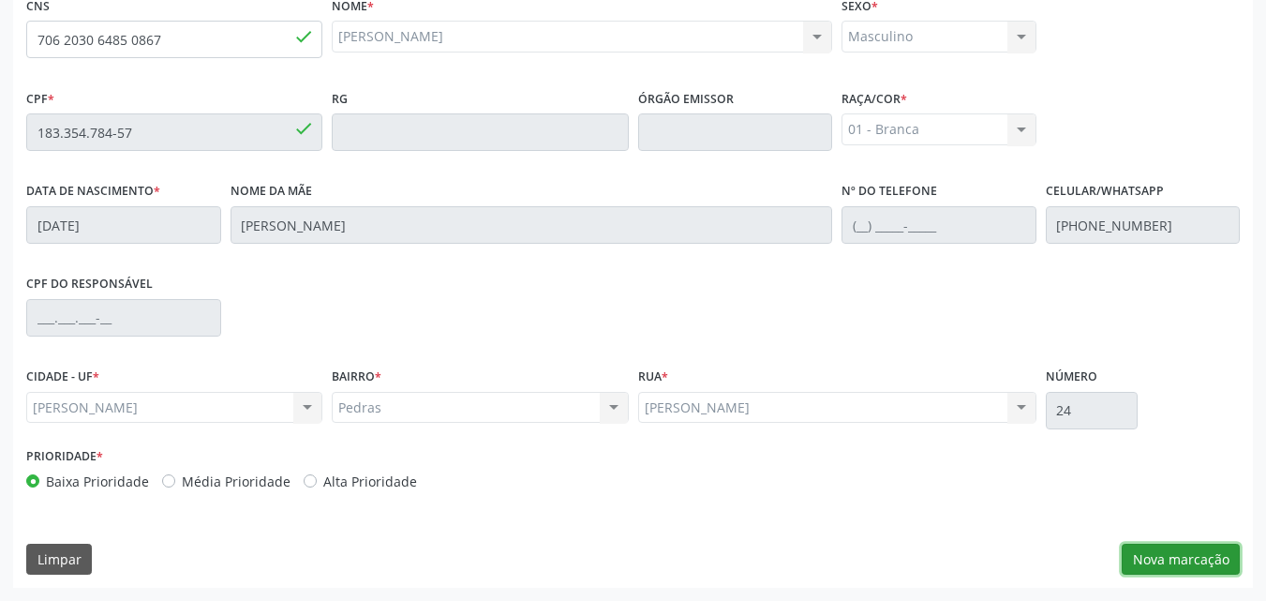
click at [1160, 570] on button "Nova marcação" at bounding box center [1181, 559] width 118 height 32
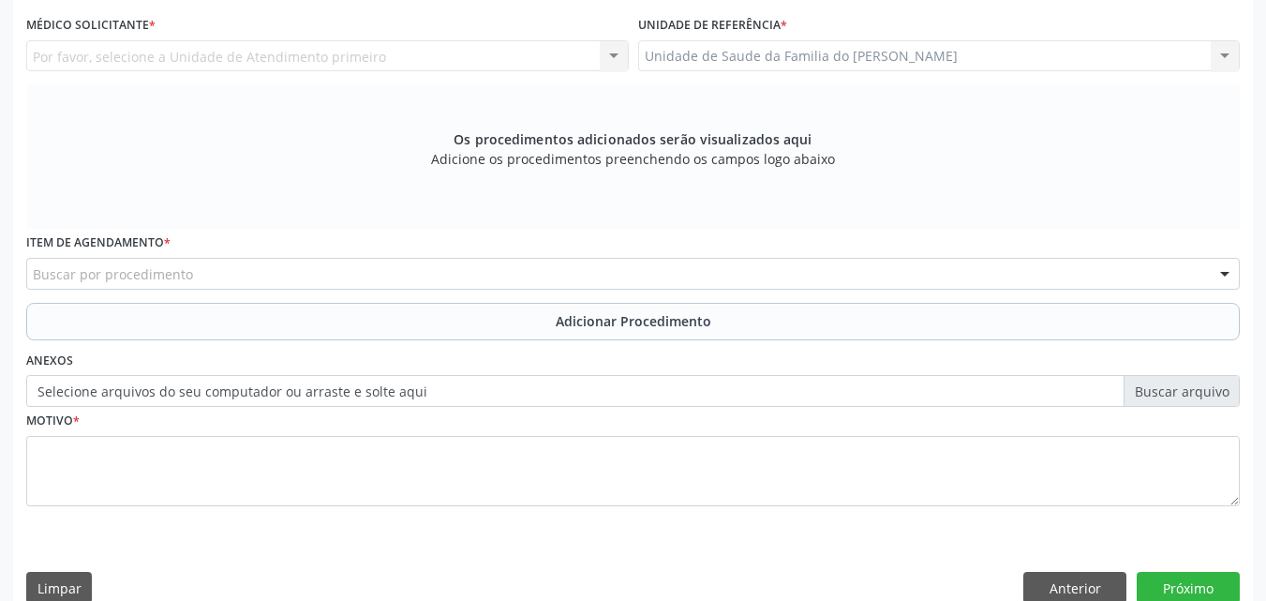
scroll to position [0, 0]
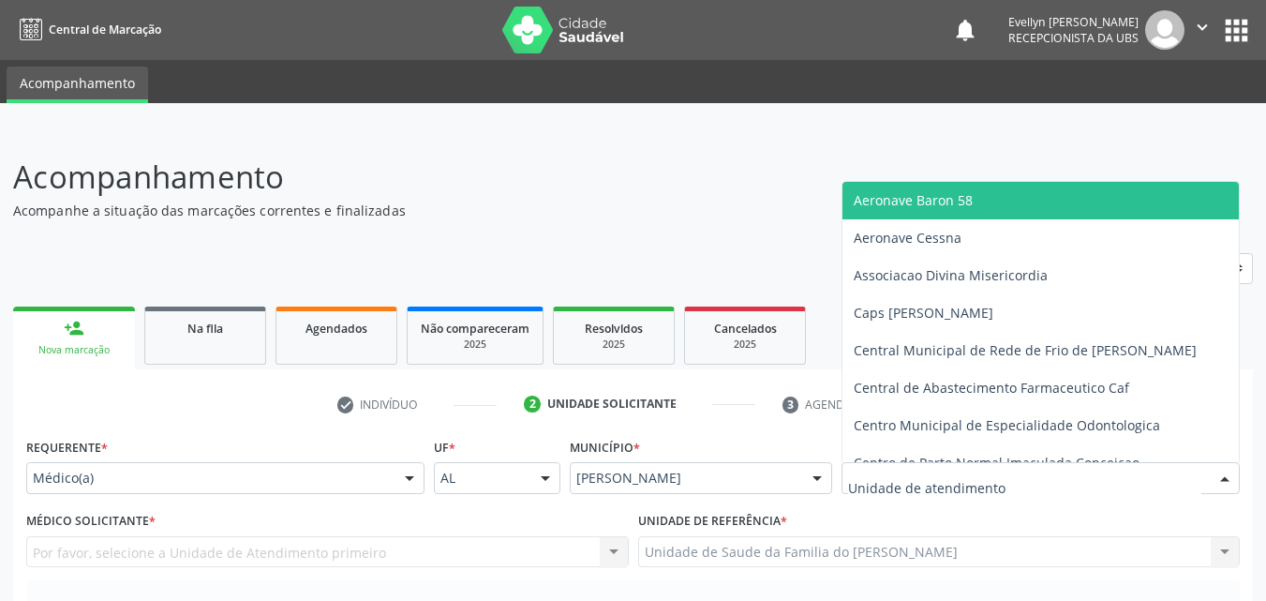
click at [1015, 478] on div at bounding box center [1040, 478] width 398 height 32
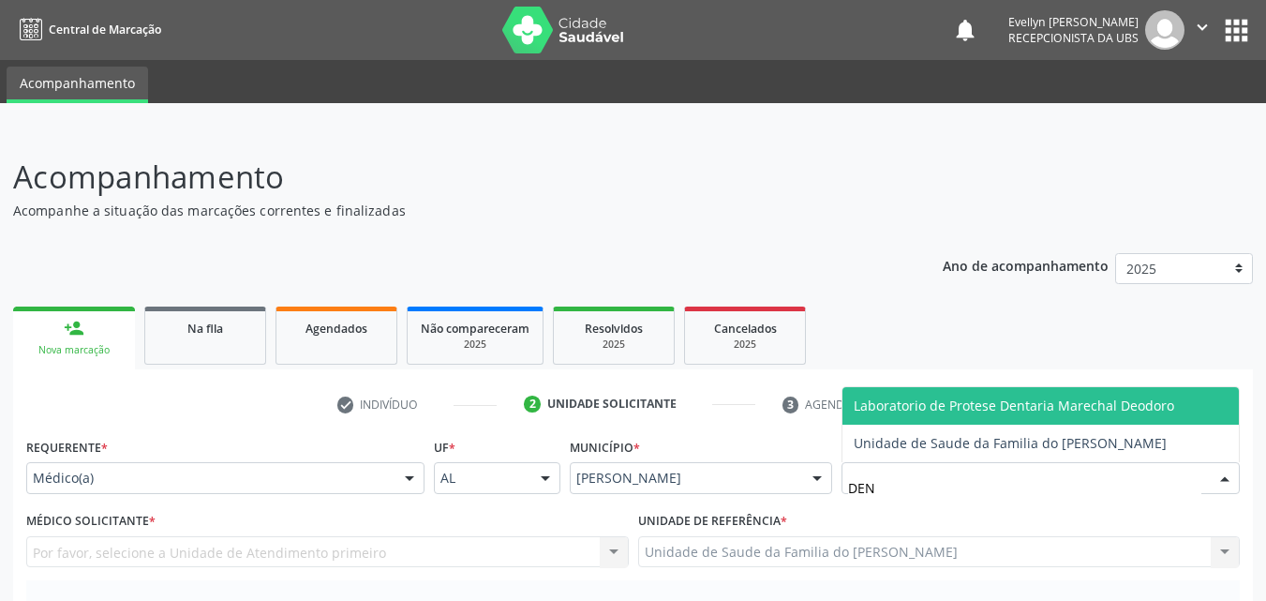
type input "DENI"
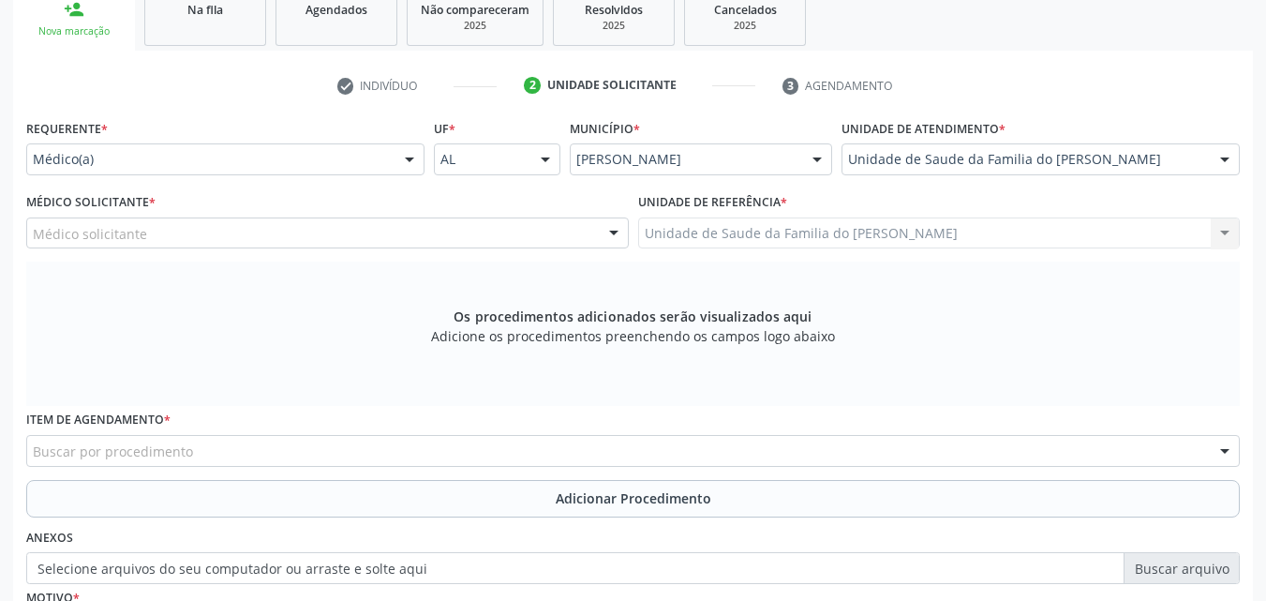
scroll to position [328, 0]
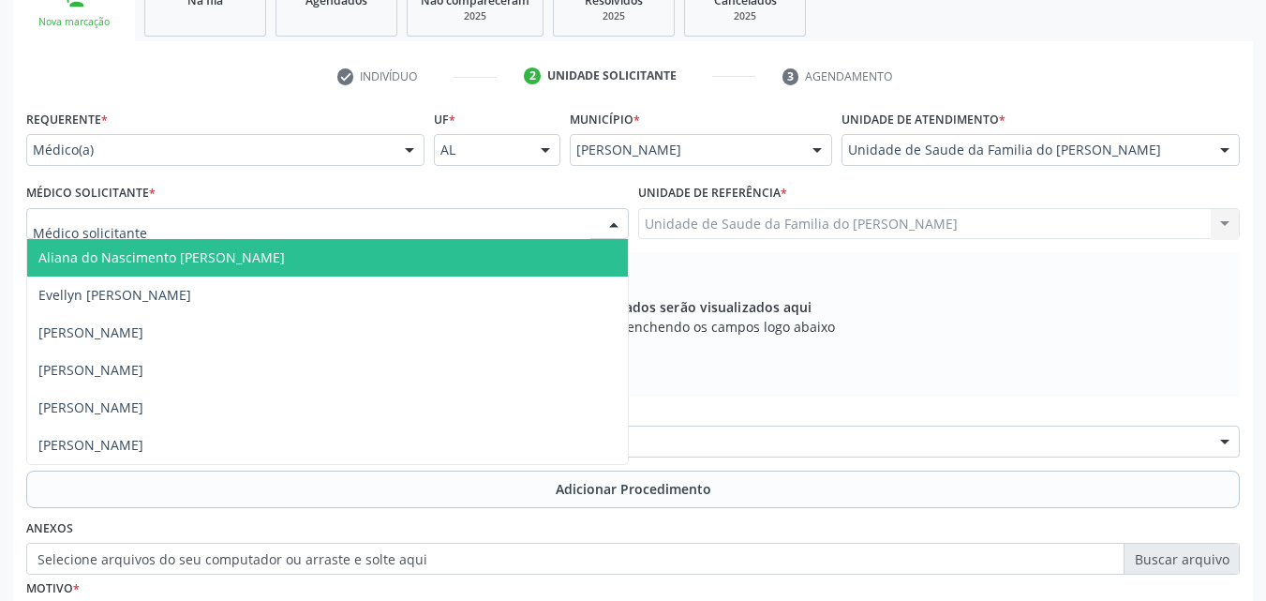
click at [353, 218] on div at bounding box center [327, 224] width 602 height 32
type input "TIA"
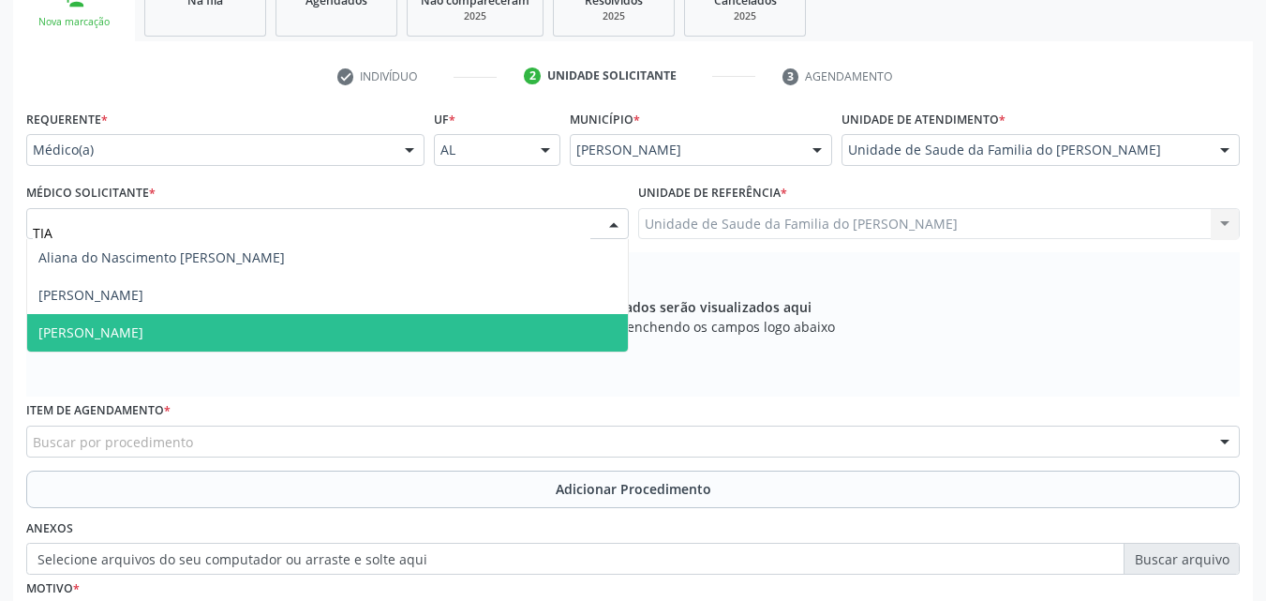
click at [350, 340] on span "[PERSON_NAME]" at bounding box center [327, 332] width 601 height 37
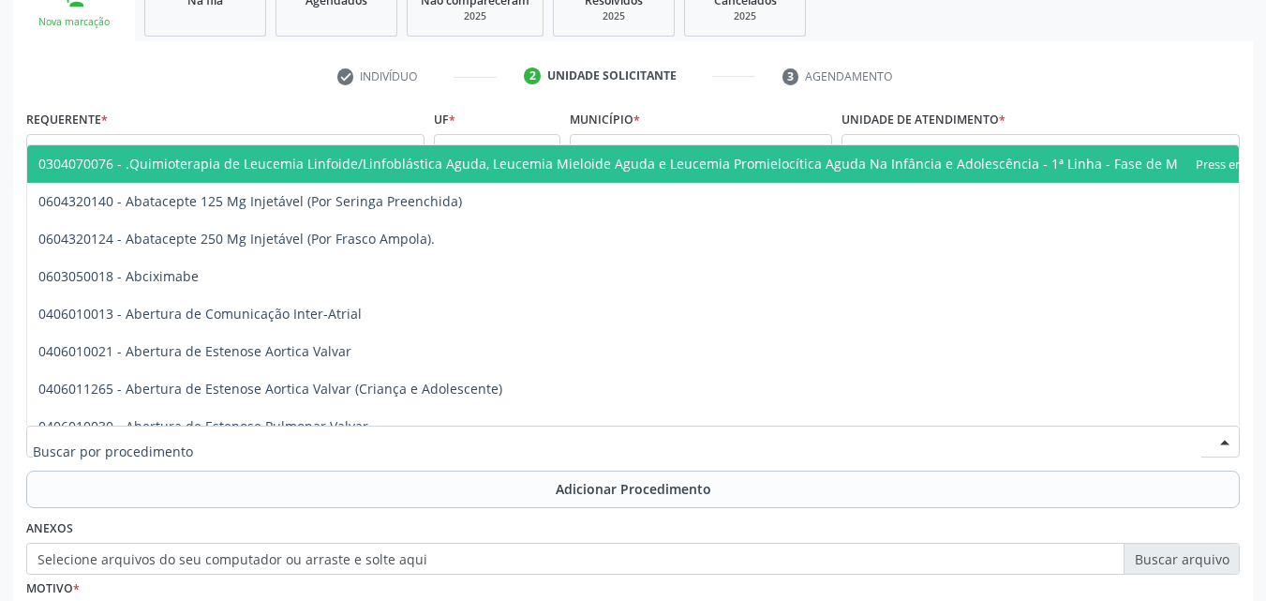
click at [309, 453] on div at bounding box center [632, 441] width 1213 height 32
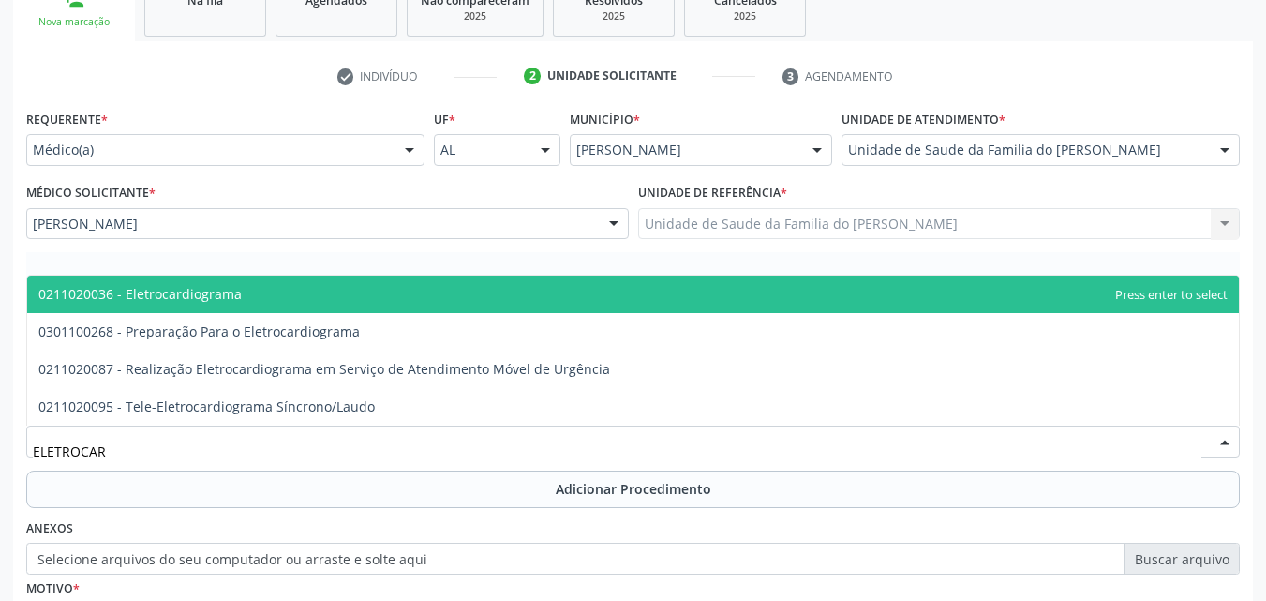
type input "ELETROCARD"
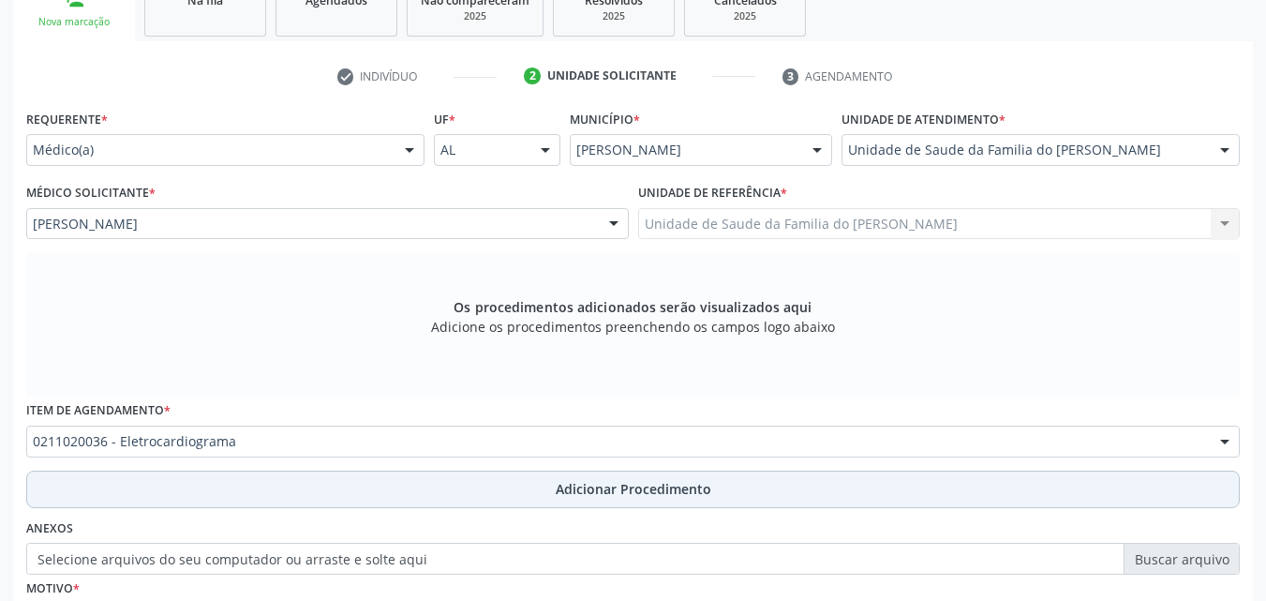
click at [313, 482] on button "Adicionar Procedimento" at bounding box center [632, 488] width 1213 height 37
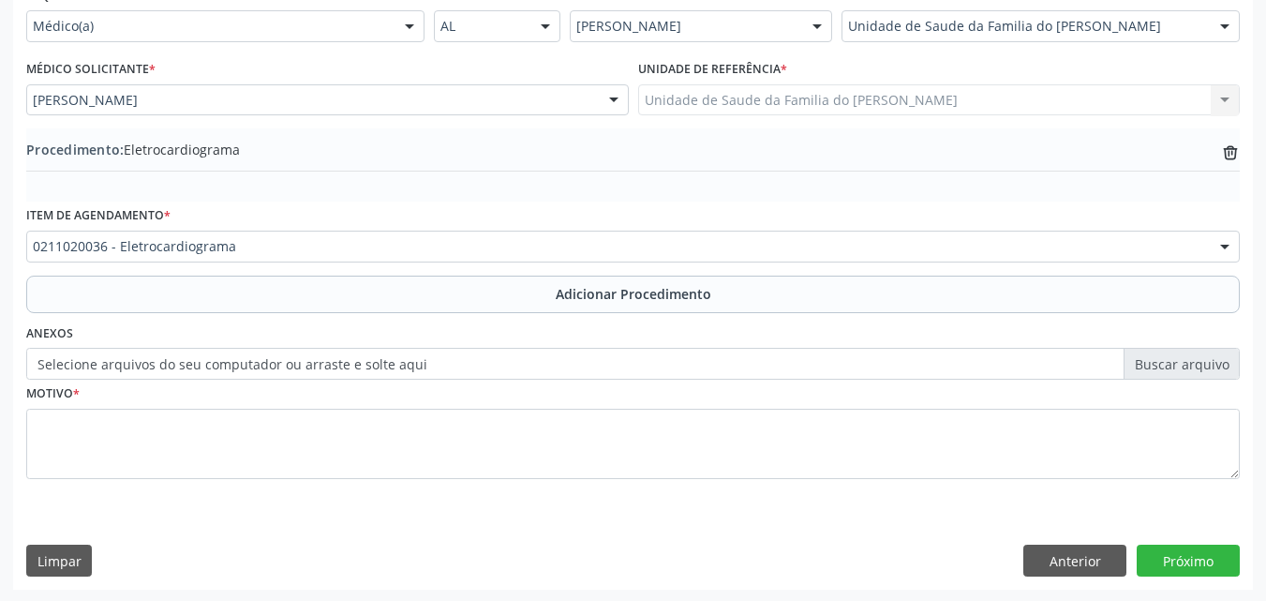
scroll to position [453, 0]
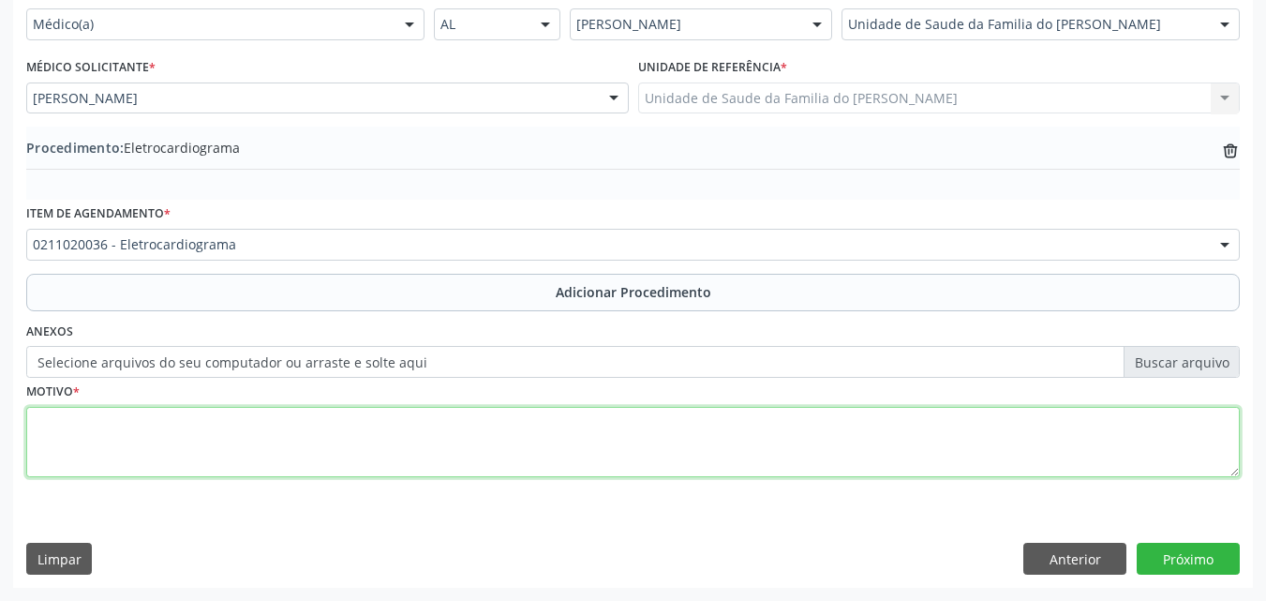
click at [1001, 449] on textarea at bounding box center [632, 442] width 1213 height 71
type textarea "PRÉ-OPERATORIO"
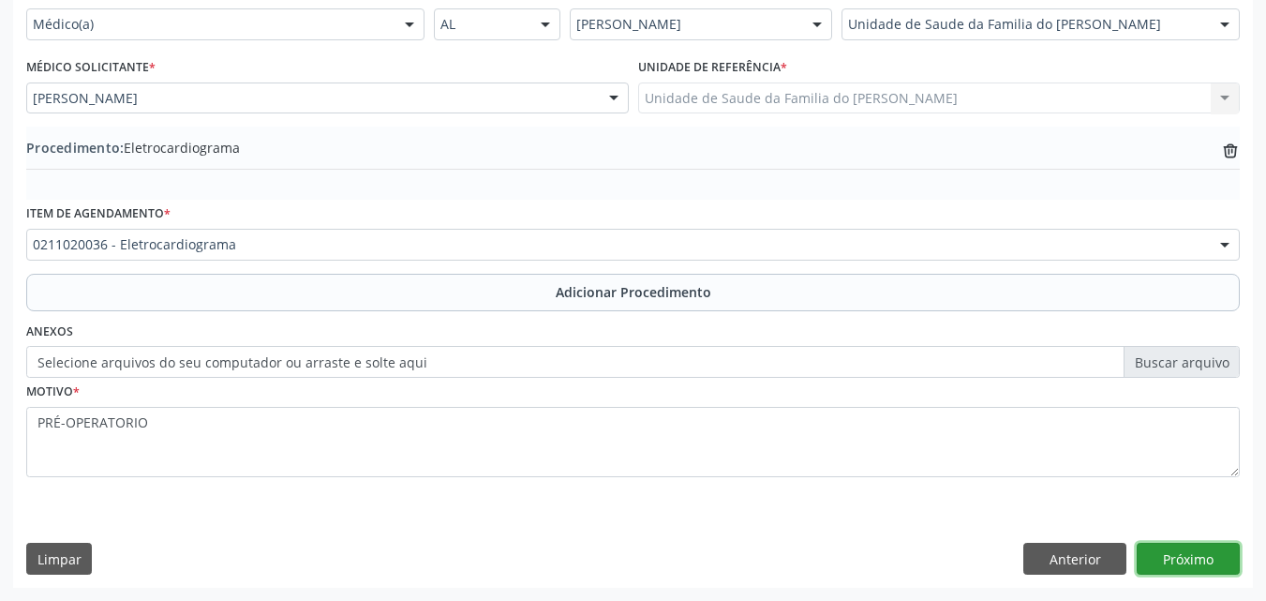
click at [1198, 566] on button "Próximo" at bounding box center [1188, 558] width 103 height 32
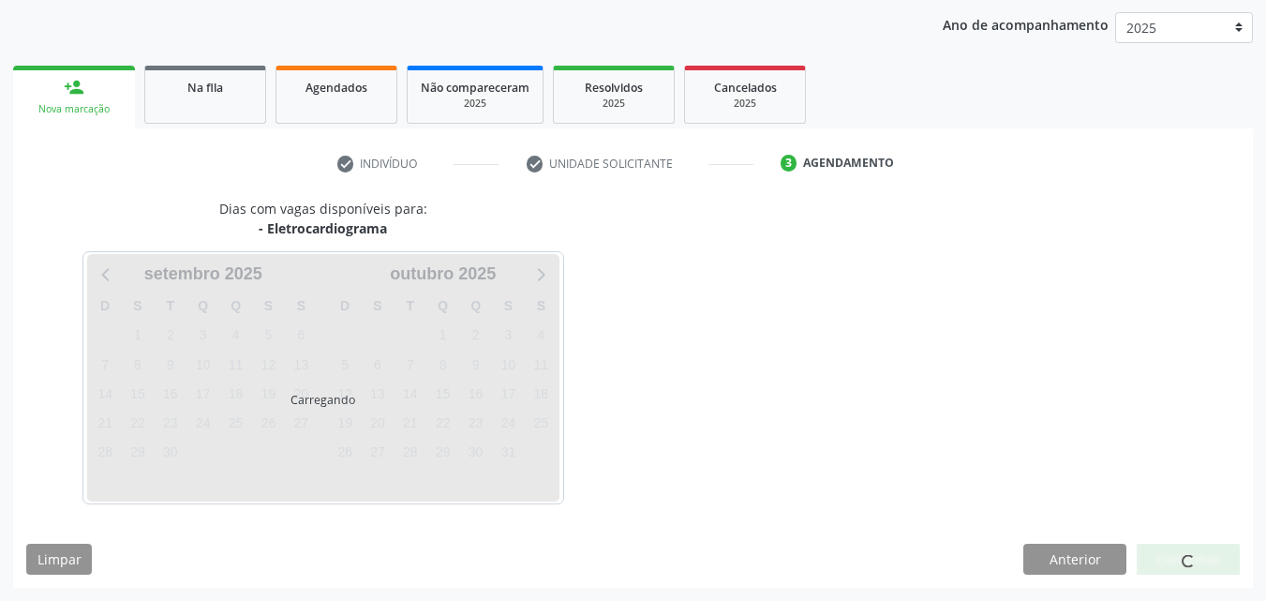
scroll to position [296, 0]
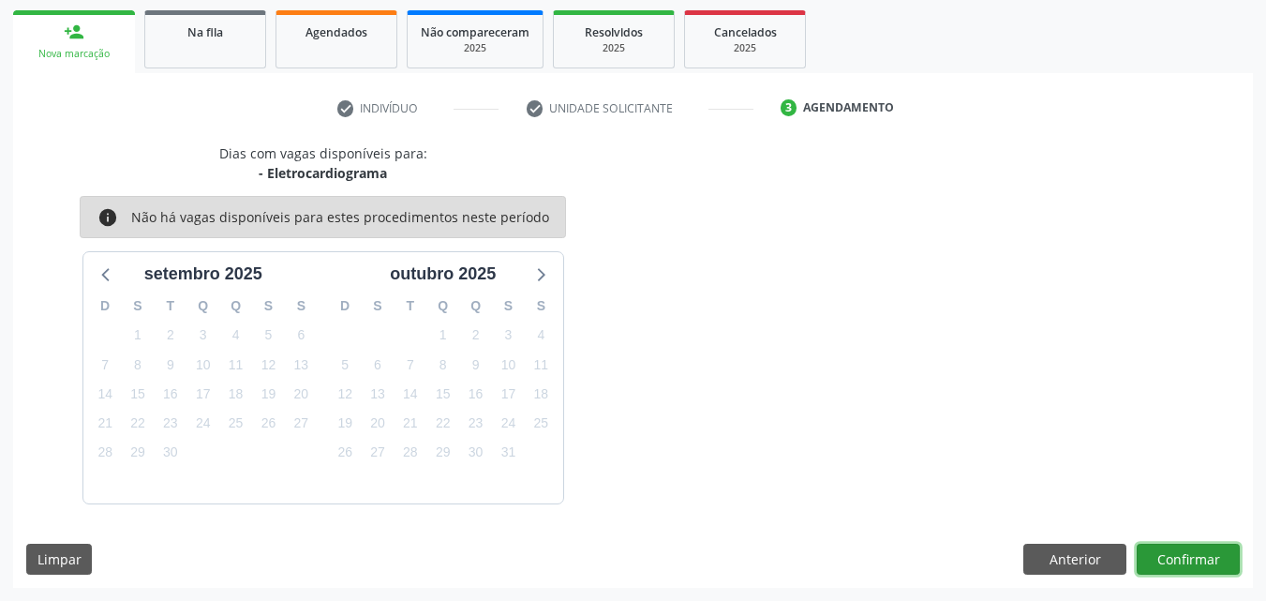
click at [1182, 550] on button "Confirmar" at bounding box center [1188, 559] width 103 height 32
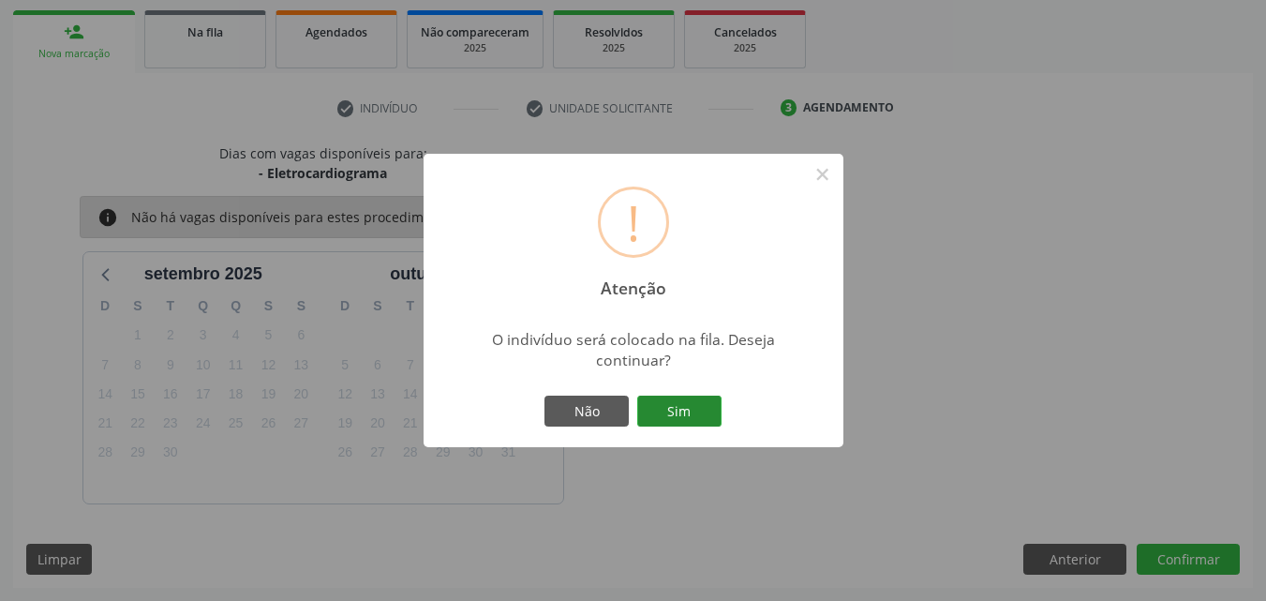
click at [670, 408] on button "Sim" at bounding box center [679, 411] width 84 height 32
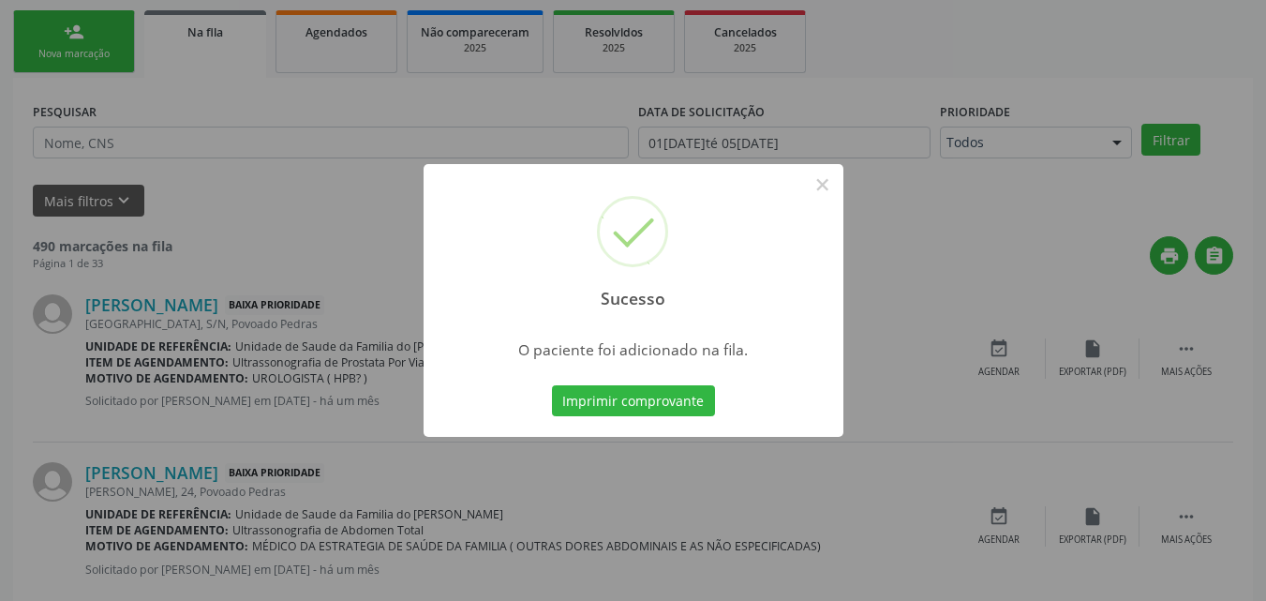
scroll to position [44, 0]
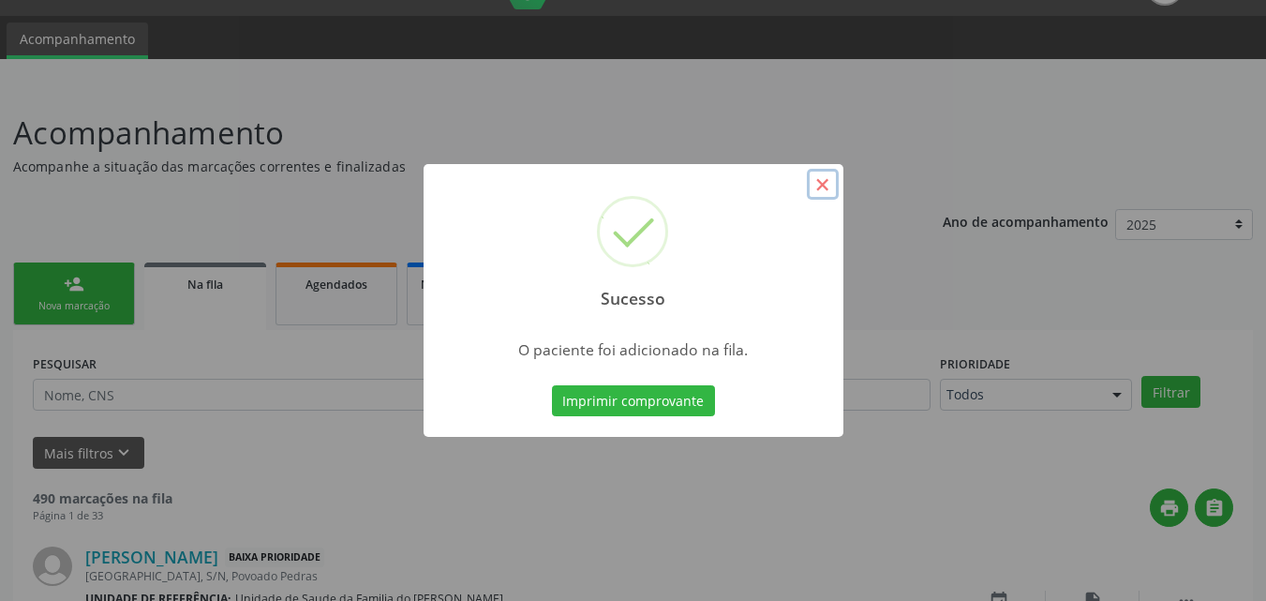
click at [828, 186] on button "×" at bounding box center [823, 185] width 32 height 32
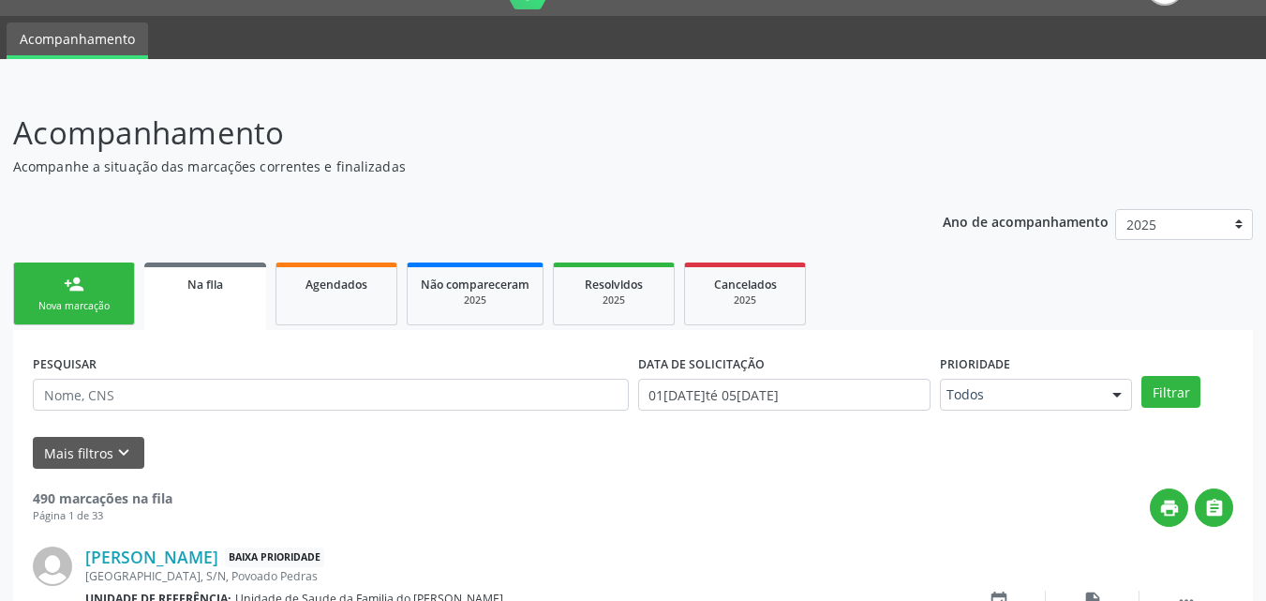
click at [55, 298] on link "person_add Nova marcação" at bounding box center [74, 293] width 122 height 63
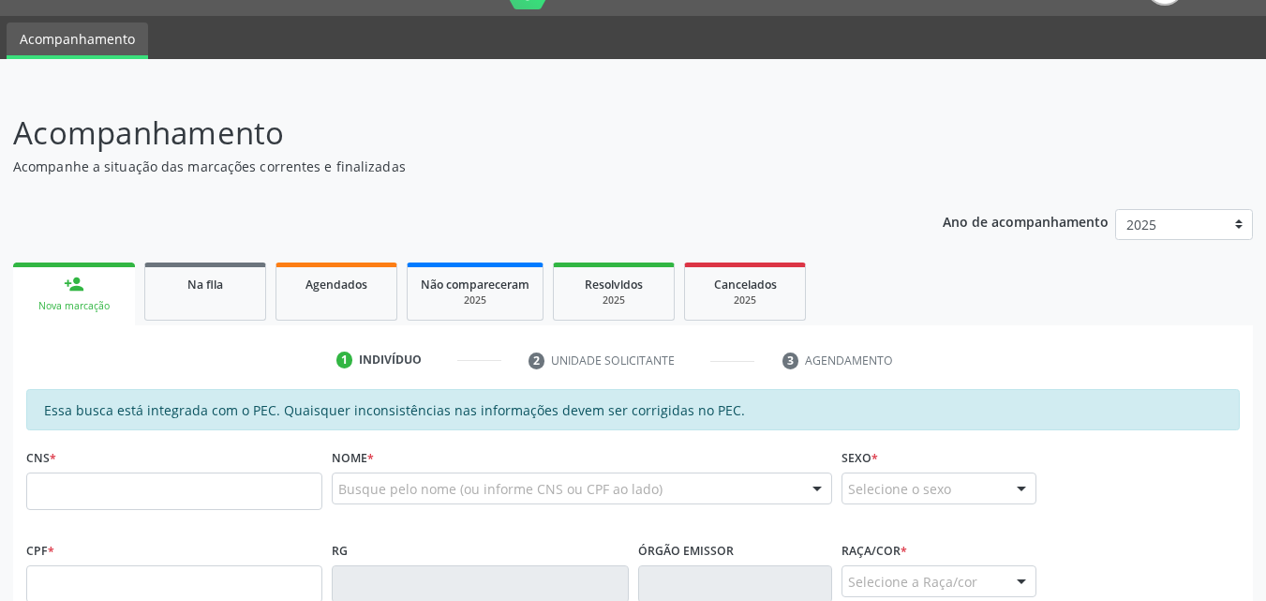
click at [91, 278] on link "person_add Nova marcação" at bounding box center [74, 293] width 122 height 63
click at [63, 498] on input "text" at bounding box center [174, 490] width 296 height 37
type input "704 0068 3452 6363"
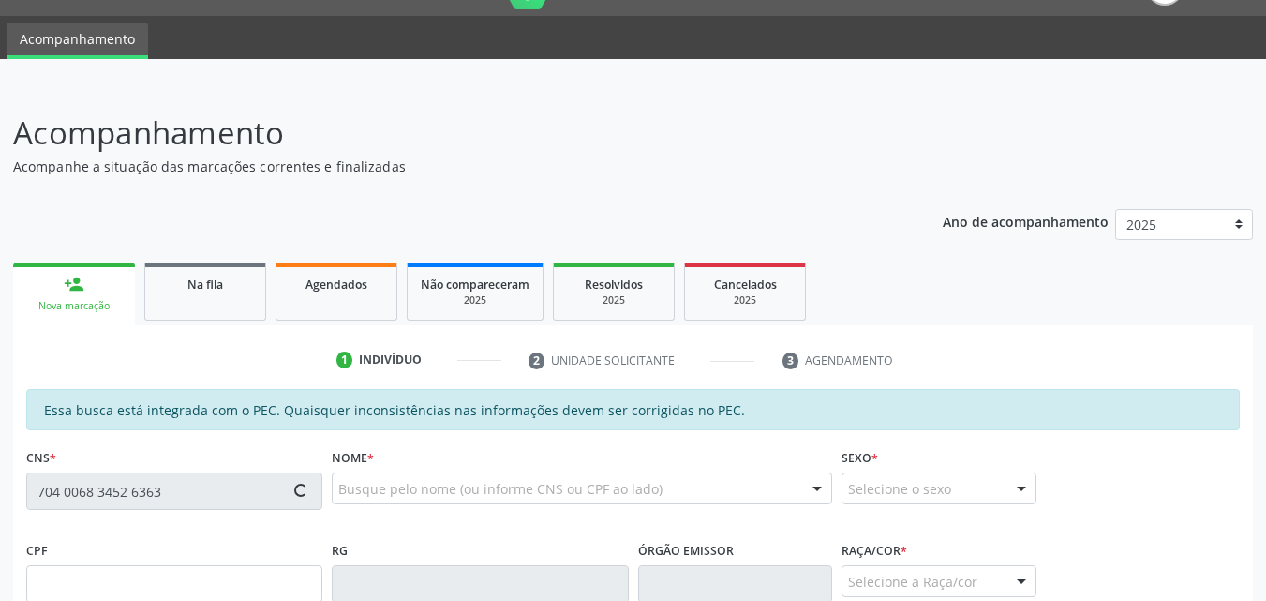
type input "939.793.394-91"
type input "[DATE]"
type input "[PERSON_NAME]"
type input "[PHONE_NUMBER]"
type input "24"
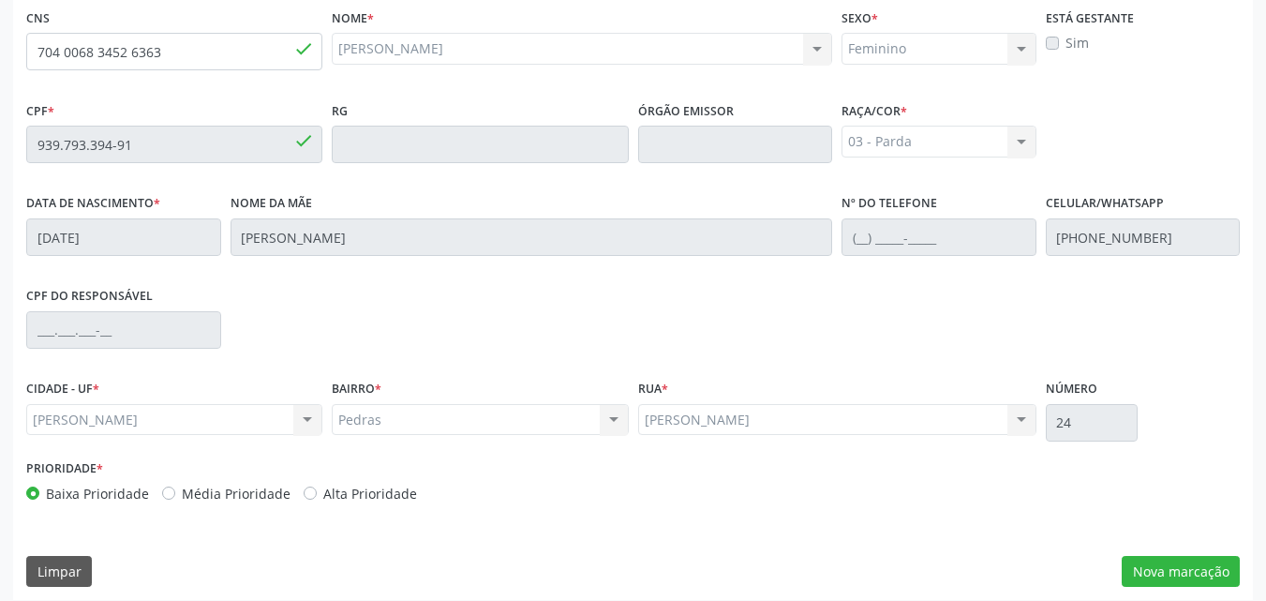
scroll to position [496, 0]
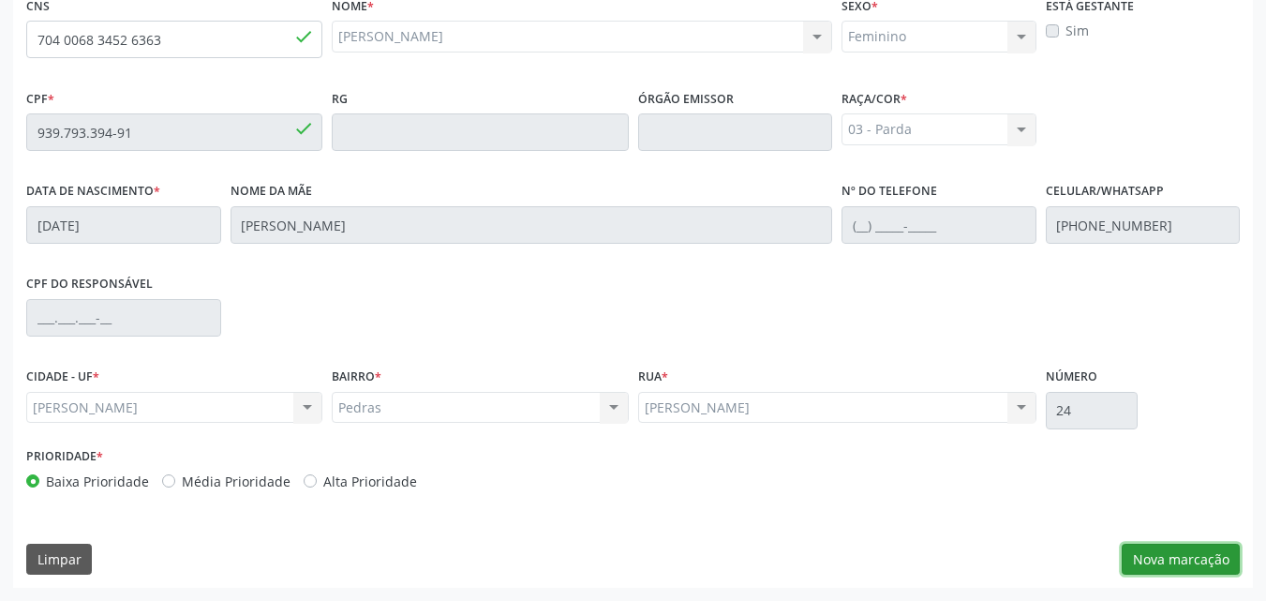
click at [1197, 555] on button "Nova marcação" at bounding box center [1181, 559] width 118 height 32
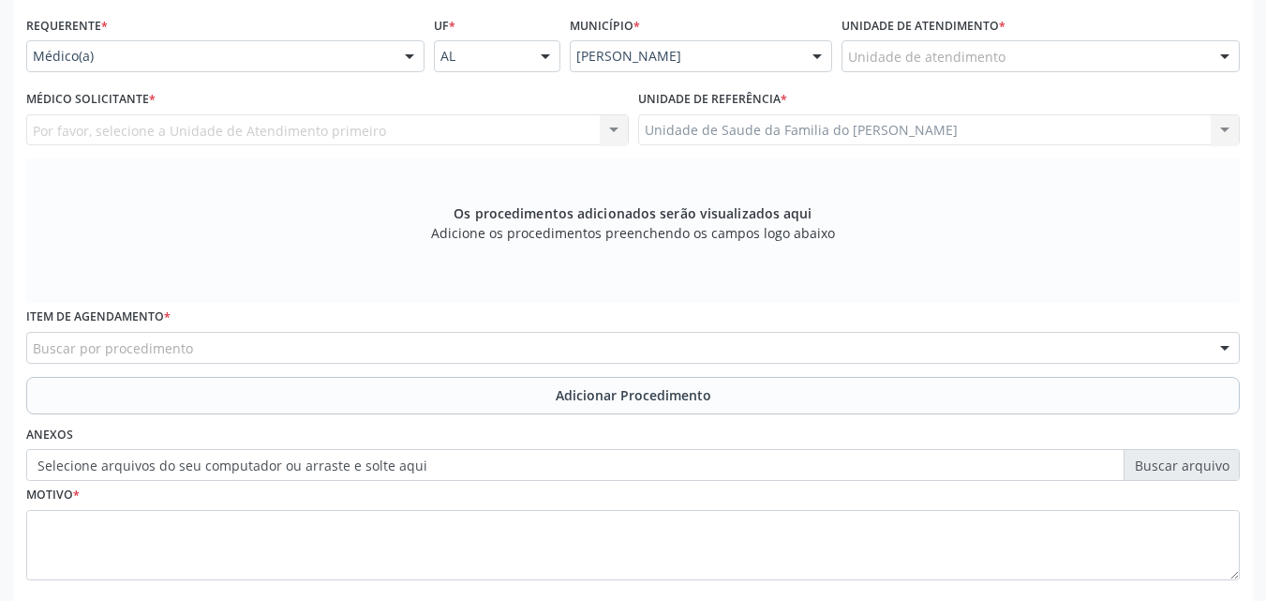
scroll to position [412, 0]
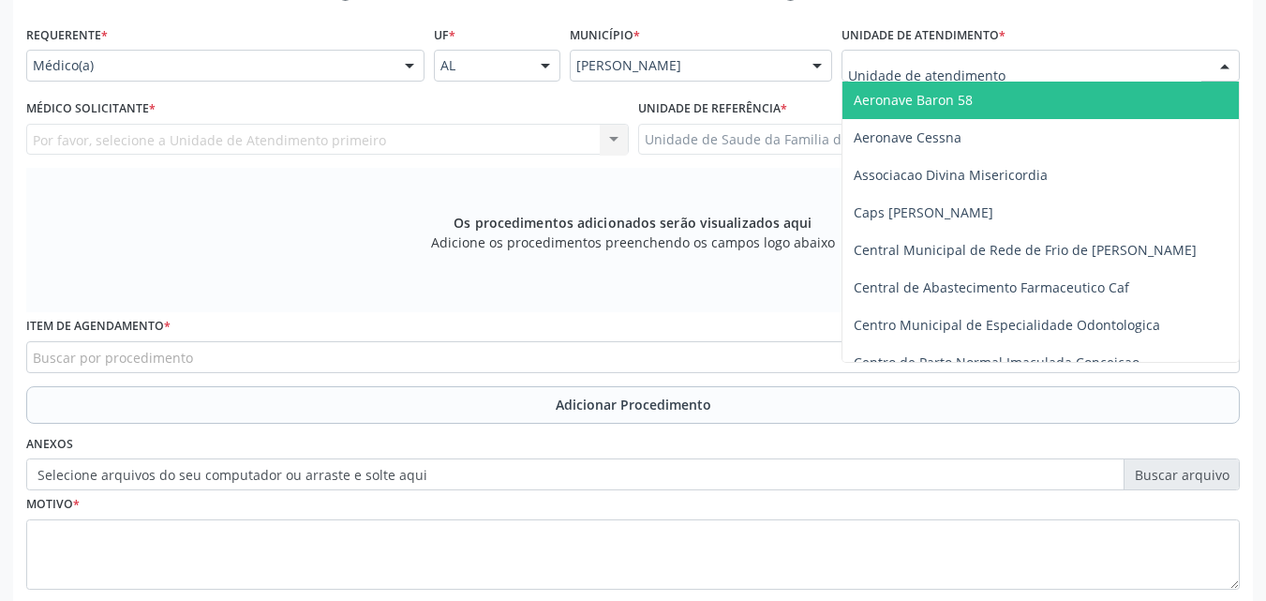
click at [1035, 65] on div at bounding box center [1040, 66] width 398 height 32
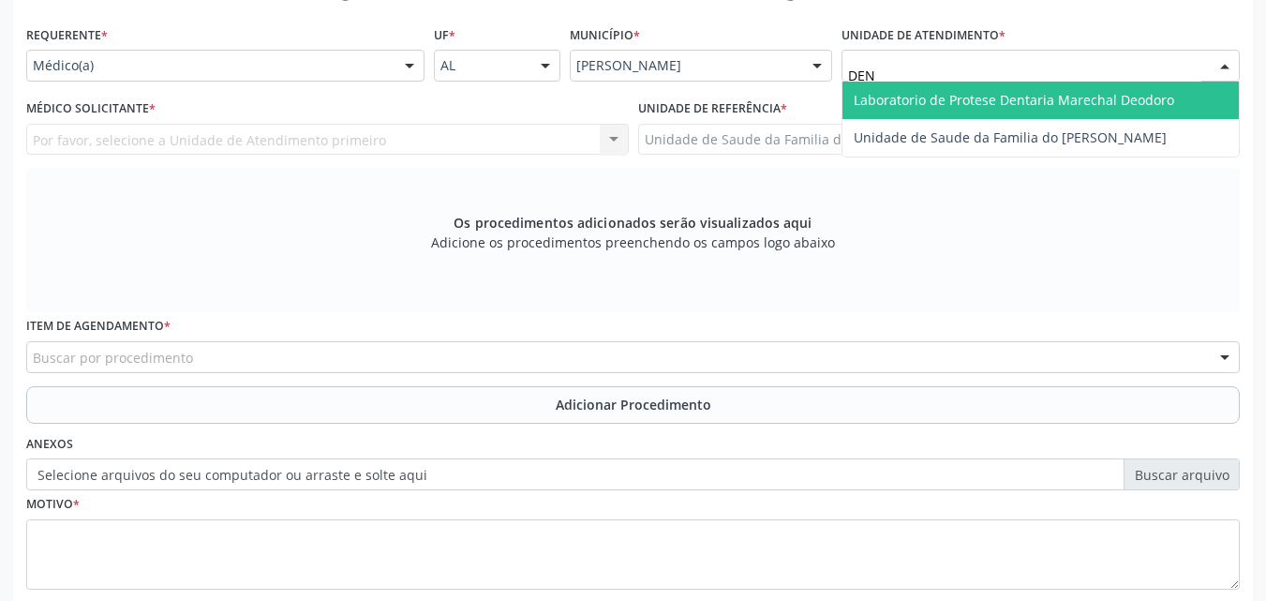
type input "DENI"
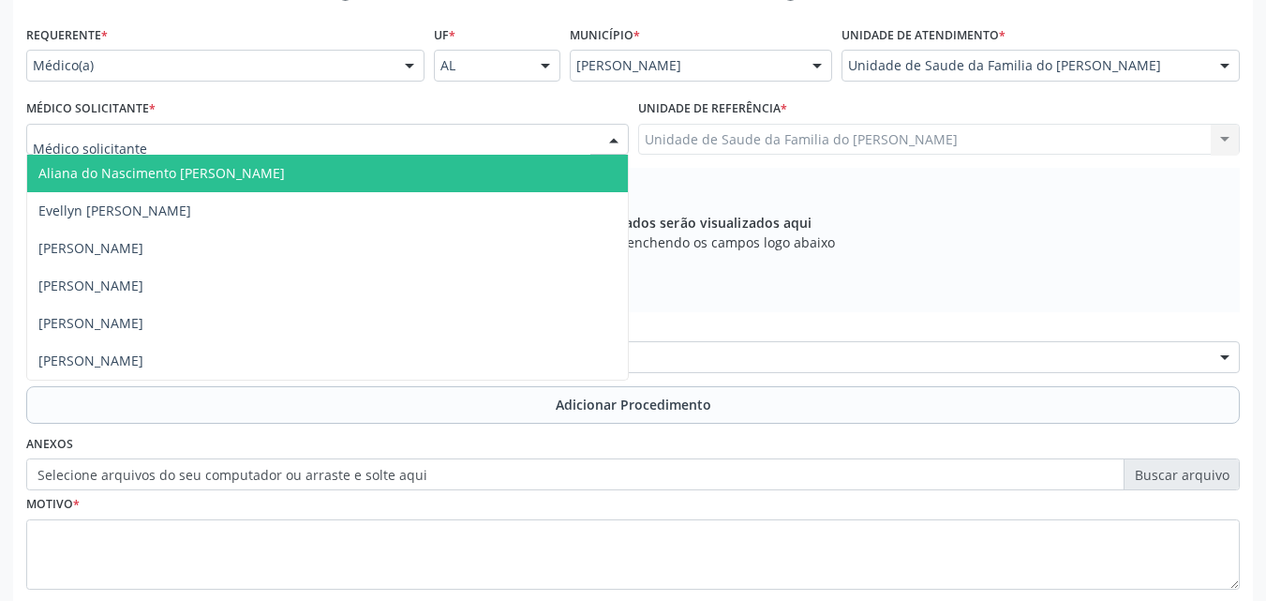
click at [143, 134] on div at bounding box center [327, 140] width 602 height 32
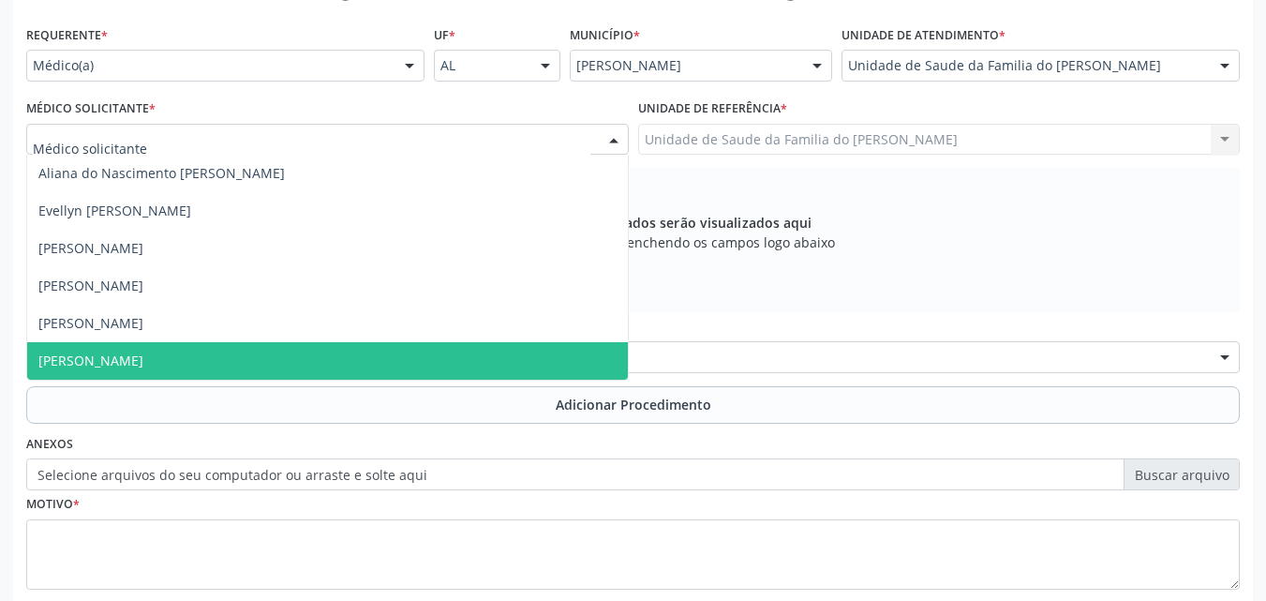
click at [160, 349] on span "[PERSON_NAME]" at bounding box center [327, 360] width 601 height 37
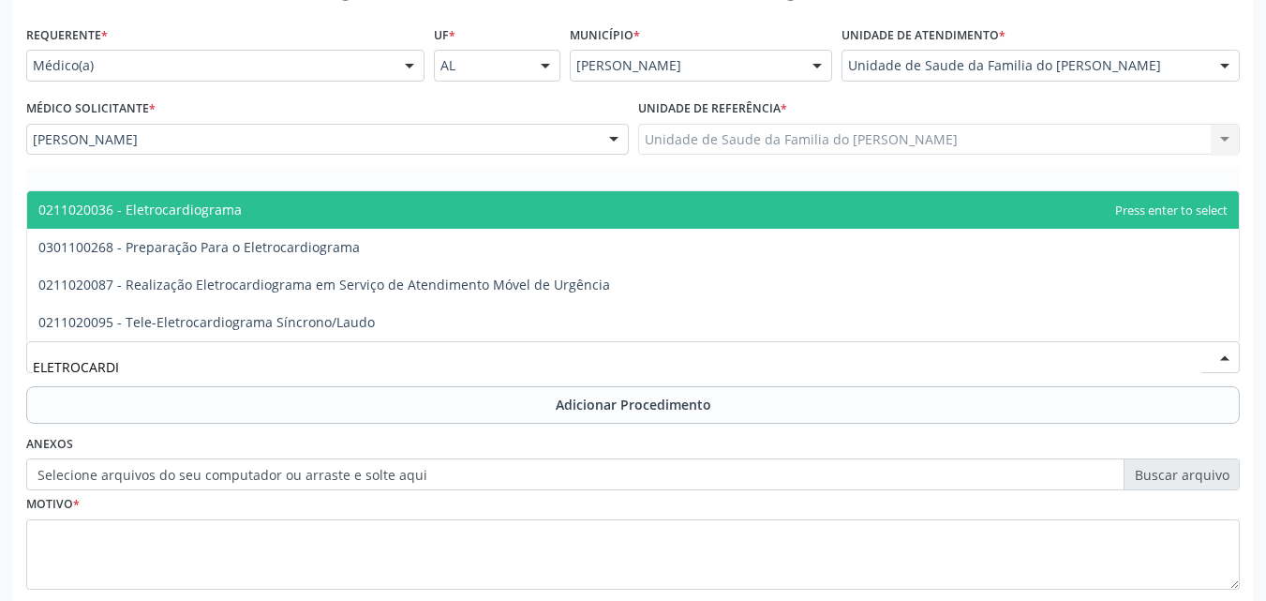
type input "ELETROCARDIO"
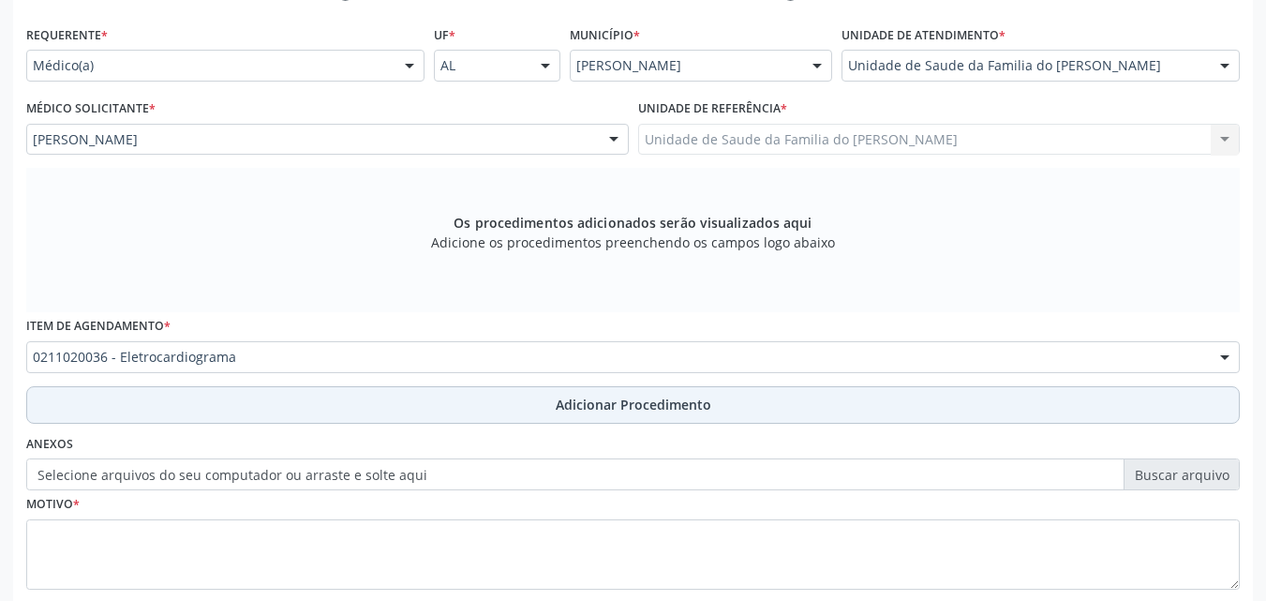
click at [178, 403] on button "Adicionar Procedimento" at bounding box center [632, 404] width 1213 height 37
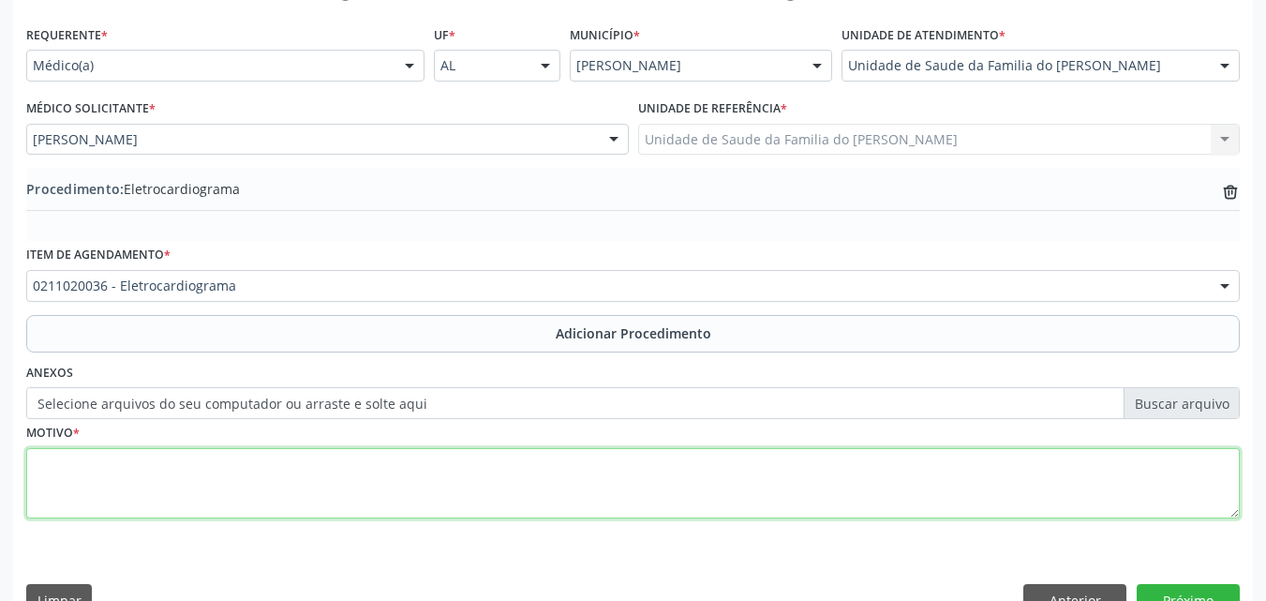
click at [202, 465] on textarea at bounding box center [632, 483] width 1213 height 71
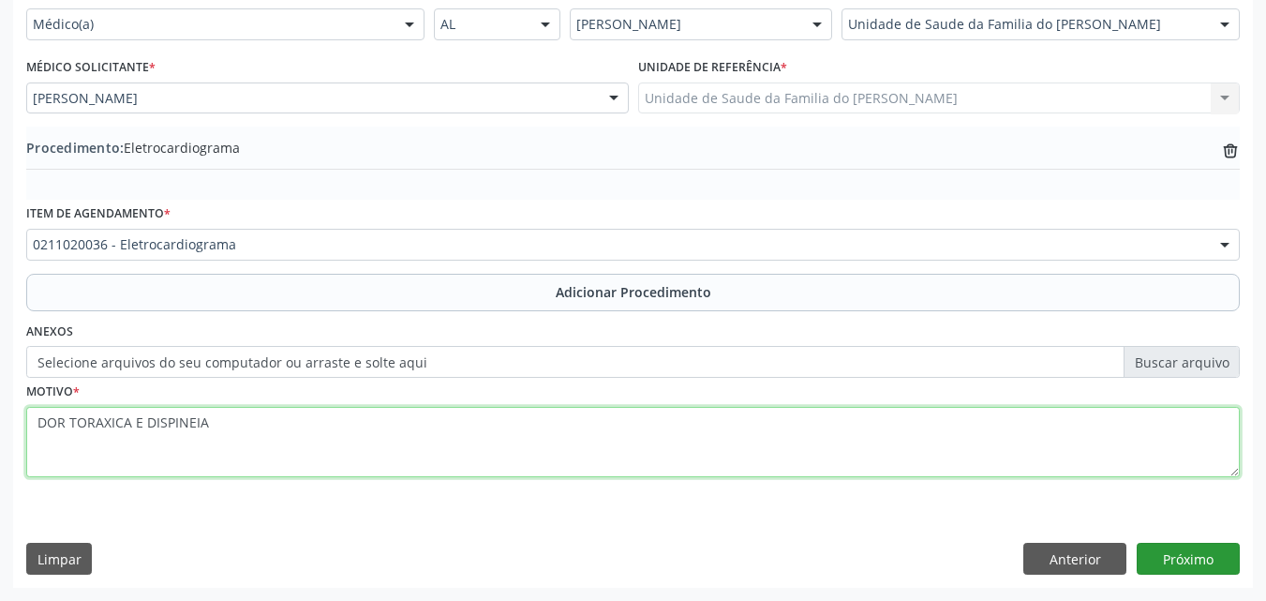
type textarea "DOR TORAXICA E DISPINEIA"
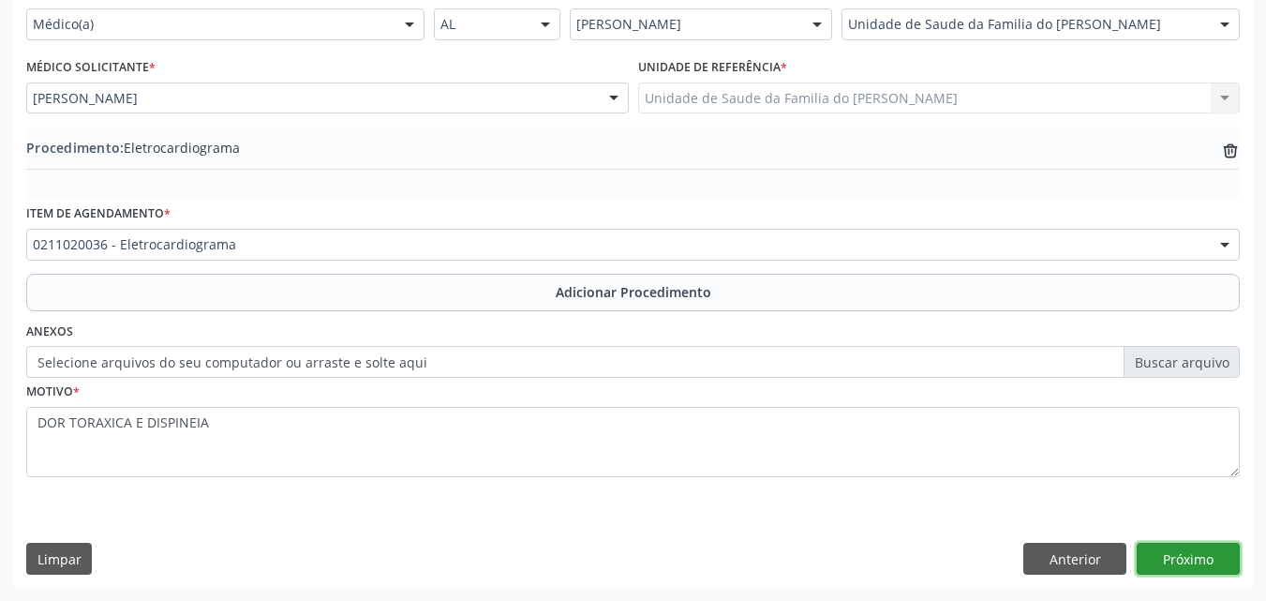
click at [1172, 572] on button "Próximo" at bounding box center [1188, 558] width 103 height 32
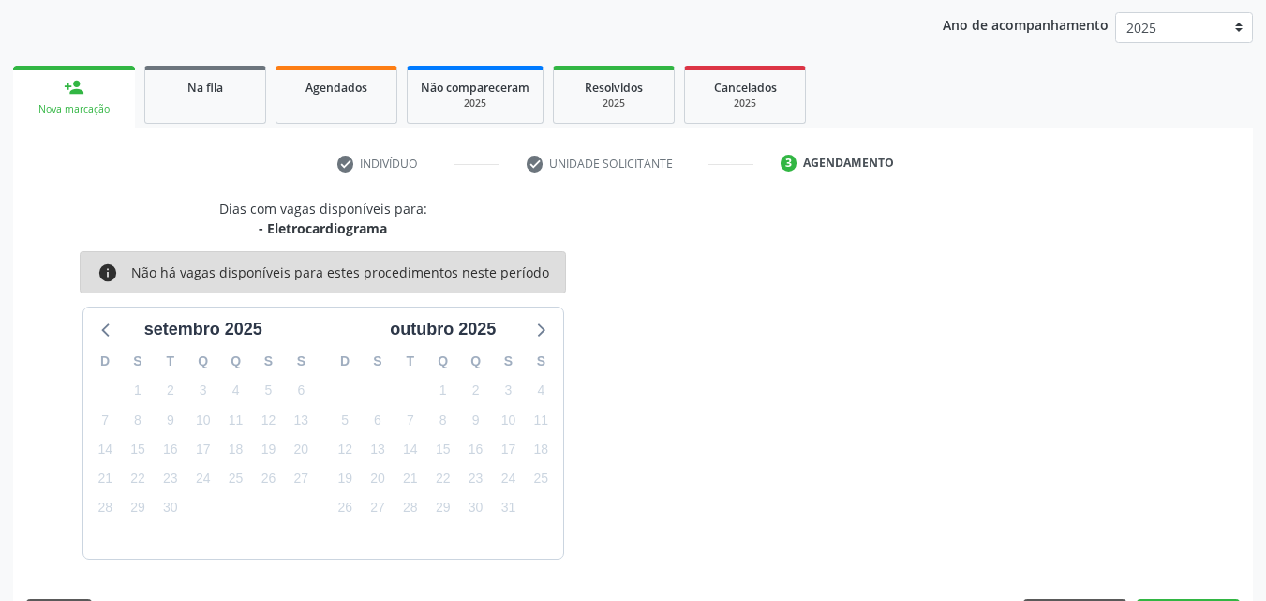
scroll to position [296, 0]
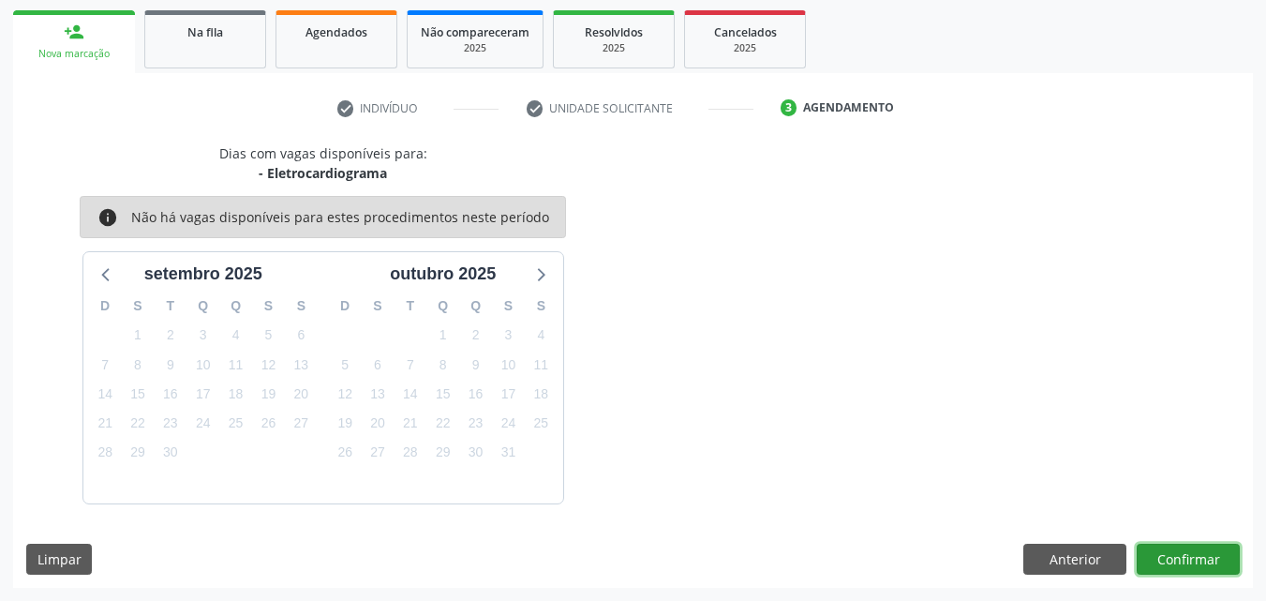
click at [1205, 561] on button "Confirmar" at bounding box center [1188, 559] width 103 height 32
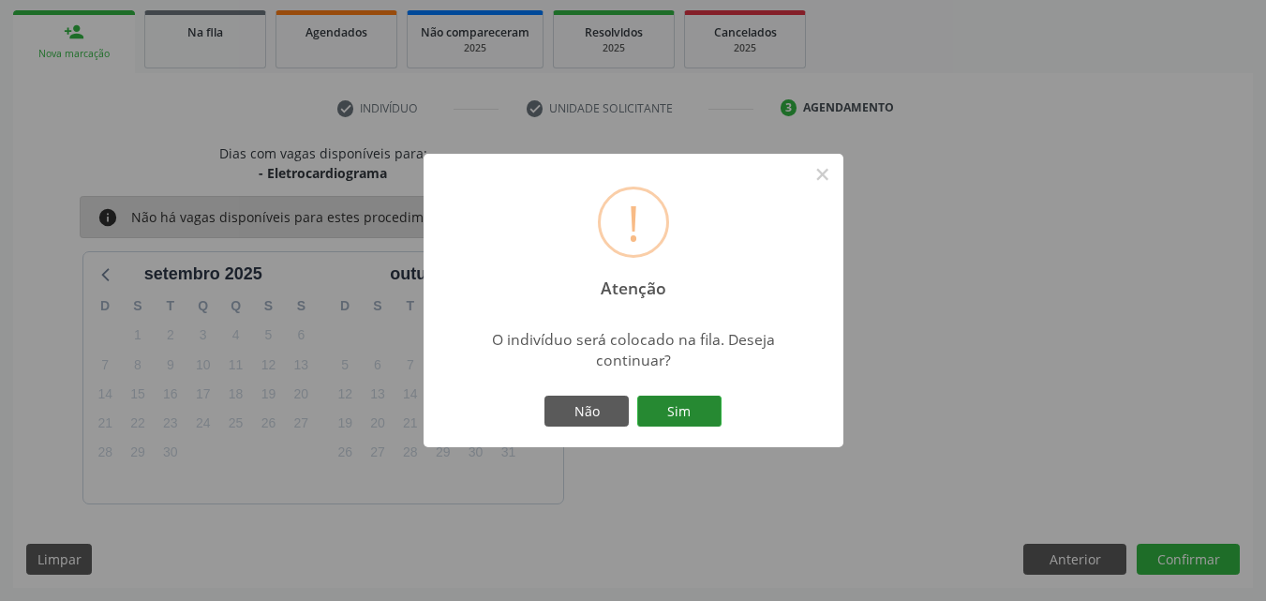
click at [665, 414] on button "Sim" at bounding box center [679, 411] width 84 height 32
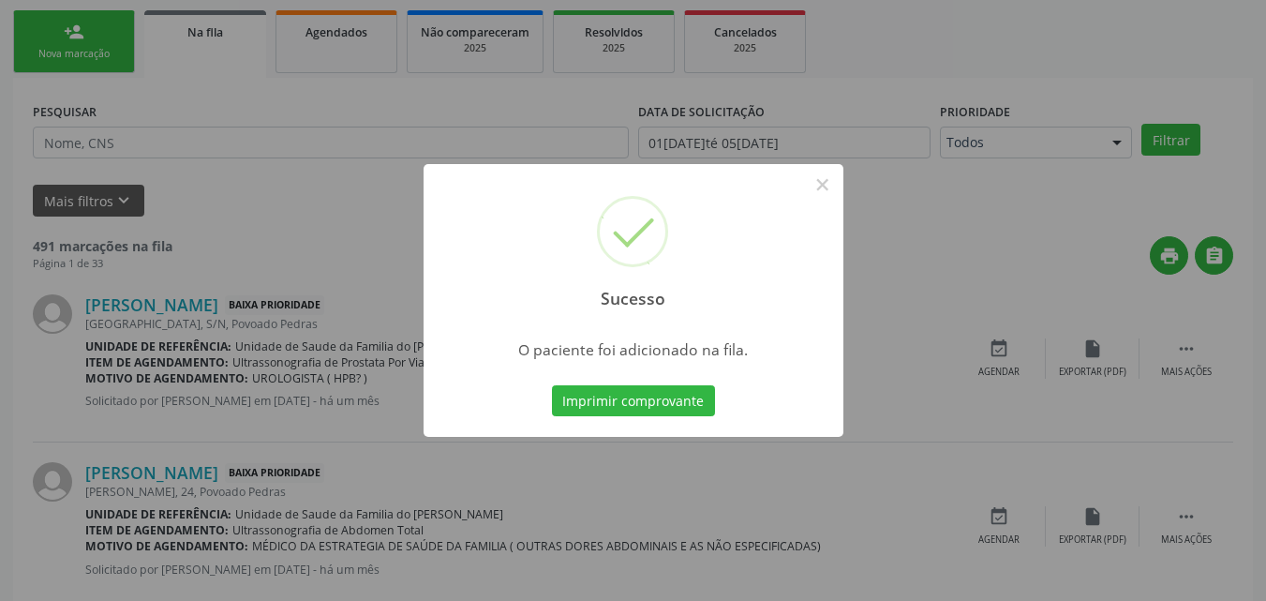
scroll to position [44, 0]
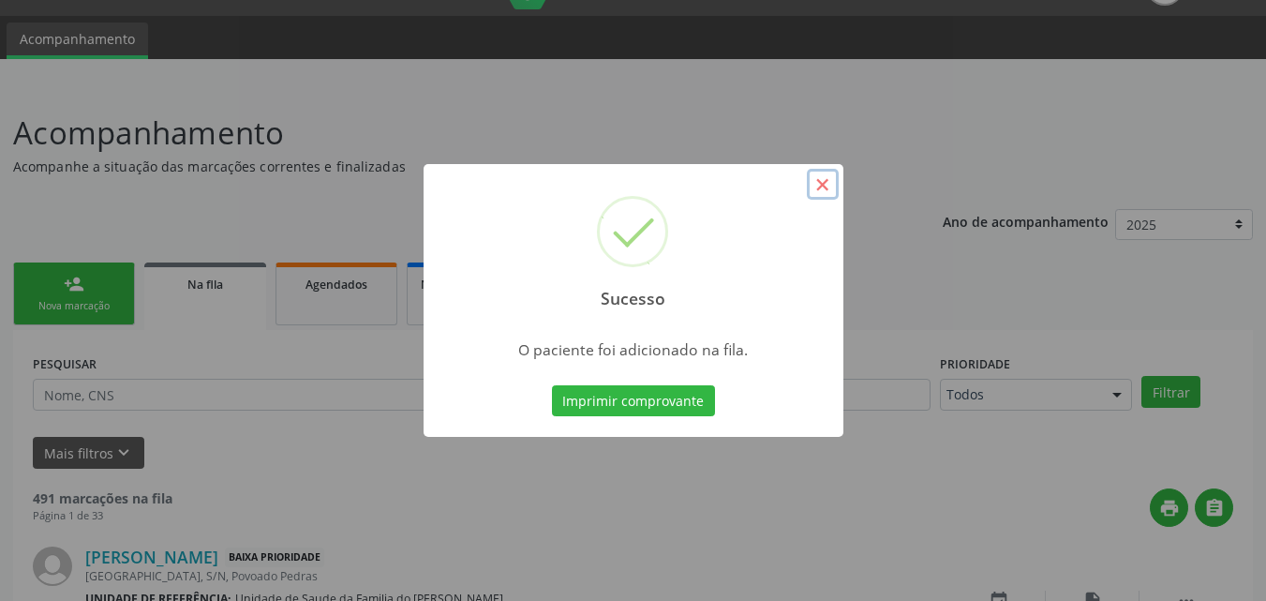
click at [821, 194] on button "×" at bounding box center [823, 185] width 32 height 32
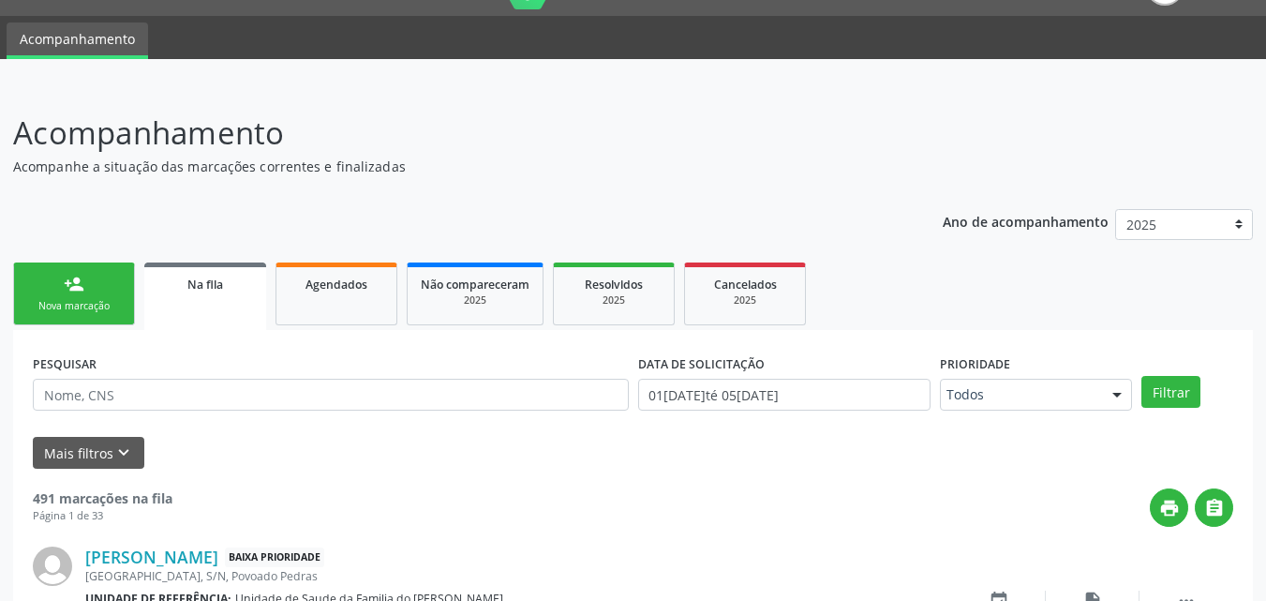
click at [96, 301] on div "Nova marcação" at bounding box center [74, 306] width 94 height 14
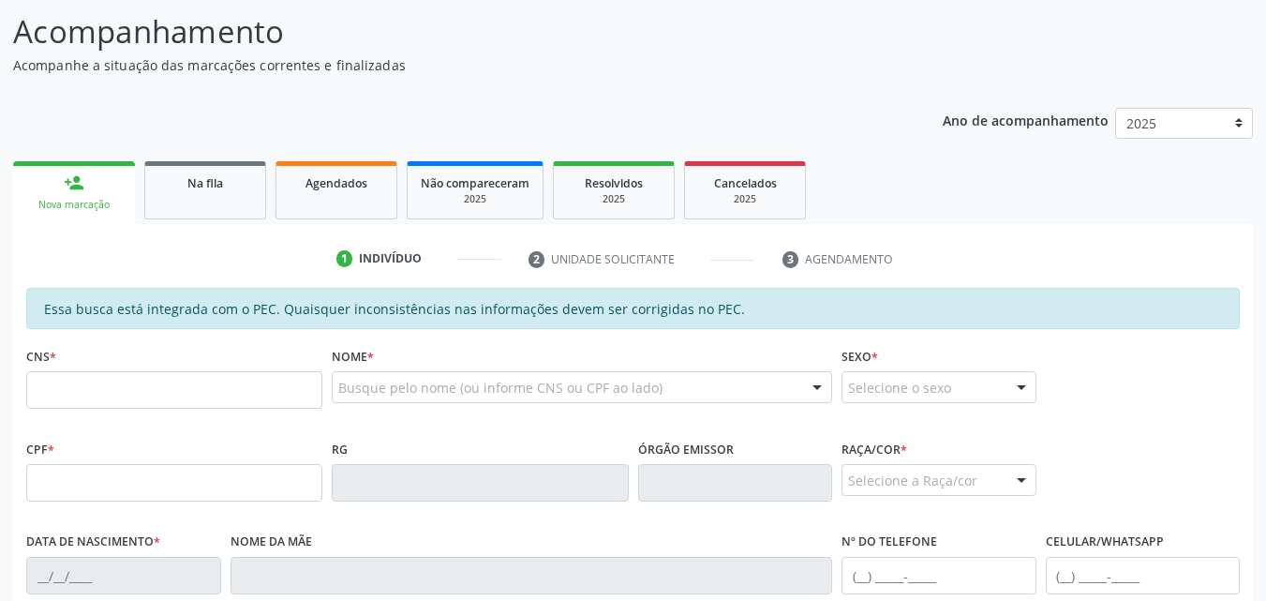
scroll to position [155, 0]
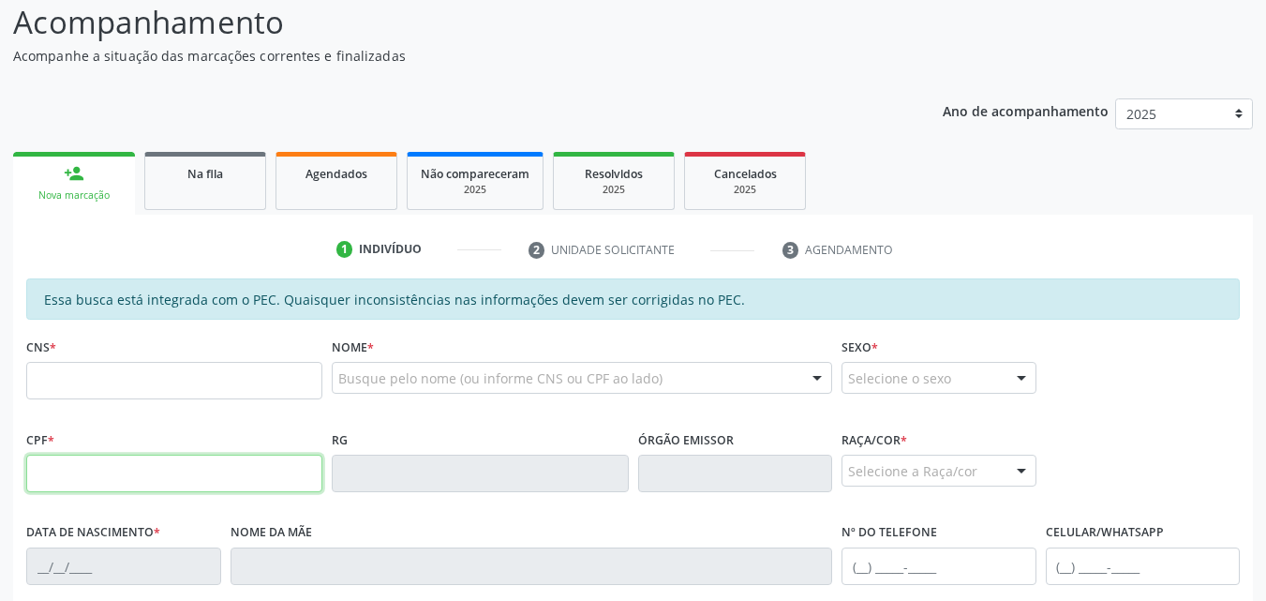
click at [68, 468] on input "text" at bounding box center [174, 472] width 296 height 37
type input "183.354.784-57"
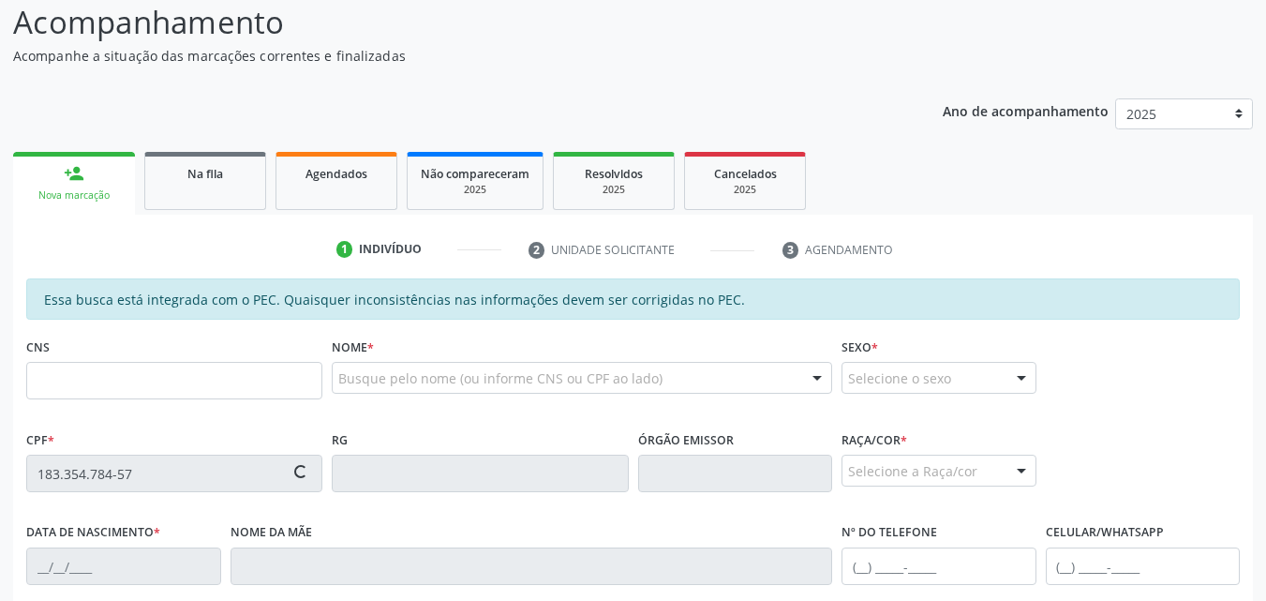
type input "706 2030 6485 0867"
type input "[DATE]"
type input "[PERSON_NAME]"
type input "[PHONE_NUMBER]"
type input "24"
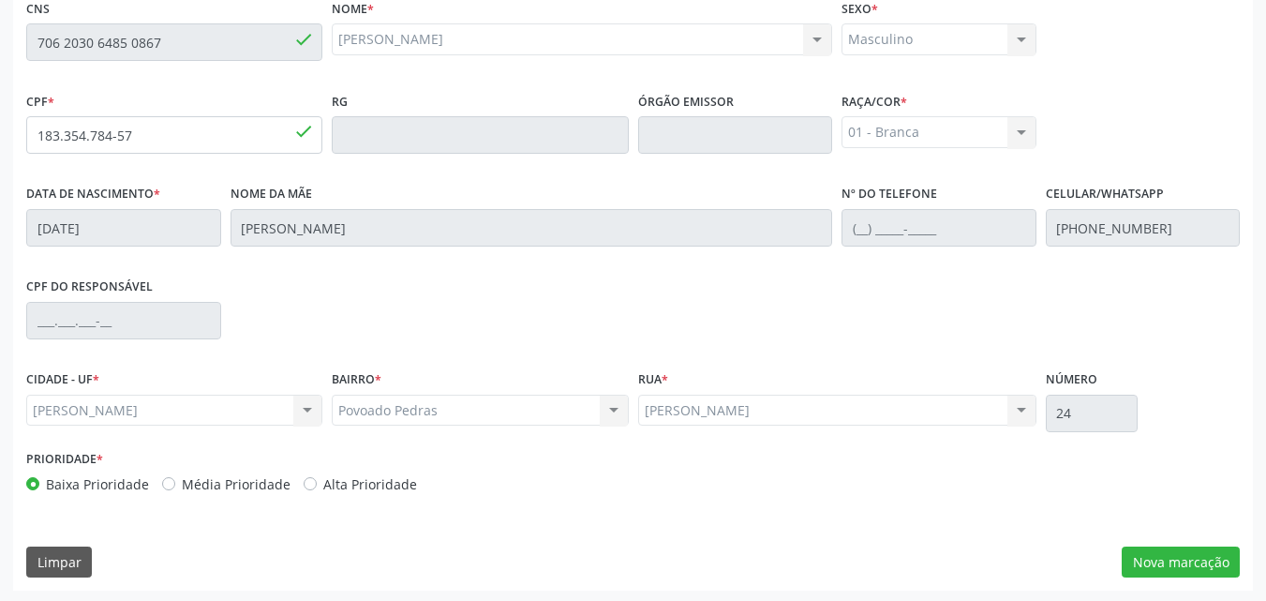
scroll to position [496, 0]
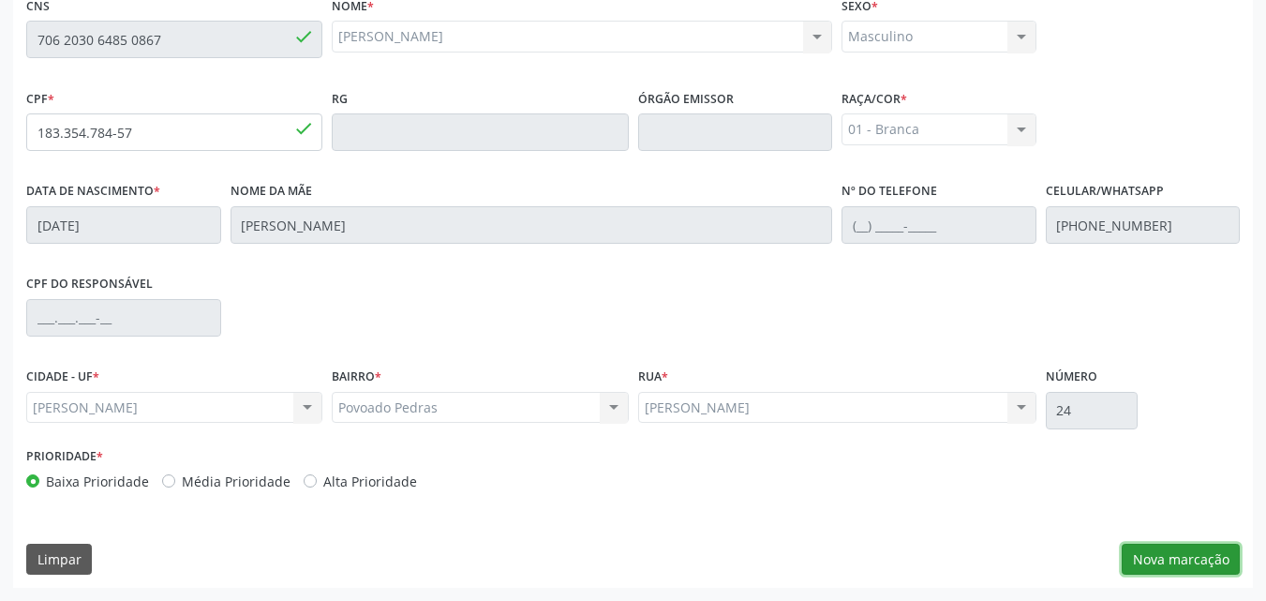
click at [1175, 551] on button "Nova marcação" at bounding box center [1181, 559] width 118 height 32
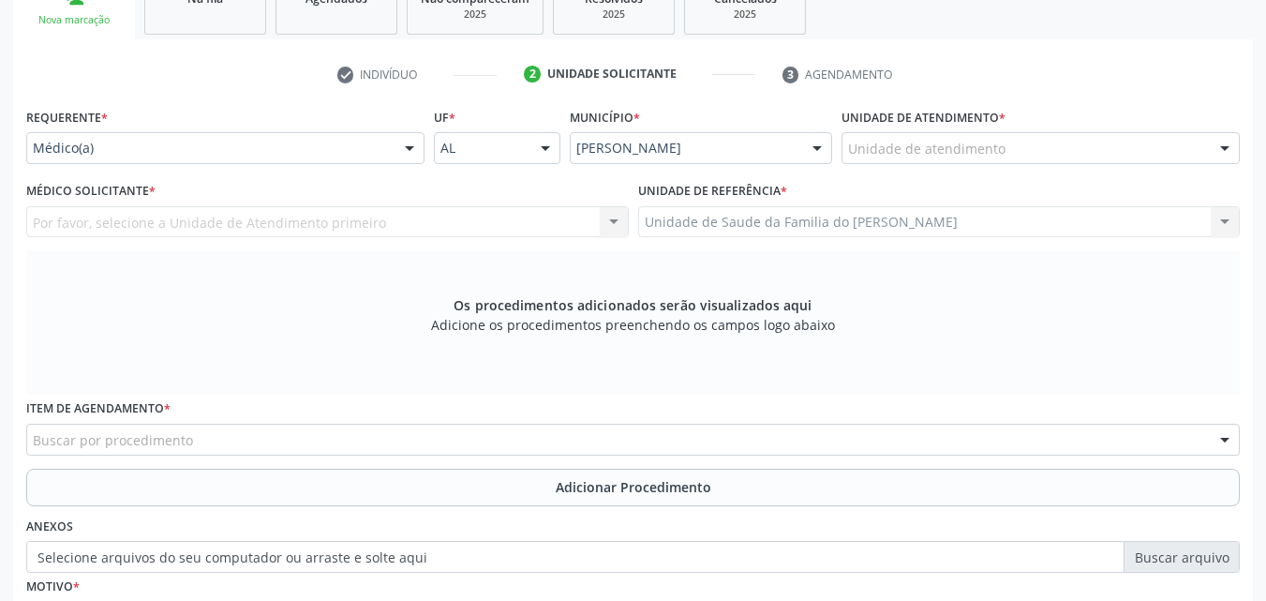
scroll to position [328, 0]
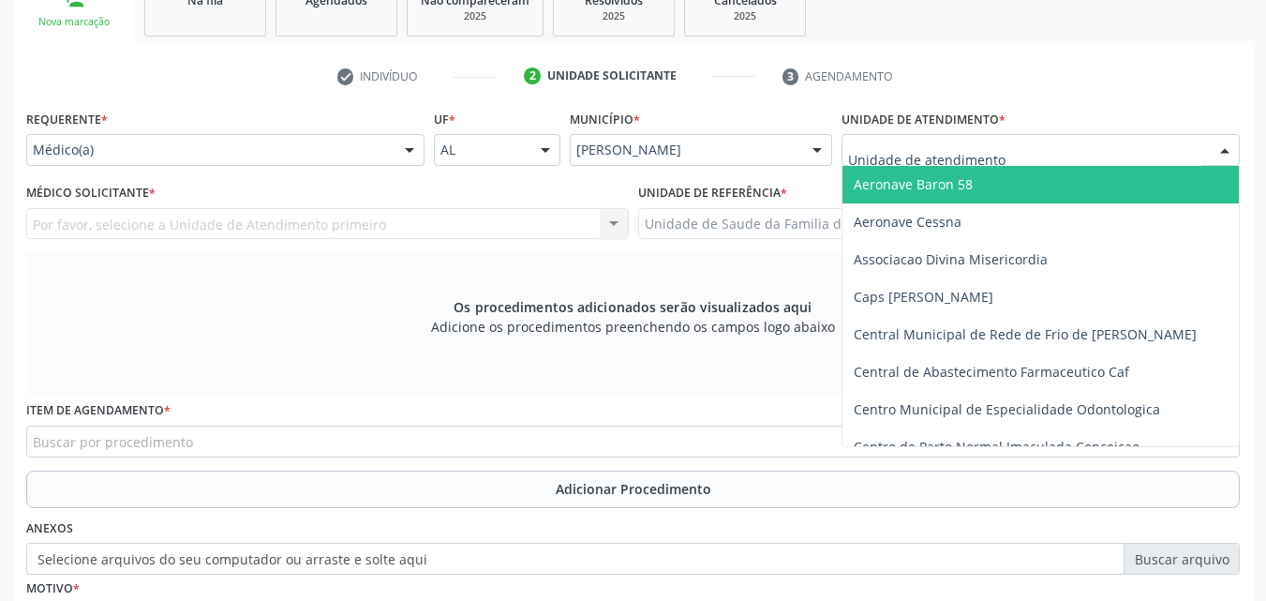
click at [1105, 141] on div at bounding box center [1040, 150] width 398 height 32
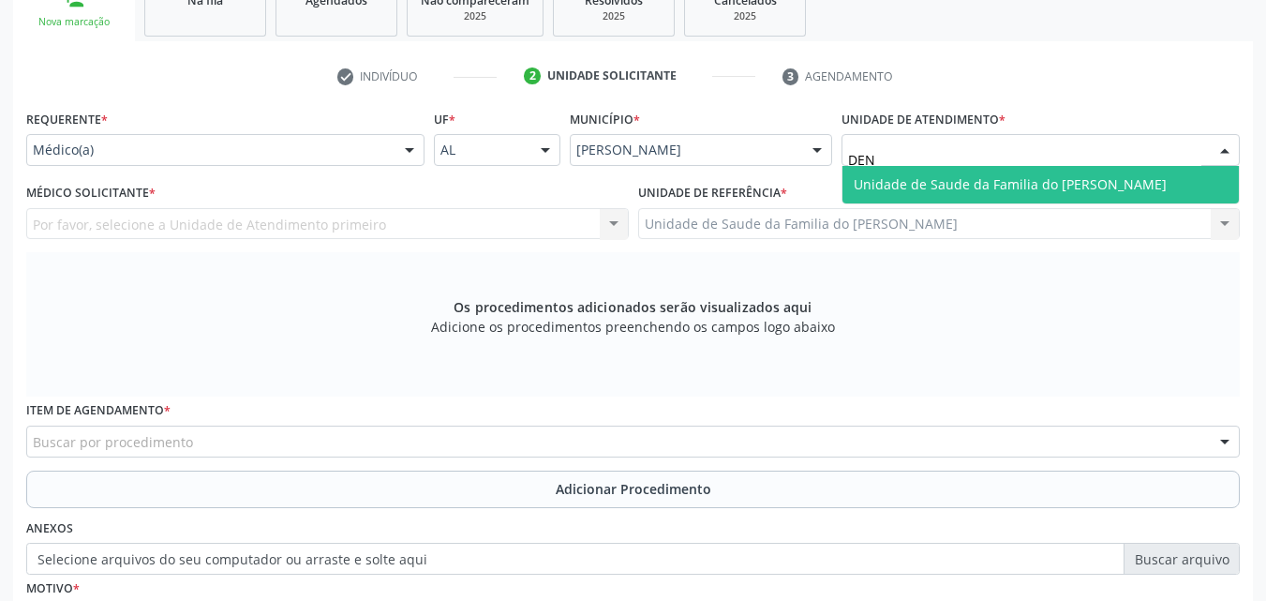
type input "DENI"
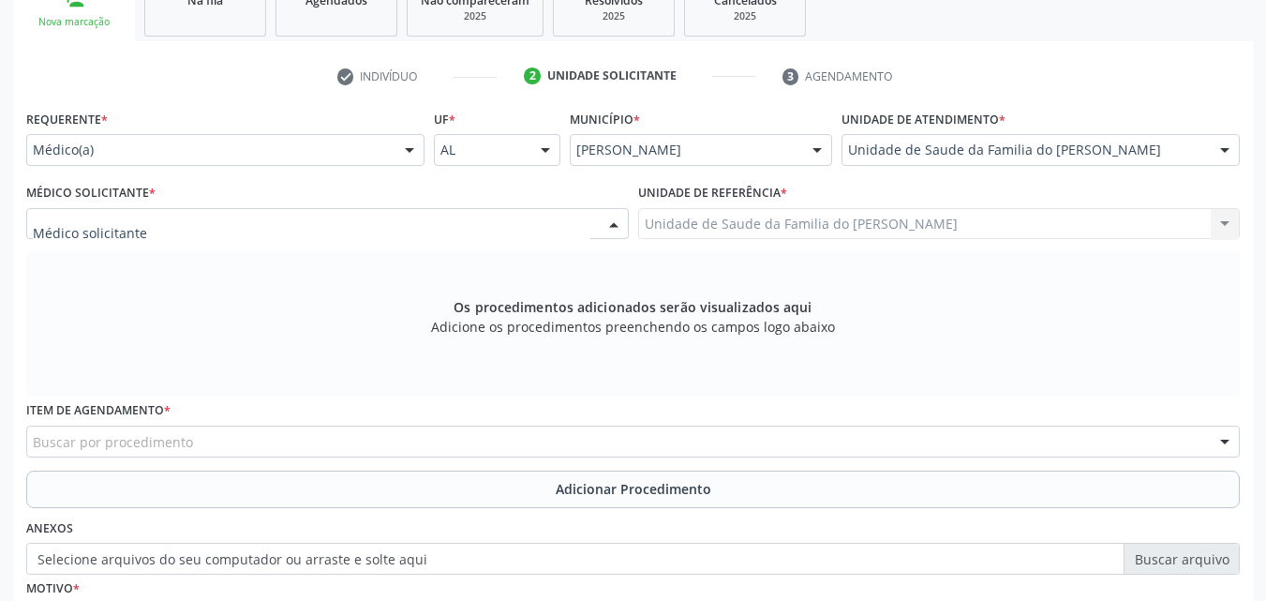
click at [491, 218] on div at bounding box center [327, 224] width 602 height 32
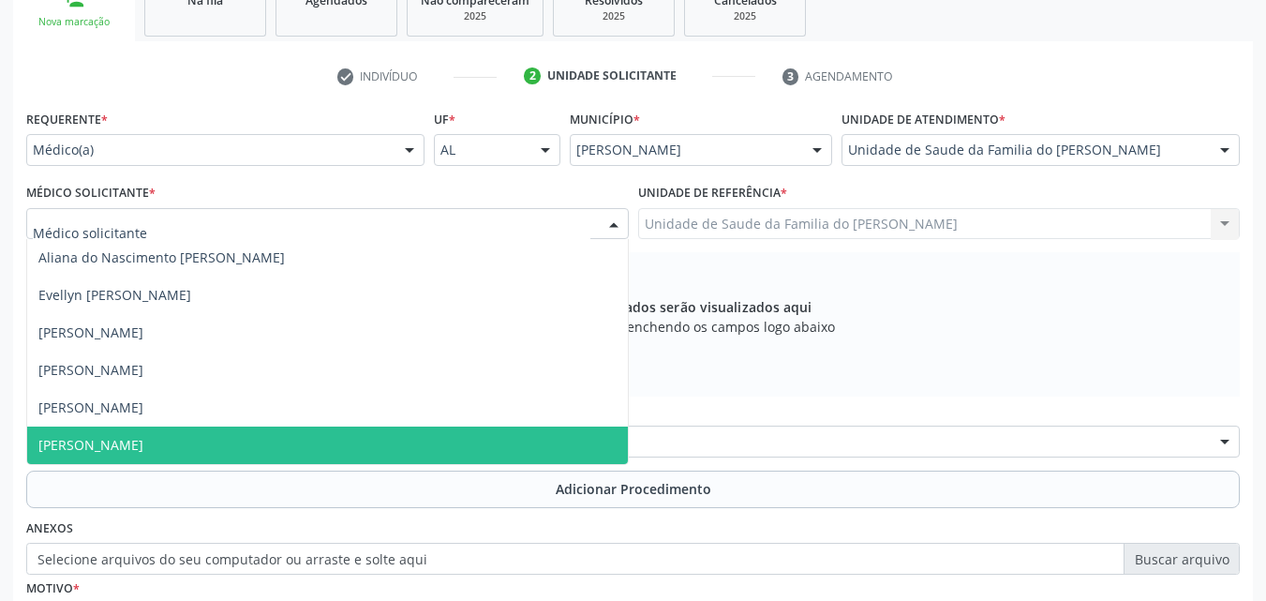
click at [386, 445] on span "[PERSON_NAME]" at bounding box center [327, 444] width 601 height 37
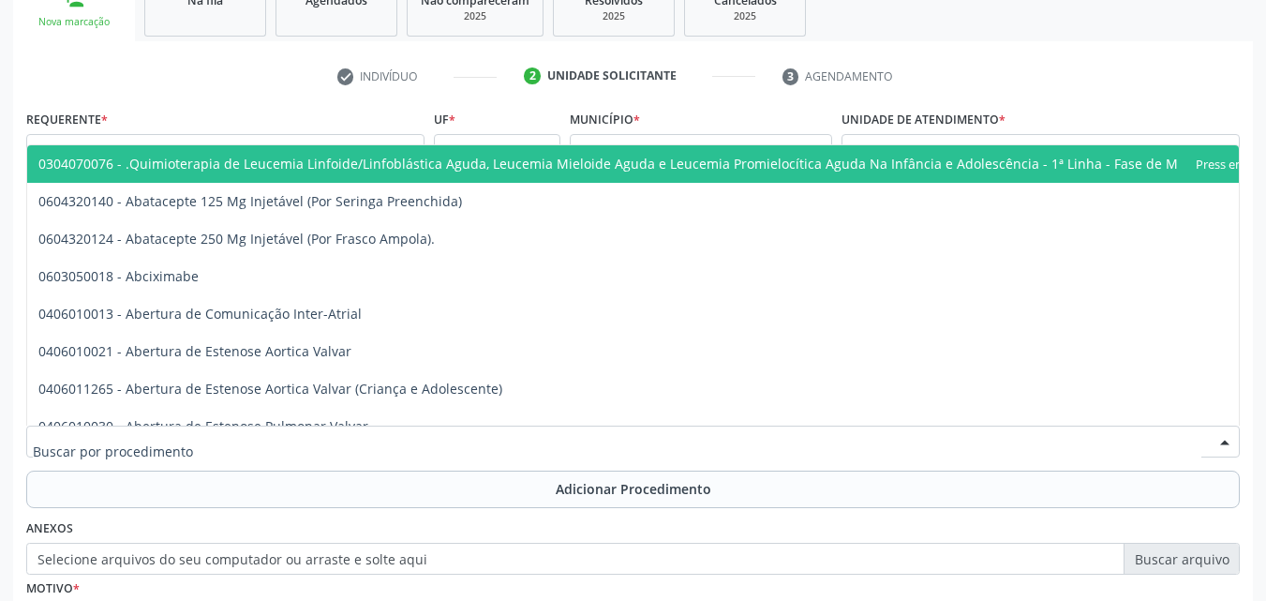
click at [386, 445] on div at bounding box center [632, 441] width 1213 height 32
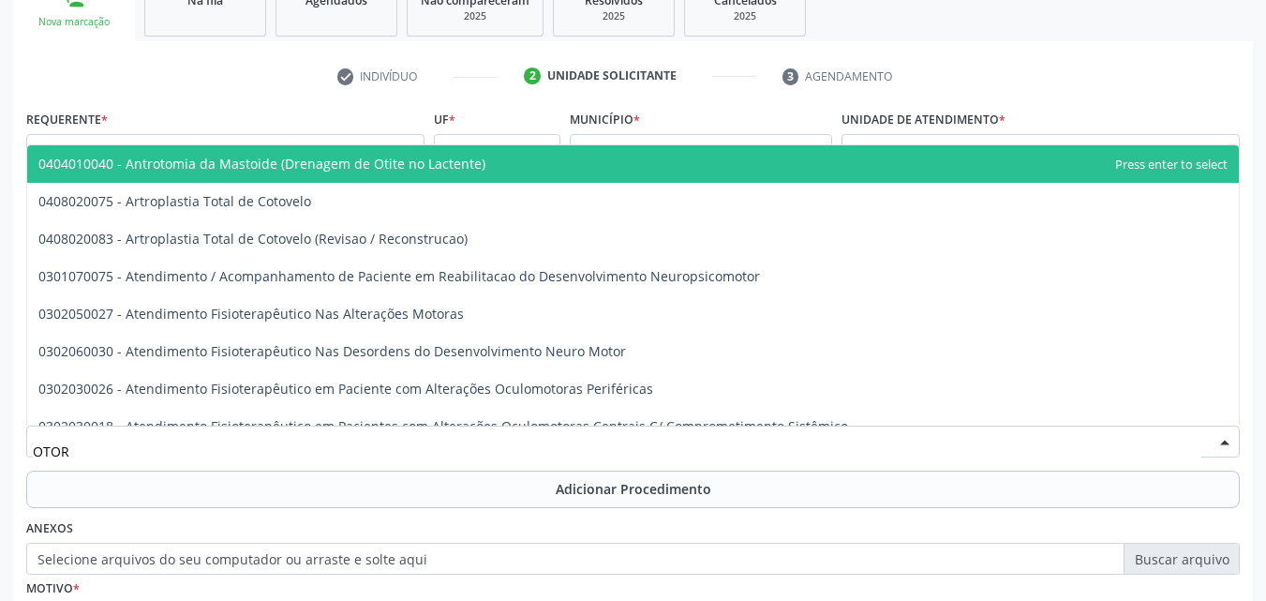
type input "OTORR"
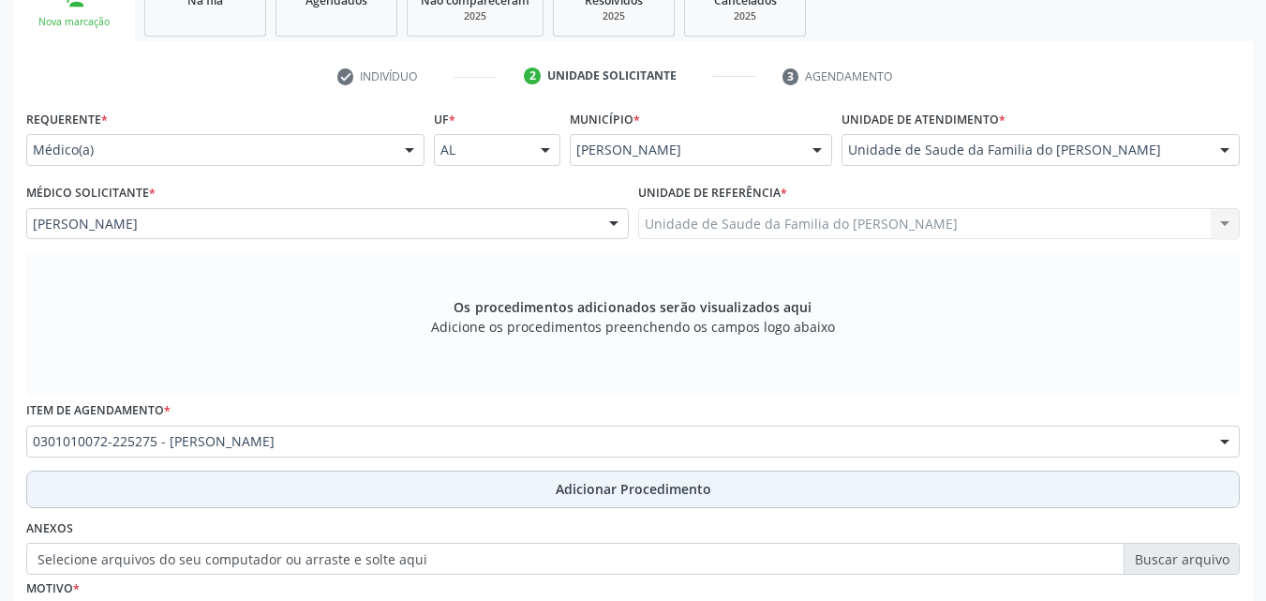
click at [373, 495] on button "Adicionar Procedimento" at bounding box center [632, 488] width 1213 height 37
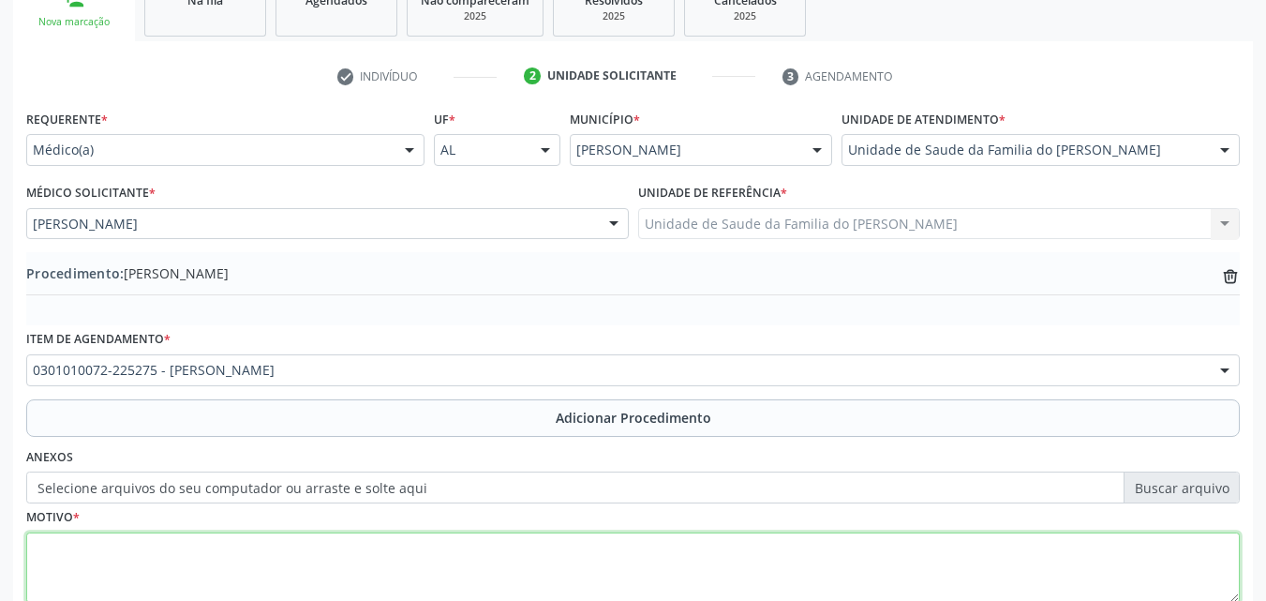
click at [365, 542] on textarea at bounding box center [632, 567] width 1213 height 71
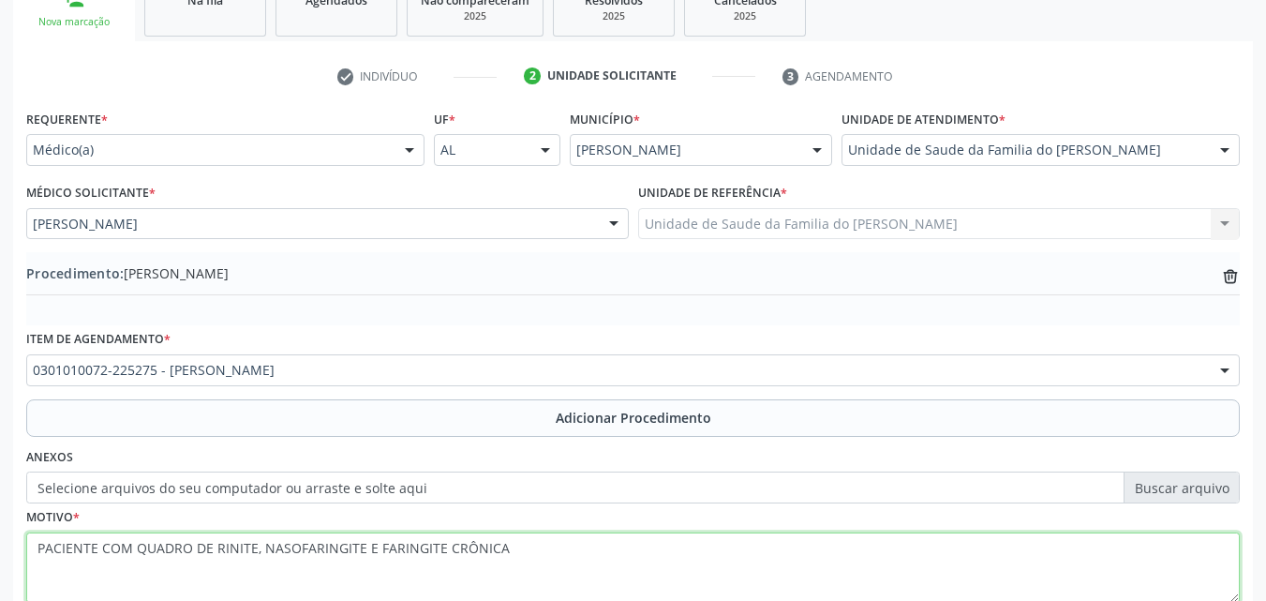
scroll to position [453, 0]
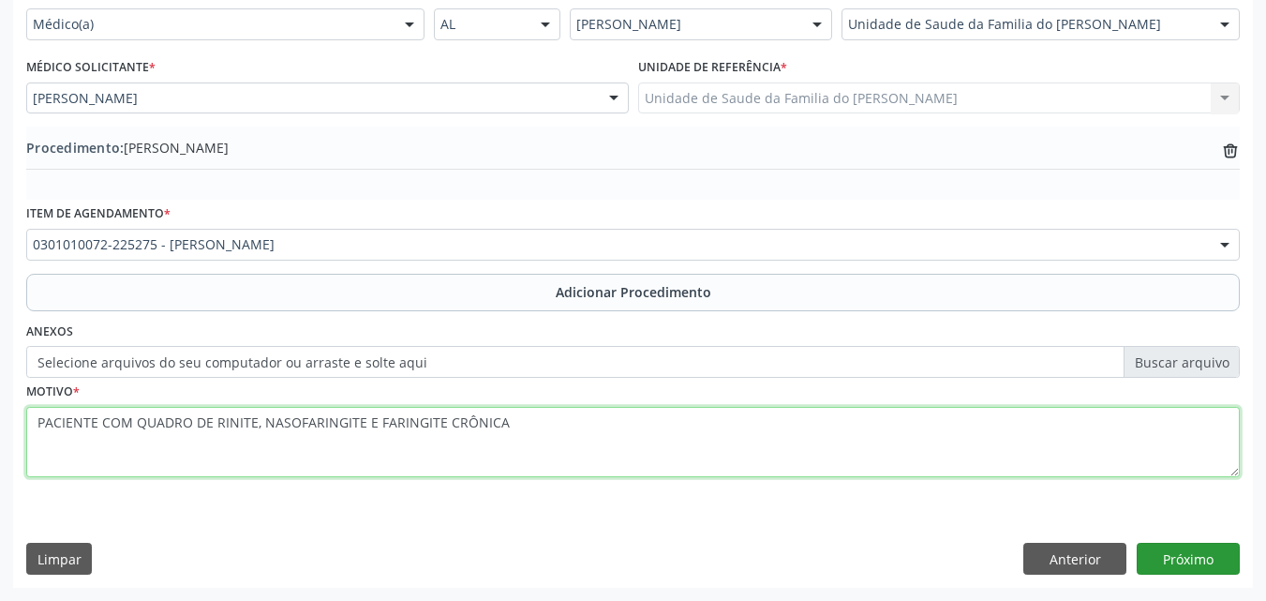
type textarea "PACIENTE COM QUADRO DE RINITE, NASOFARINGITE E FARINGITE CRÔNICA"
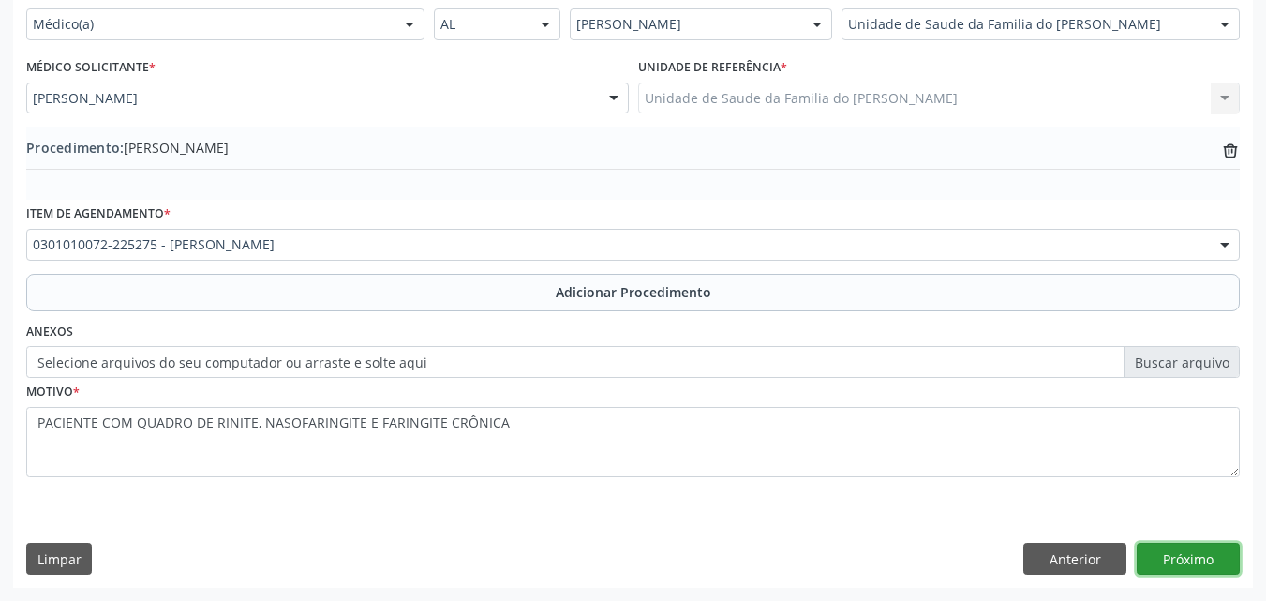
click at [1217, 563] on button "Próximo" at bounding box center [1188, 558] width 103 height 32
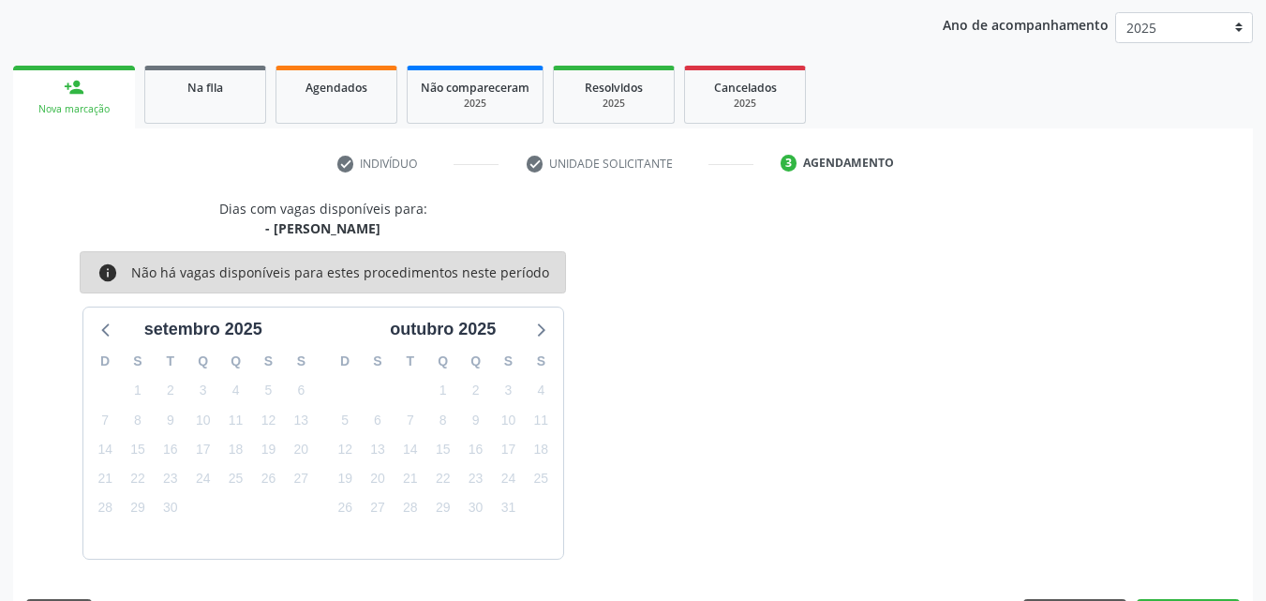
scroll to position [296, 0]
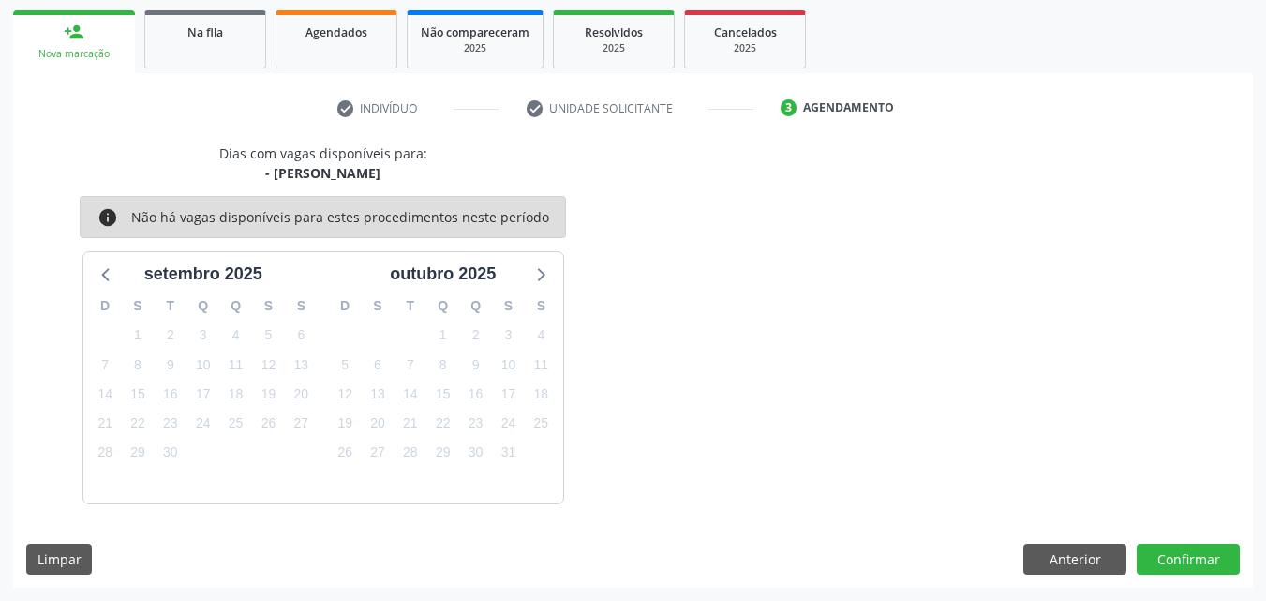
click at [1202, 540] on div "Dias com vagas disponíveis para: - [PERSON_NAME] info Não há vagas disponíveis …" at bounding box center [633, 365] width 1240 height 444
click at [1201, 545] on button "Confirmar" at bounding box center [1188, 559] width 103 height 32
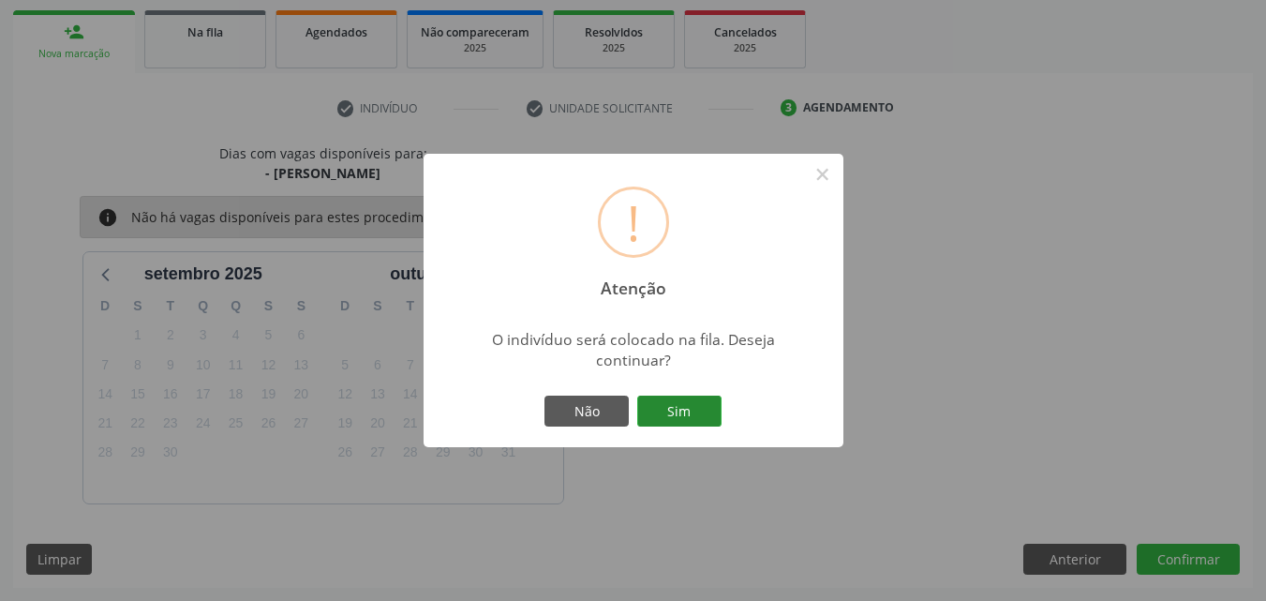
click at [686, 405] on button "Sim" at bounding box center [679, 411] width 84 height 32
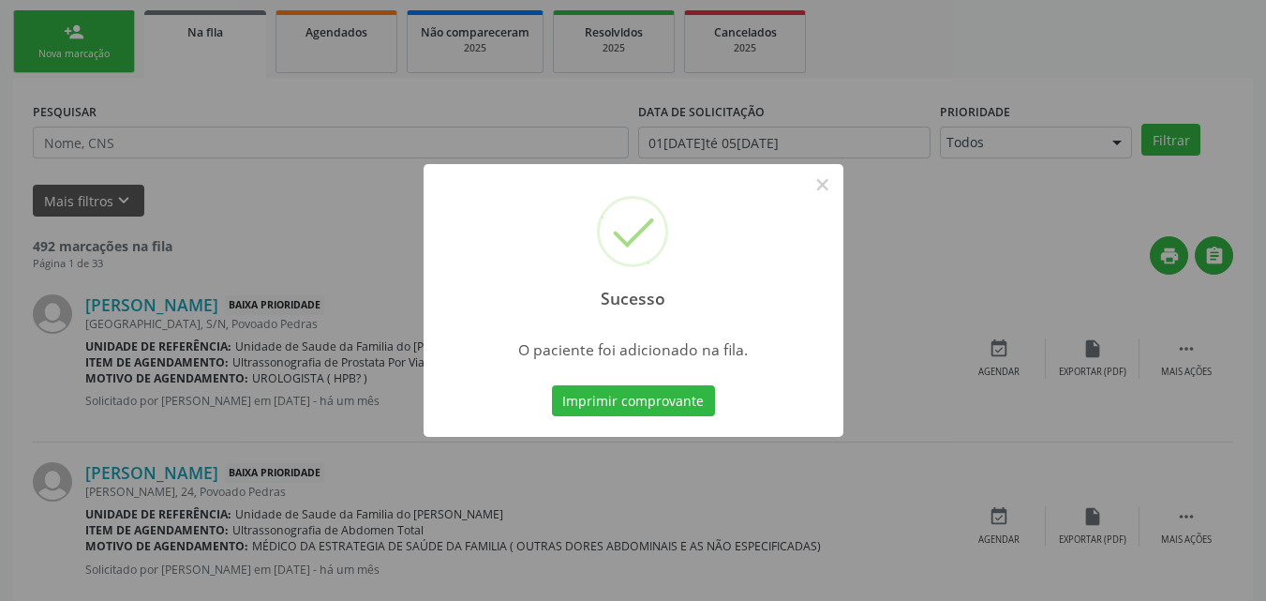
scroll to position [44, 0]
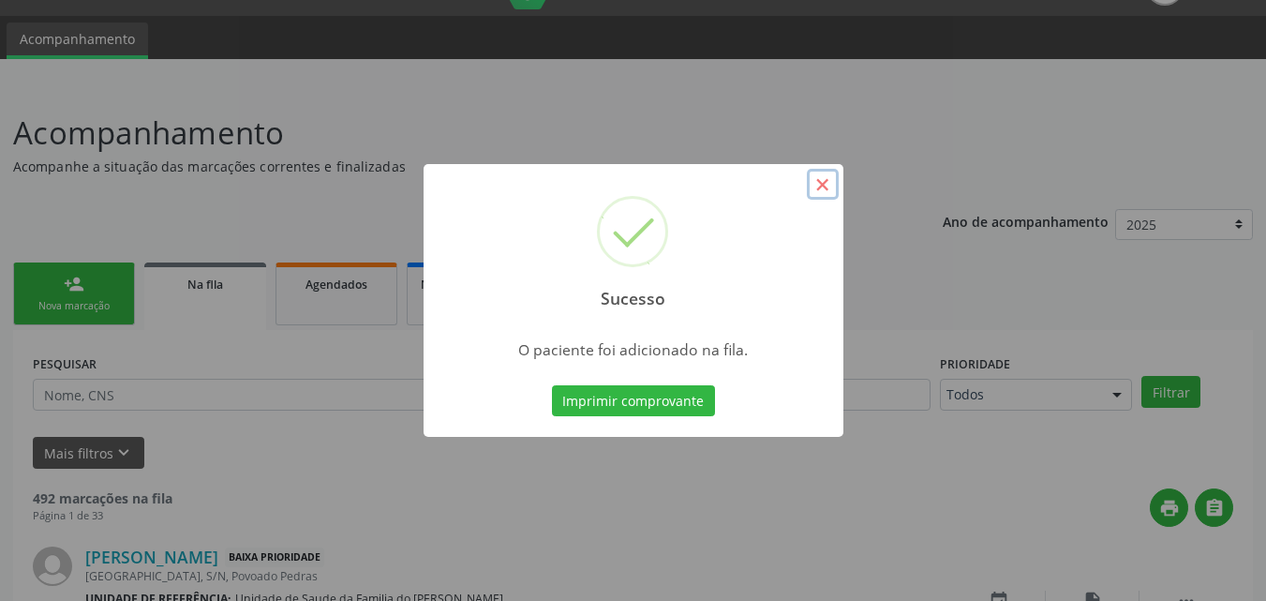
click at [822, 188] on button "×" at bounding box center [823, 185] width 32 height 32
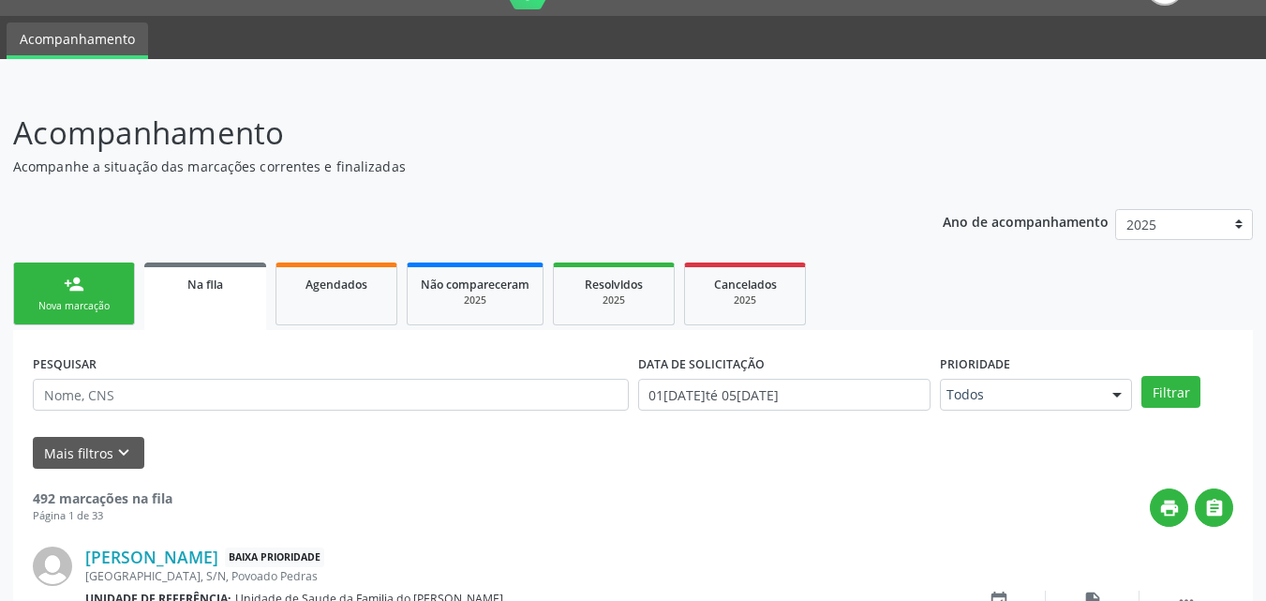
click at [92, 304] on div "Nova marcação" at bounding box center [74, 306] width 94 height 14
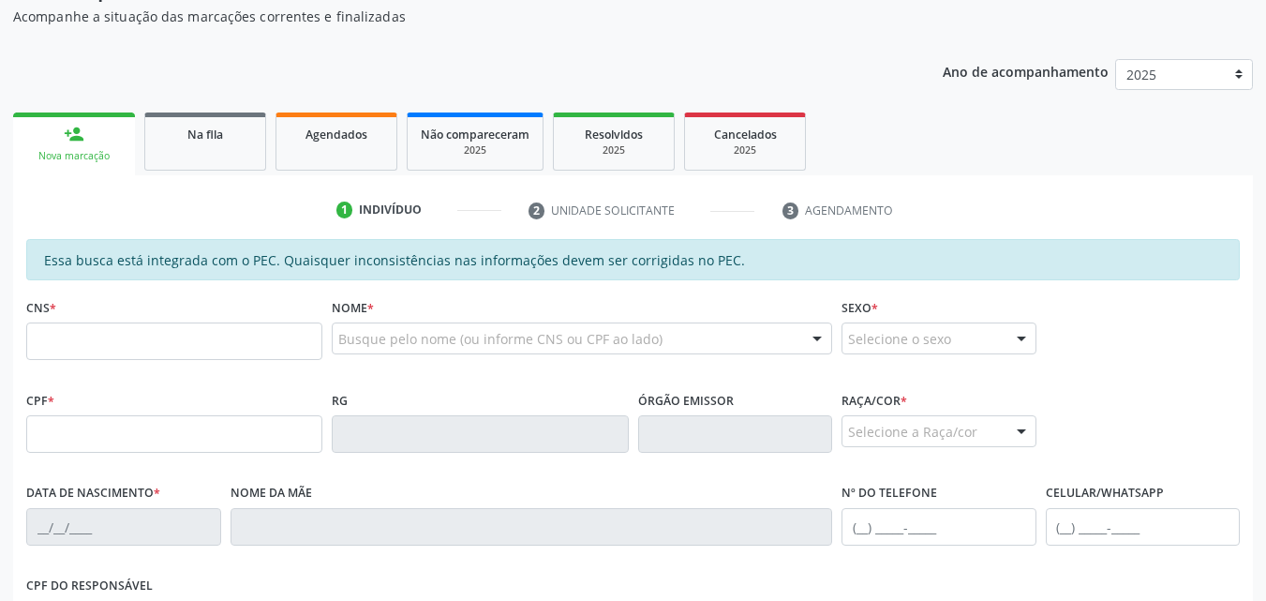
scroll to position [214, 0]
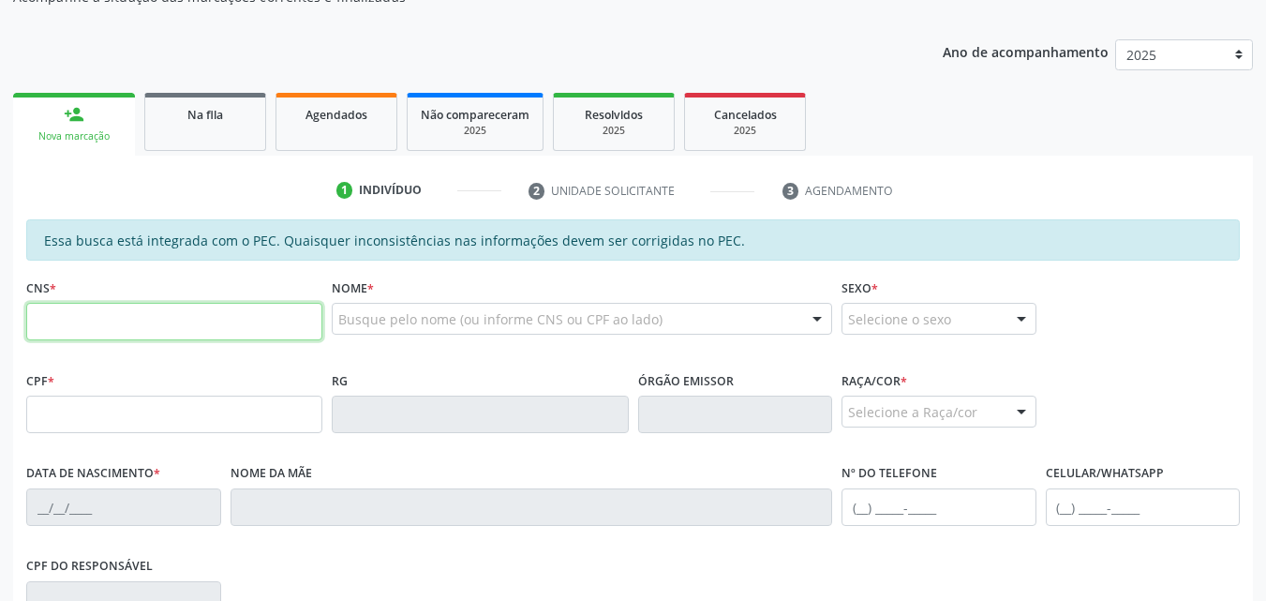
click at [177, 334] on input "text" at bounding box center [174, 321] width 296 height 37
type input "701 4026 6789 3238"
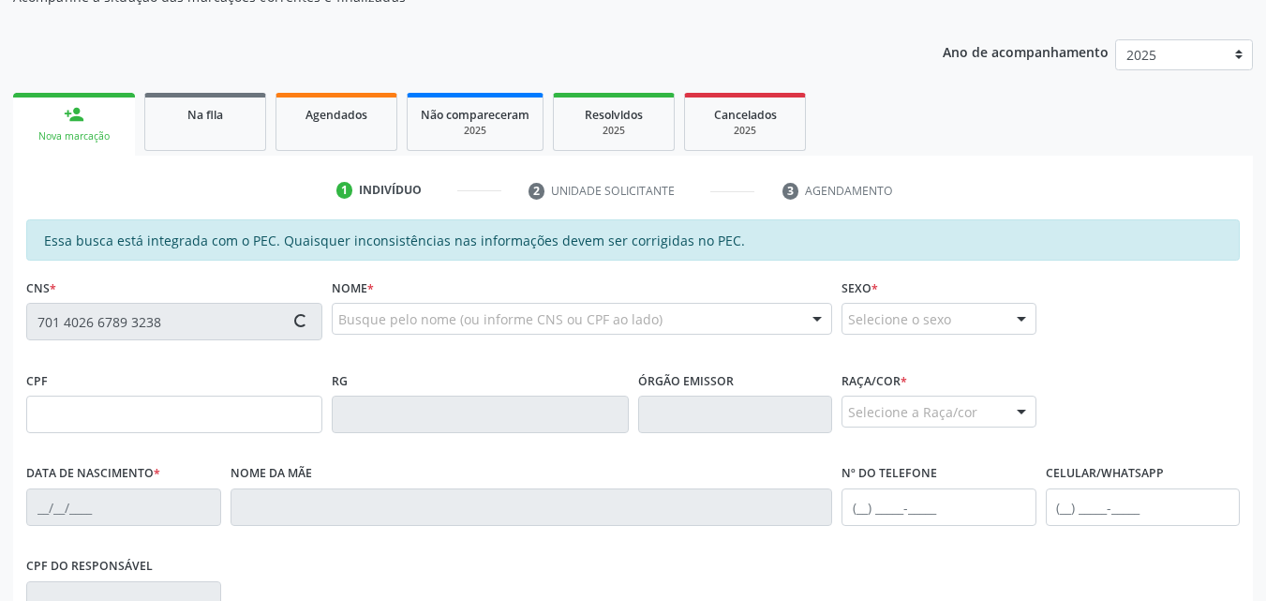
type input "175.555.484-29"
type input "[DATE]"
type input "[PERSON_NAME]"
type input "[PHONE_NUMBER]"
type input "13"
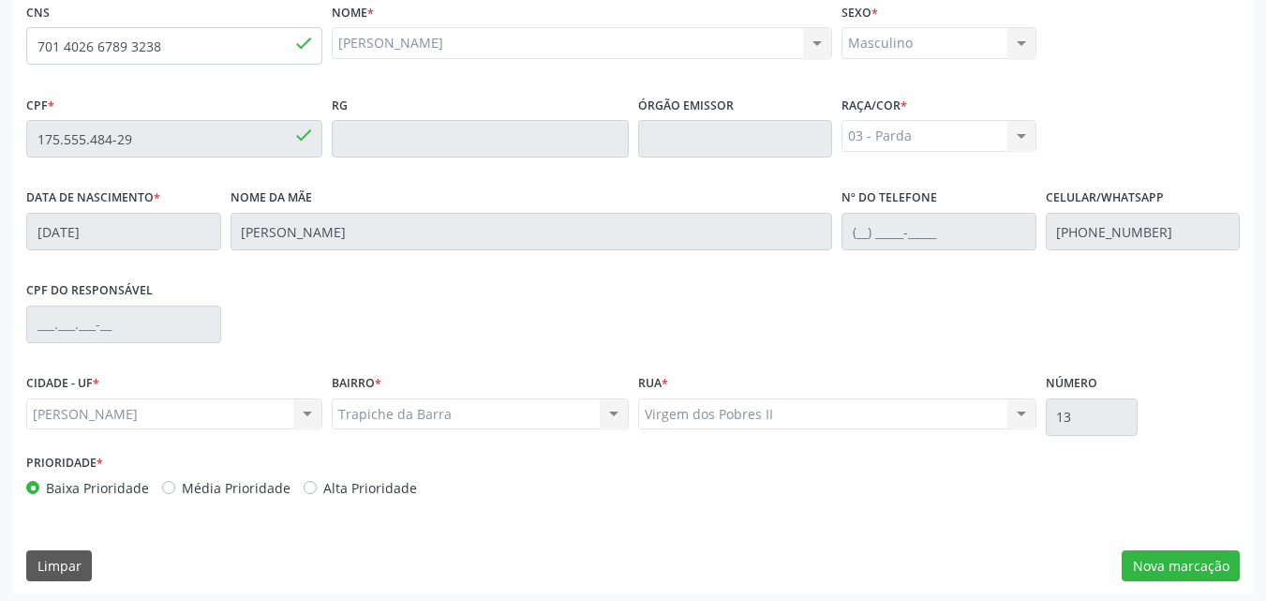
scroll to position [496, 0]
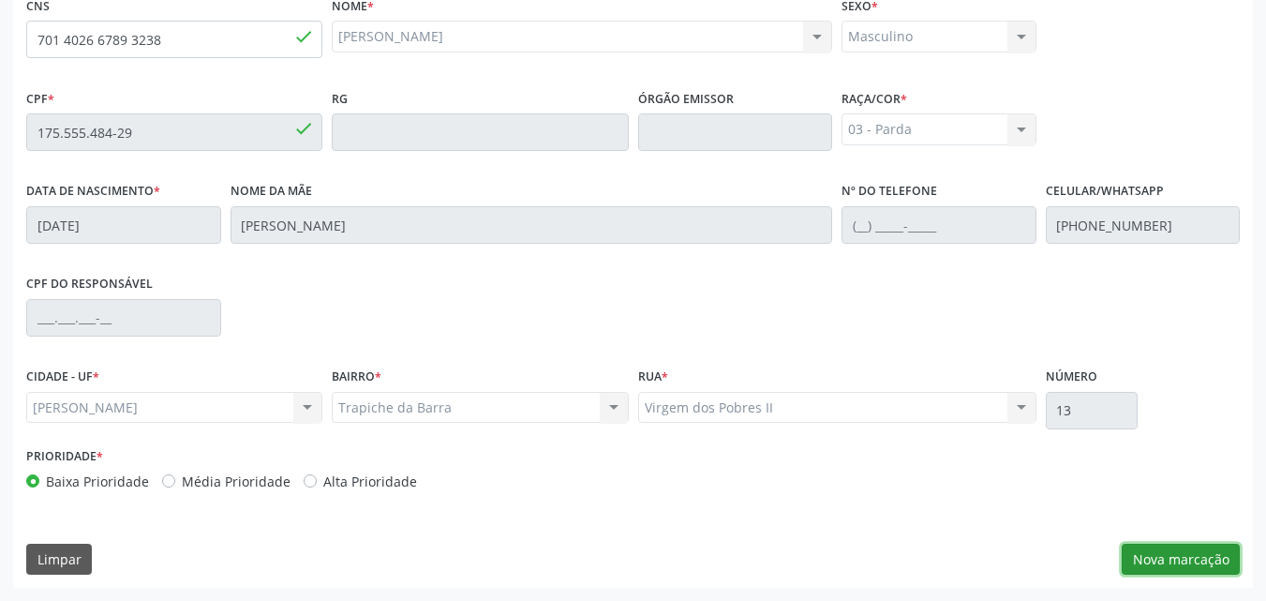
click at [1197, 555] on button "Nova marcação" at bounding box center [1181, 559] width 118 height 32
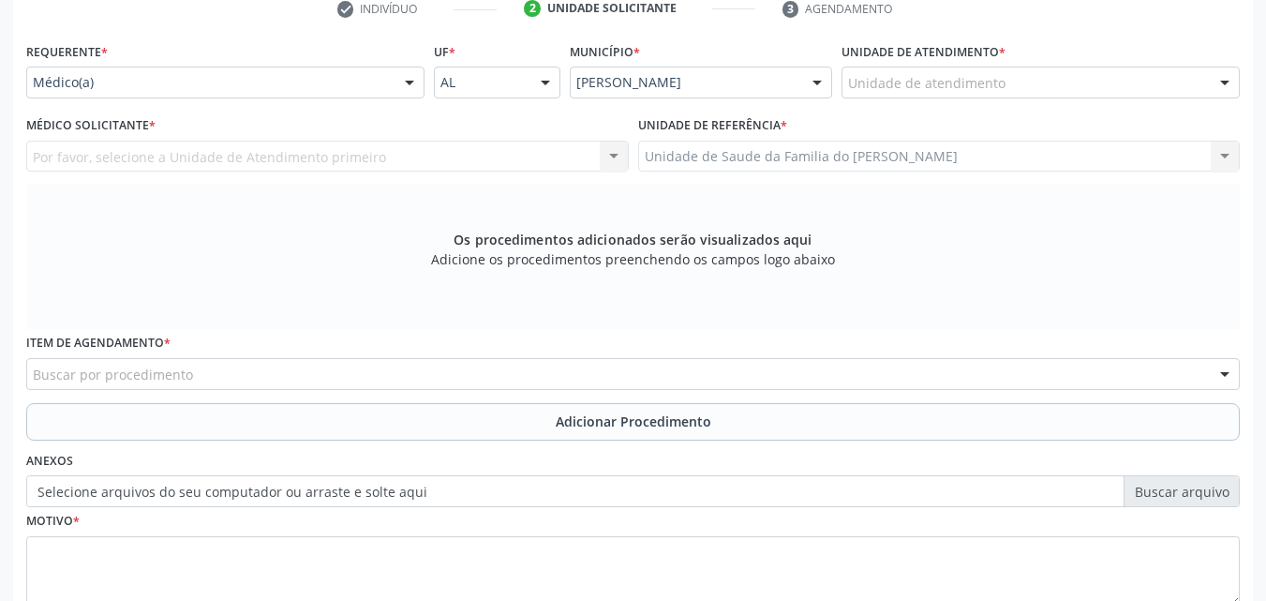
scroll to position [384, 0]
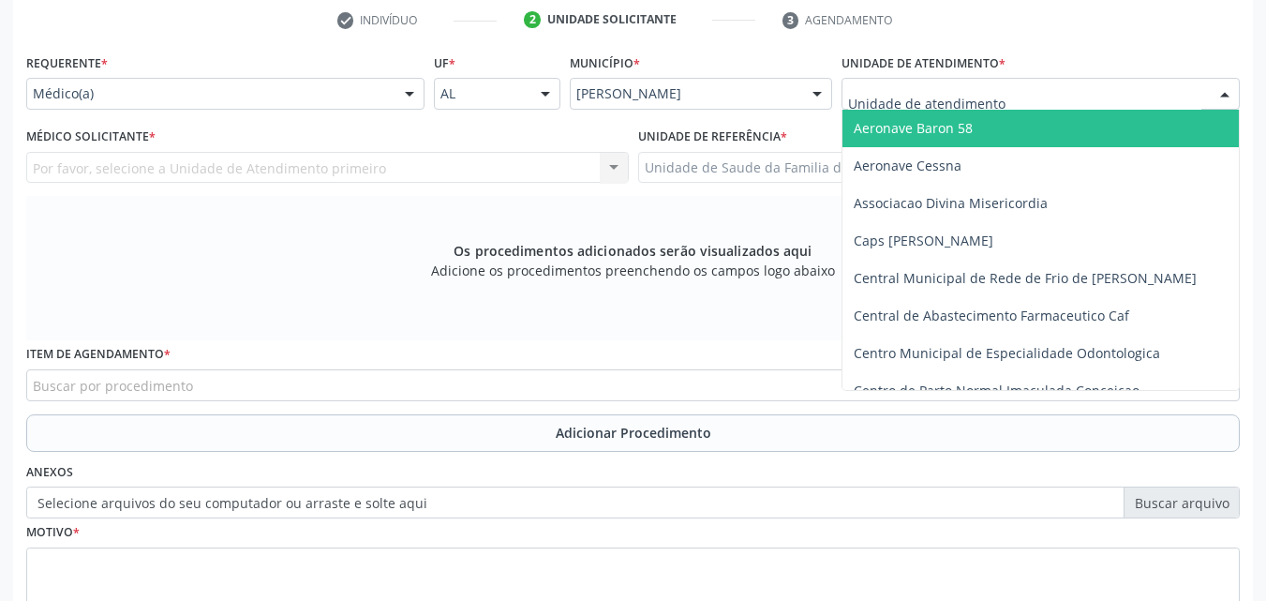
click at [1094, 87] on div at bounding box center [1040, 94] width 398 height 32
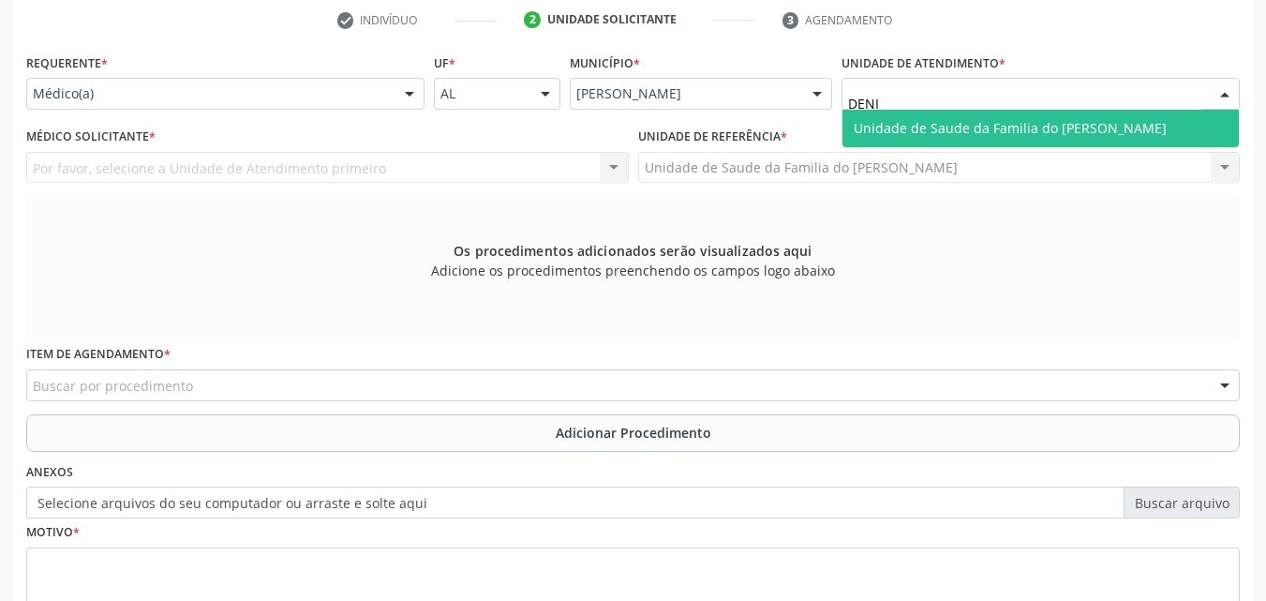
type input "[PERSON_NAME]"
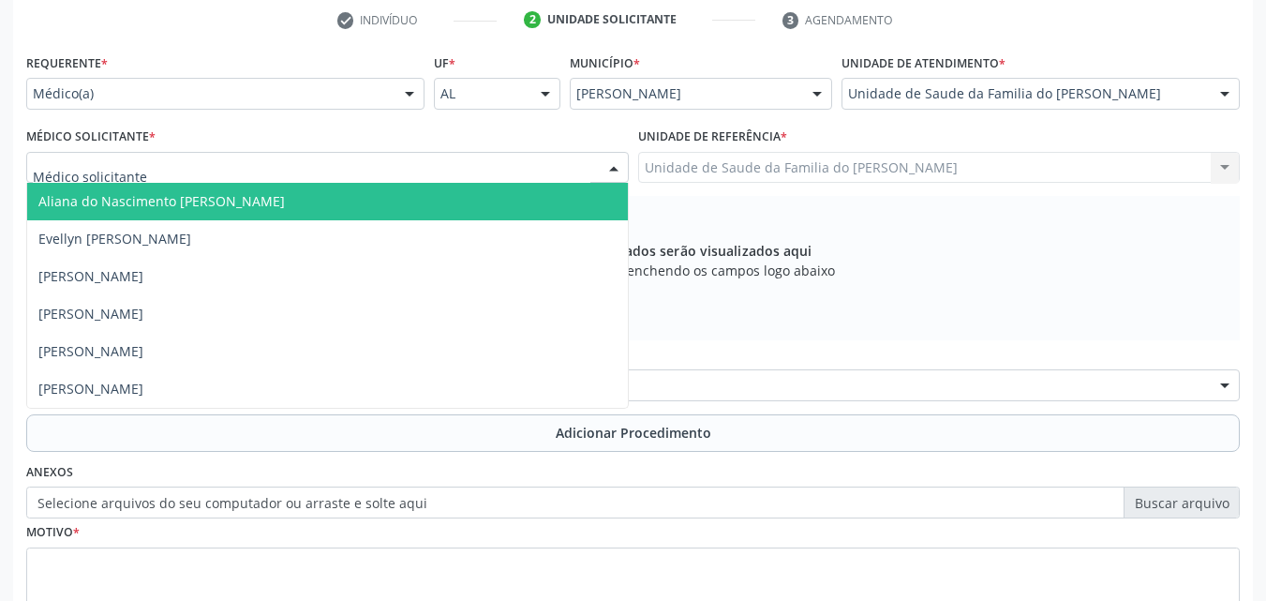
click at [340, 163] on div at bounding box center [327, 168] width 602 height 32
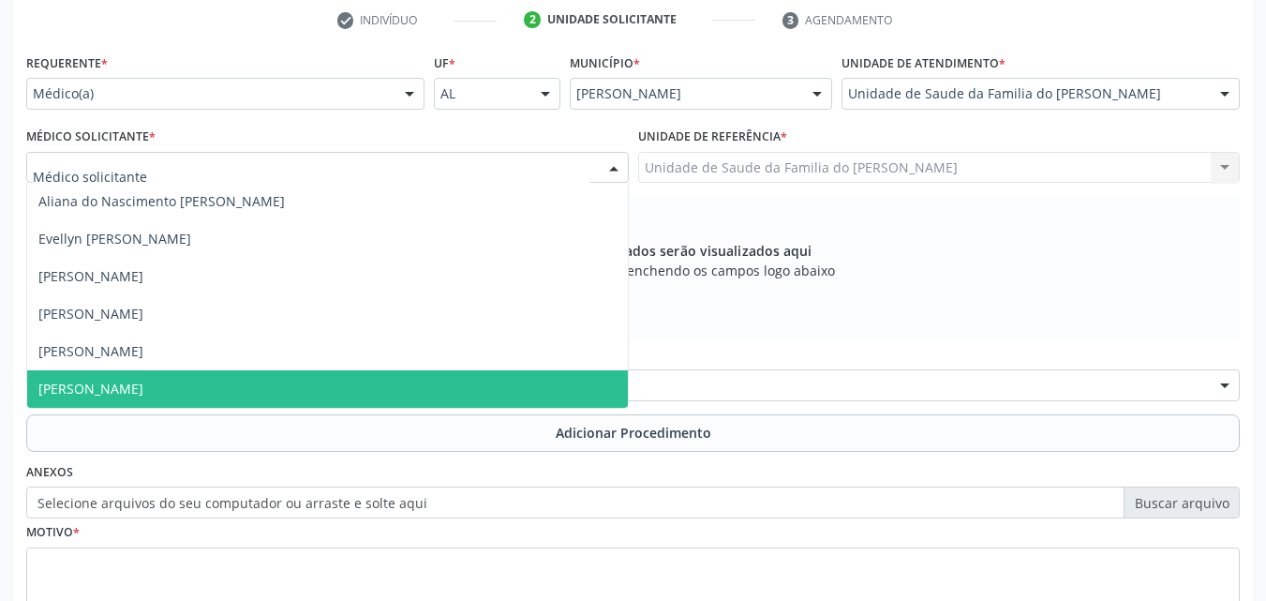
click at [270, 384] on span "[PERSON_NAME]" at bounding box center [327, 388] width 601 height 37
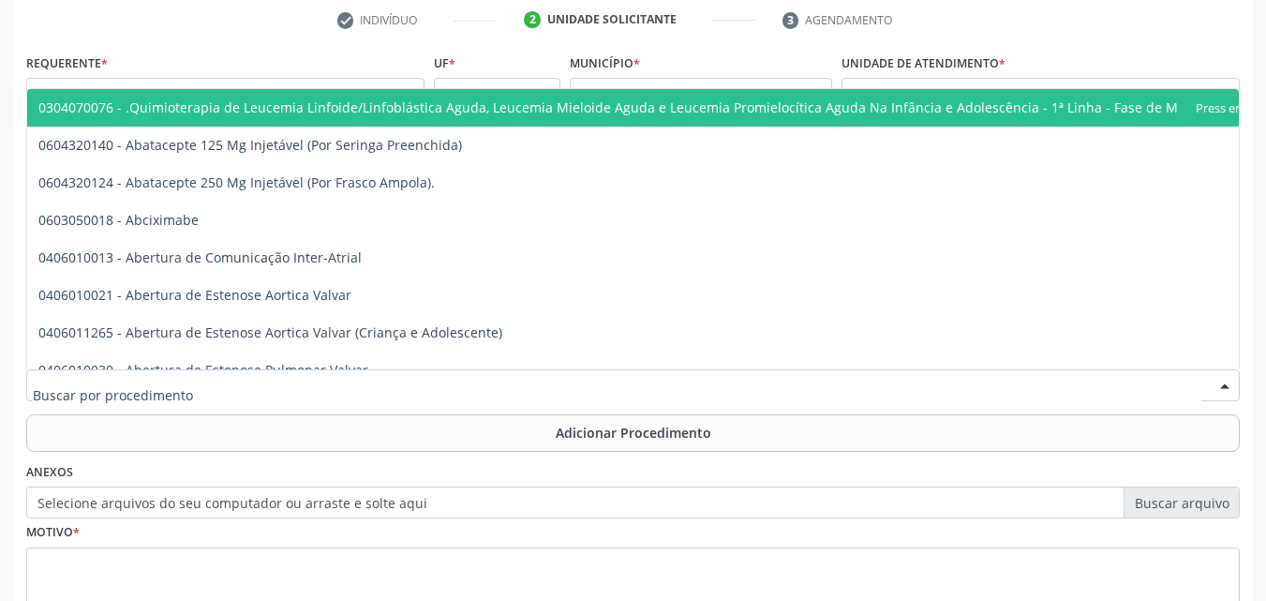
click at [270, 384] on div at bounding box center [632, 385] width 1213 height 32
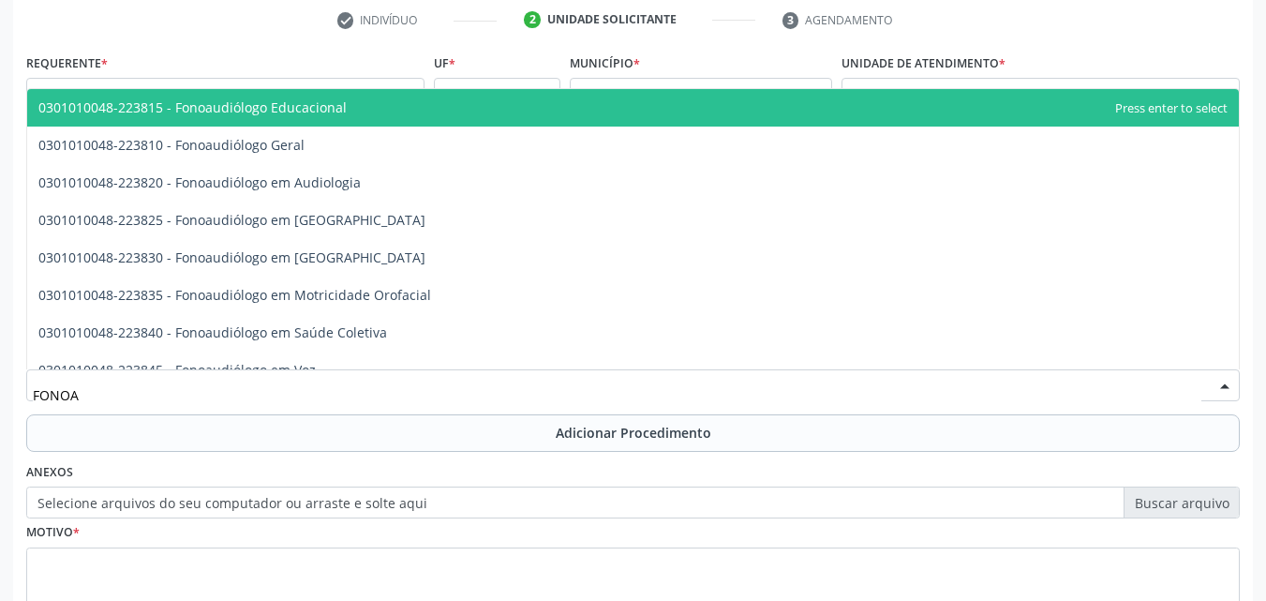
type input "FONOAU"
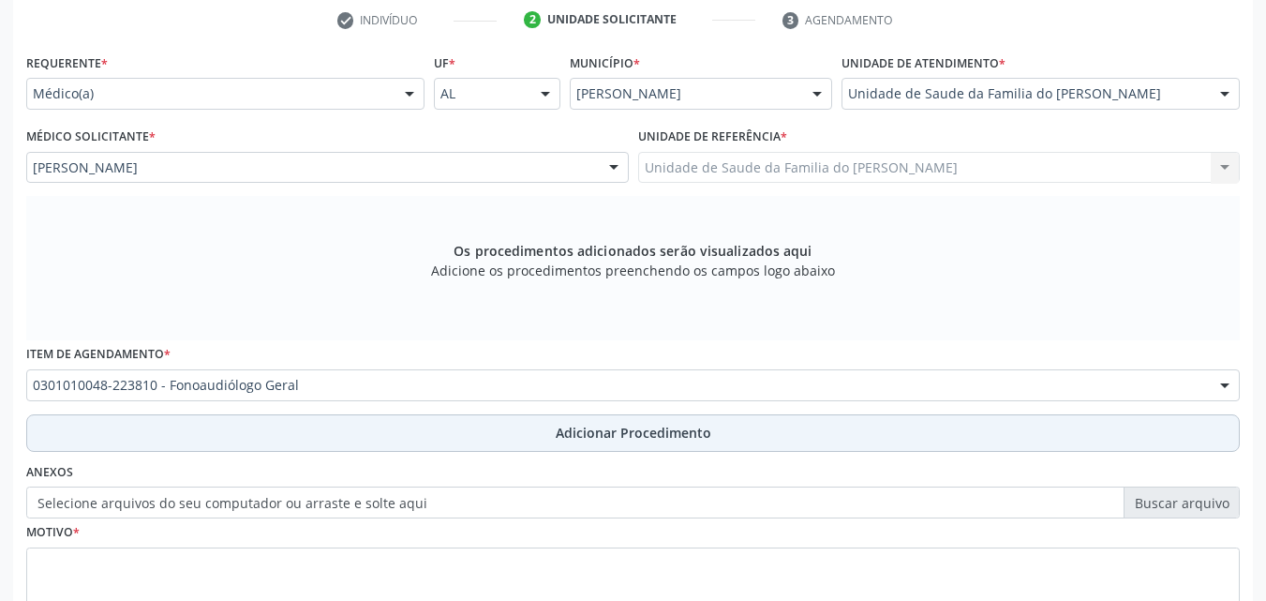
click at [243, 438] on button "Adicionar Procedimento" at bounding box center [632, 432] width 1213 height 37
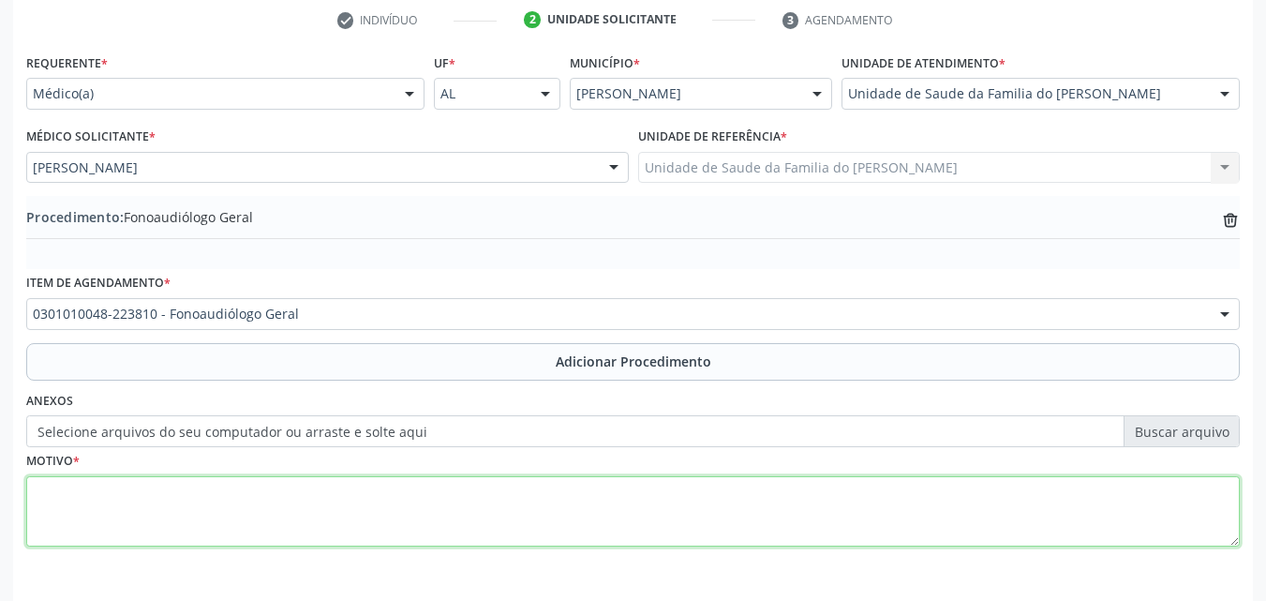
click at [231, 476] on textarea at bounding box center [632, 511] width 1213 height 71
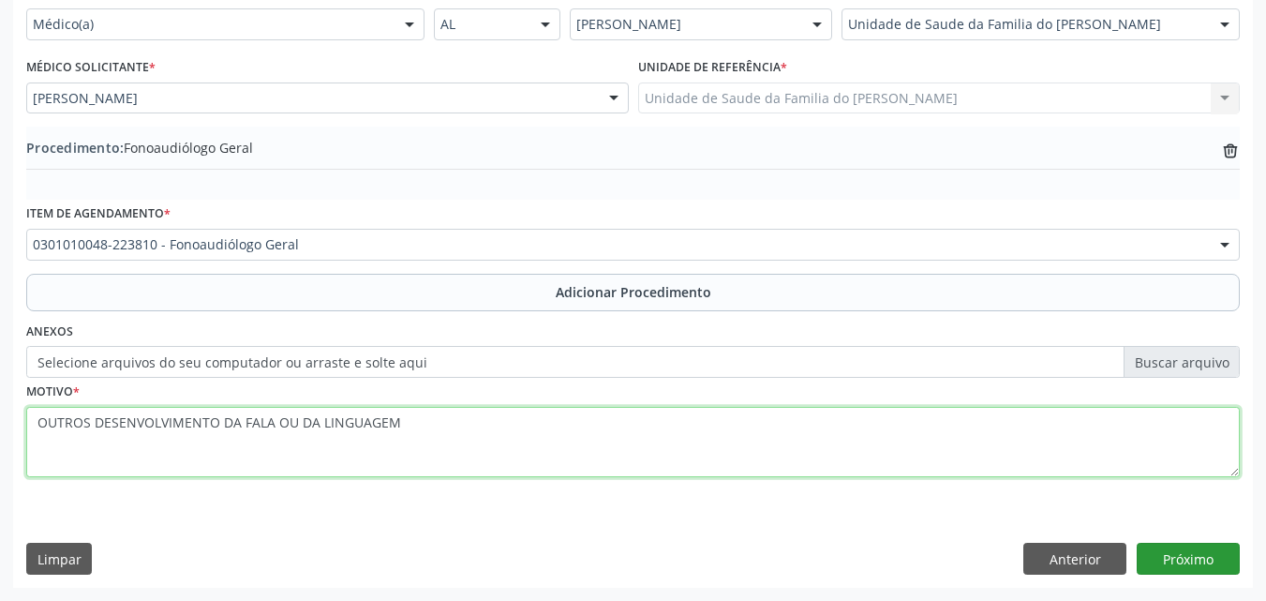
type textarea "OUTROS DESENVOLVIMENTO DA FALA OU DA LINGUAGEM"
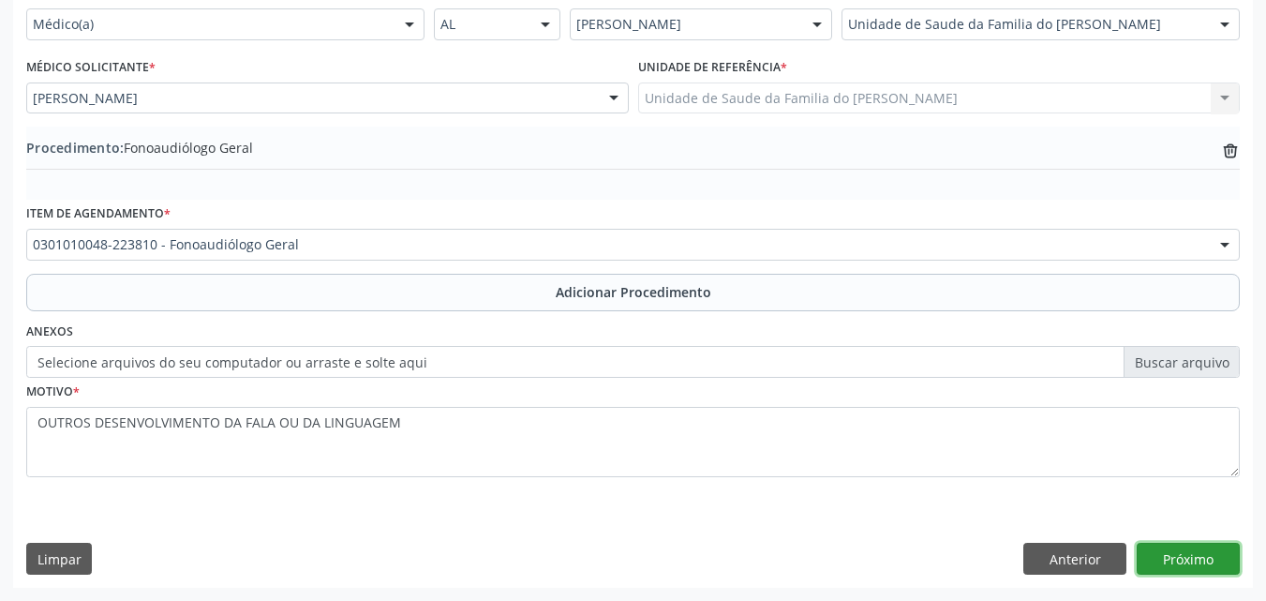
click at [1188, 563] on button "Próximo" at bounding box center [1188, 558] width 103 height 32
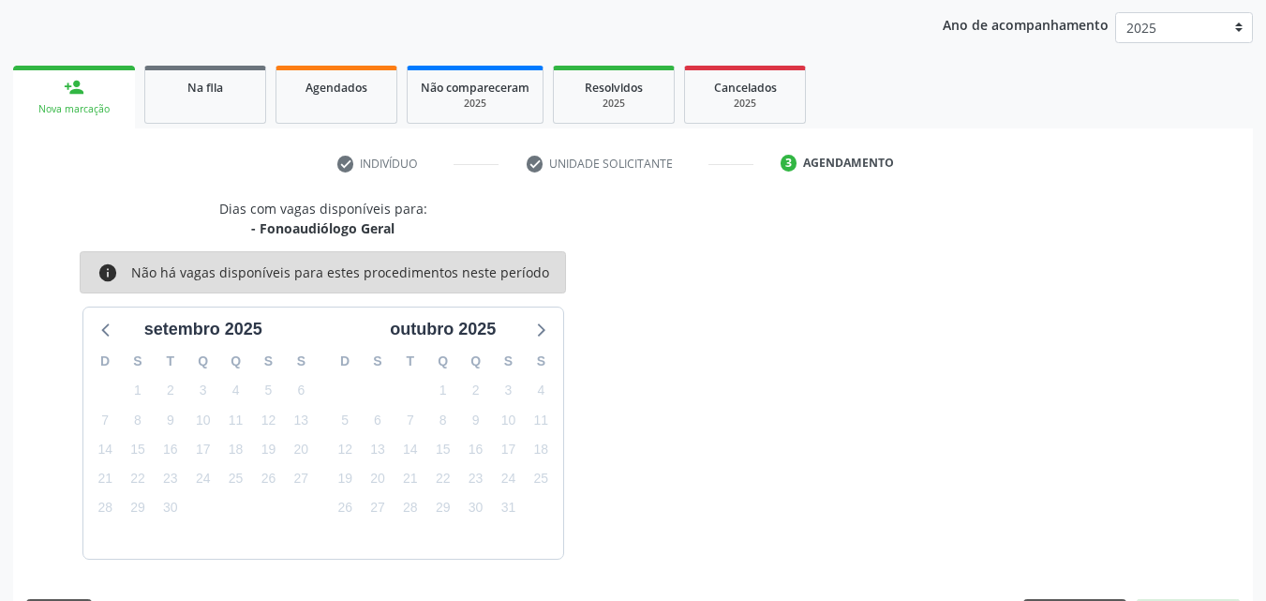
scroll to position [296, 0]
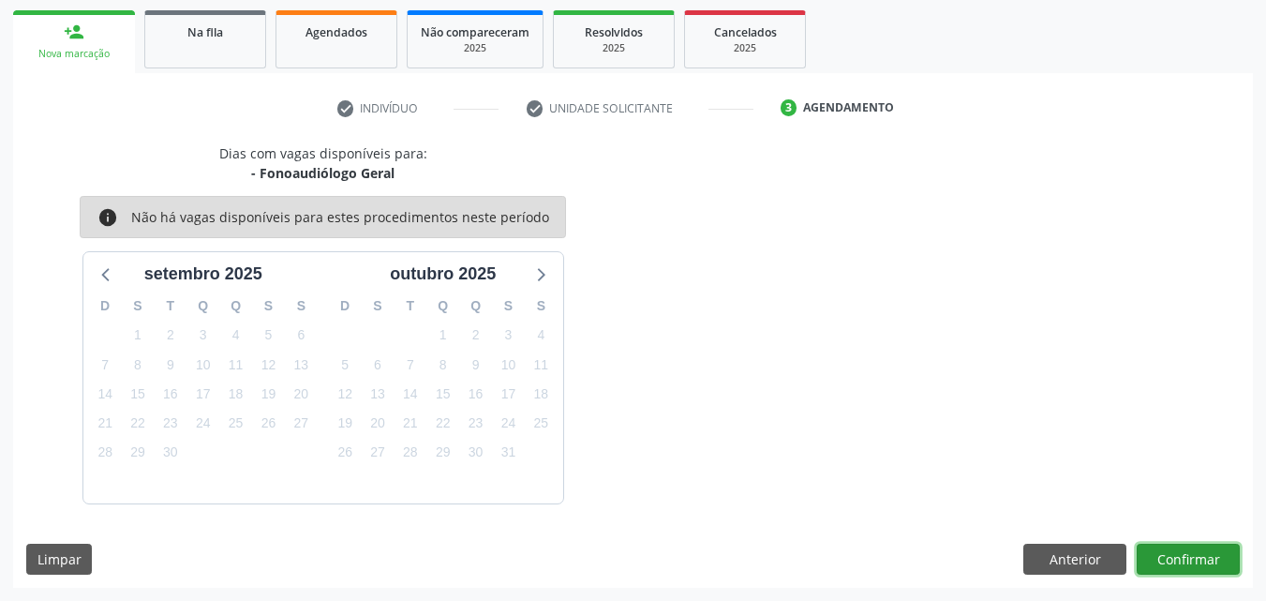
click at [1196, 555] on button "Confirmar" at bounding box center [1188, 559] width 103 height 32
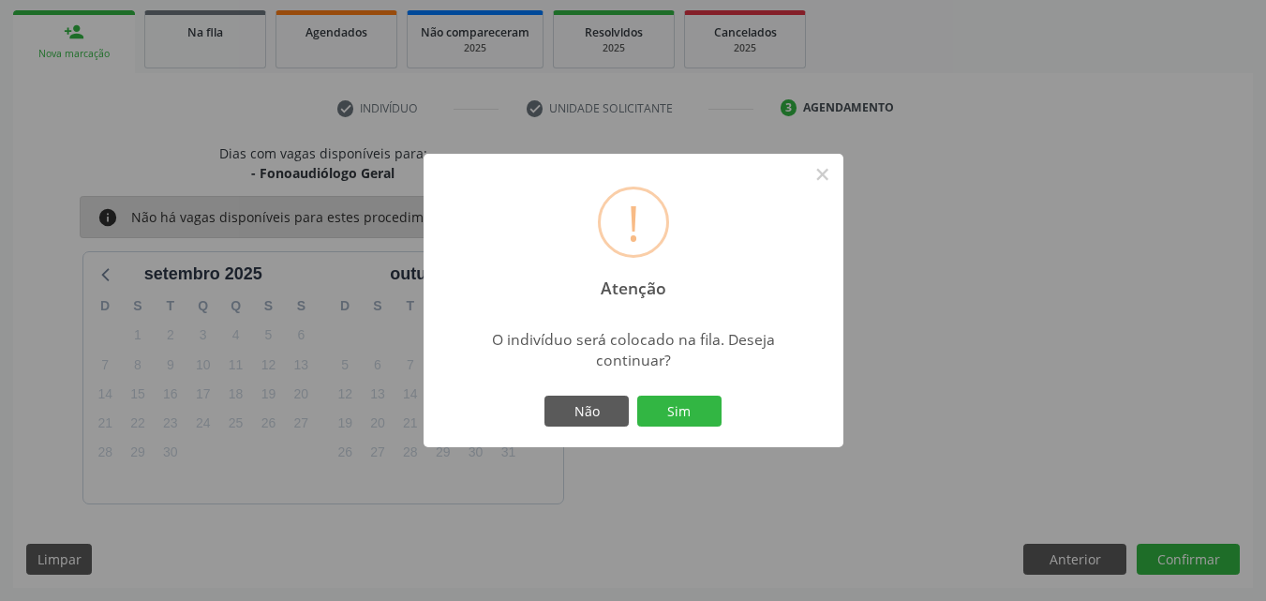
click at [704, 427] on div "Não Sim" at bounding box center [634, 411] width 186 height 39
click at [688, 394] on div "Não Sim" at bounding box center [634, 411] width 186 height 39
click at [691, 404] on button "Sim" at bounding box center [679, 411] width 84 height 32
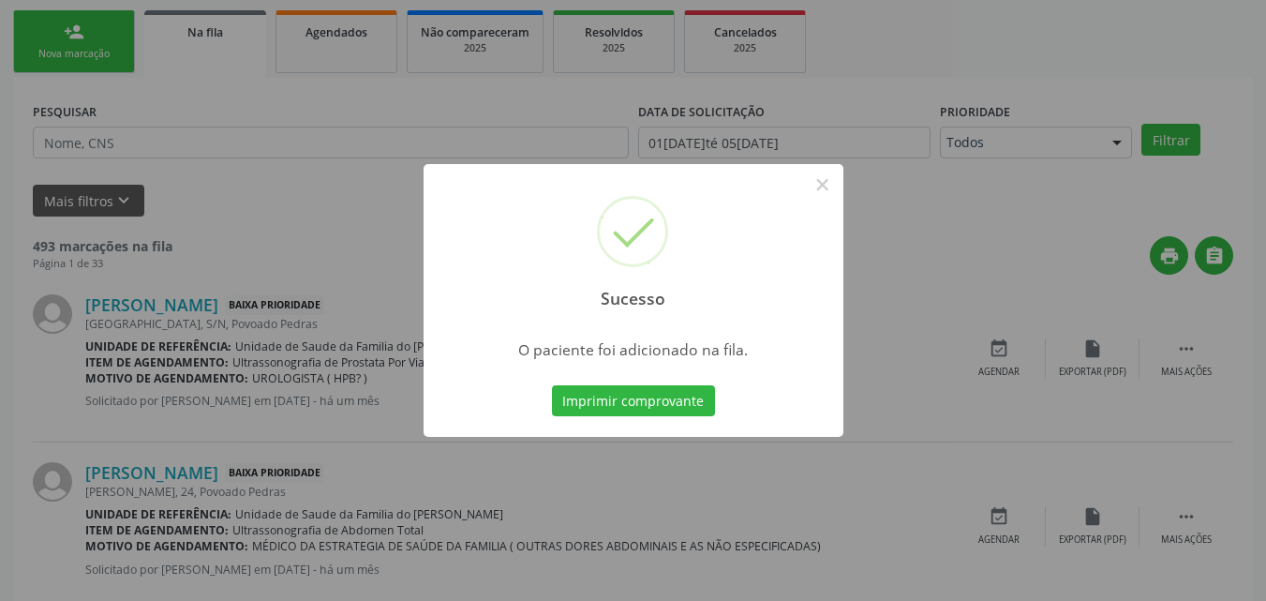
scroll to position [44, 0]
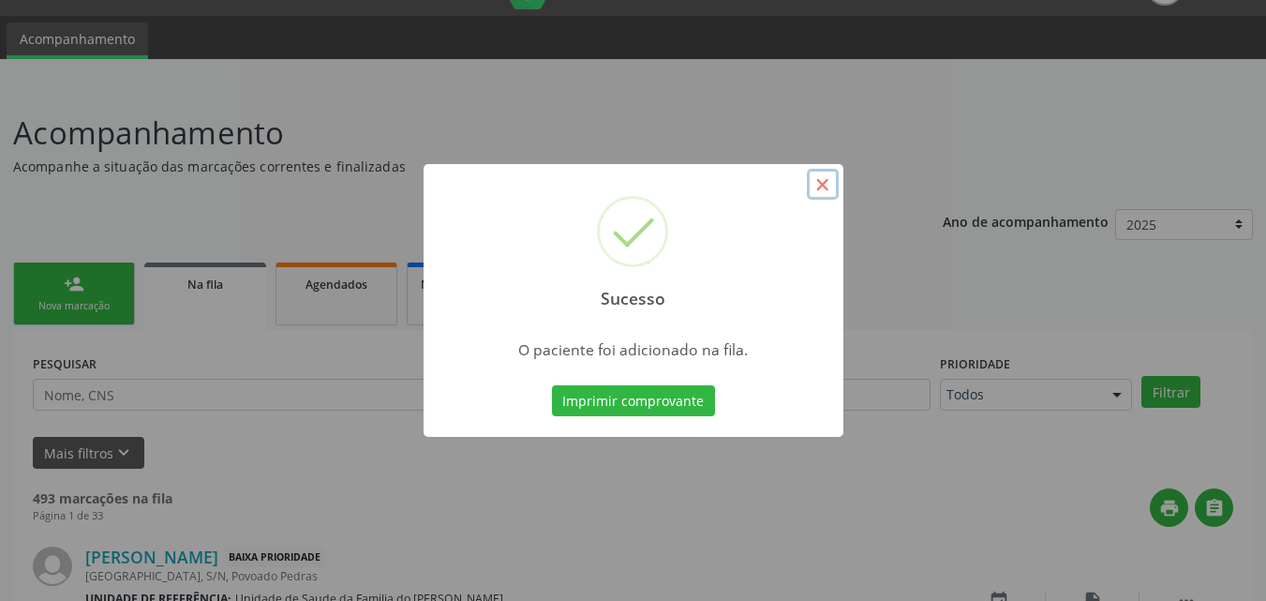
click at [814, 191] on button "×" at bounding box center [823, 185] width 32 height 32
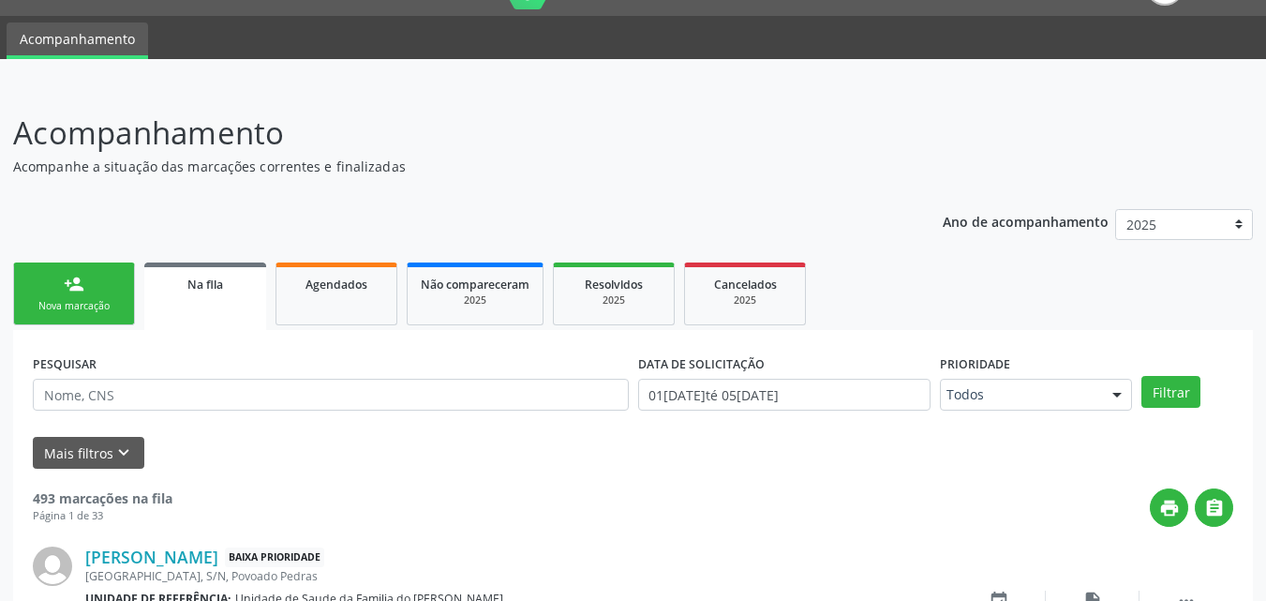
click at [60, 276] on link "person_add Nova marcação" at bounding box center [74, 293] width 122 height 63
click at [72, 291] on div "person_add" at bounding box center [74, 284] width 21 height 21
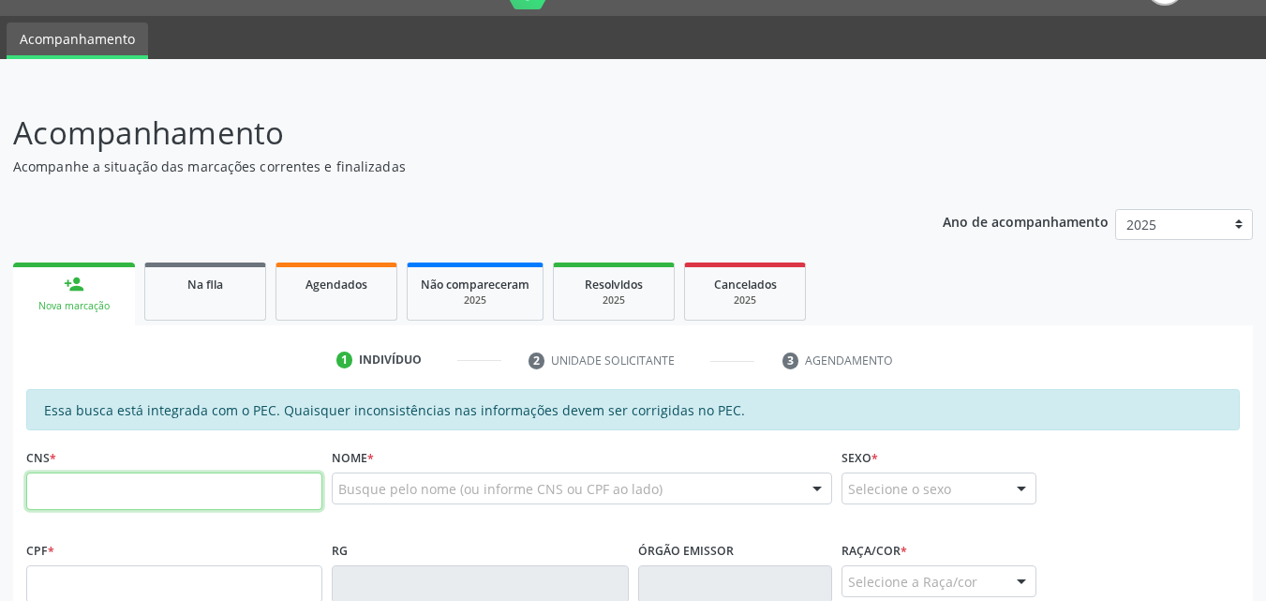
click at [89, 486] on input "text" at bounding box center [174, 490] width 296 height 37
type input "704 0068 3452 6363"
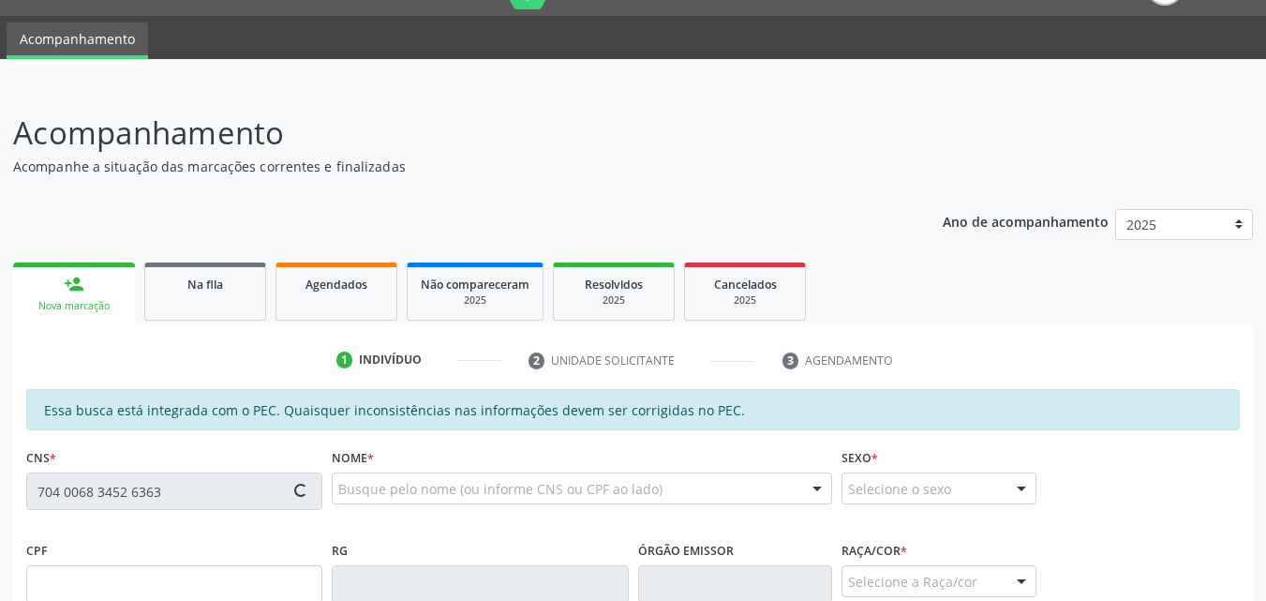
type input "939.793.394-91"
type input "[DATE]"
type input "[PERSON_NAME]"
type input "[PHONE_NUMBER]"
type input "24"
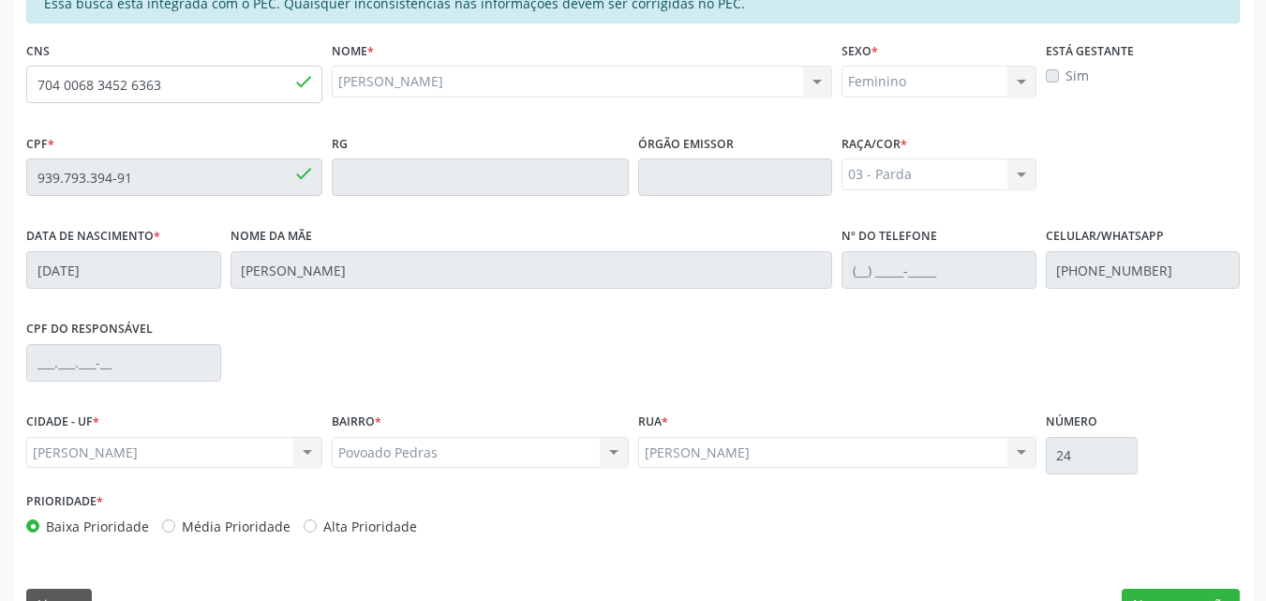
scroll to position [496, 0]
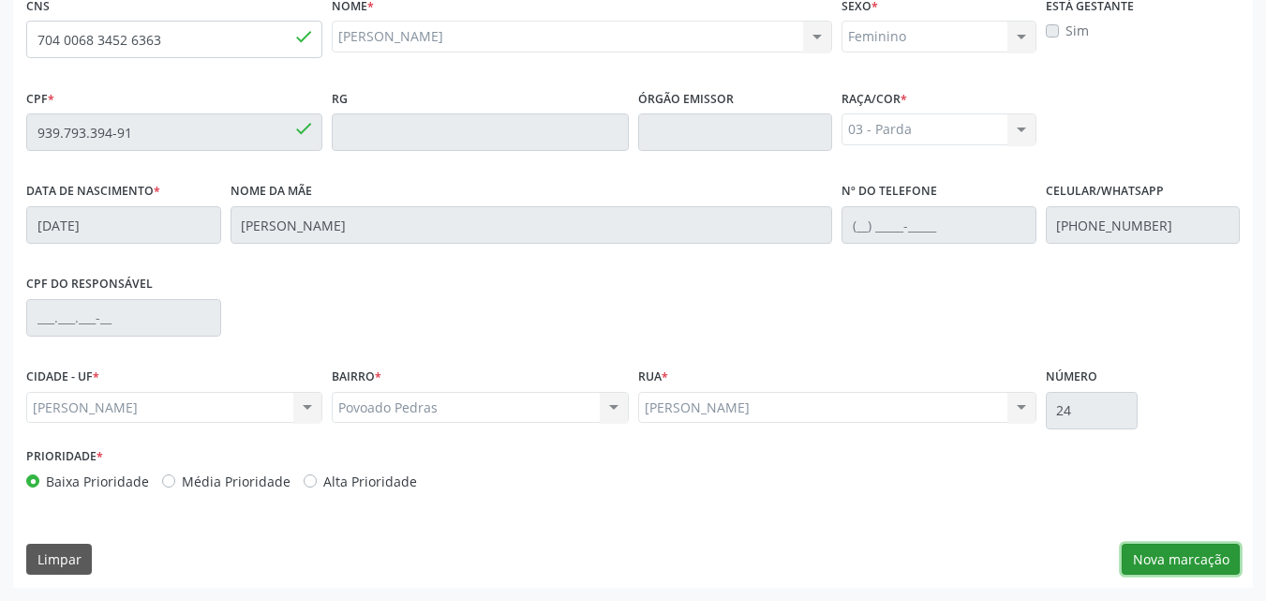
click button "Nova marcação"
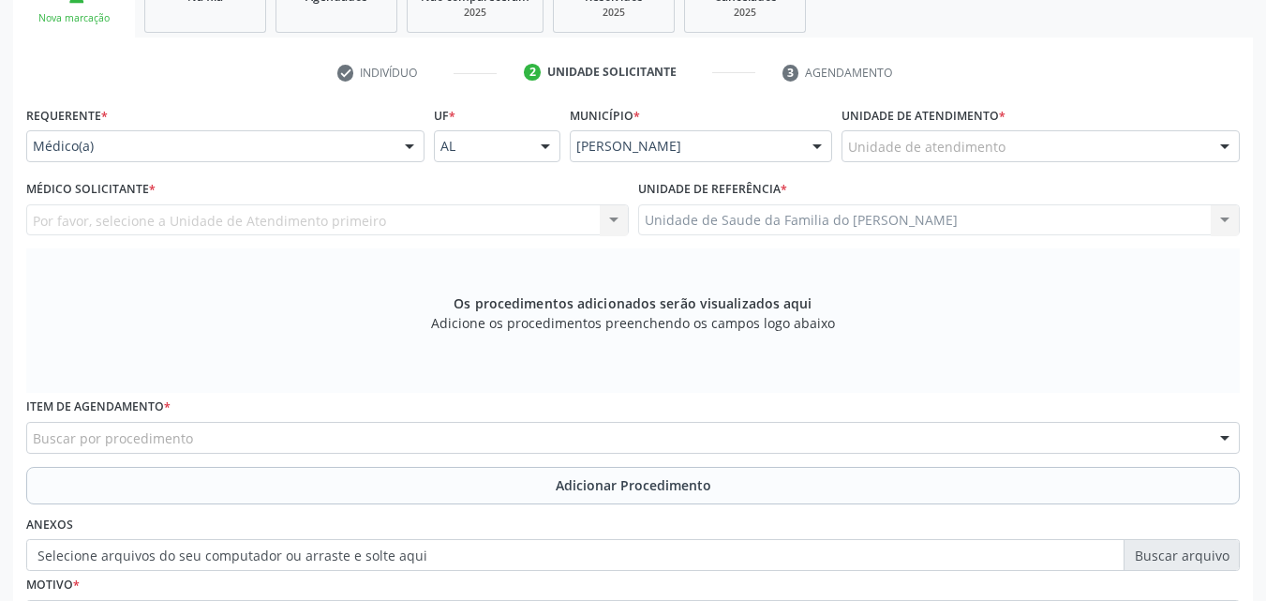
scroll to position [328, 0]
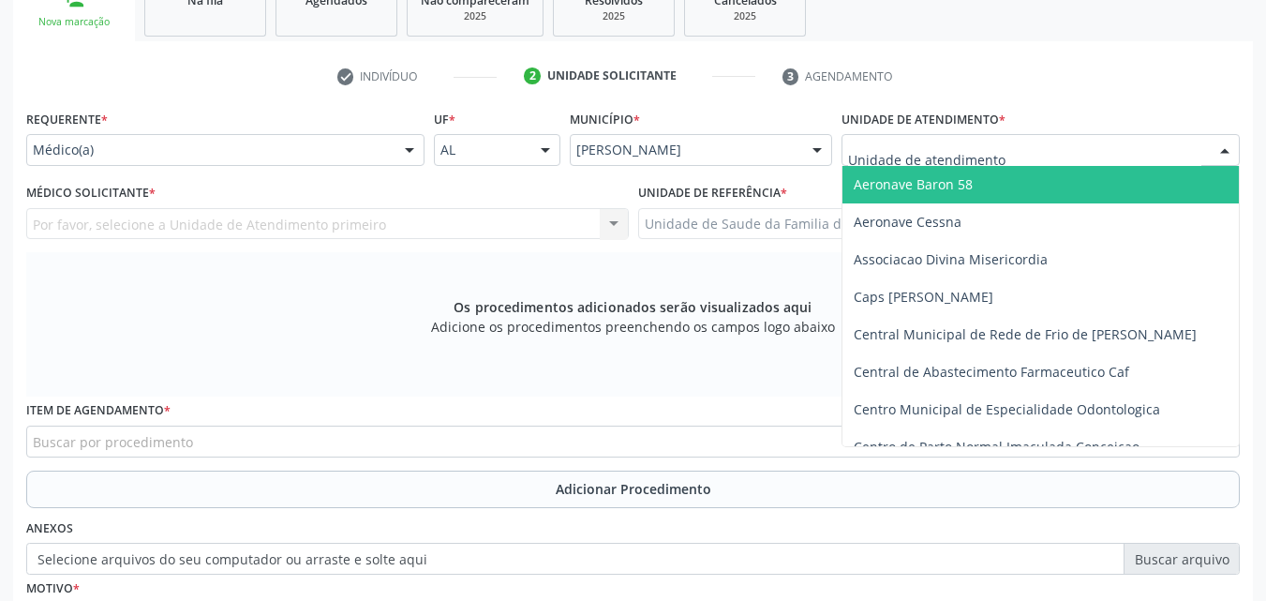
click div
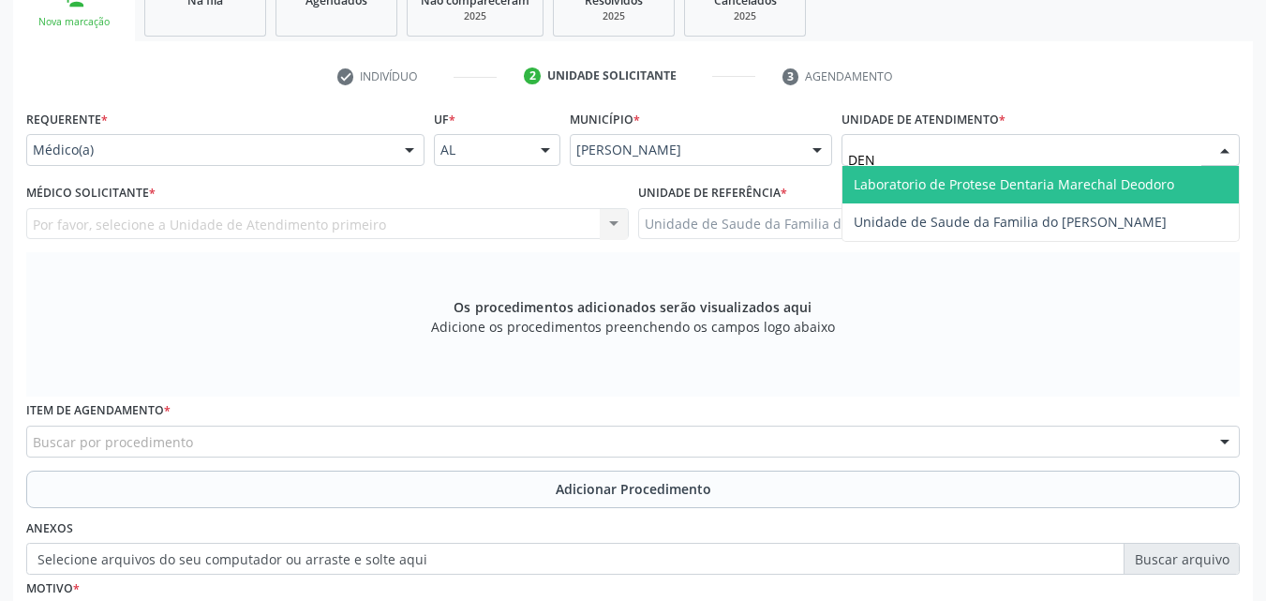
type input "DENI"
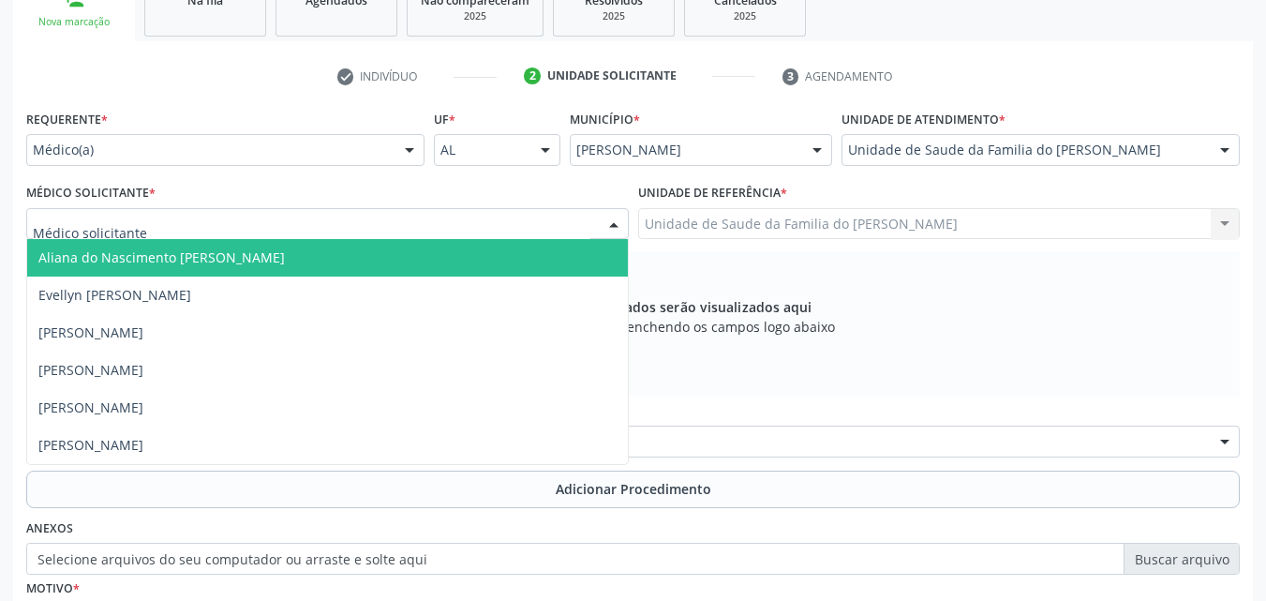
click div
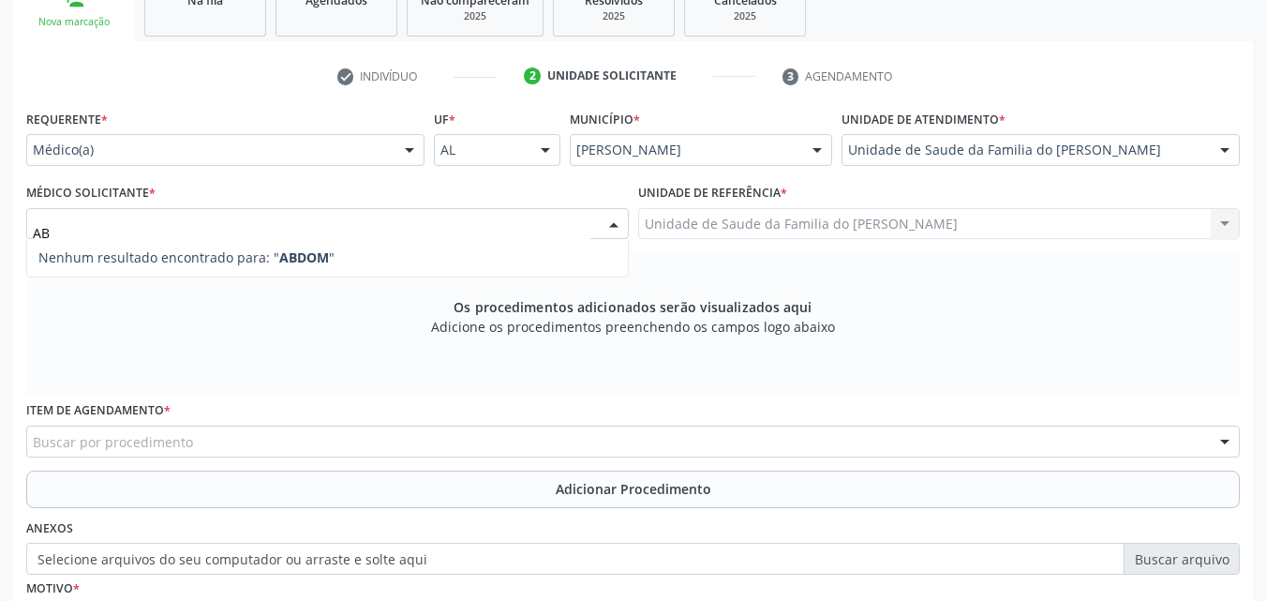
type input "A"
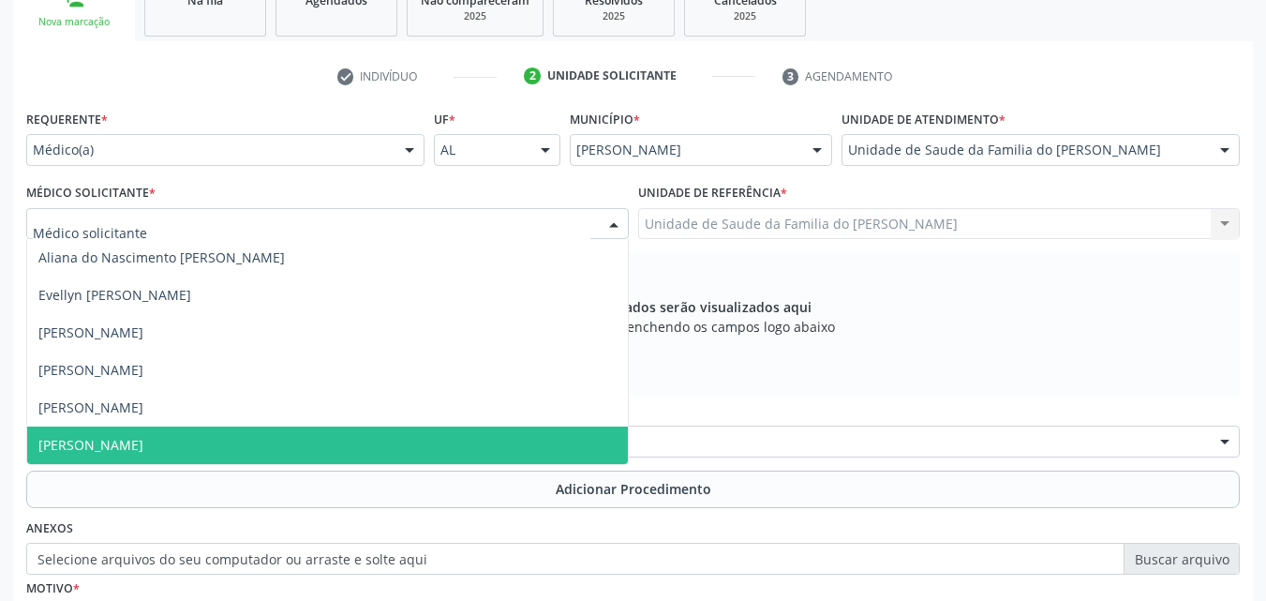
click span "[PERSON_NAME]"
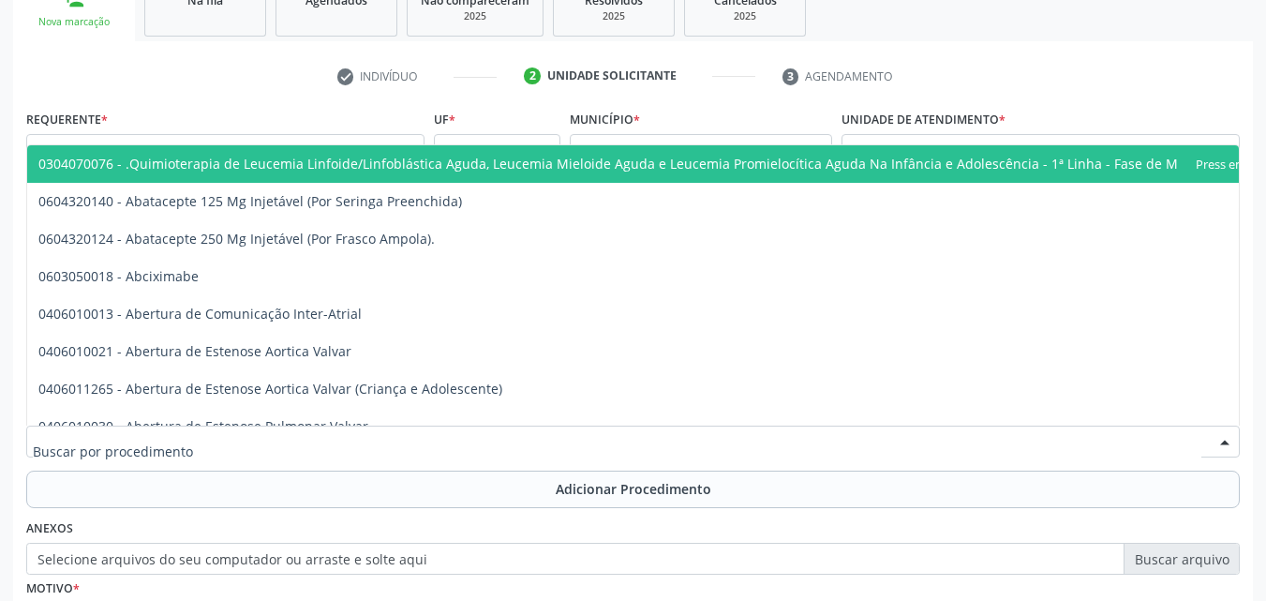
click div
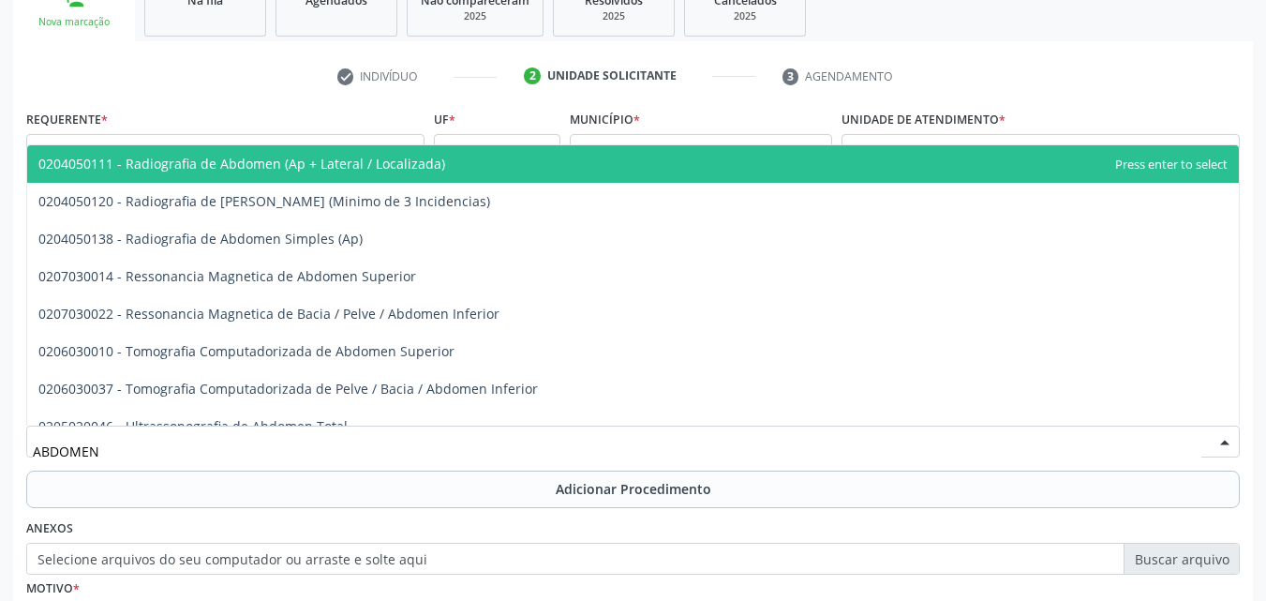
type input "ABDOMEN T"
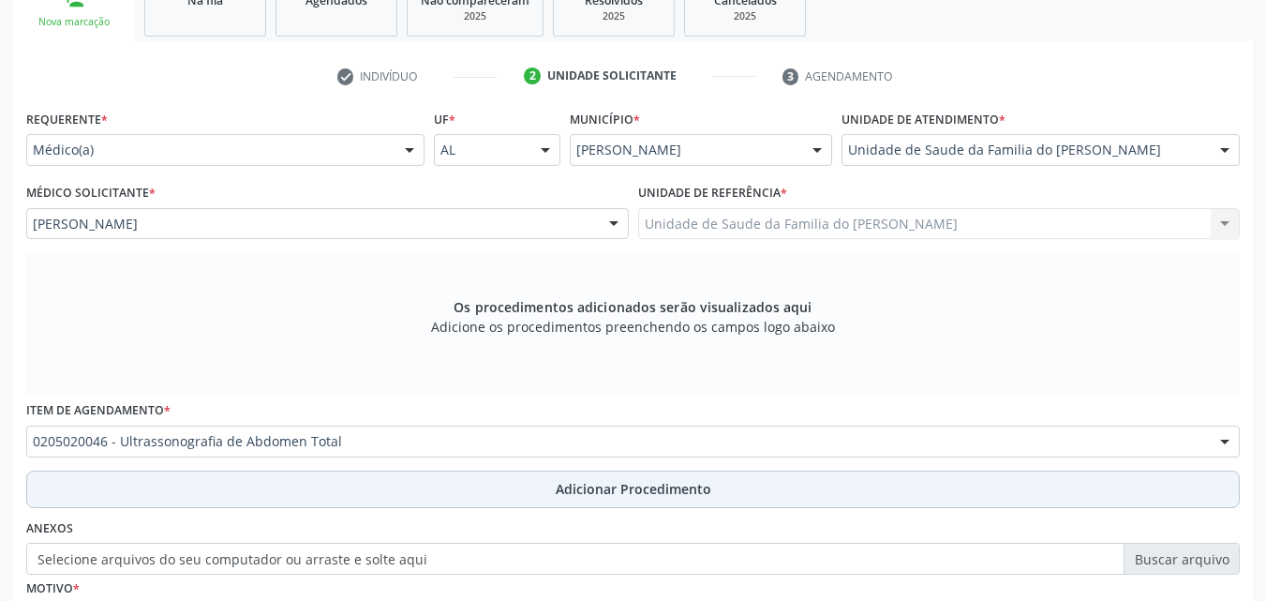
click button "Adicionar Procedimento"
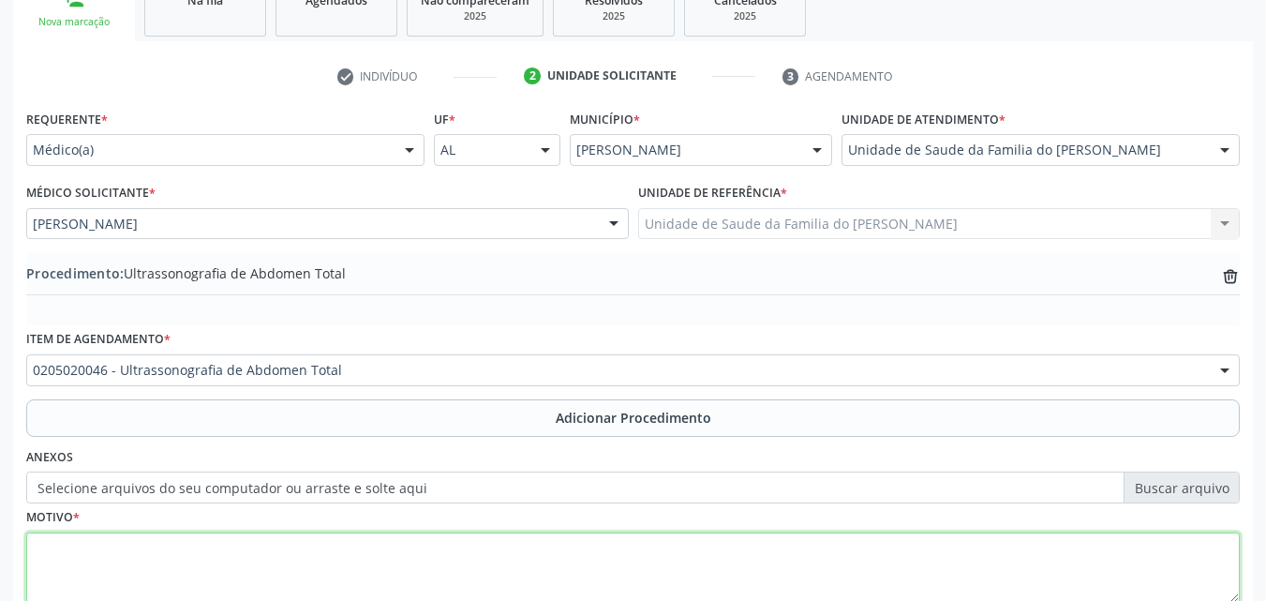
click textarea
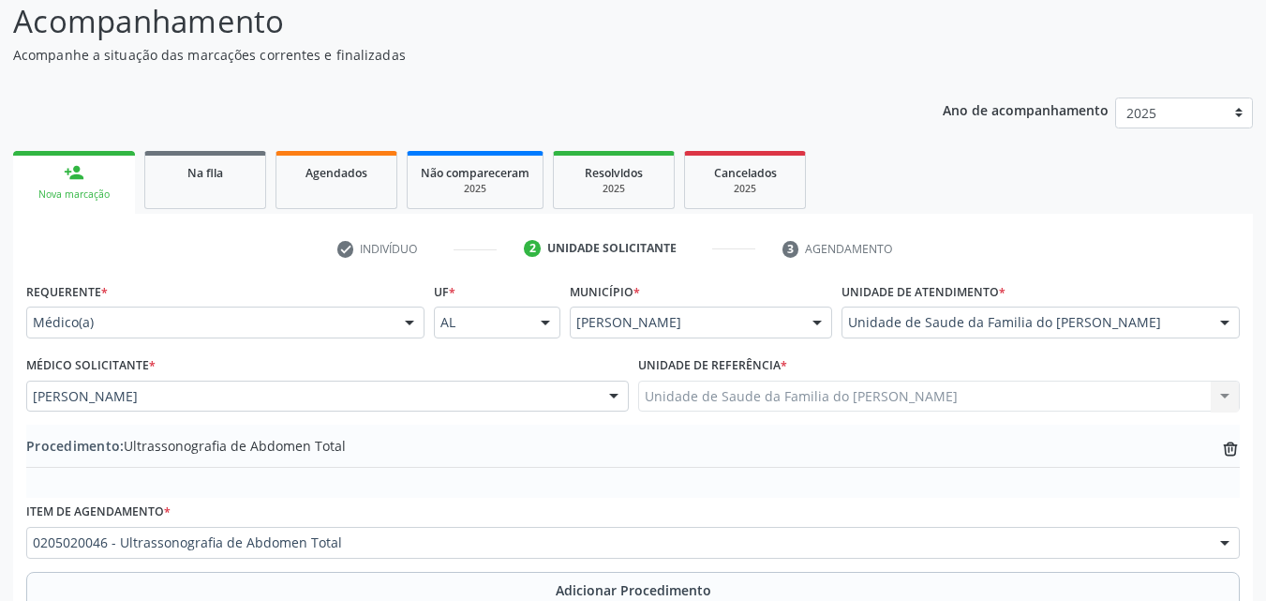
scroll to position [152, 0]
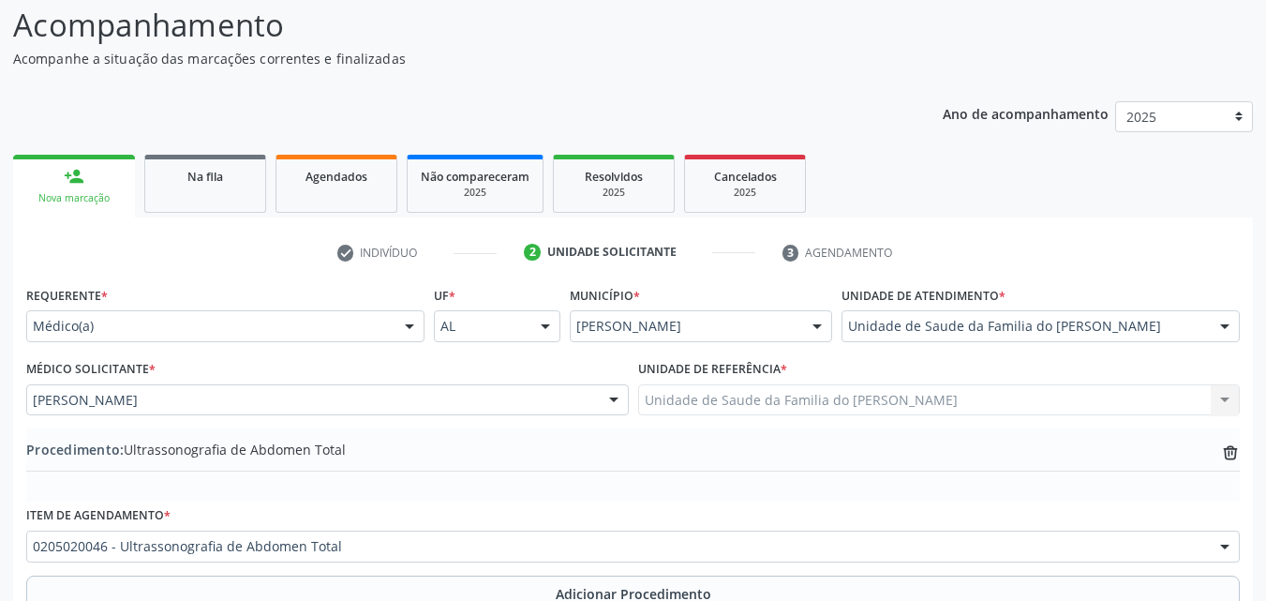
type textarea "DOR ABDOMINAL"
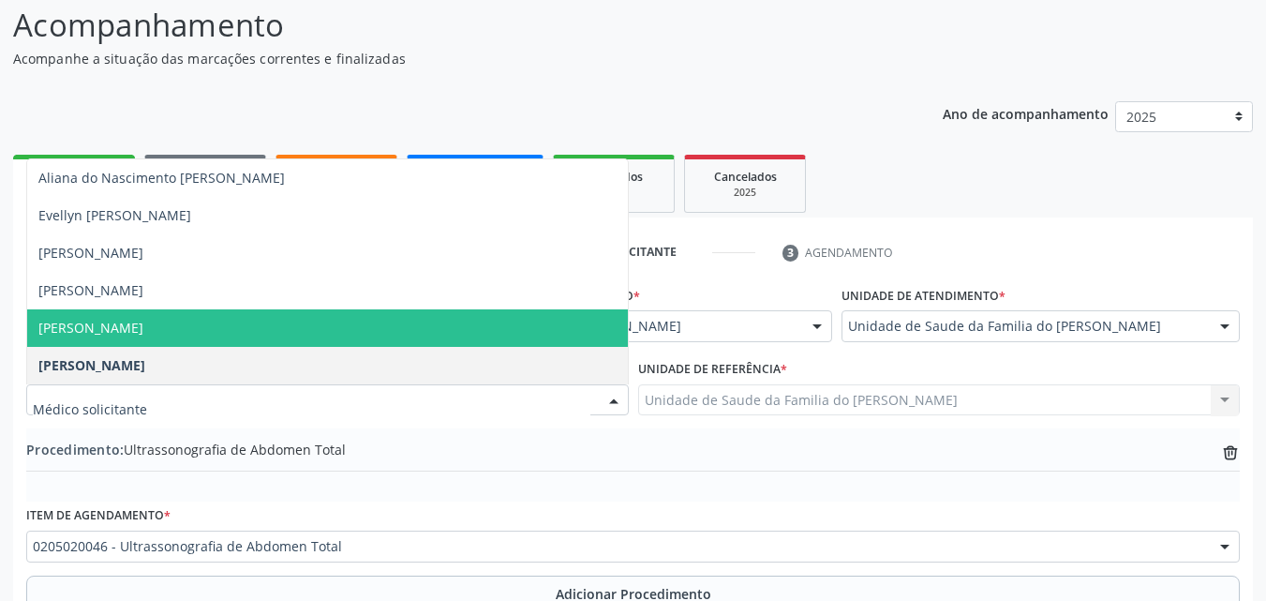
click span "[PERSON_NAME]"
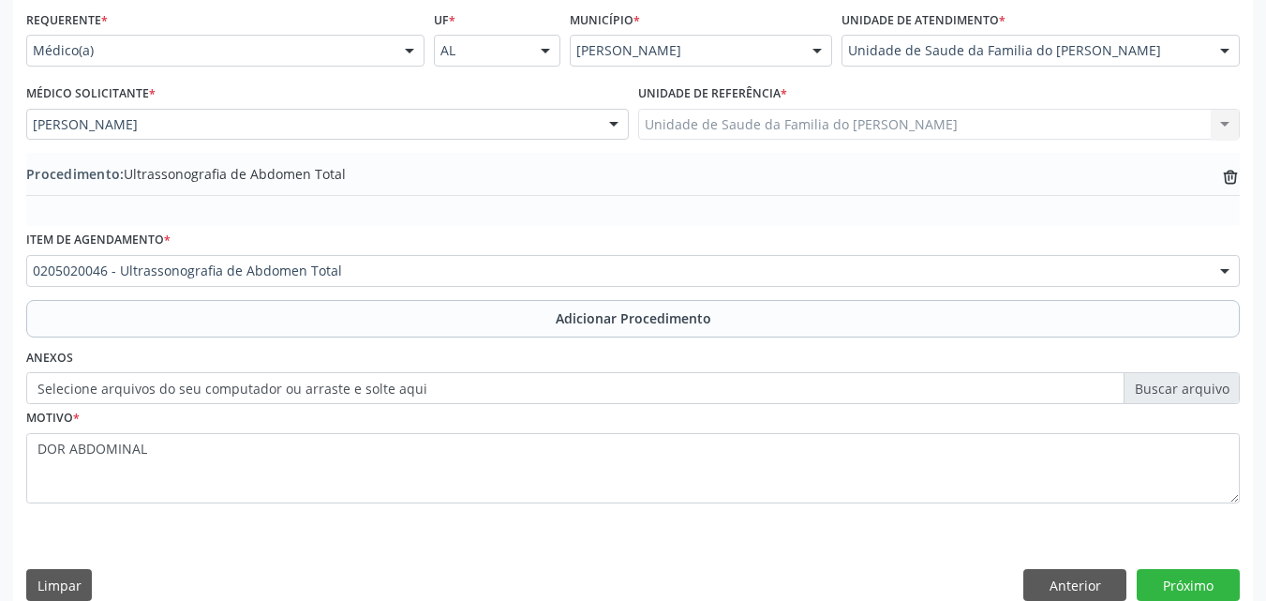
scroll to position [453, 0]
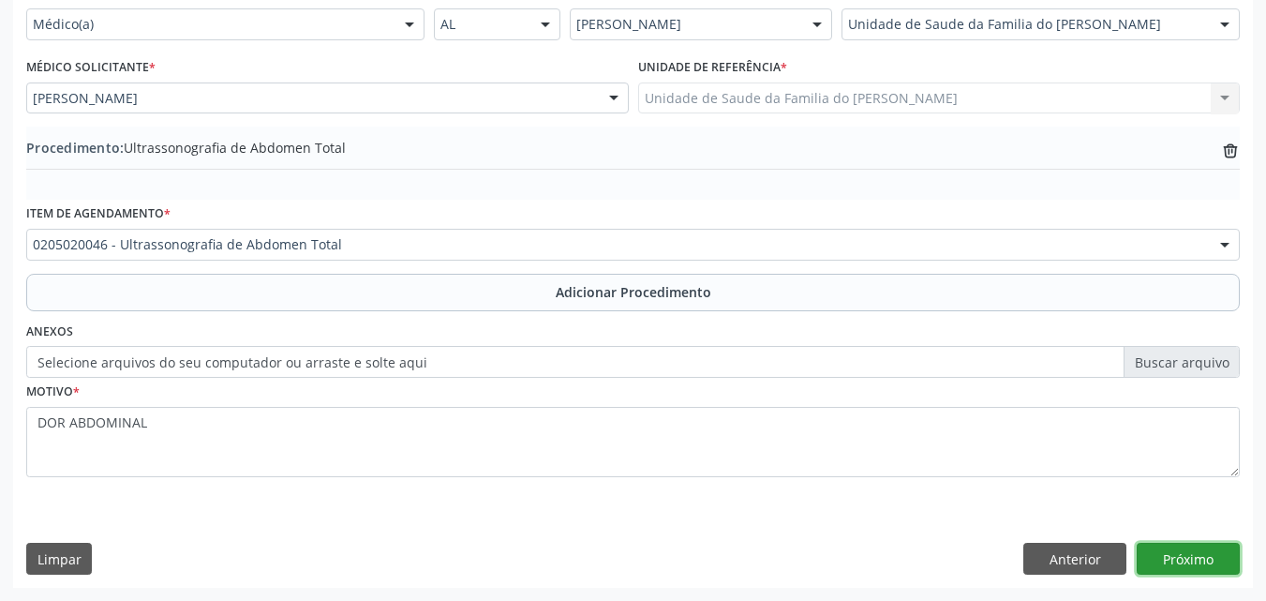
click button "Próximo"
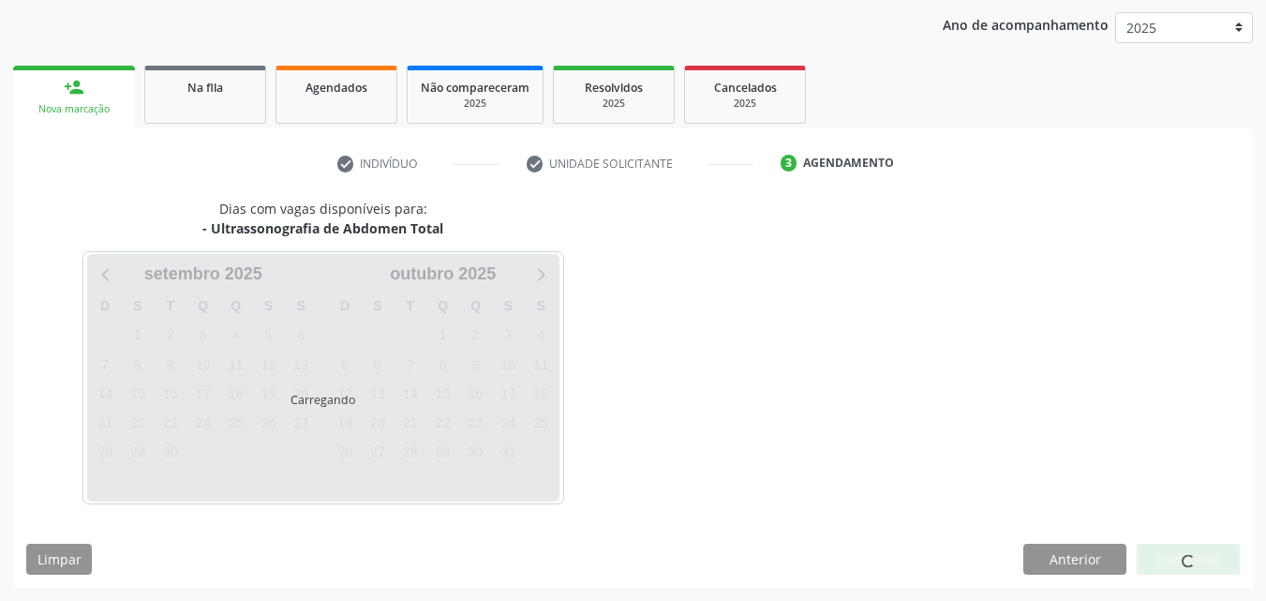
scroll to position [296, 0]
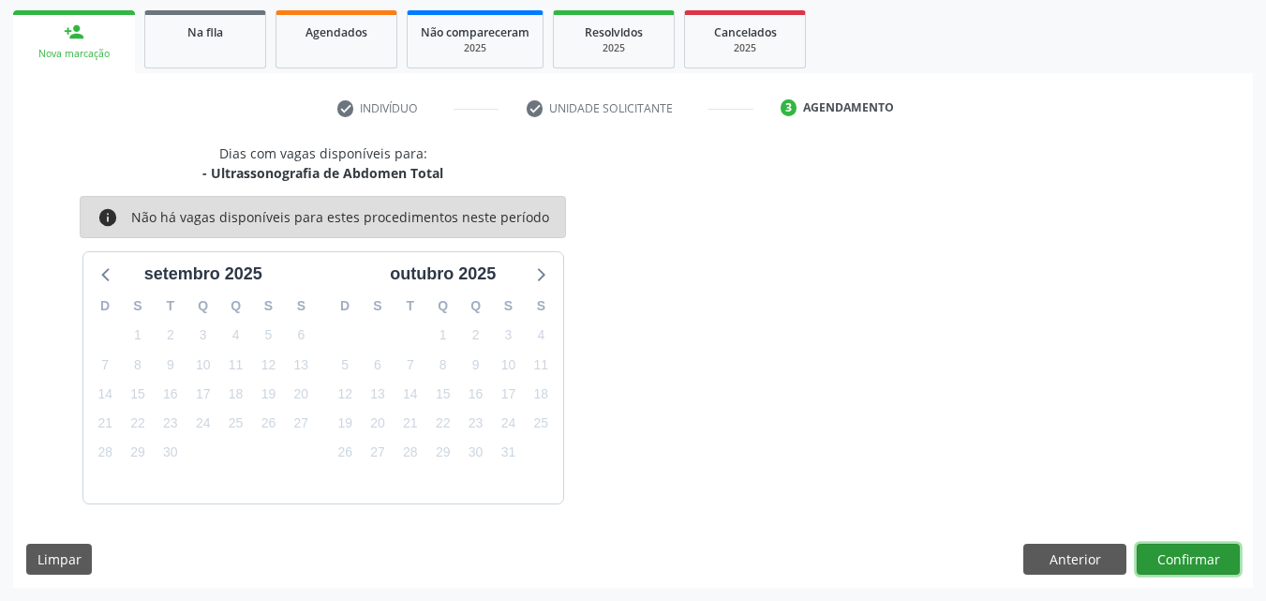
click button "Confirmar"
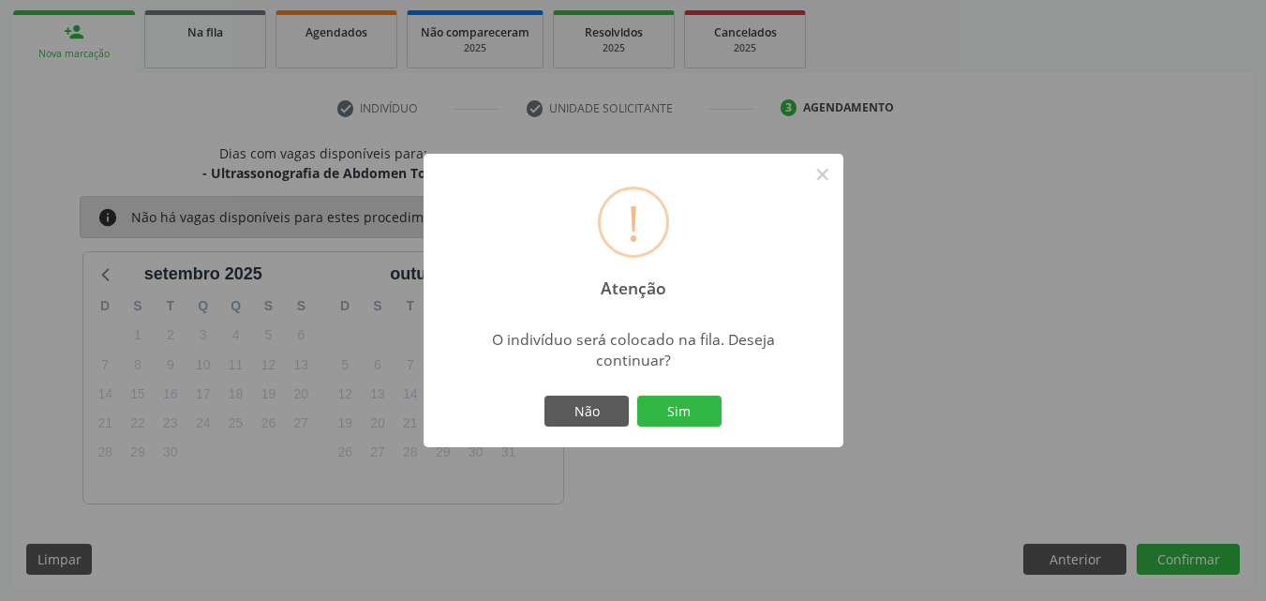
click div "! Atenção × O indivíduo será colocado na fila. Deseja continuar? Não Sim"
click button "Sim"
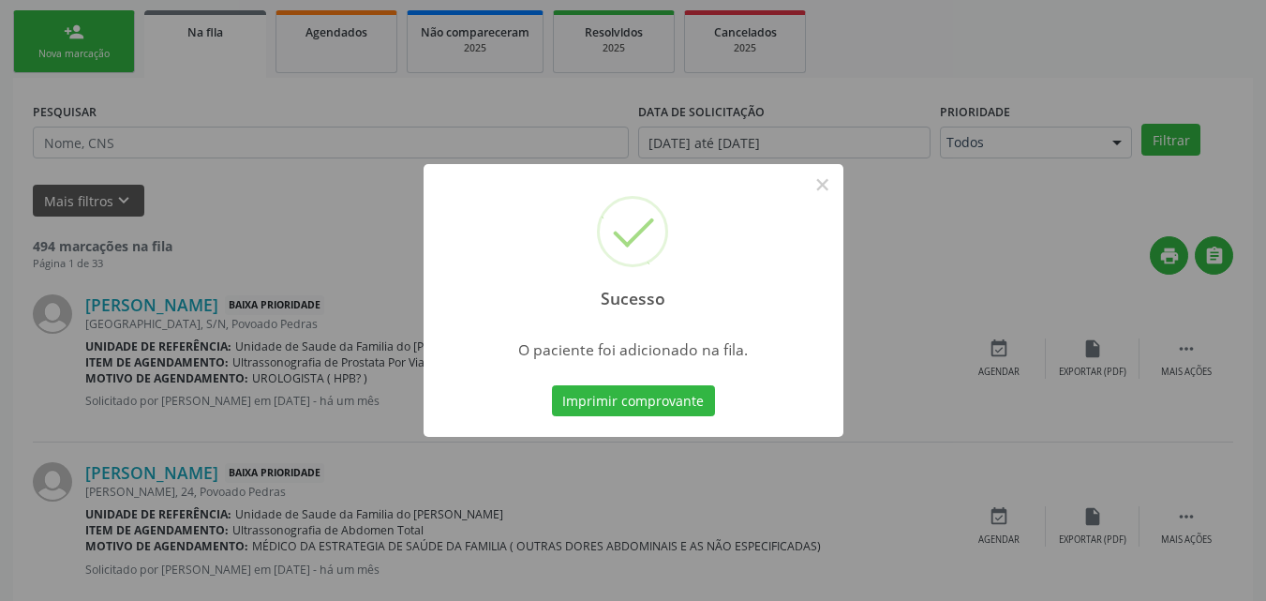
scroll to position [44, 0]
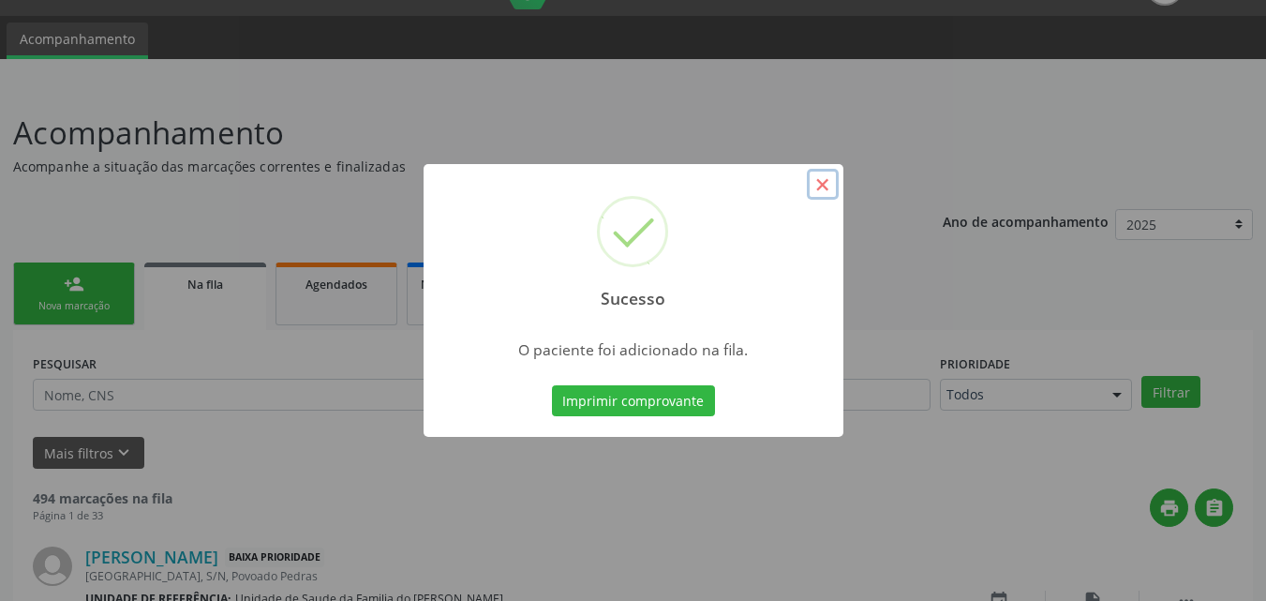
click button "×"
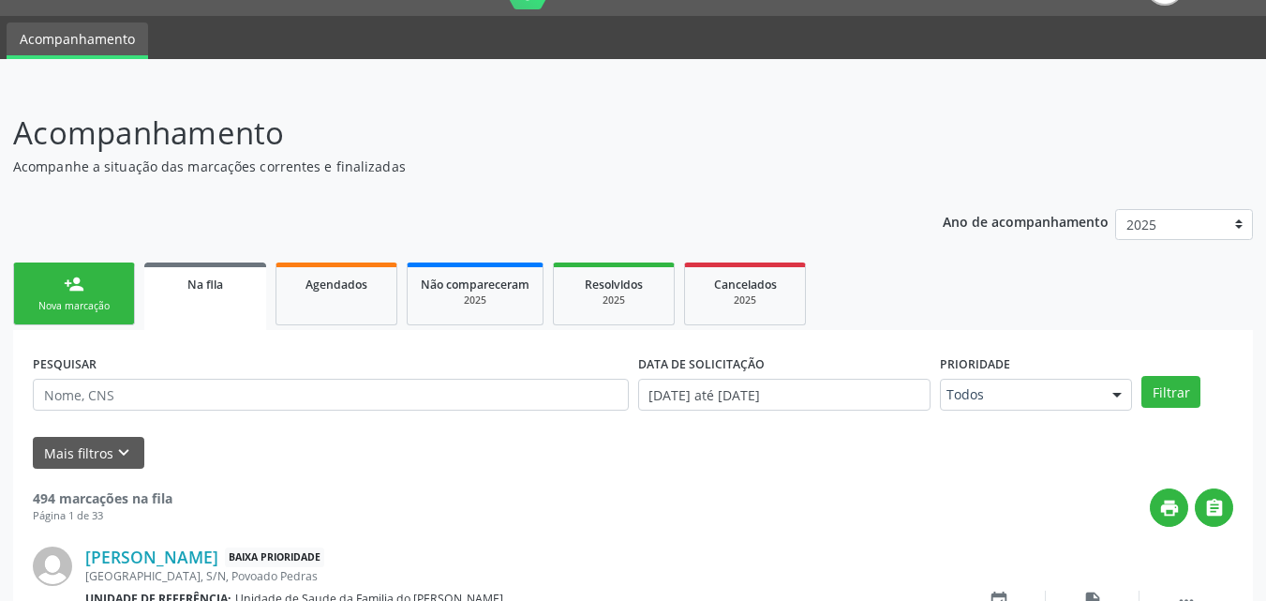
click div "person_add"
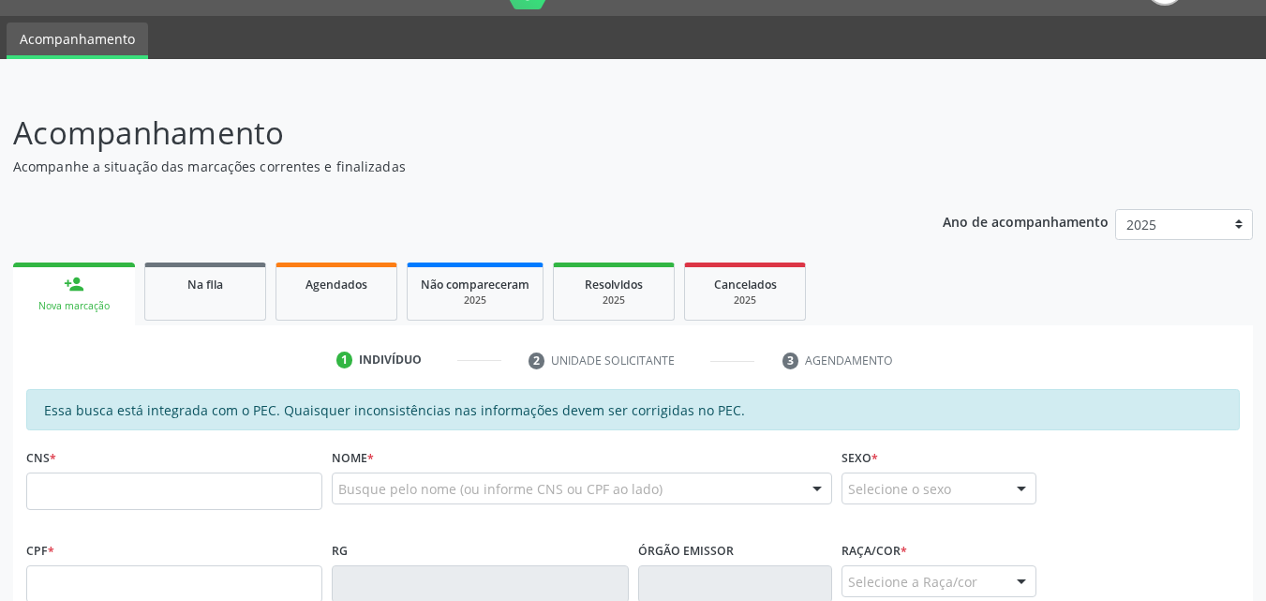
click div "person_add"
click input "text"
type input "700 0037 1189 2005"
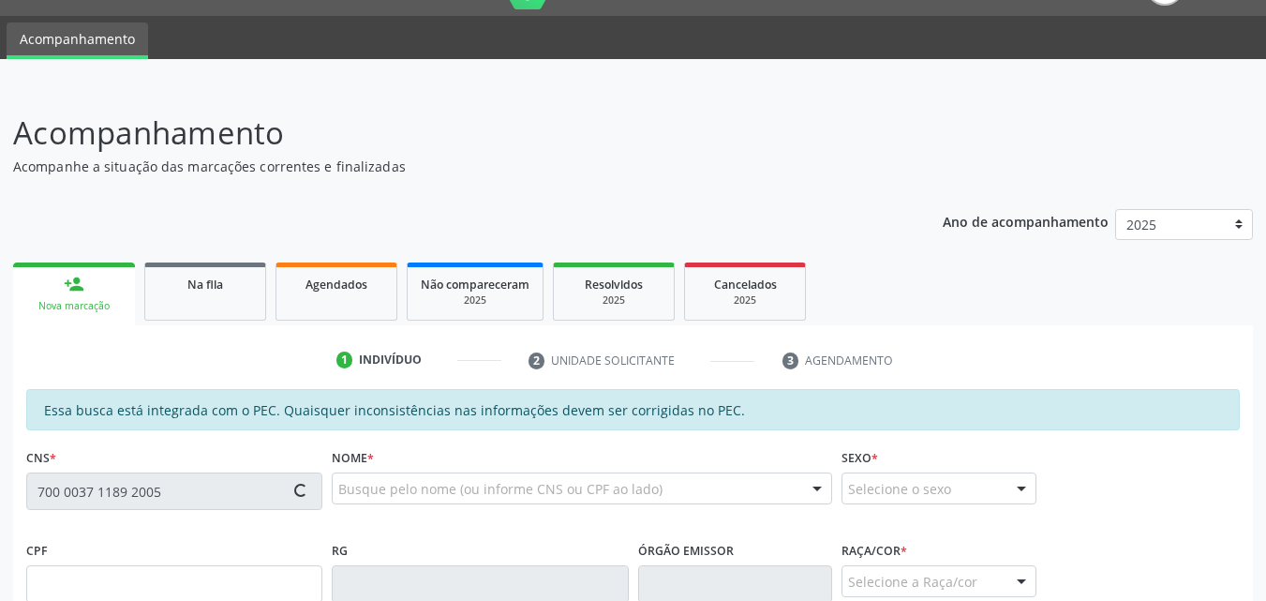
type input "064.997.284-89"
type input "[DATE]"
type input "[PERSON_NAME]"
type input "[PHONE_NUMBER]"
type input "100"
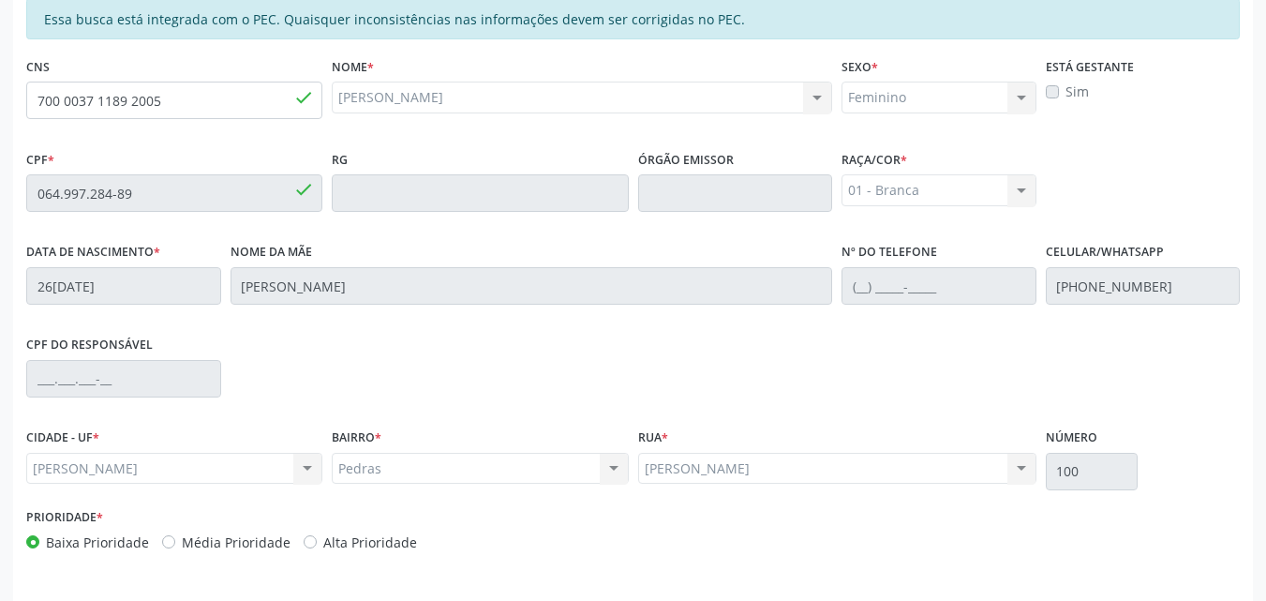
scroll to position [496, 0]
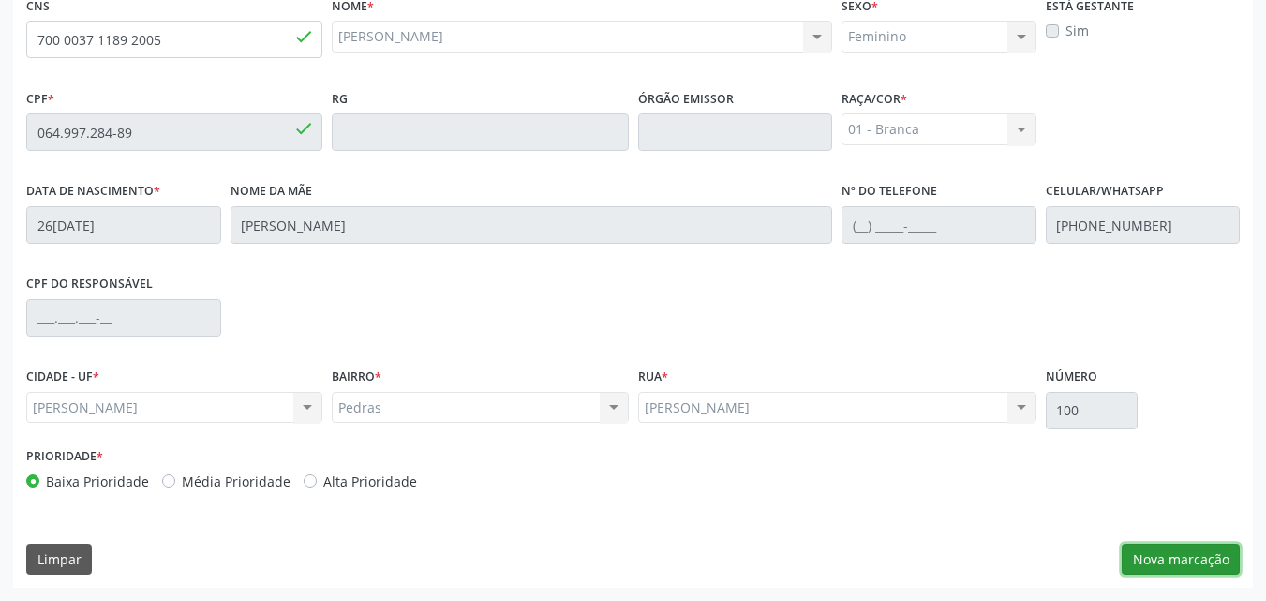
click button "Nova marcação"
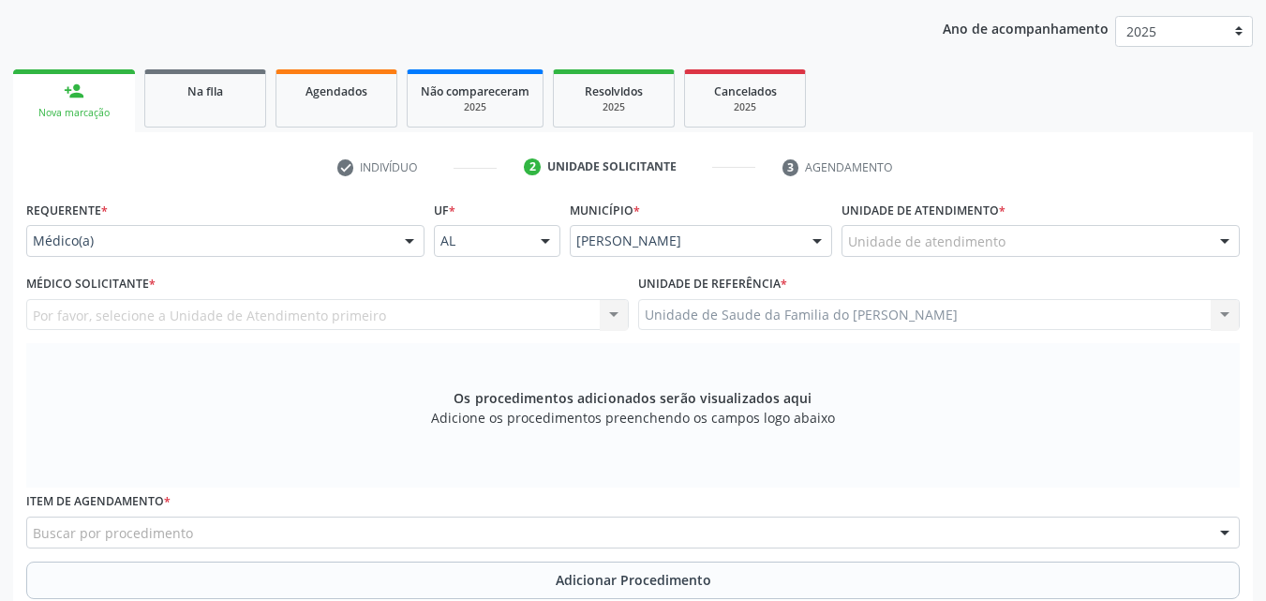
scroll to position [233, 0]
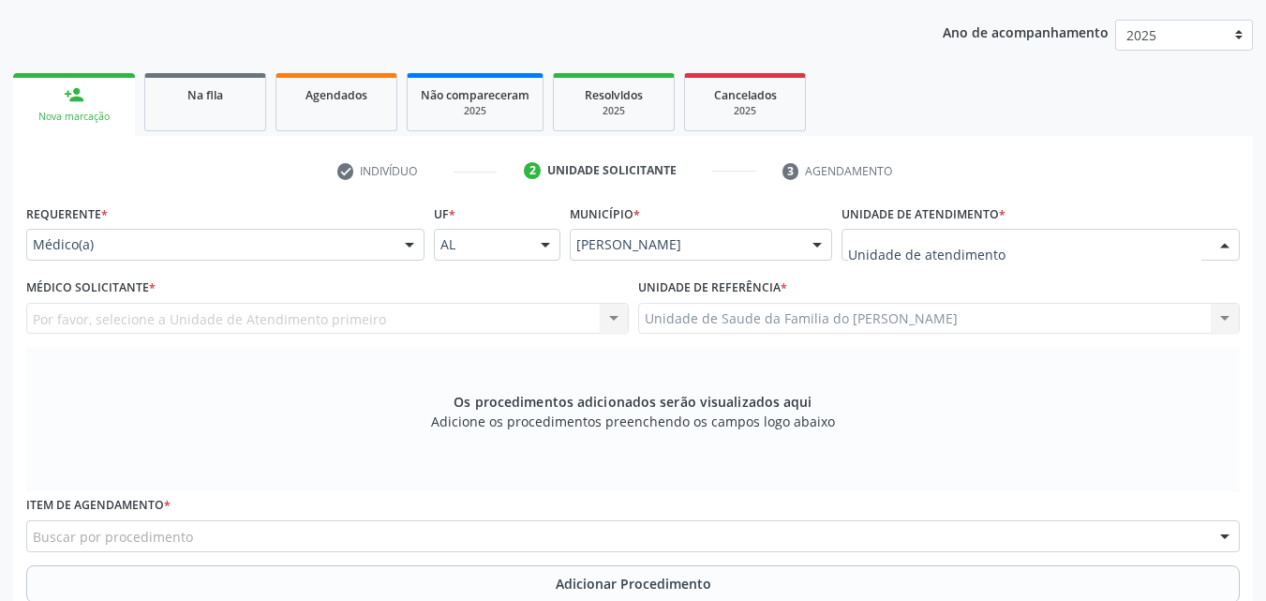
click div
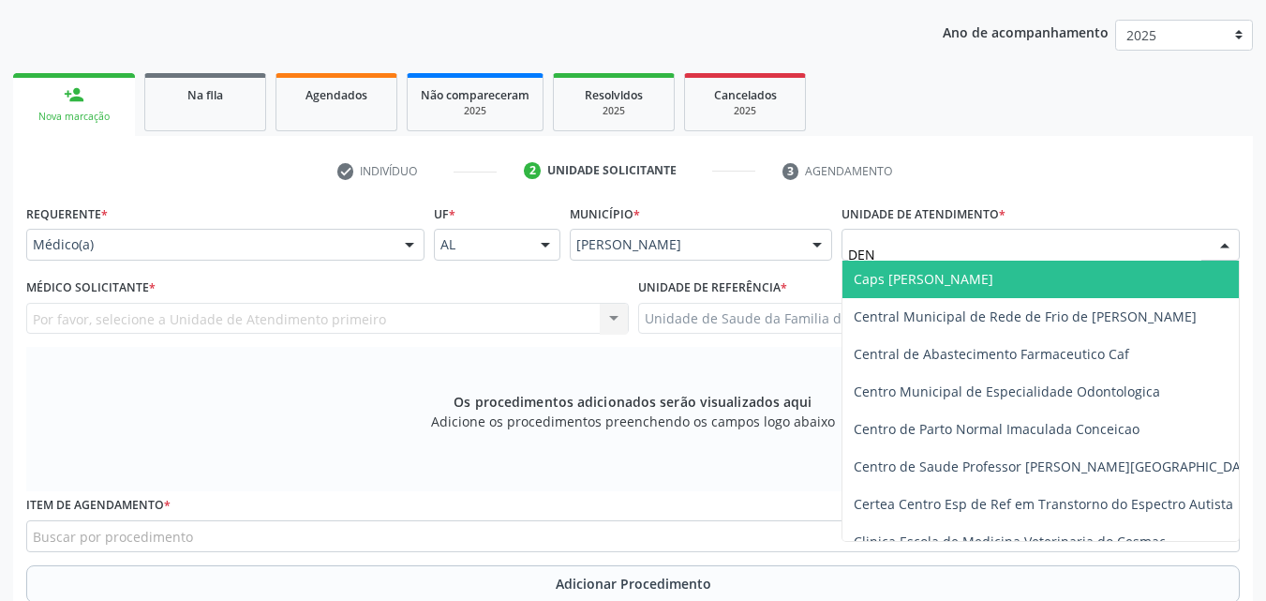
type input "DENI"
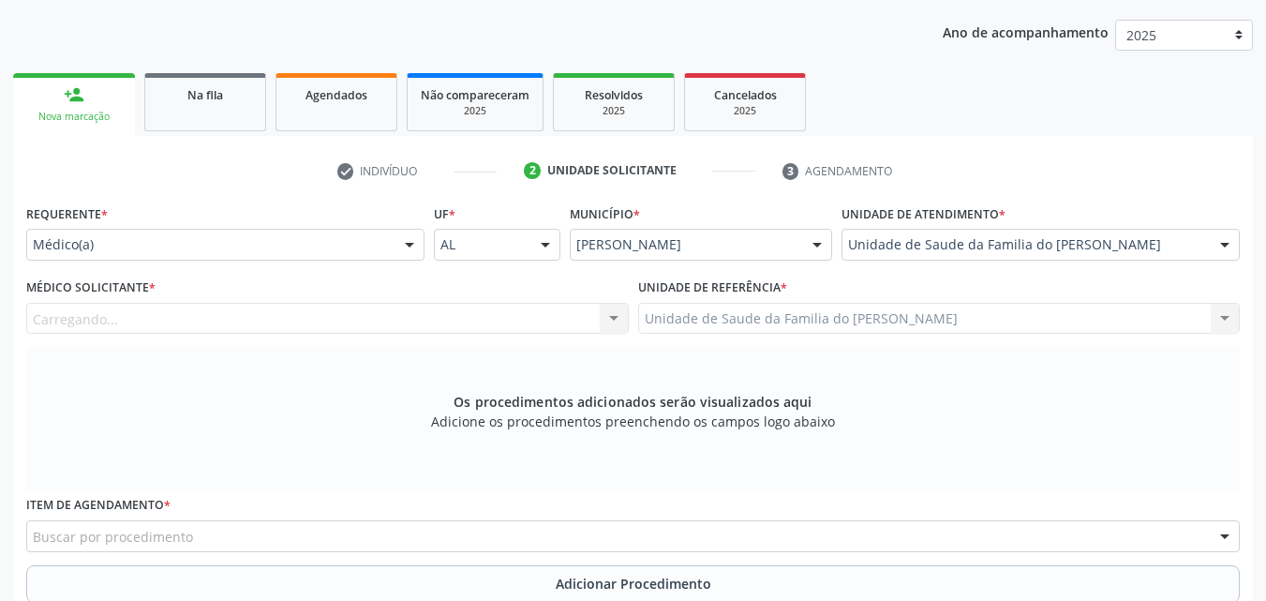
click div "Carregando... Nenhum resultado encontrado para: " " Não há nenhuma opção para s…"
click div "Carregando..."
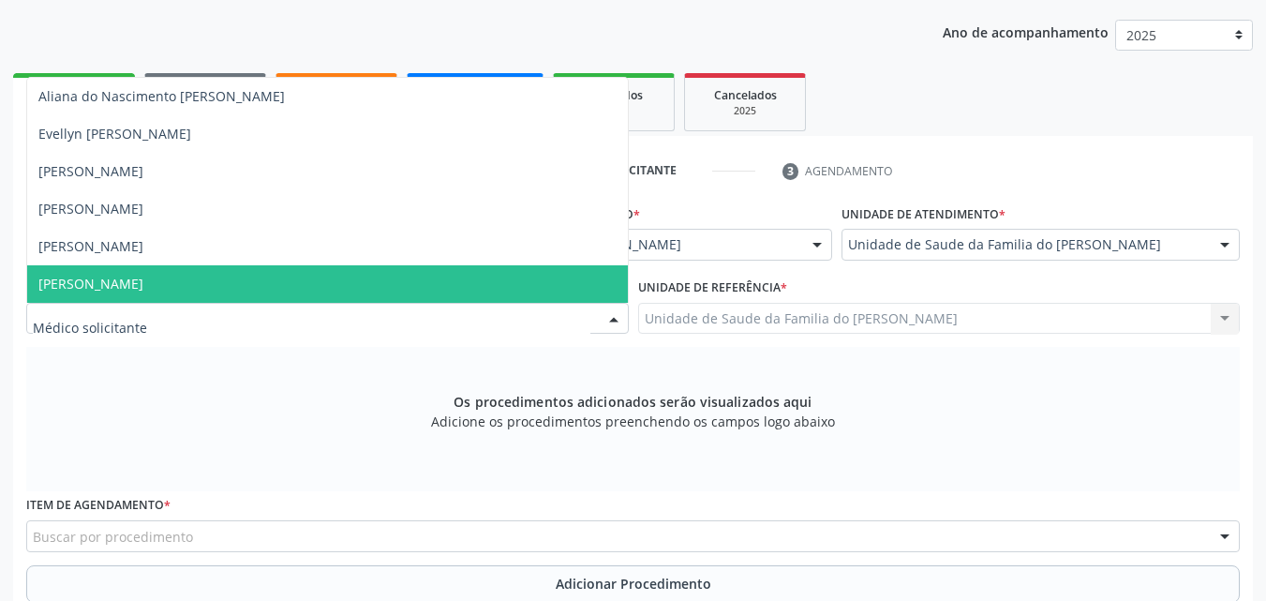
click span "[PERSON_NAME]"
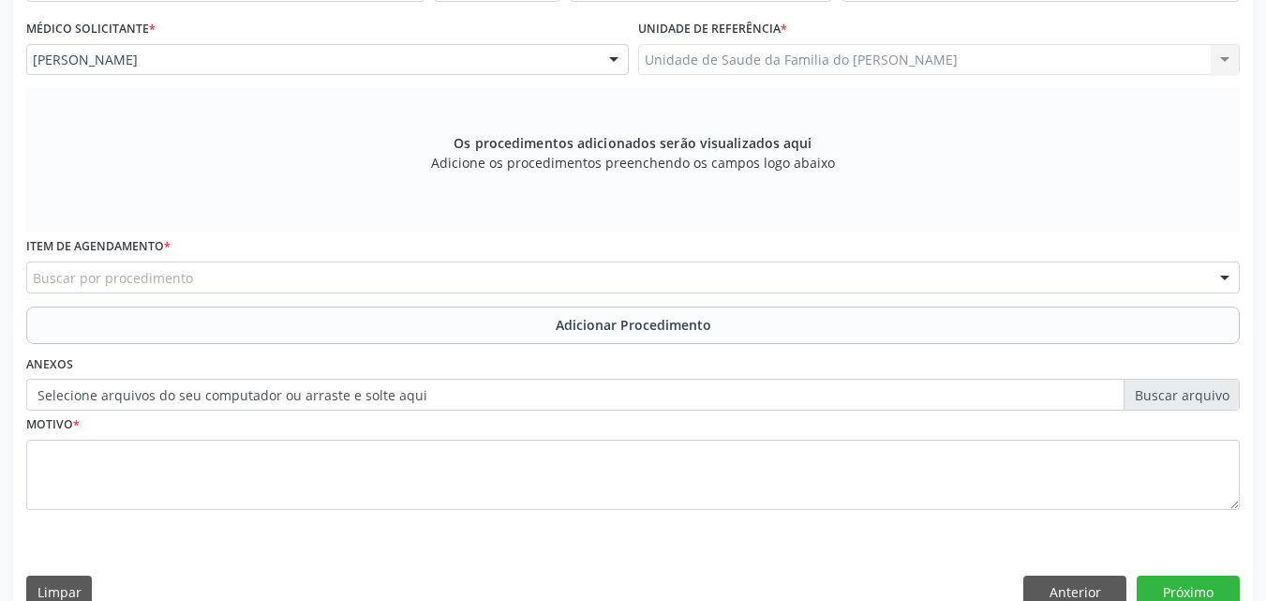
scroll to position [525, 0]
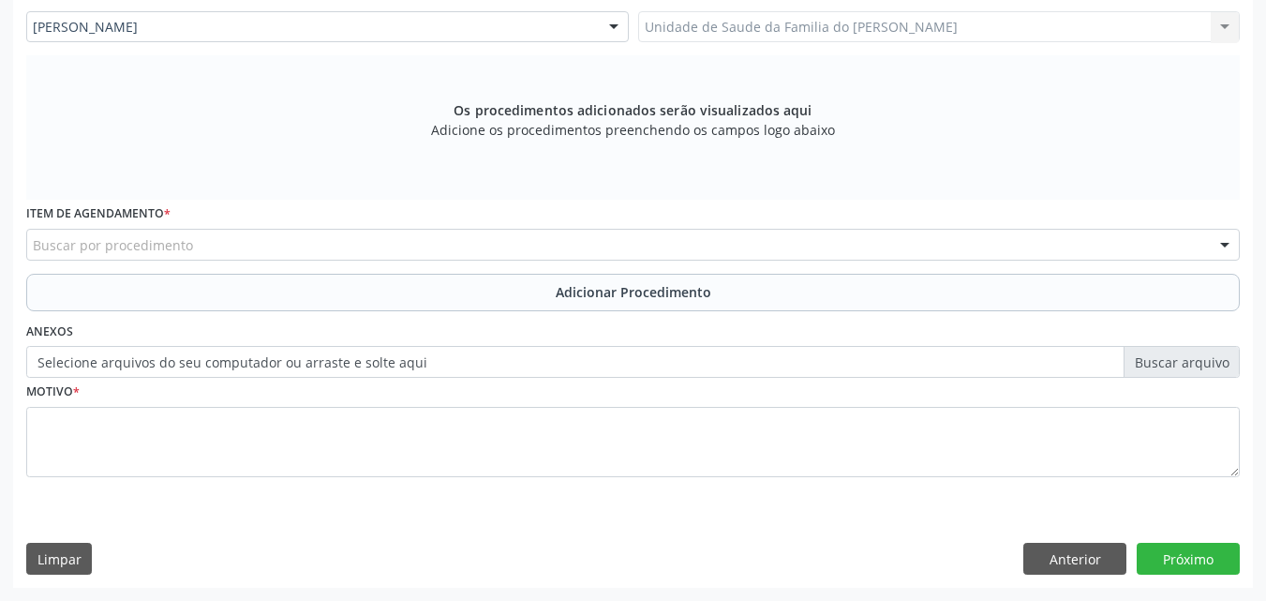
click div "Buscar por procedimento"
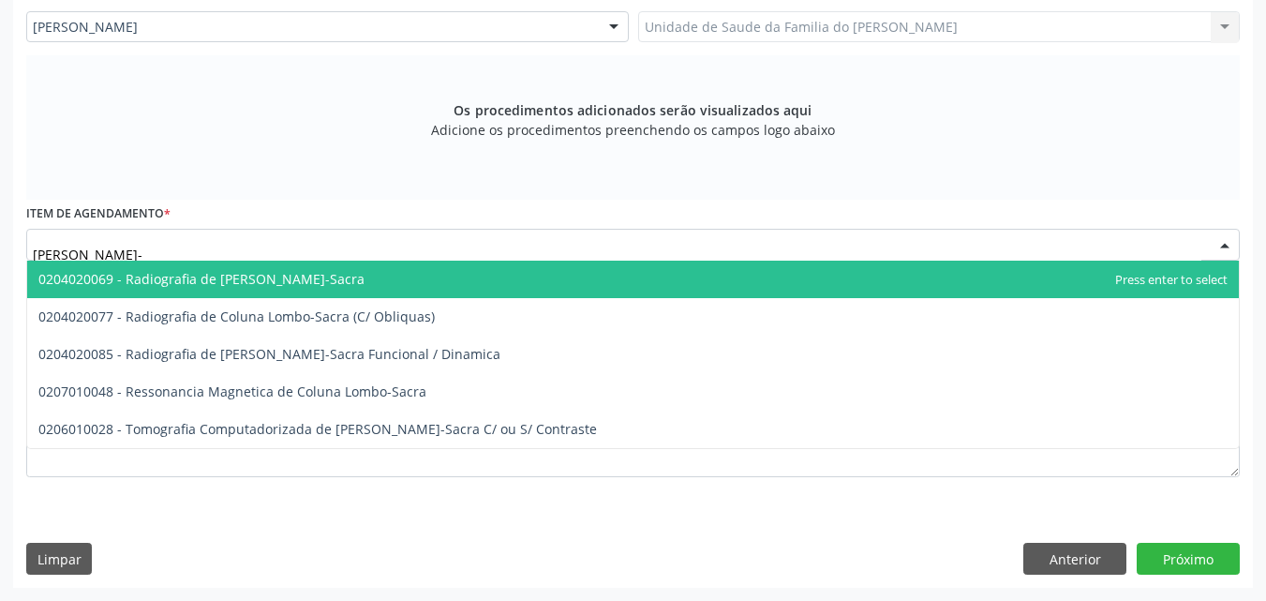
type input "[PERSON_NAME]-"
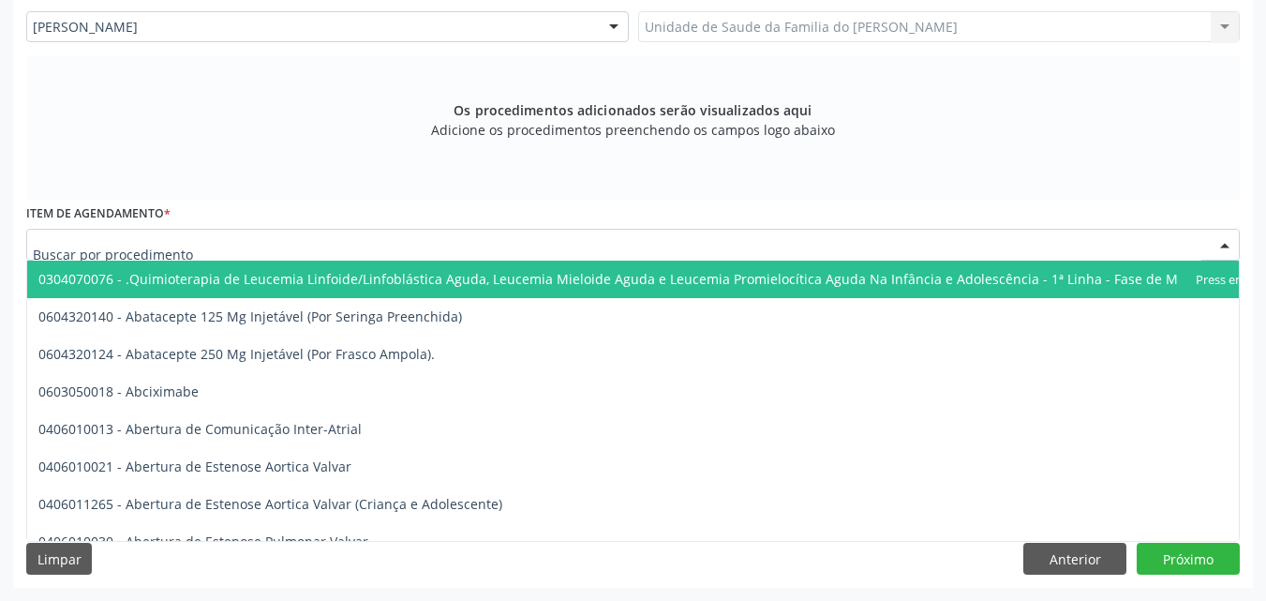
click div
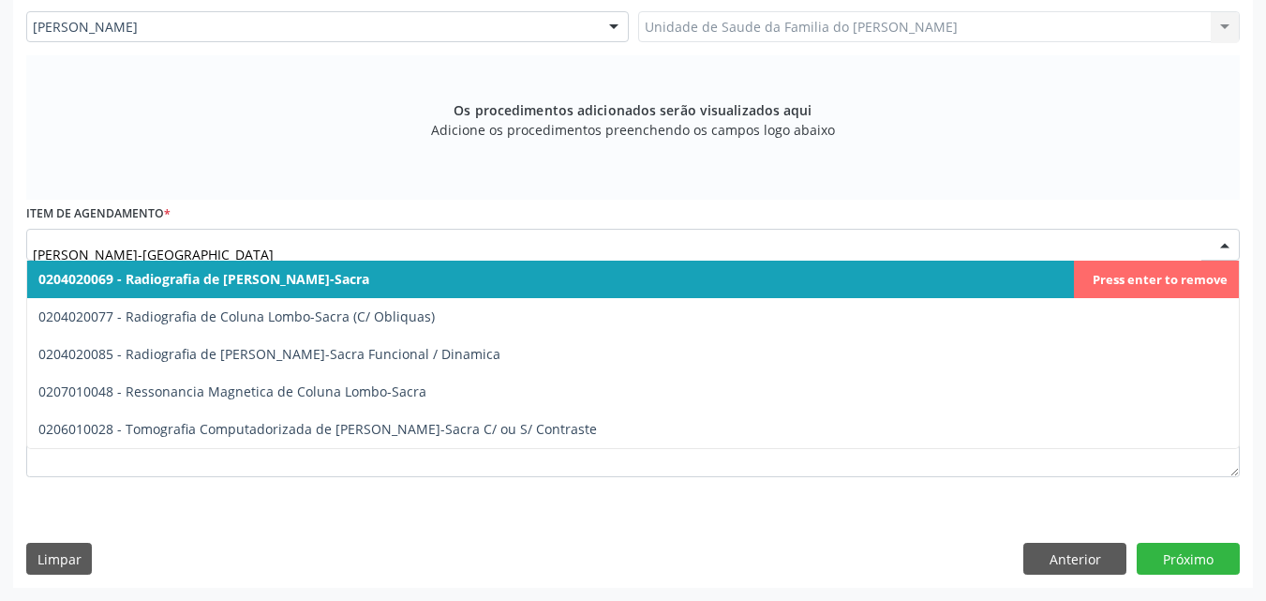
type input "[PERSON_NAME]-[GEOGRAPHIC_DATA]"
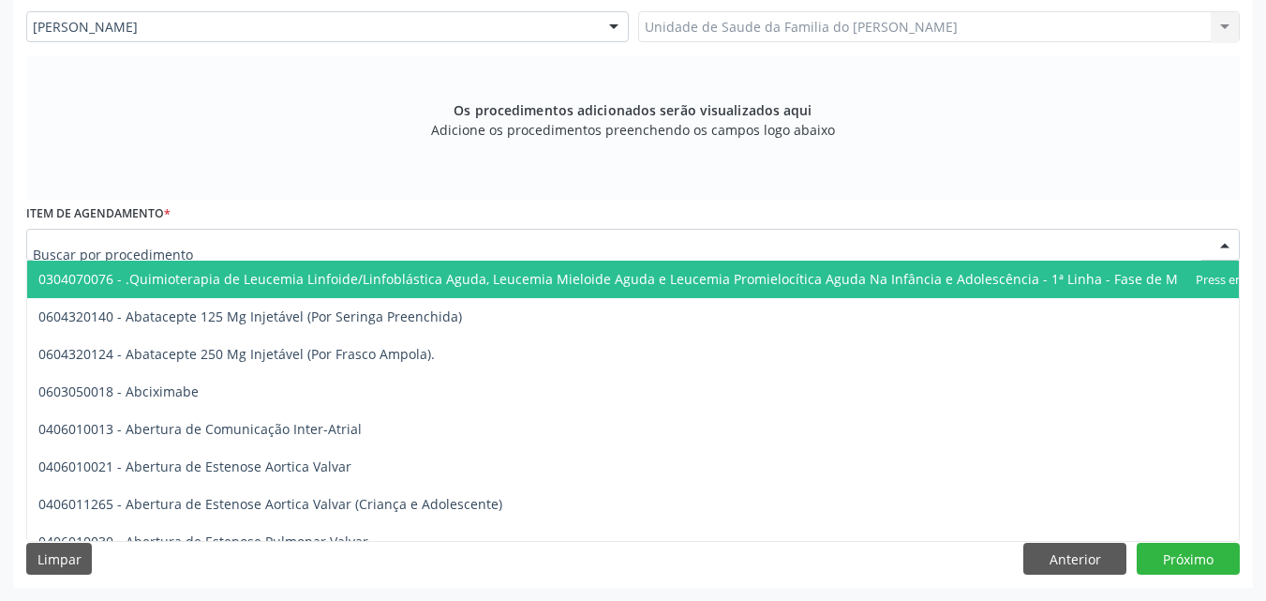
click div
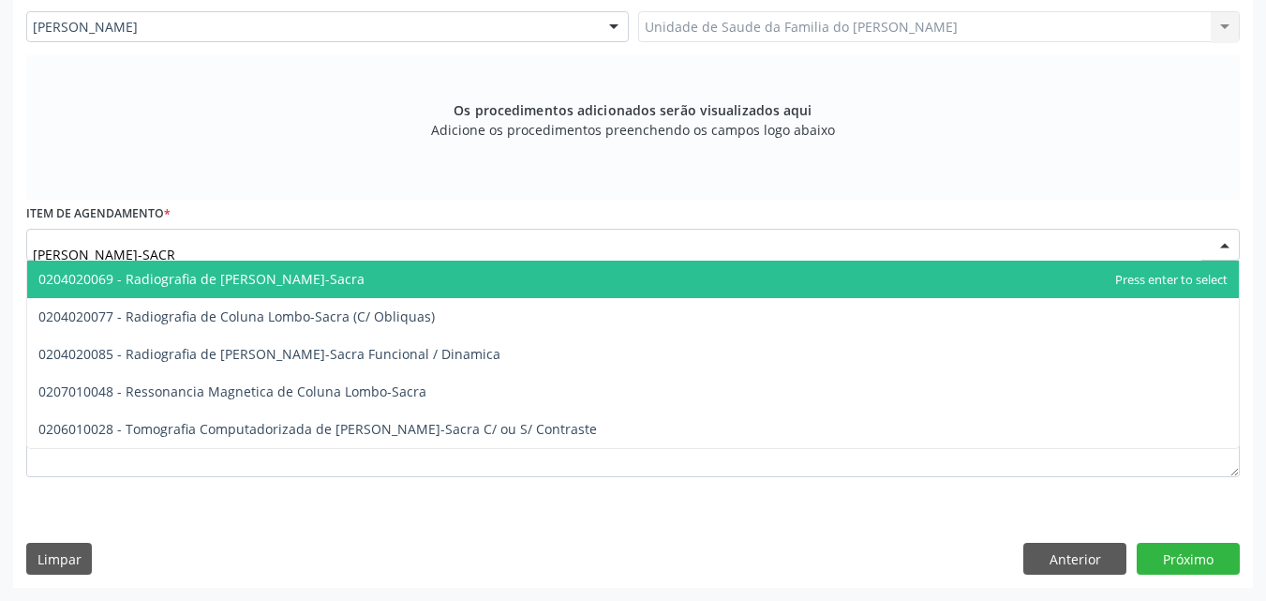
type input "COLUNA LOMBO-SACRA"
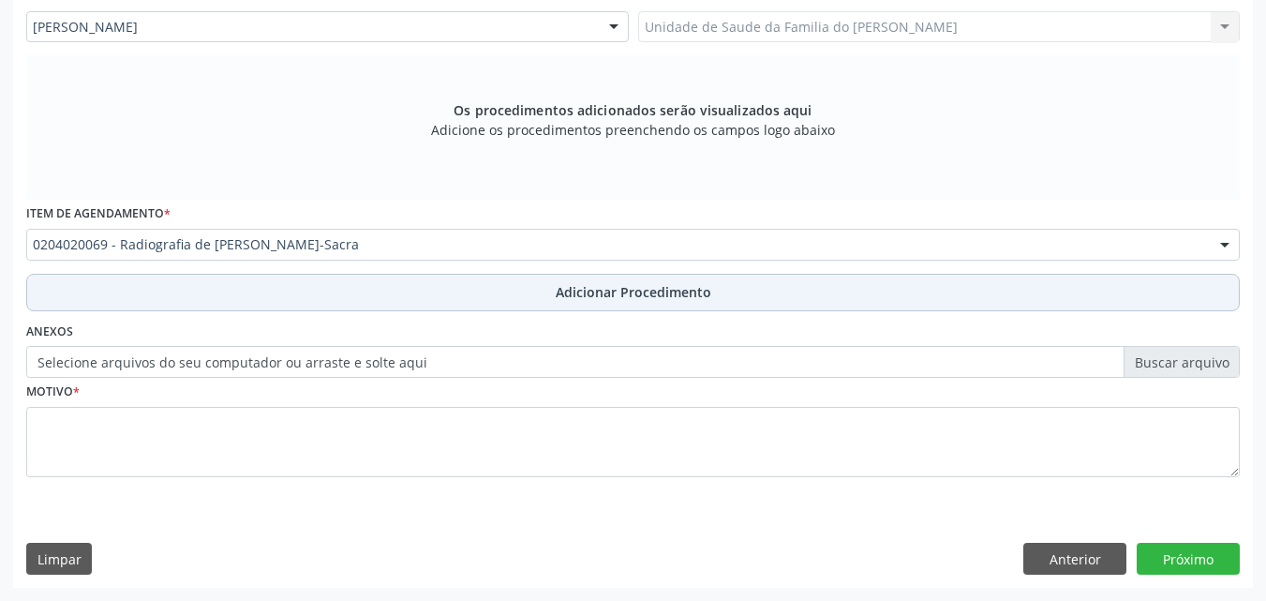
click button "Adicionar Procedimento"
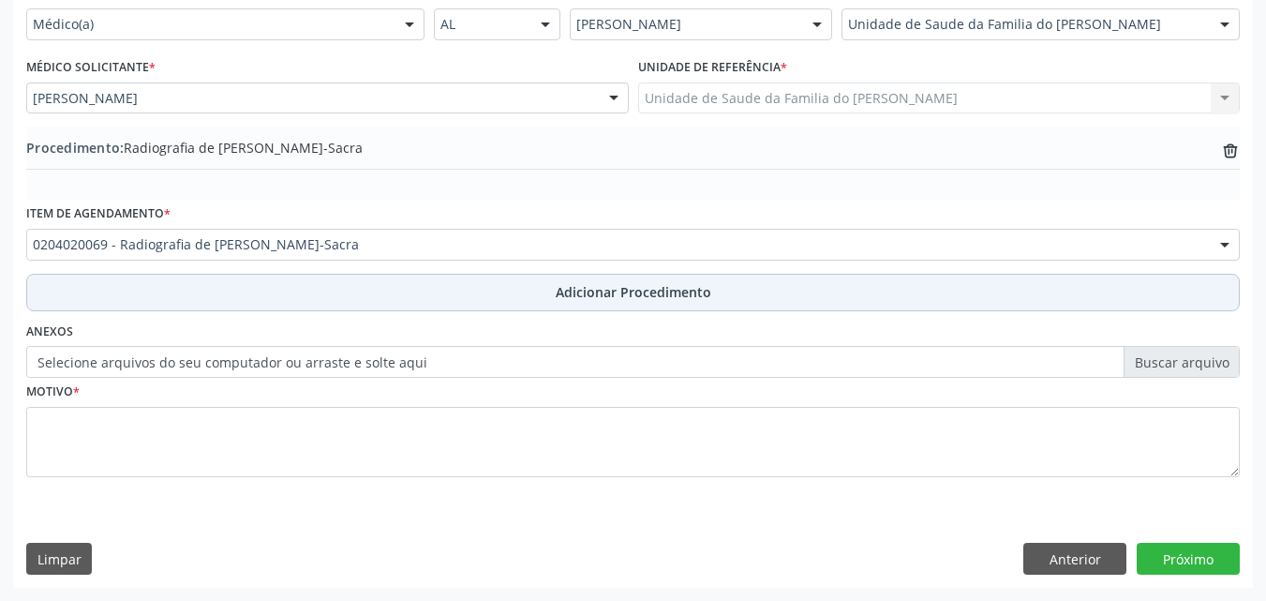
scroll to position [453, 0]
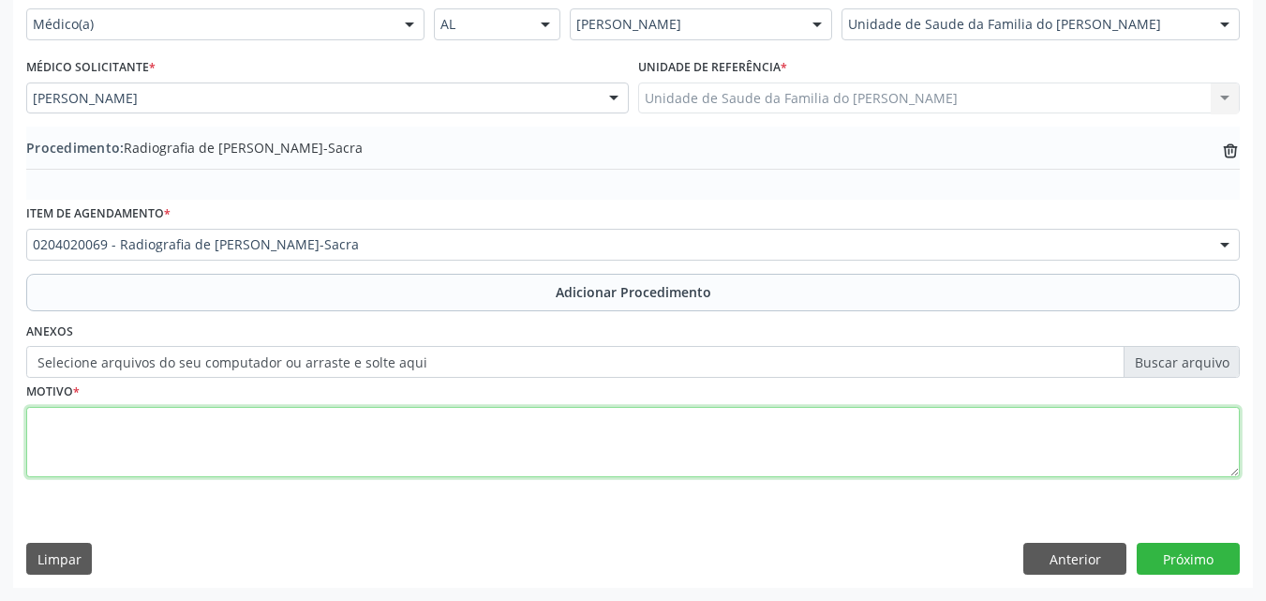
click textarea
type textarea "DOR LOMBAR BAIXA"
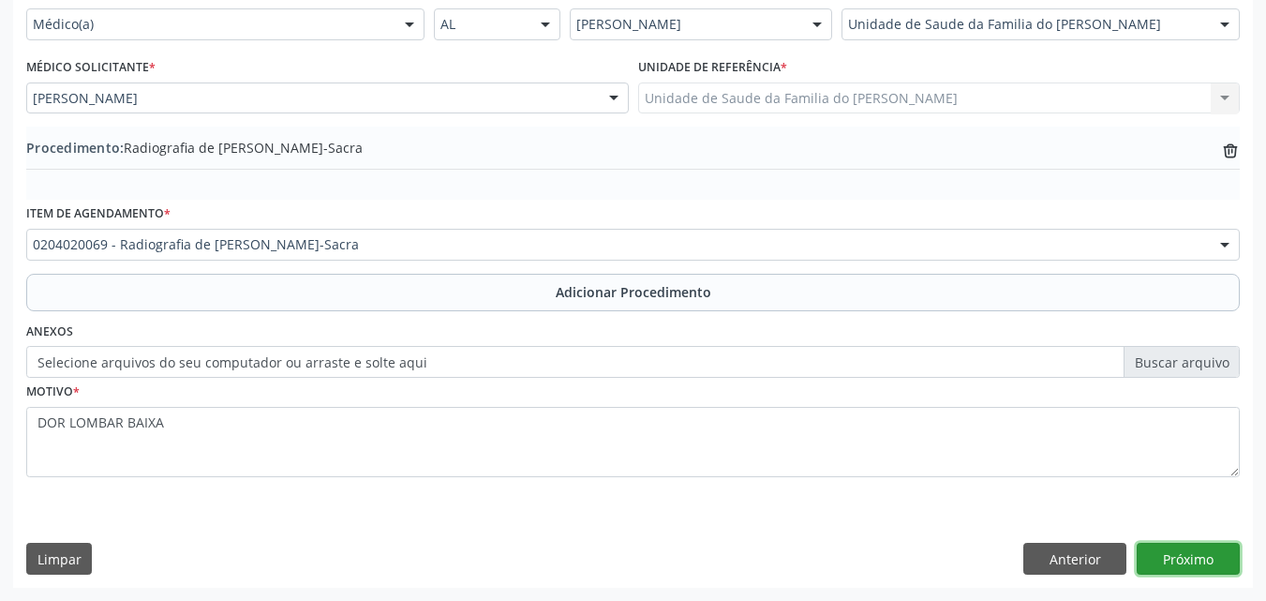
click button "Próximo"
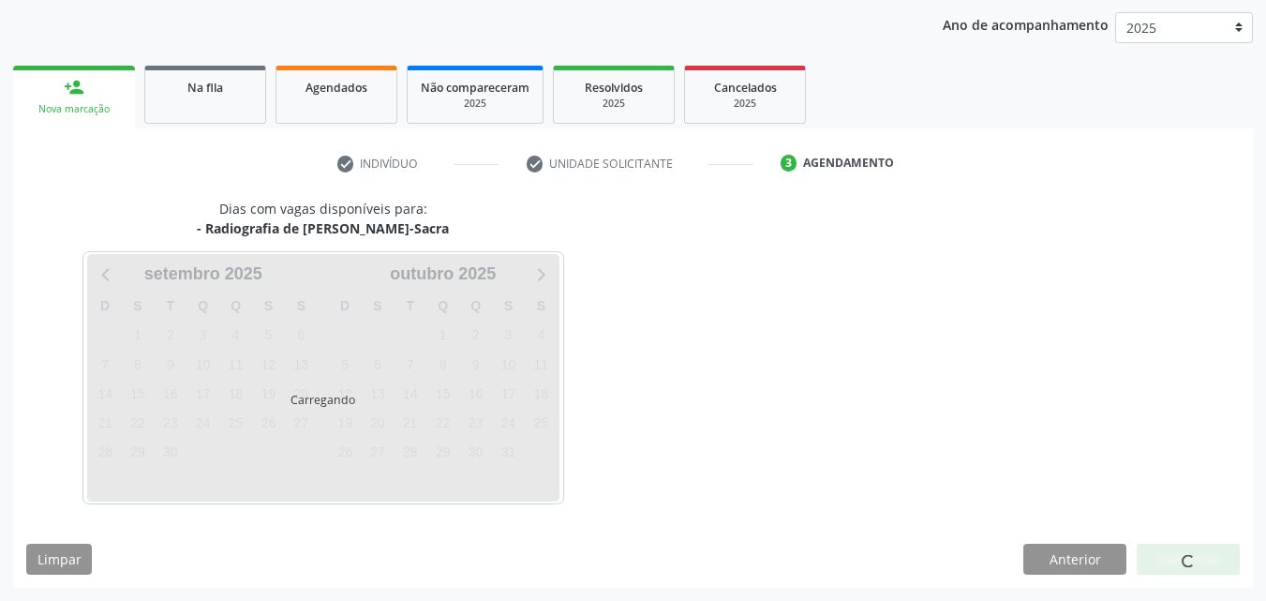
scroll to position [296, 0]
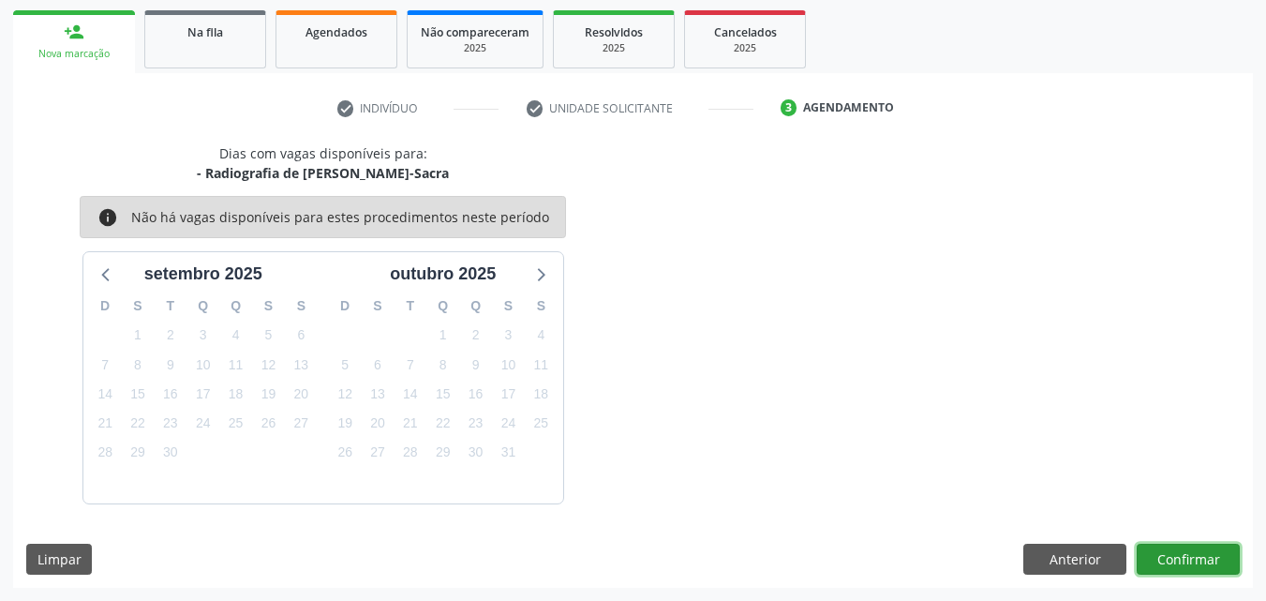
click button "Confirmar"
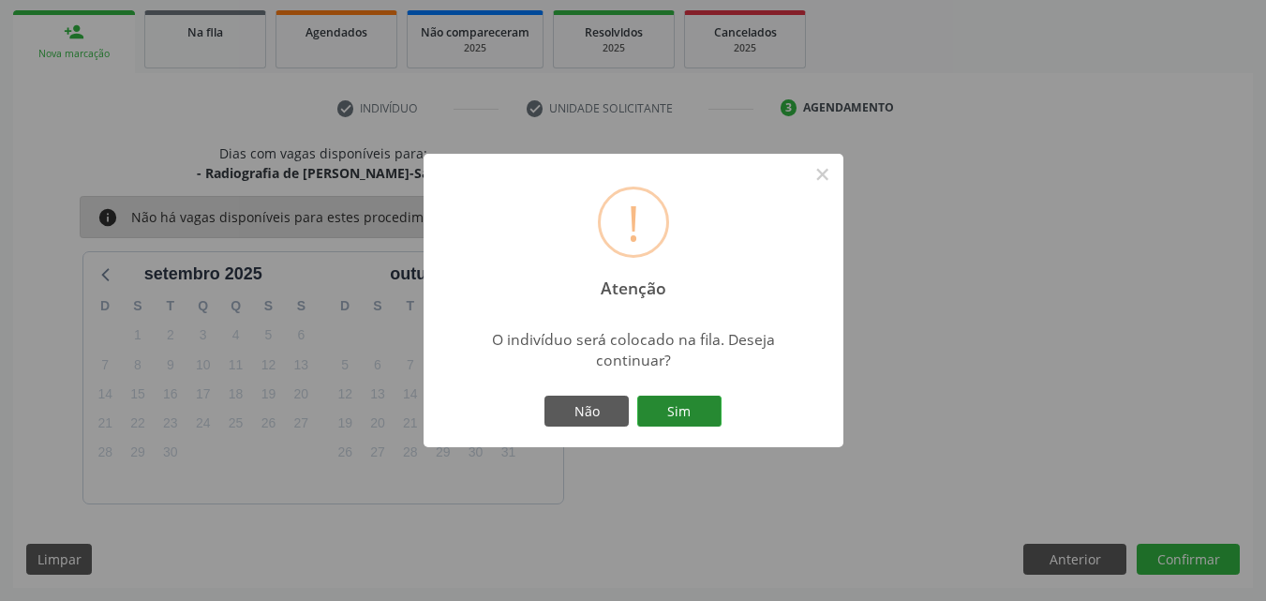
click button "Sim"
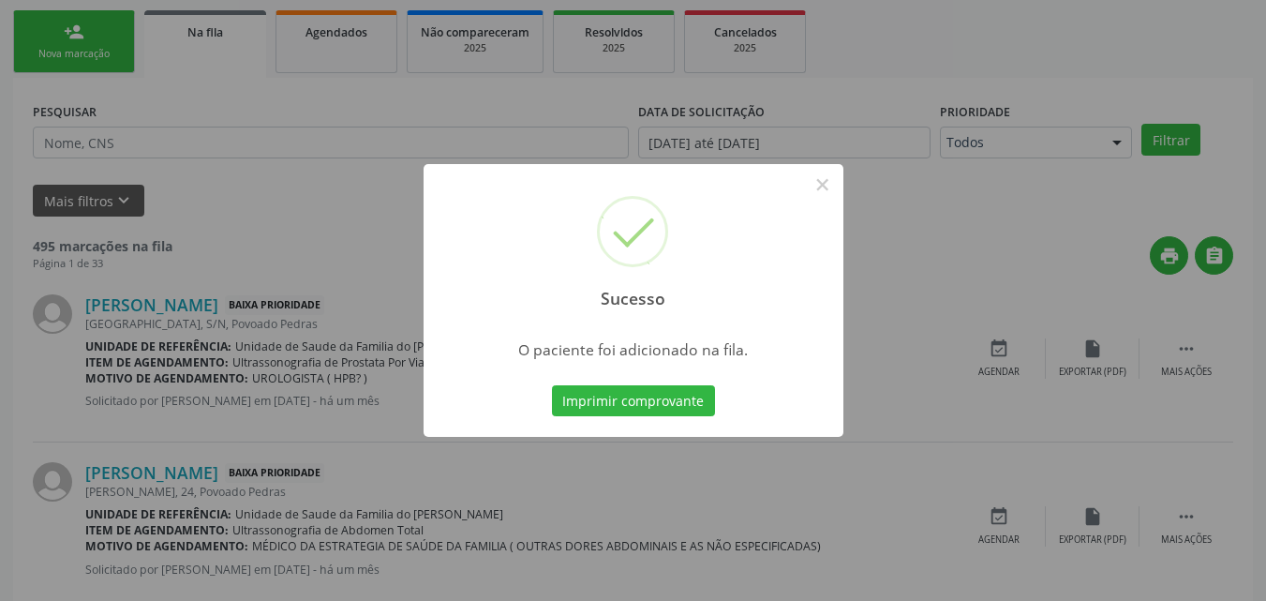
scroll to position [44, 0]
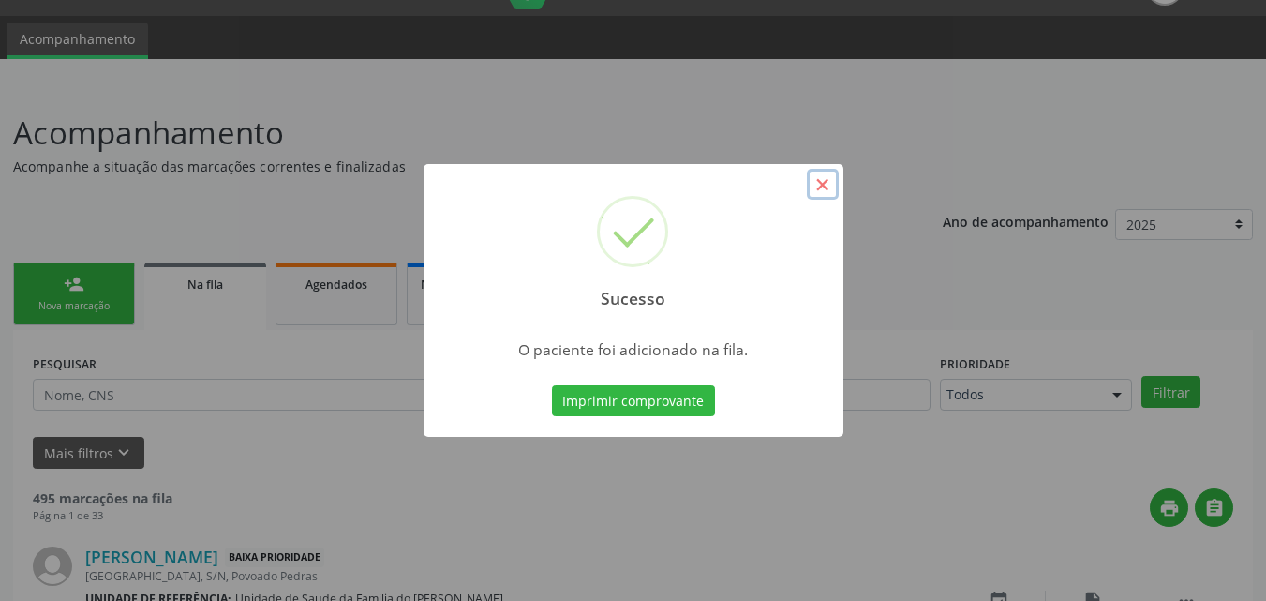
click button "×"
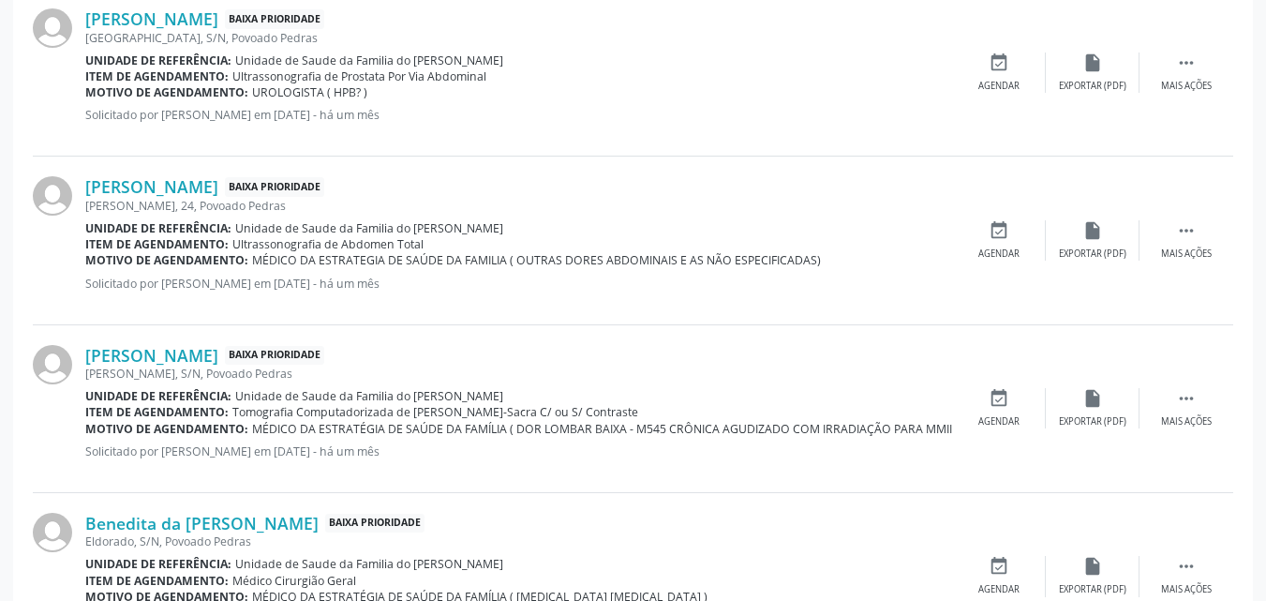
scroll to position [0, 0]
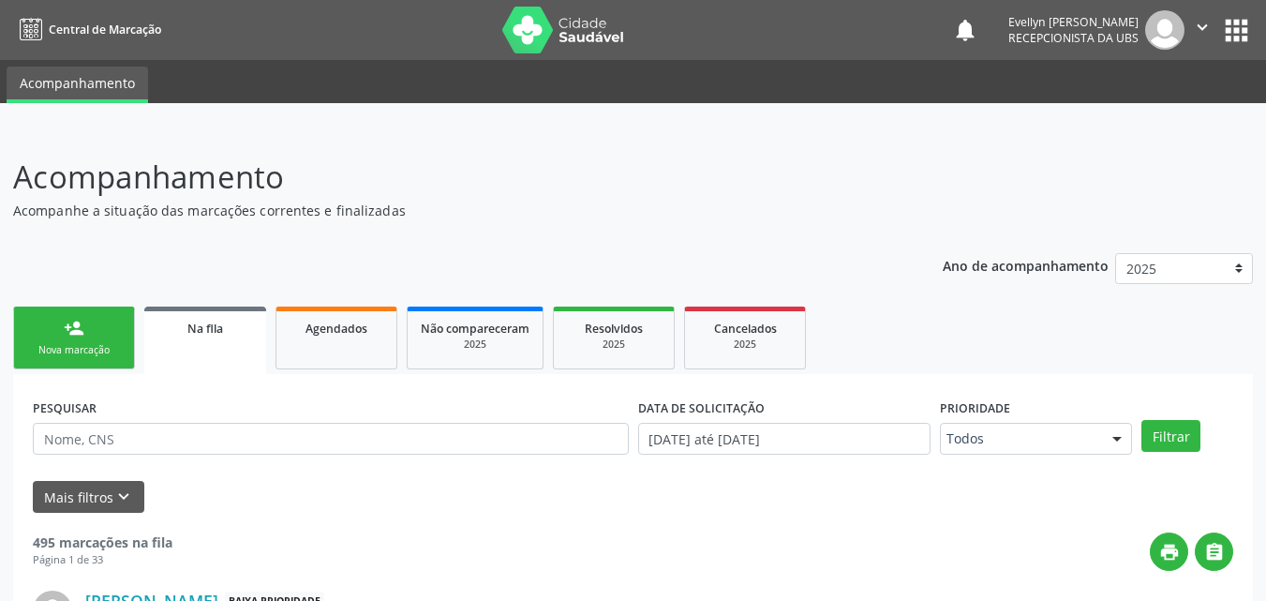
click div "DATA DE SOLICITAÇÃO [DATE] até [DATE]"
click input "01[DATE]té 05[DATE]"
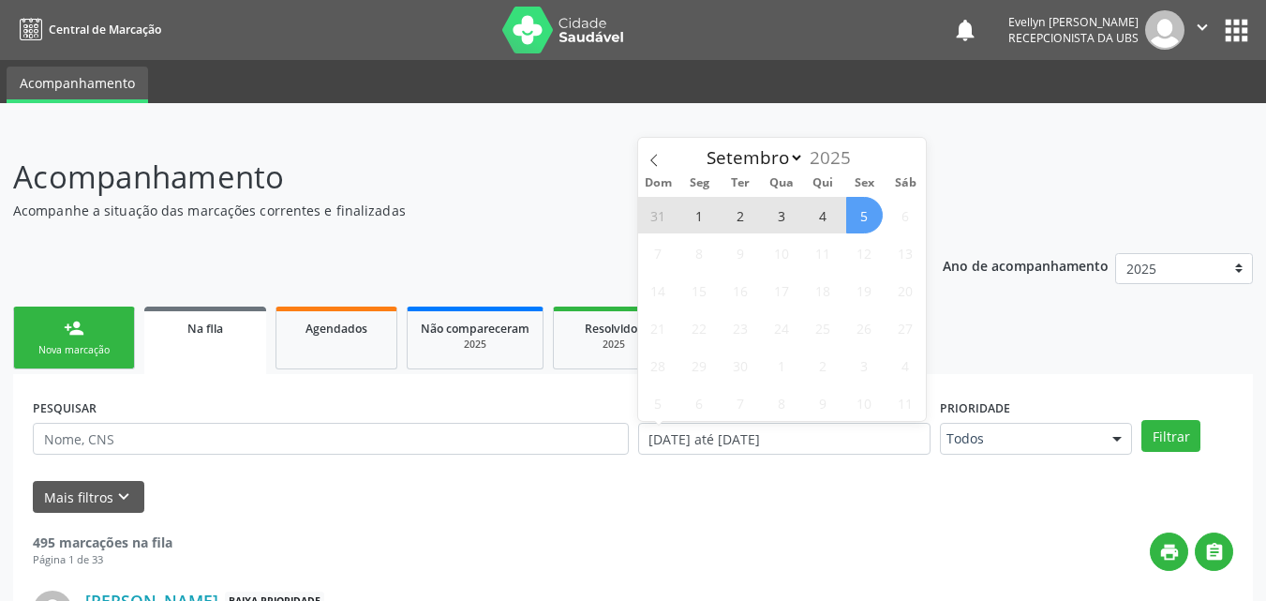
click span "5"
type input "[DATE]"
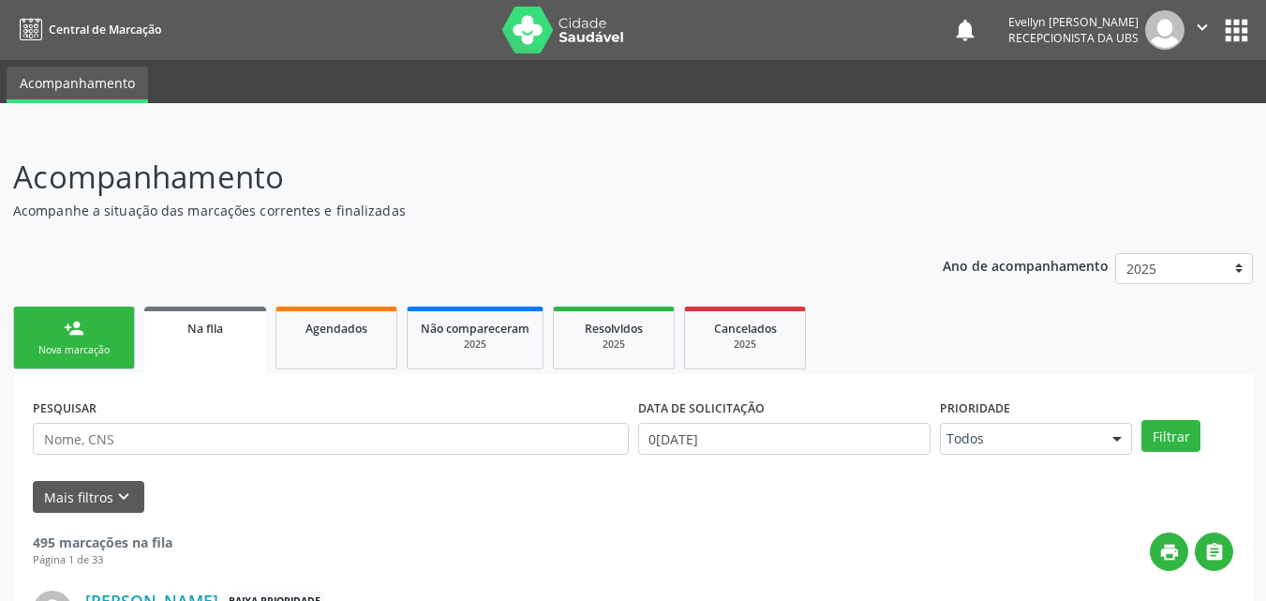
click div "PESQUISAR DATA DE SOLICITAÇÃO 0[DATE] Prioridade Todos Todos Baixa Prioridade M…"
click button "Filtrar"
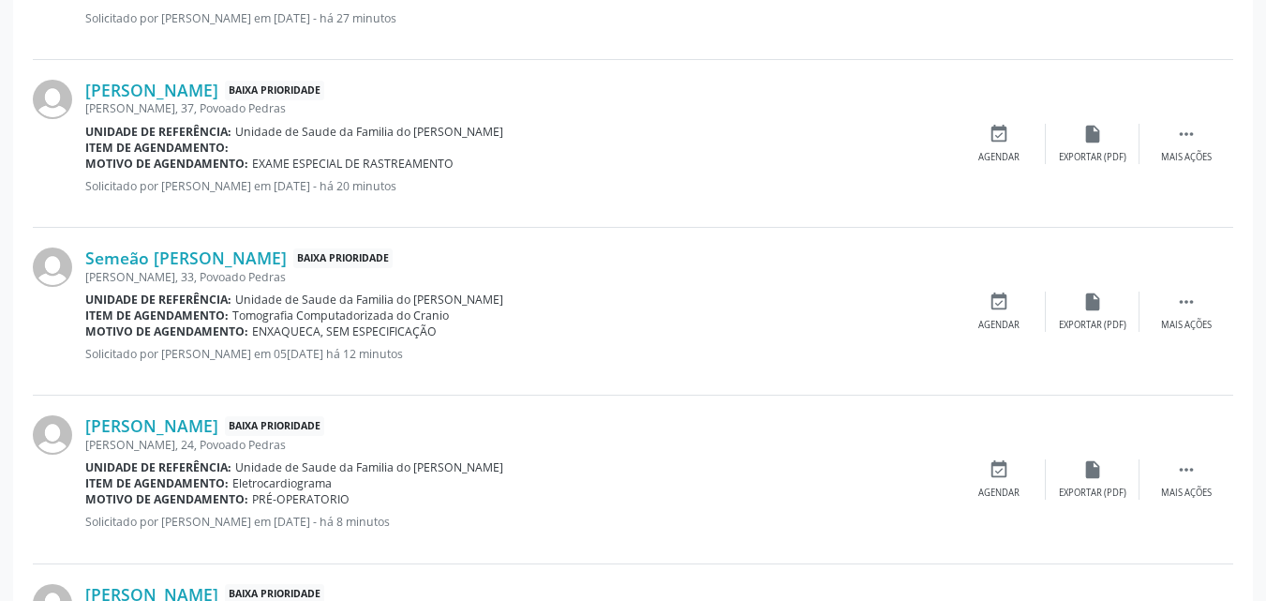
scroll to position [1395, 0]
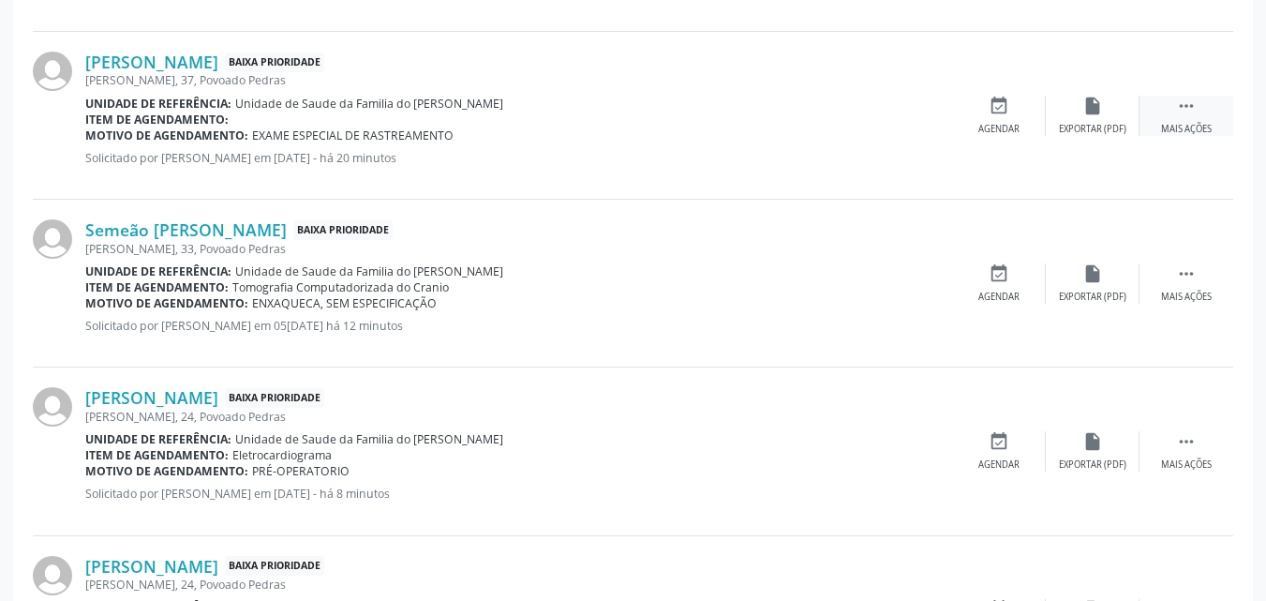
click icon ""
click div "edit Editar"
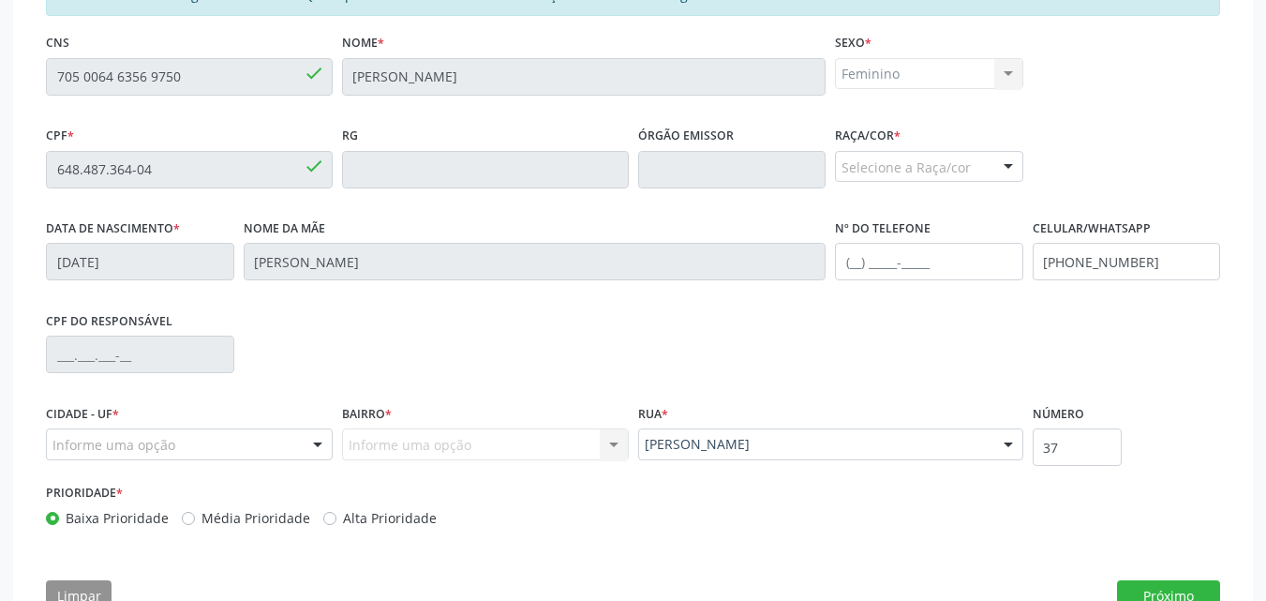
scroll to position [521, 0]
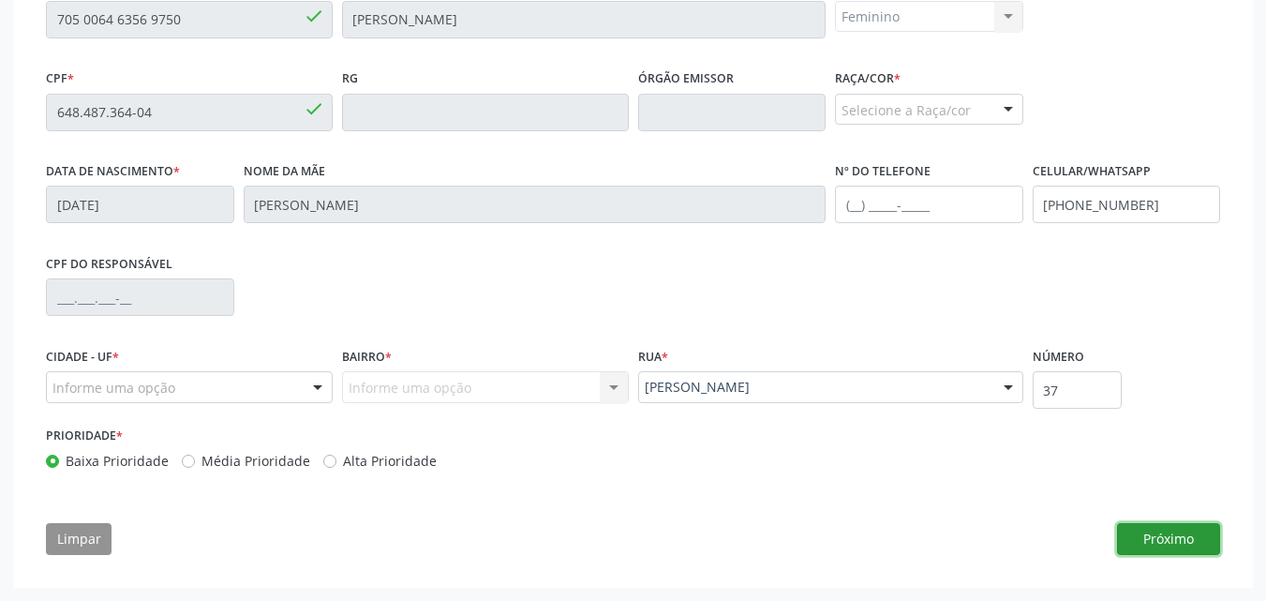
click button "Próximo"
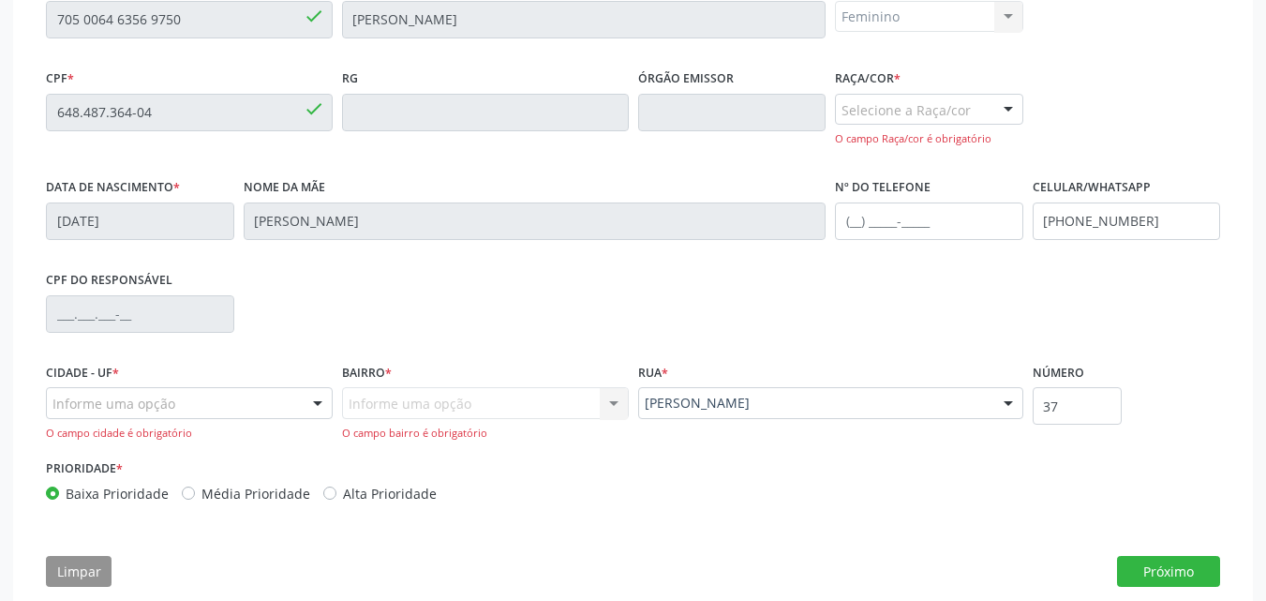
click div "Selecione a Raça/cor"
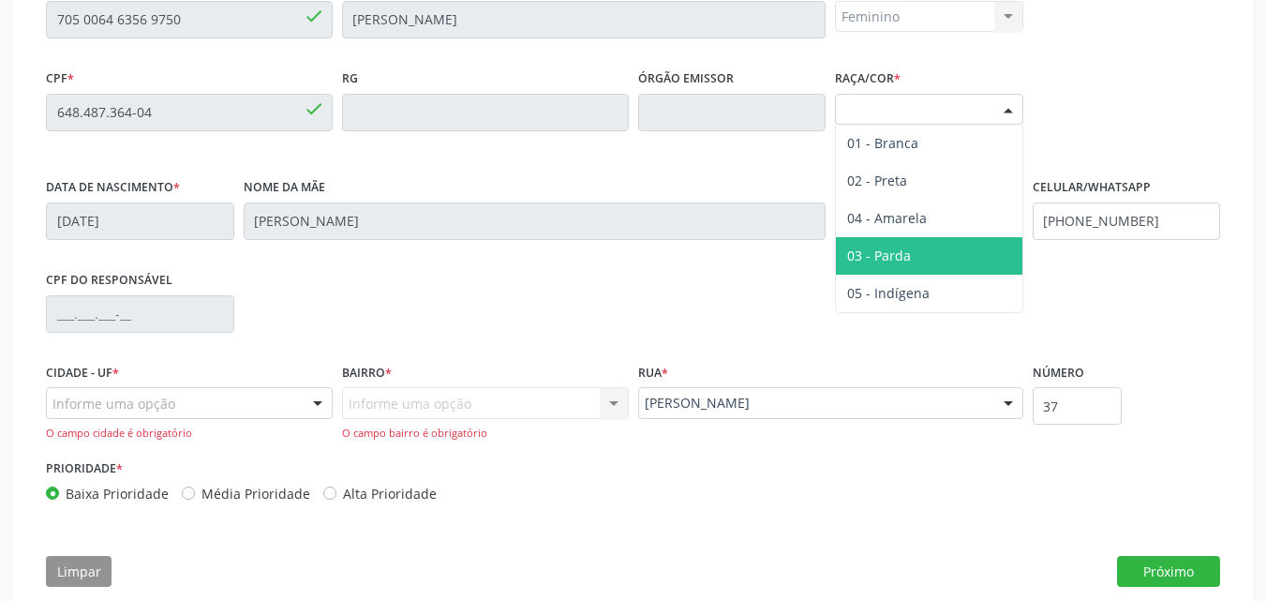
click span "03 - Parda"
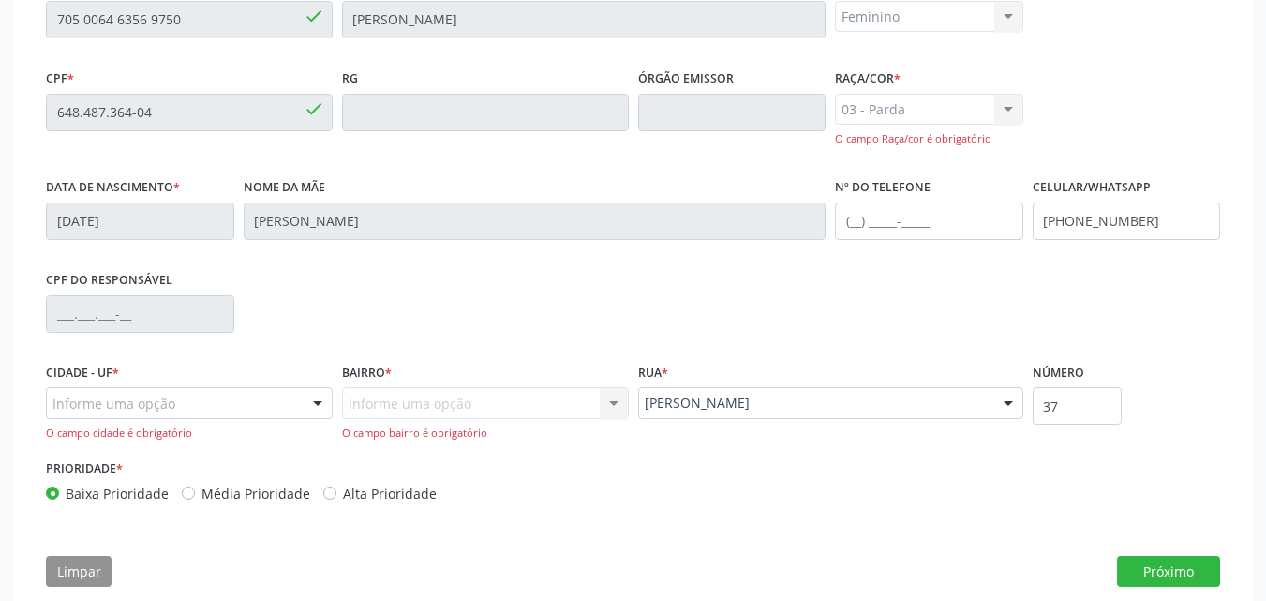
scroll to position [553, 0]
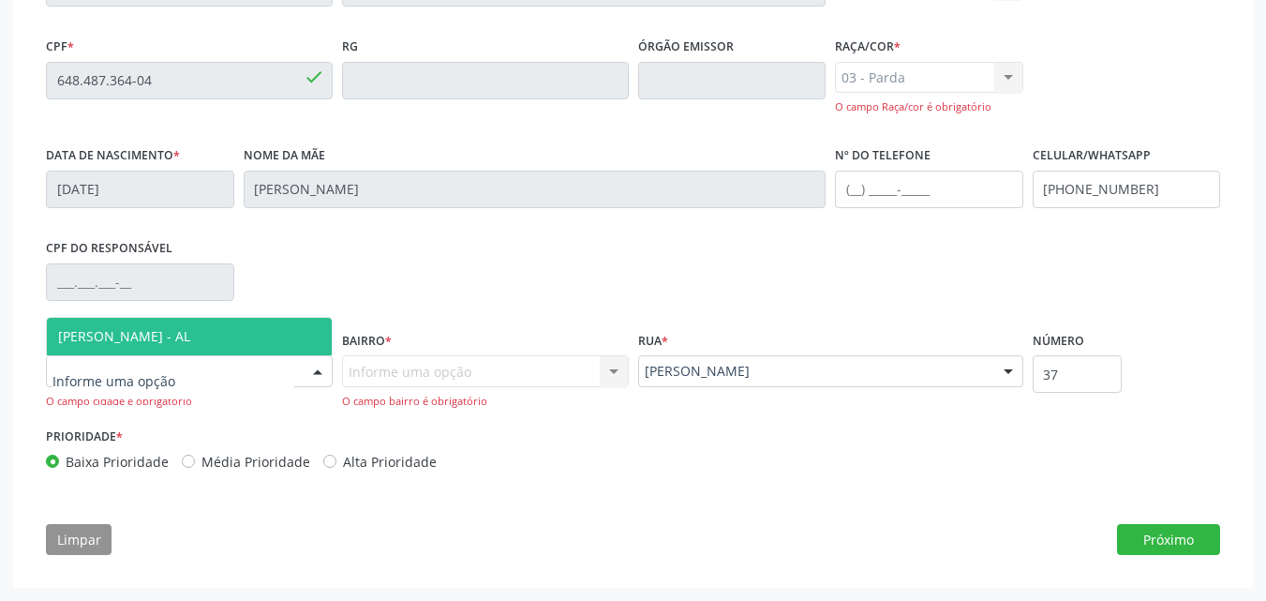
click div
click span "[PERSON_NAME] - AL"
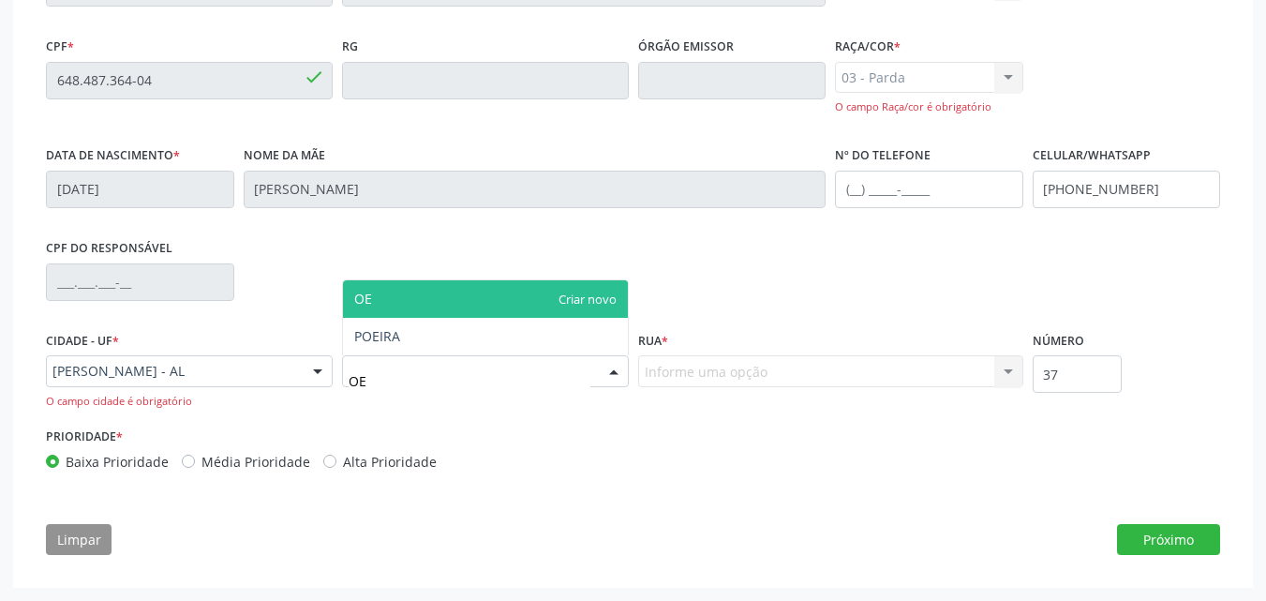
type input "O"
type input "PEDRAS"
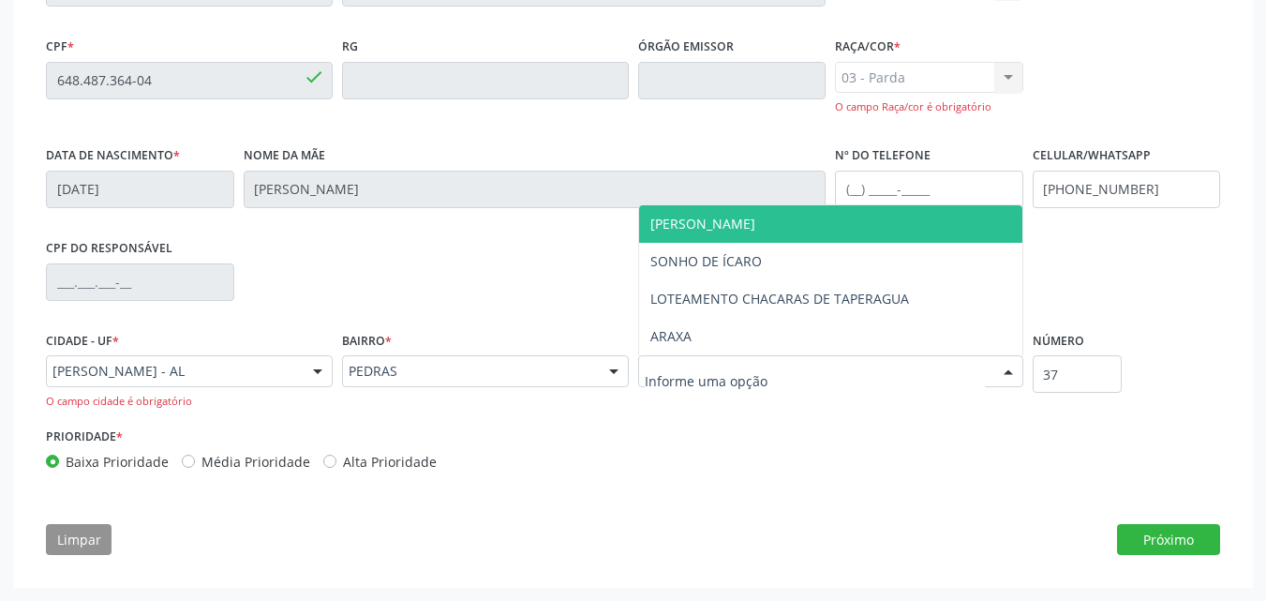
click span "[PERSON_NAME]"
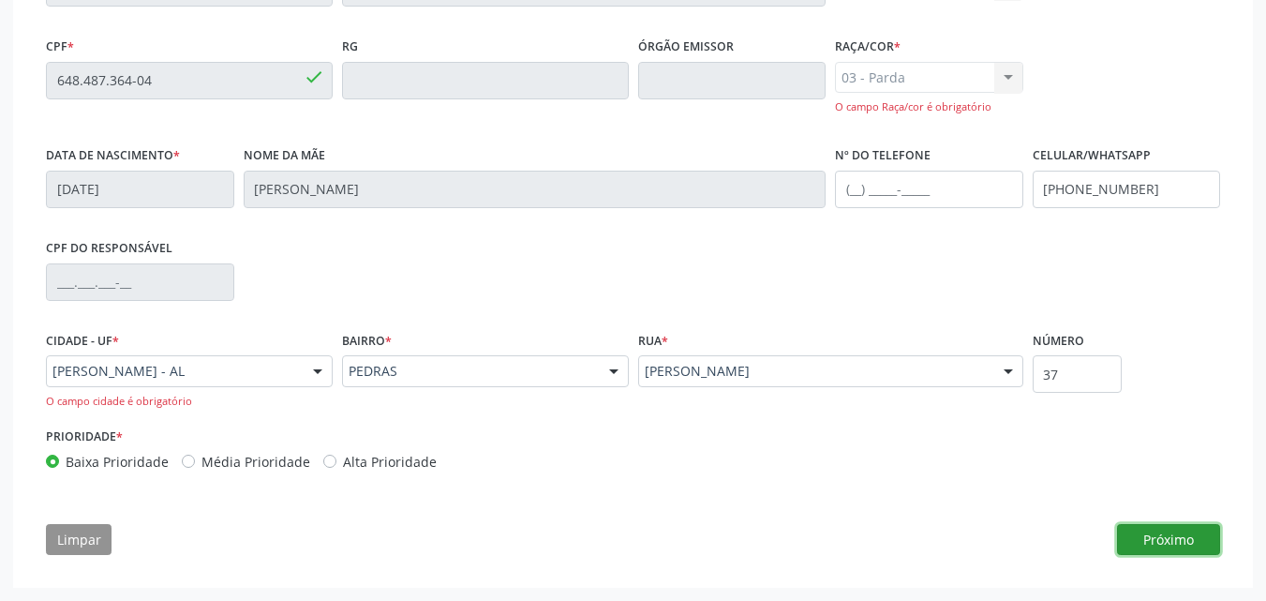
click button "Próximo"
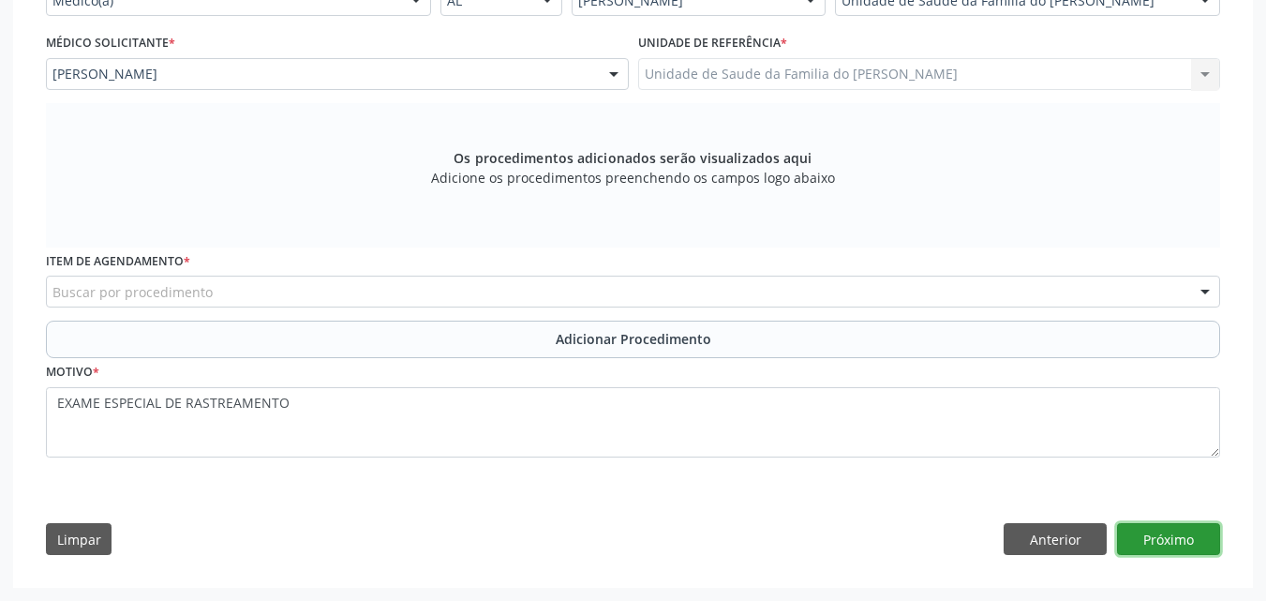
click button "Próximo"
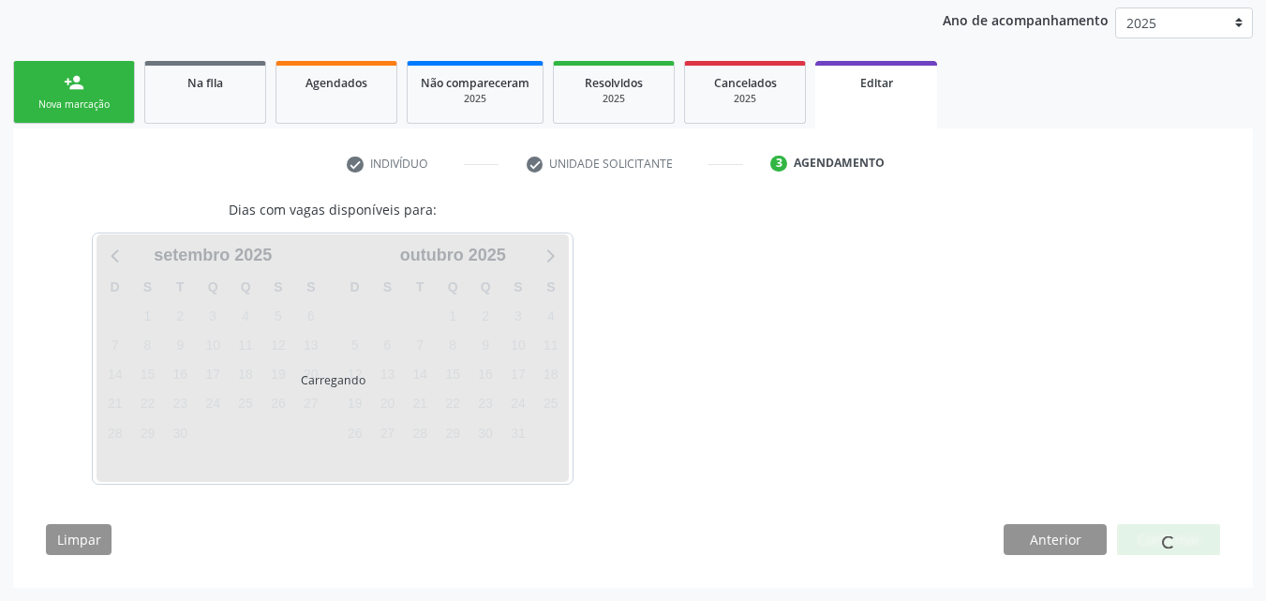
scroll to position [301, 0]
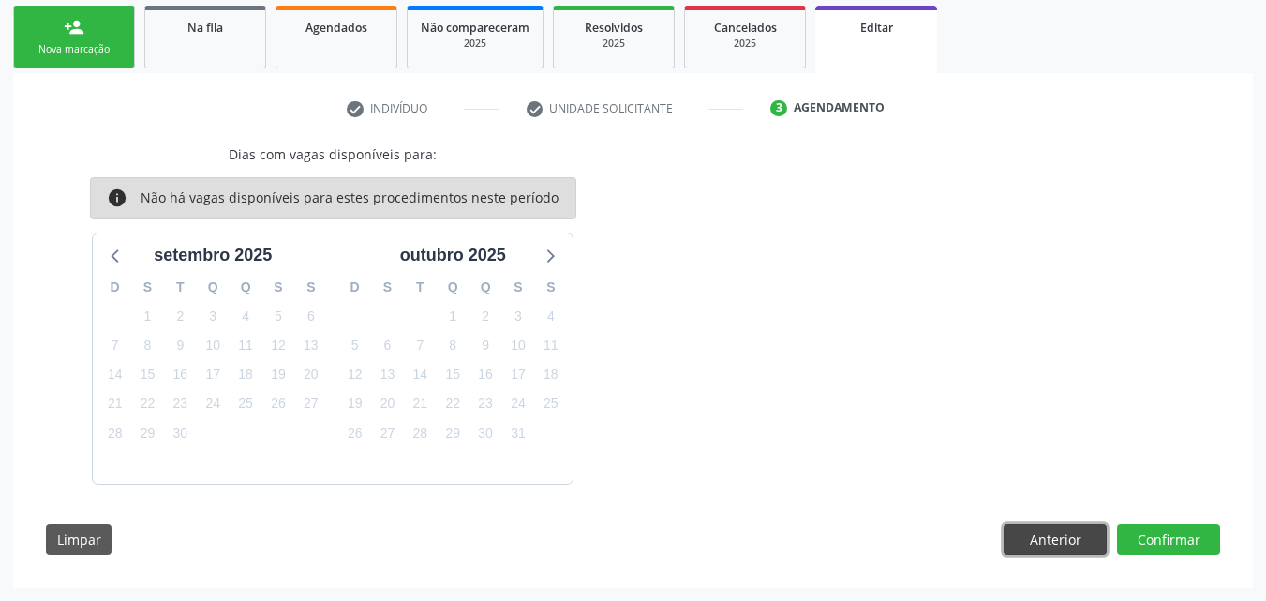
click button "Anterior"
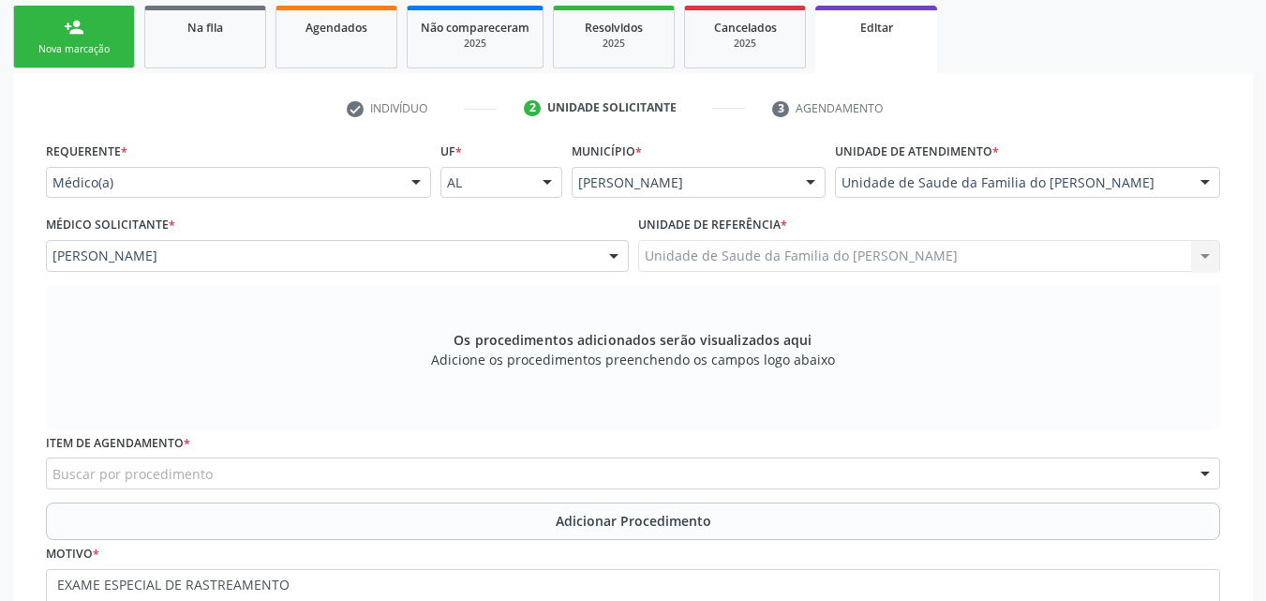
scroll to position [403, 0]
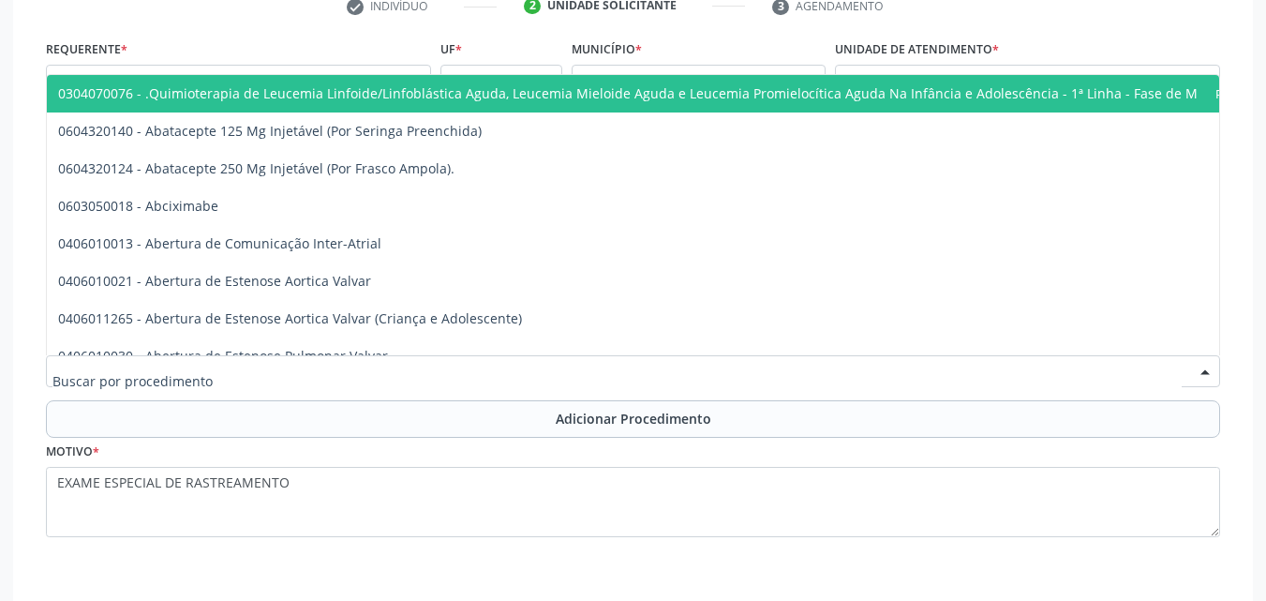
click div
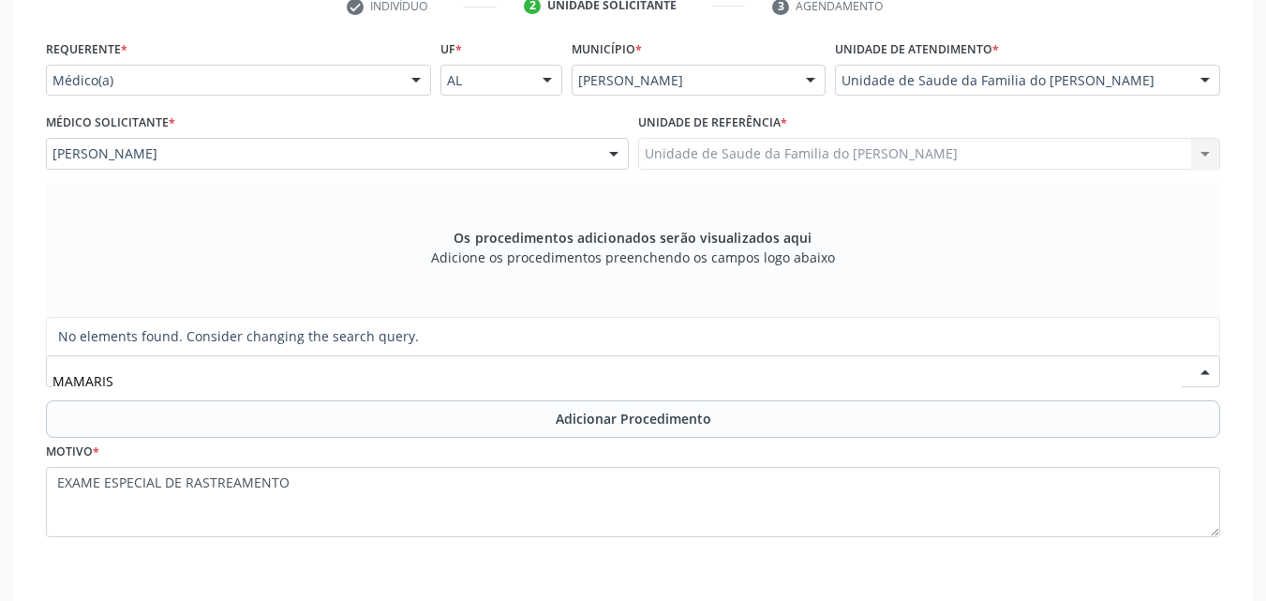
type input "MAMARI"
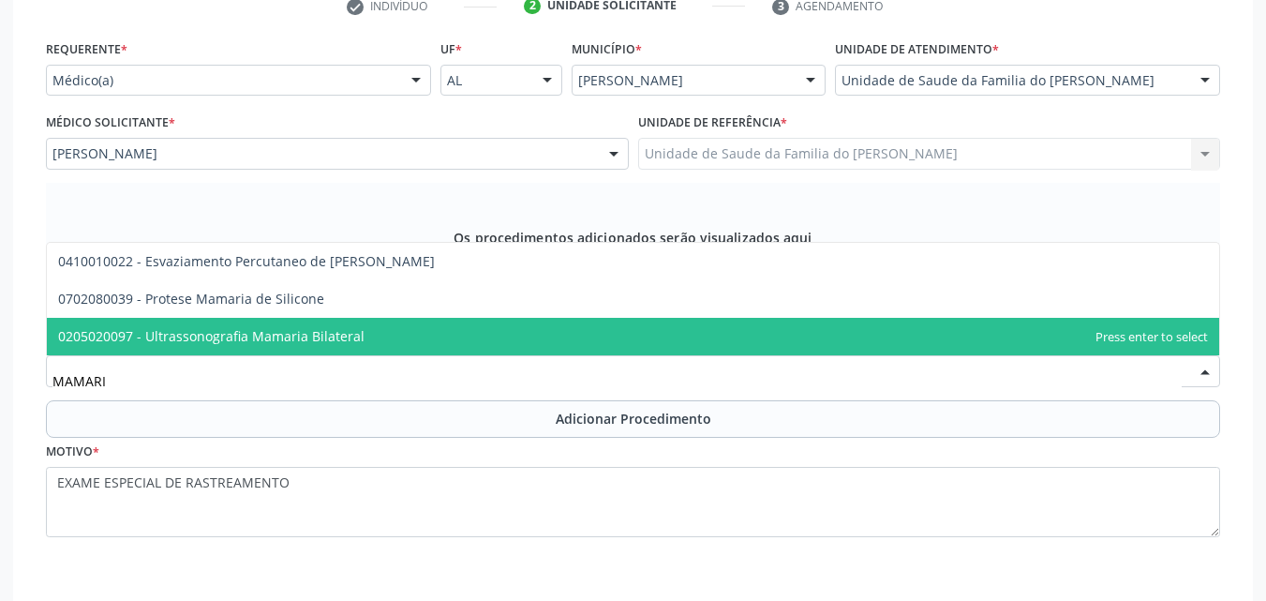
click span "0205020097 - Ultrassonografia Mamaria Bilateral"
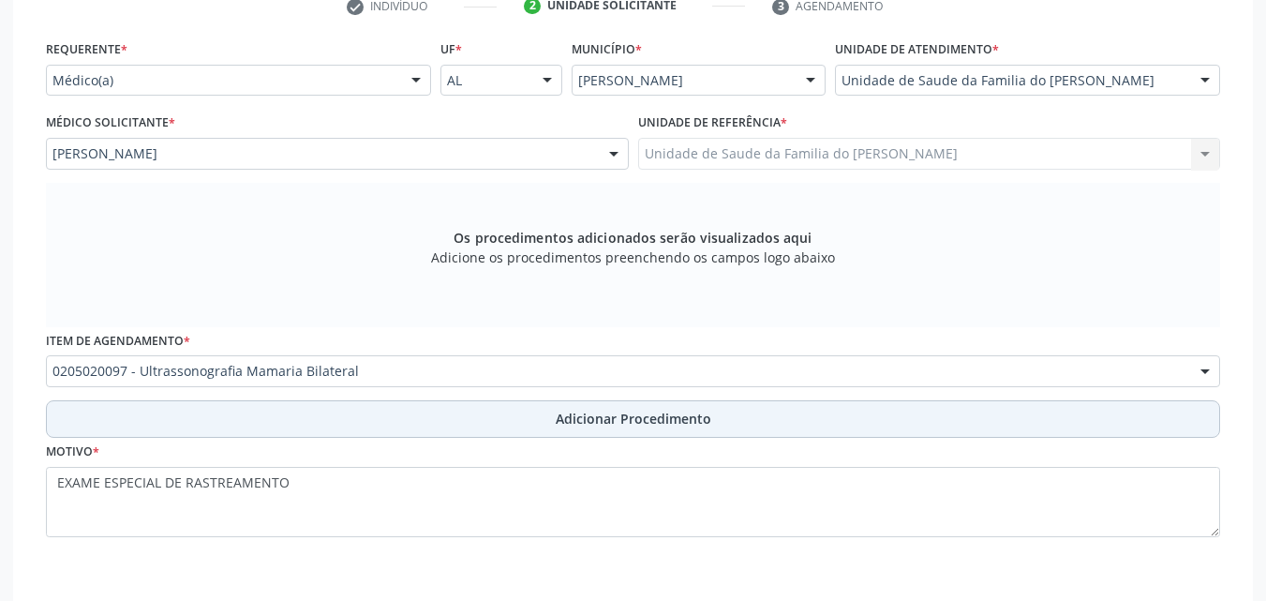
click button "Adicionar Procedimento"
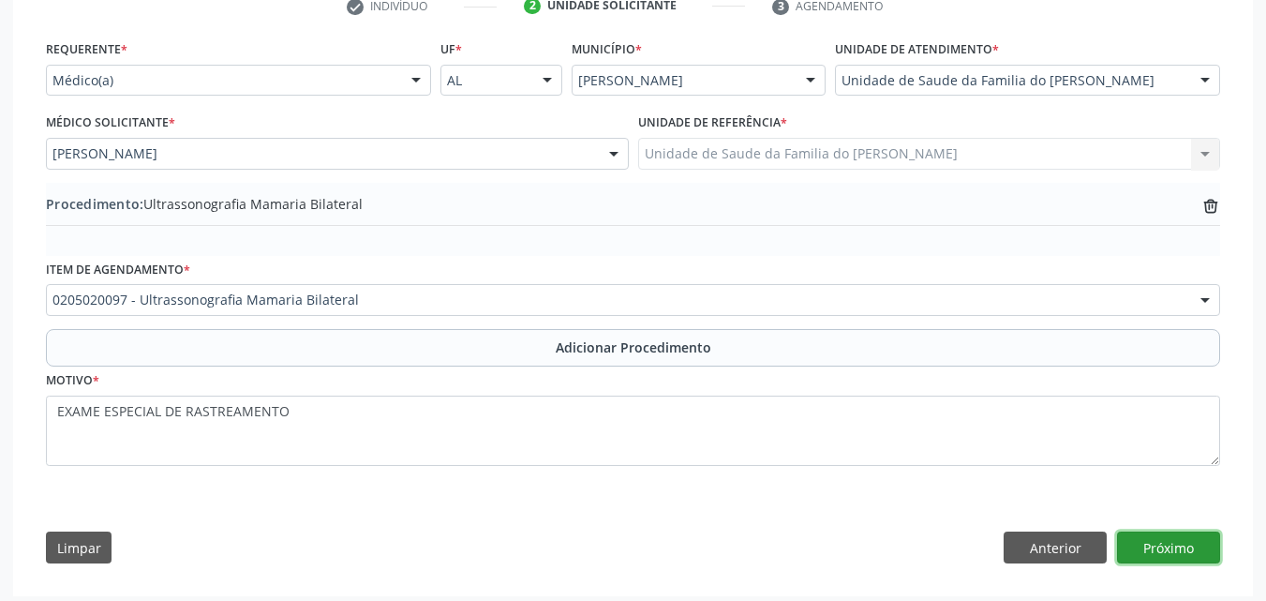
click button "Próximo"
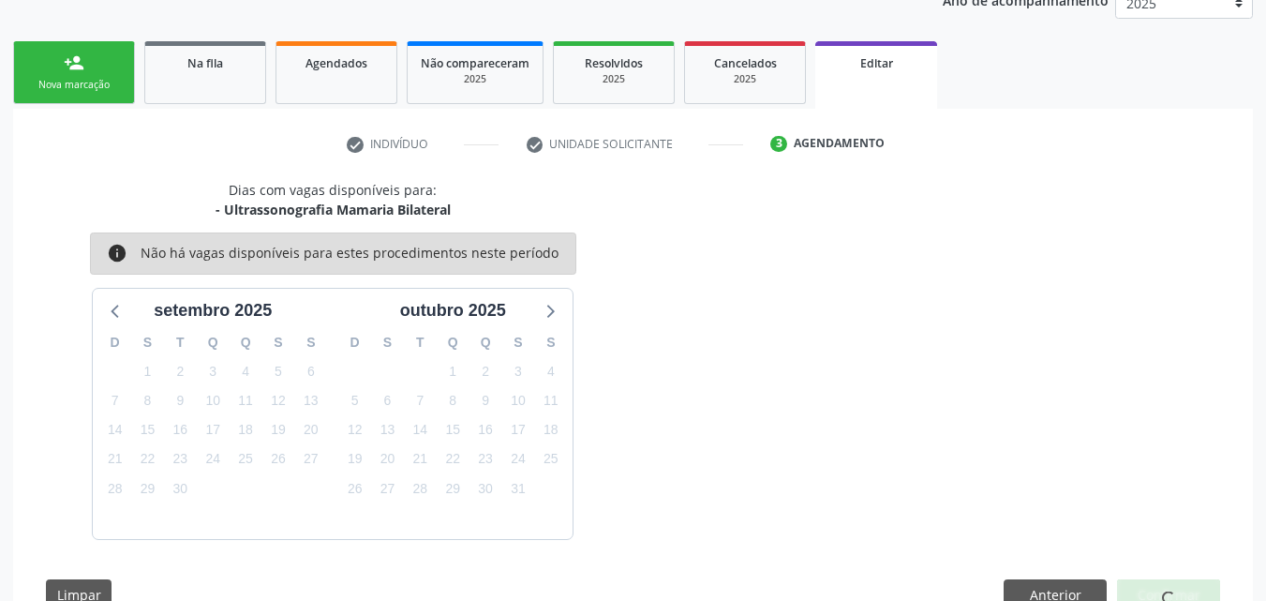
scroll to position [320, 0]
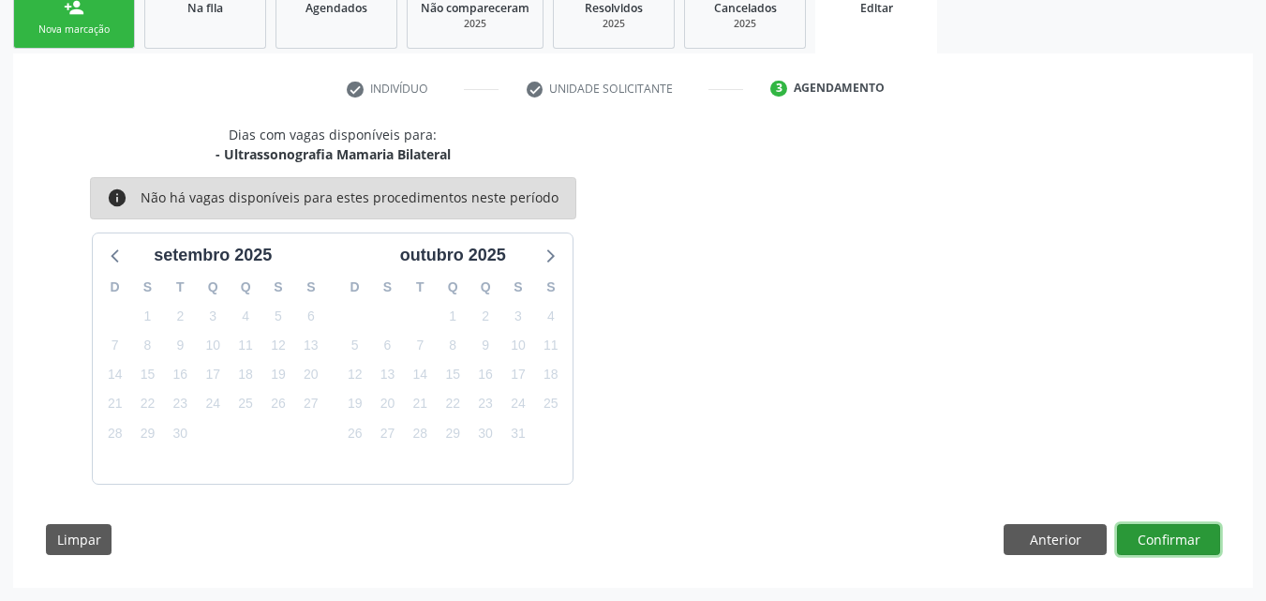
click button "Confirmar"
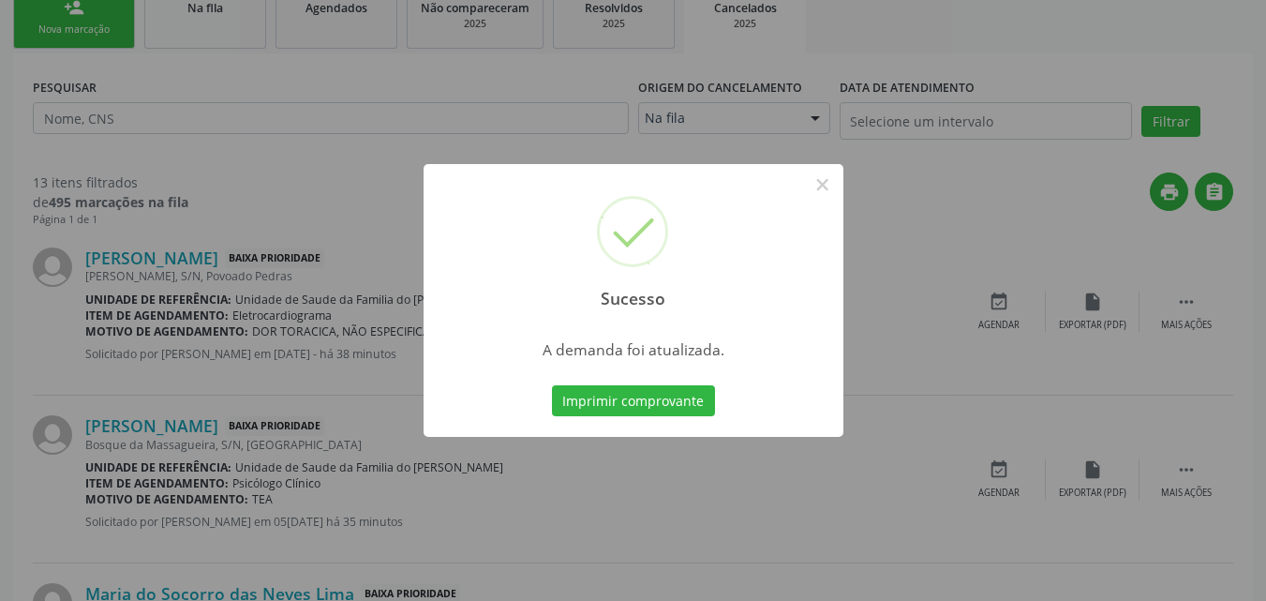
scroll to position [0, 0]
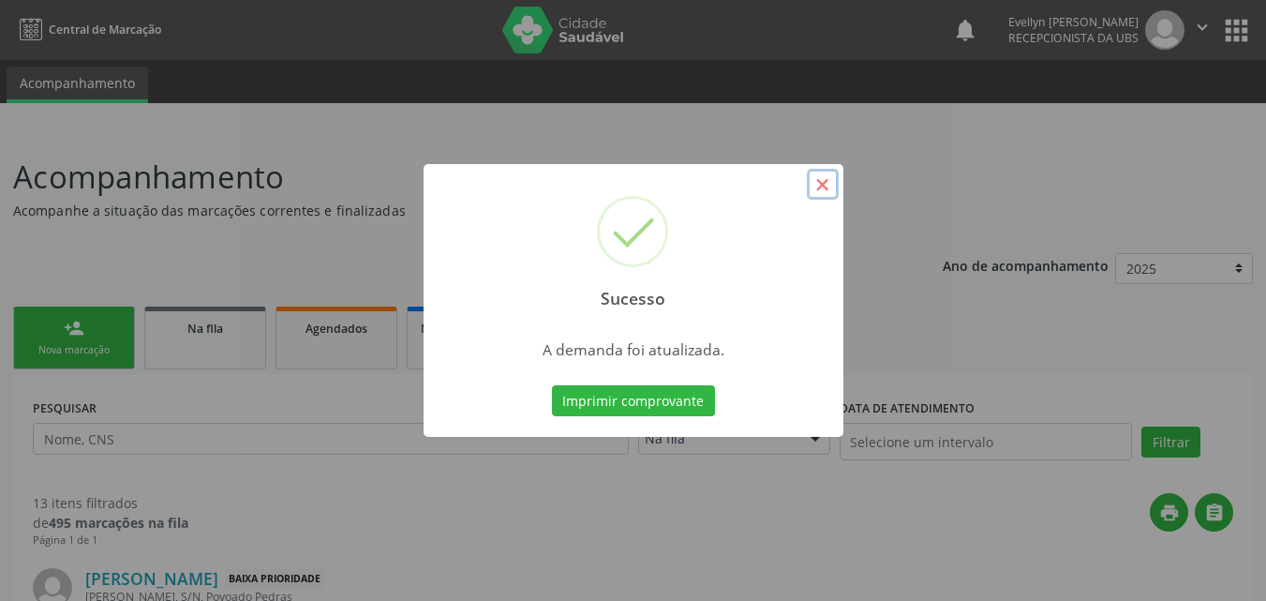
click button "×"
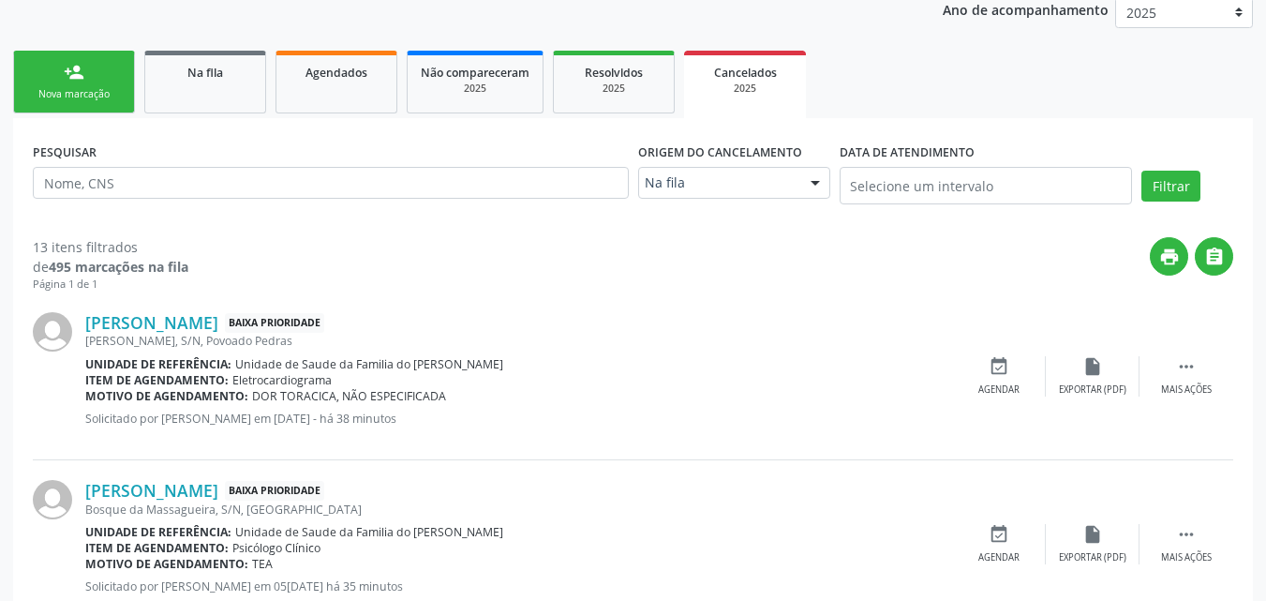
scroll to position [251, 0]
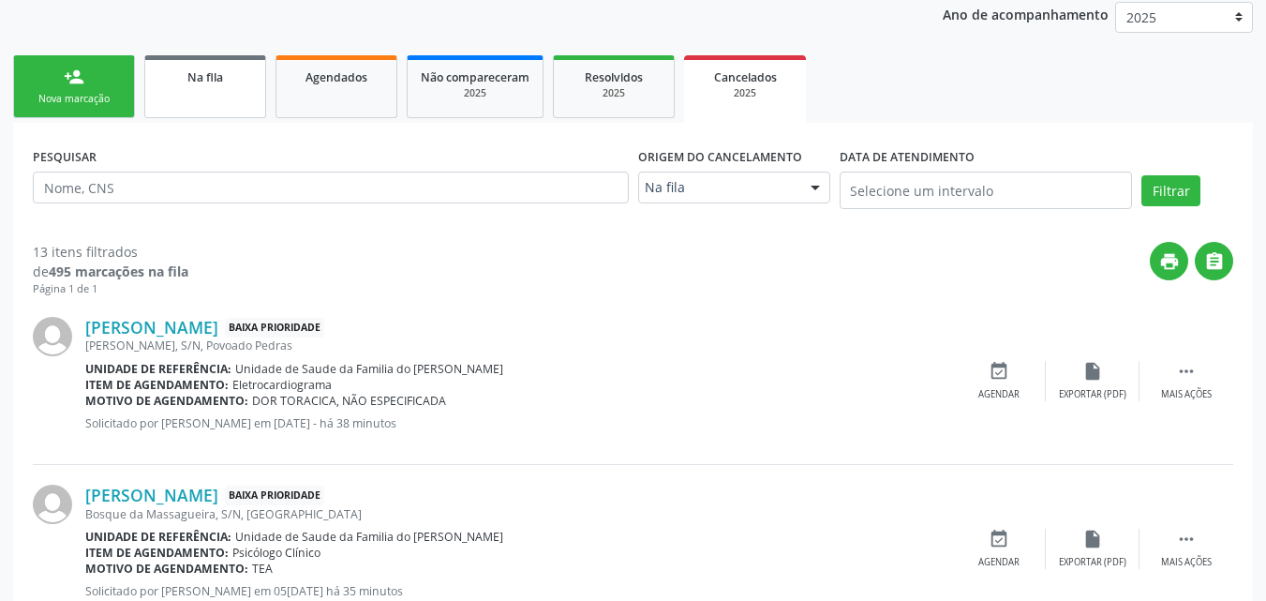
click link "Na fila"
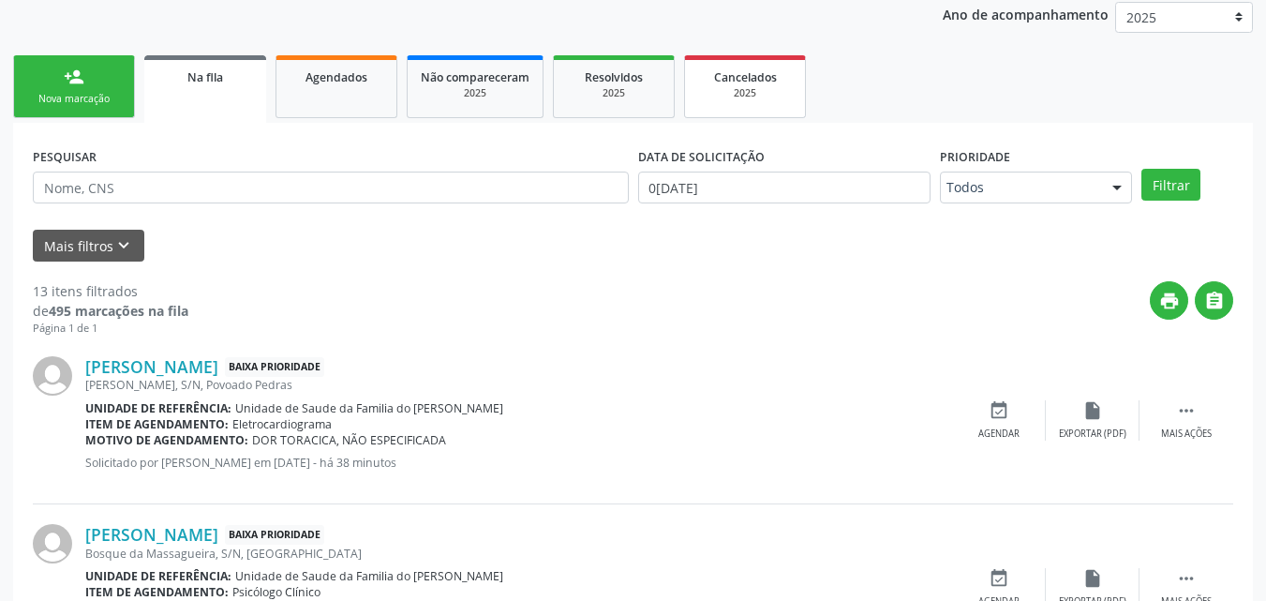
click link "Cancelados 2025"
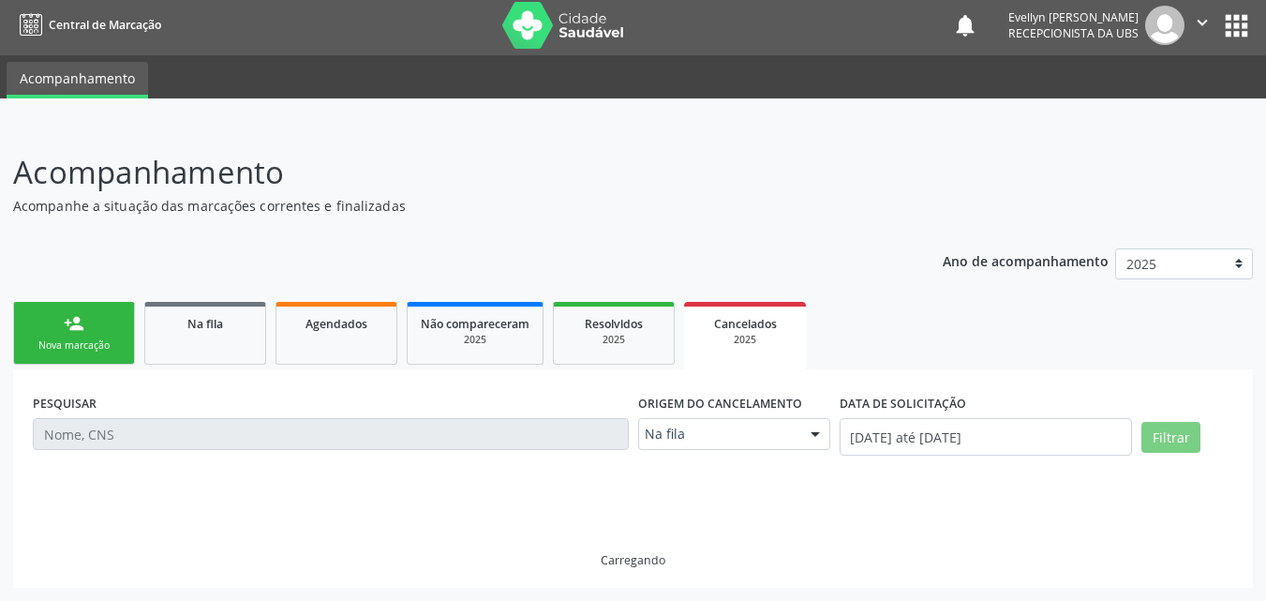
click ul "Acompanhamento"
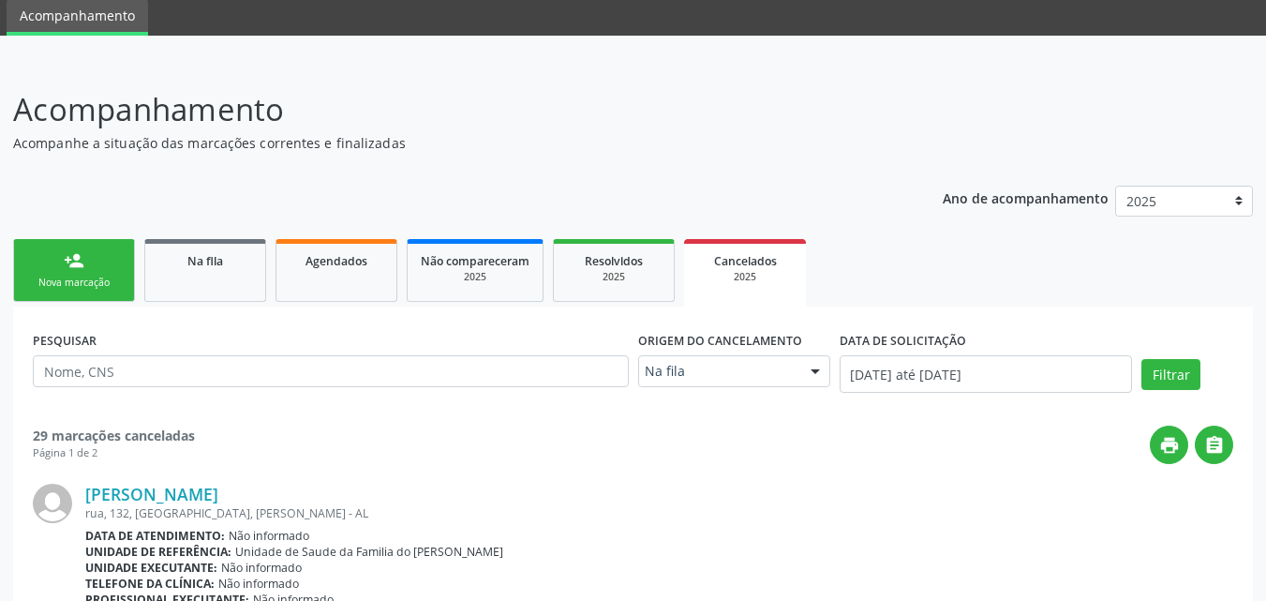
scroll to position [36, 0]
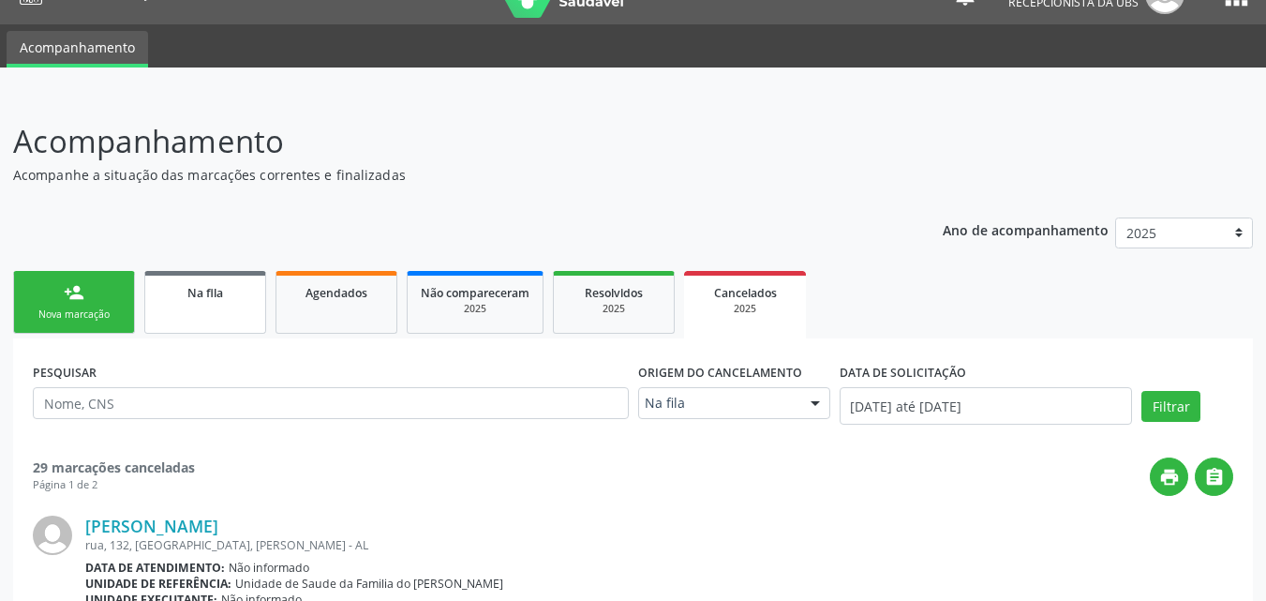
click link "Na fila"
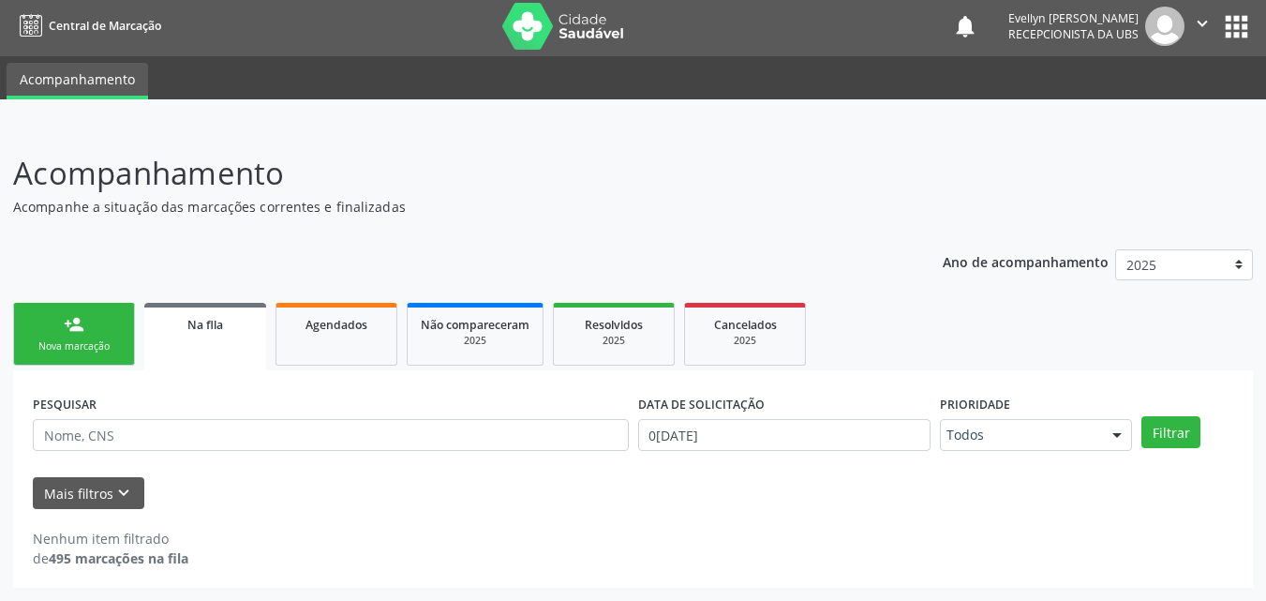
scroll to position [4, 0]
click button "Filtrar"
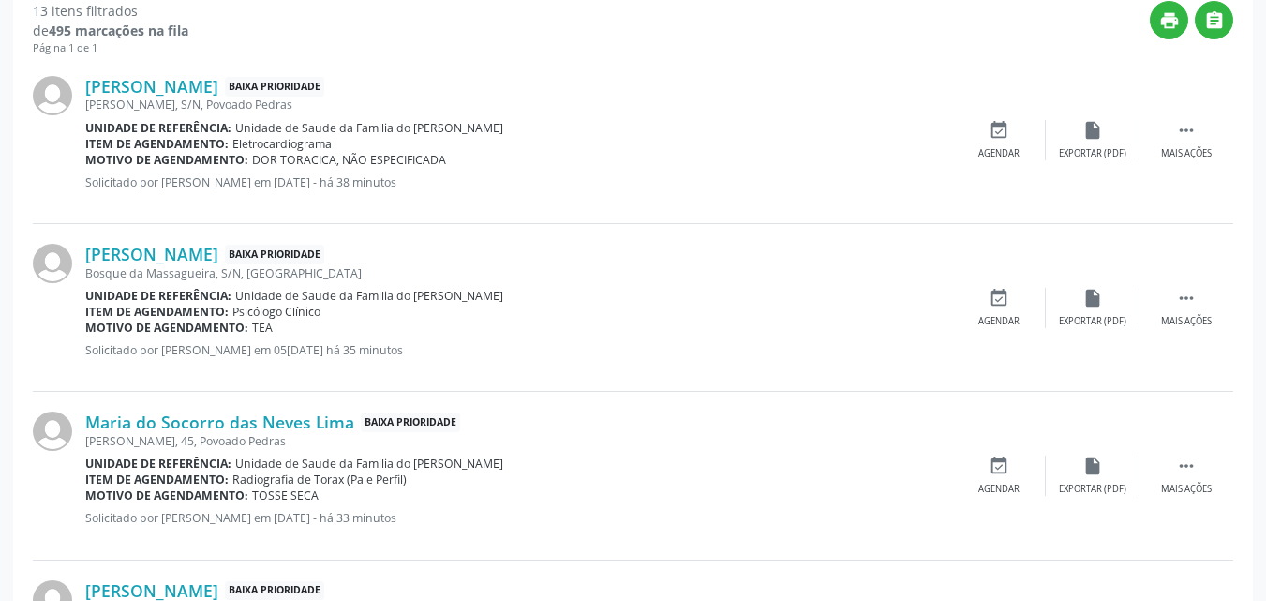
scroll to position [97, 0]
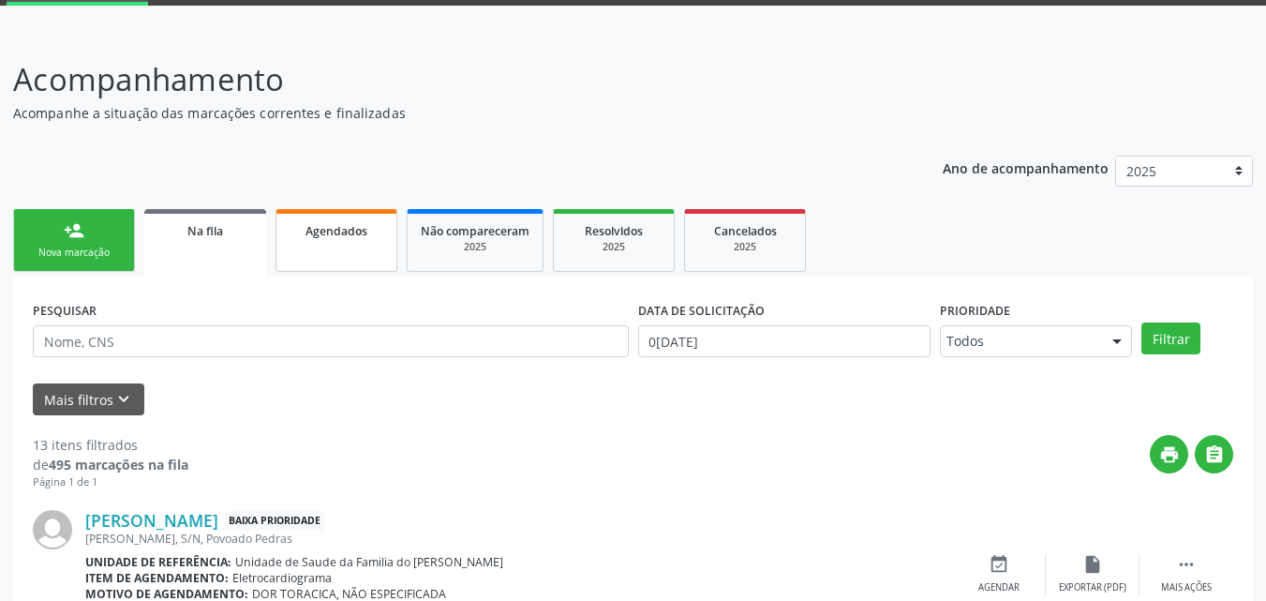
click span "Agendados"
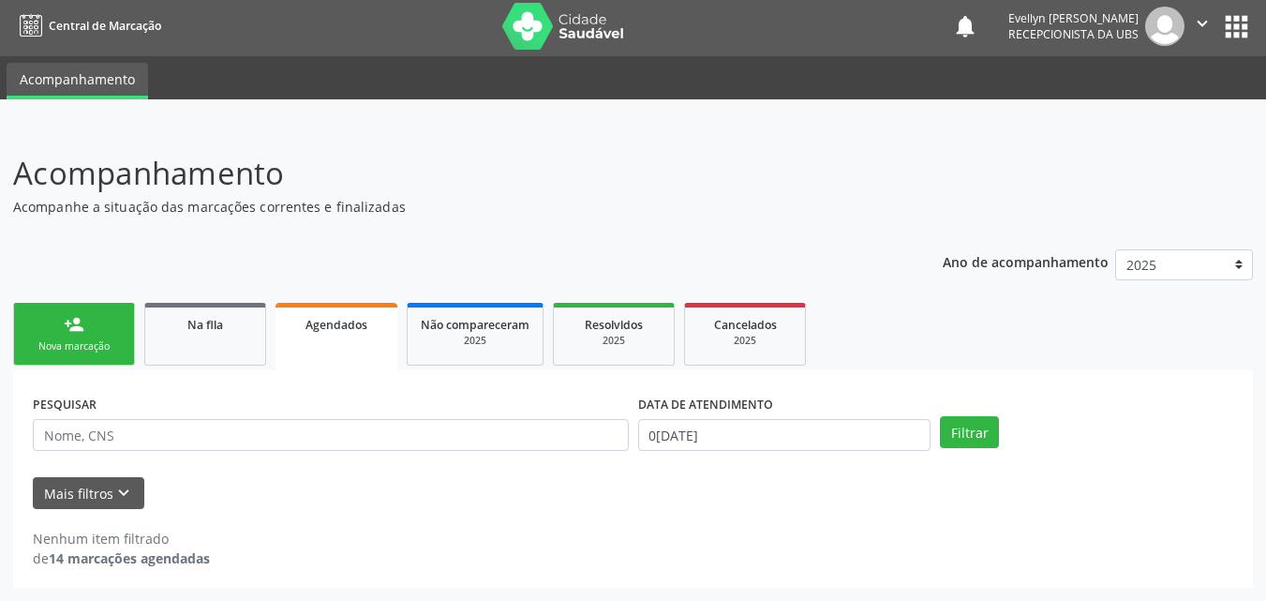
scroll to position [4, 0]
click div "Ano de acompanhamento 2025 person_add Nova marcação Na fila Agendados Não compa…"
click link "person_add Nova marcação"
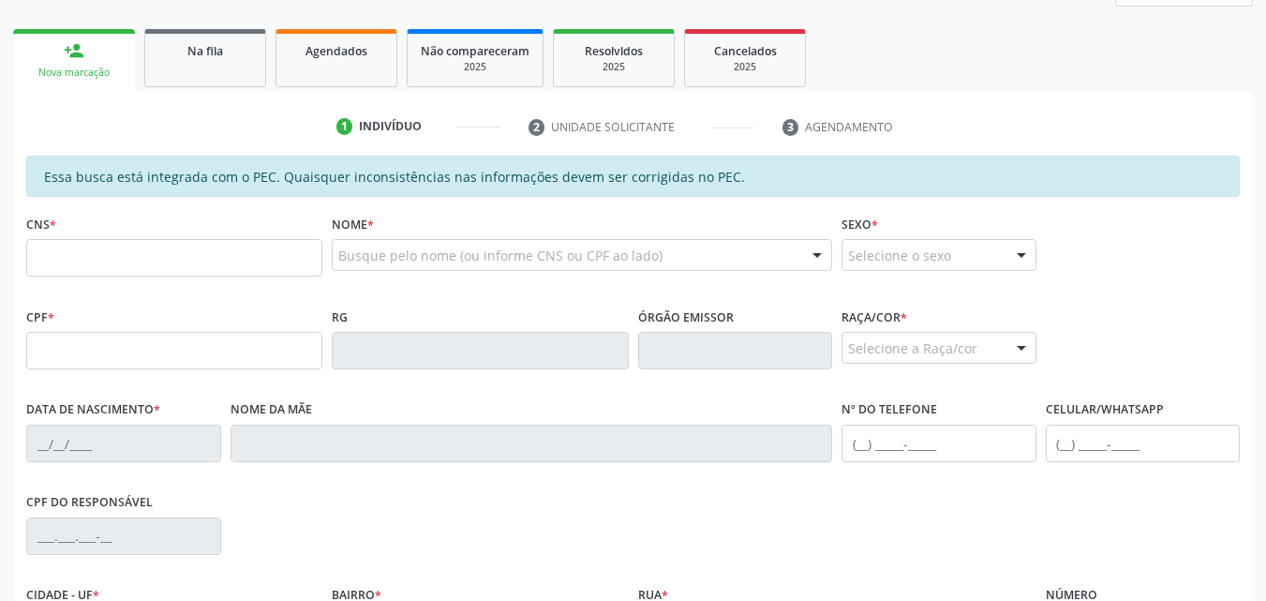
scroll to position [280, 0]
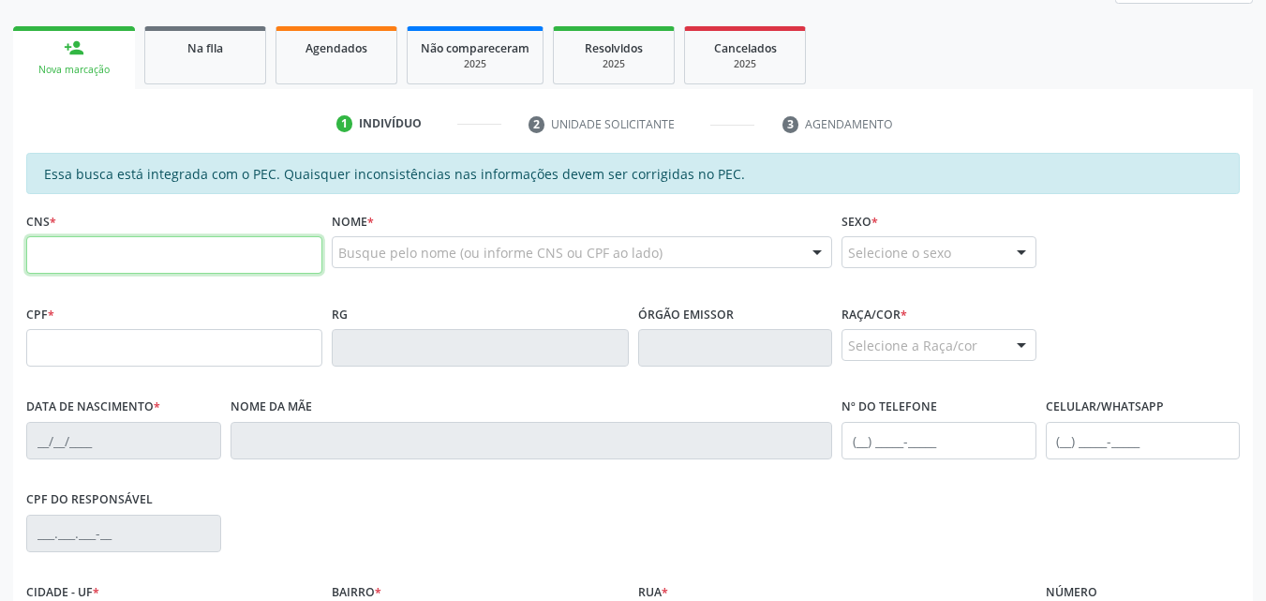
click input "text"
type input "705 0064 6356 9750"
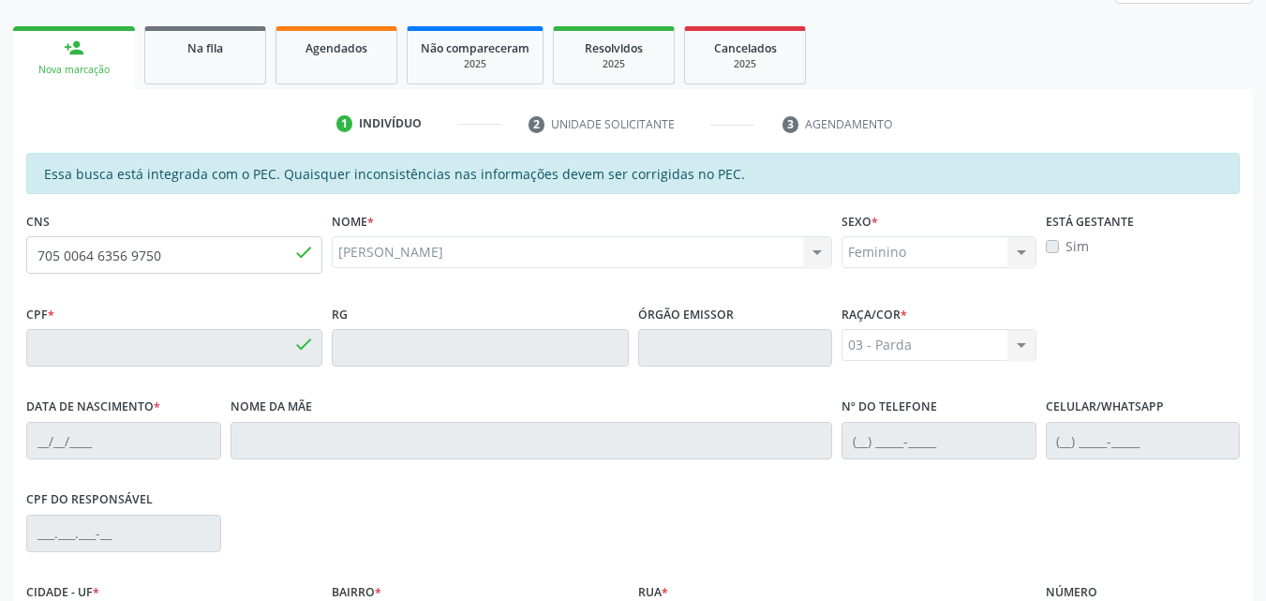
type input "648.487.364-04"
type input "[DATE]"
type input "[PERSON_NAME]"
type input "[PHONE_NUMBER]"
type input "37"
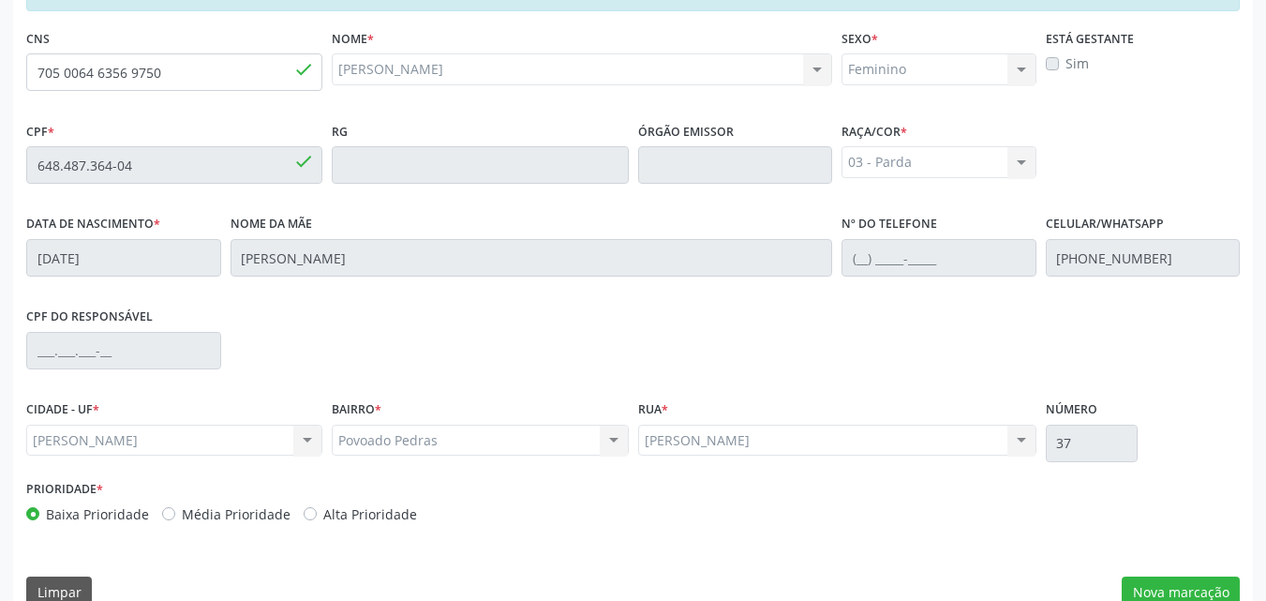
scroll to position [496, 0]
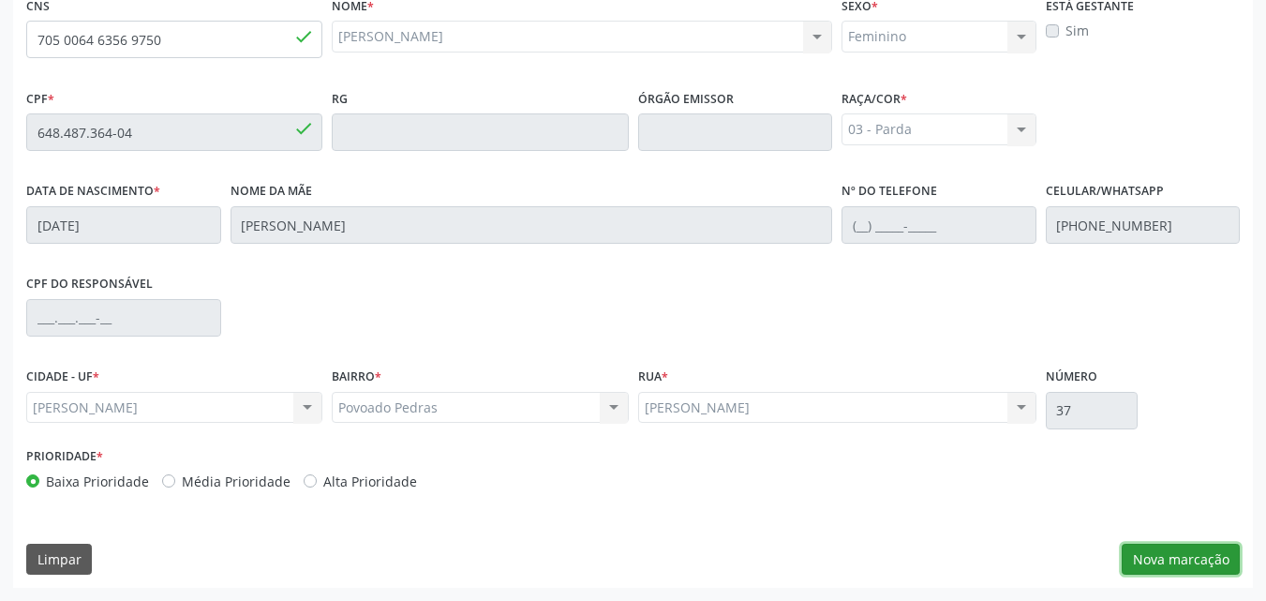
click button "Nova marcação"
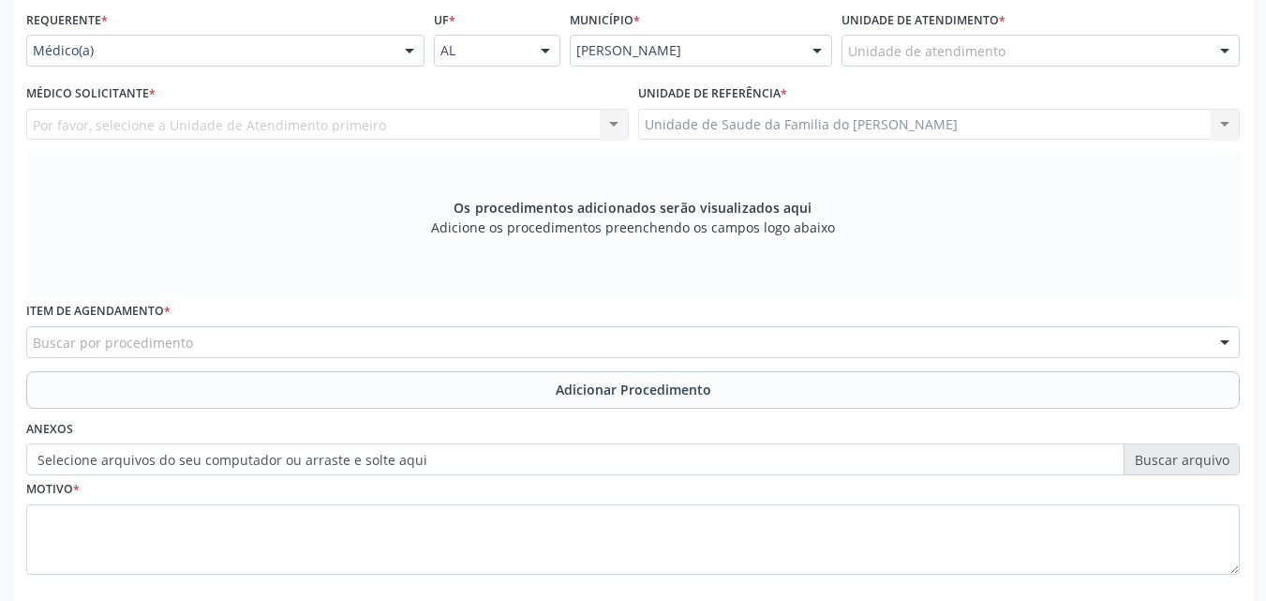
scroll to position [418, 0]
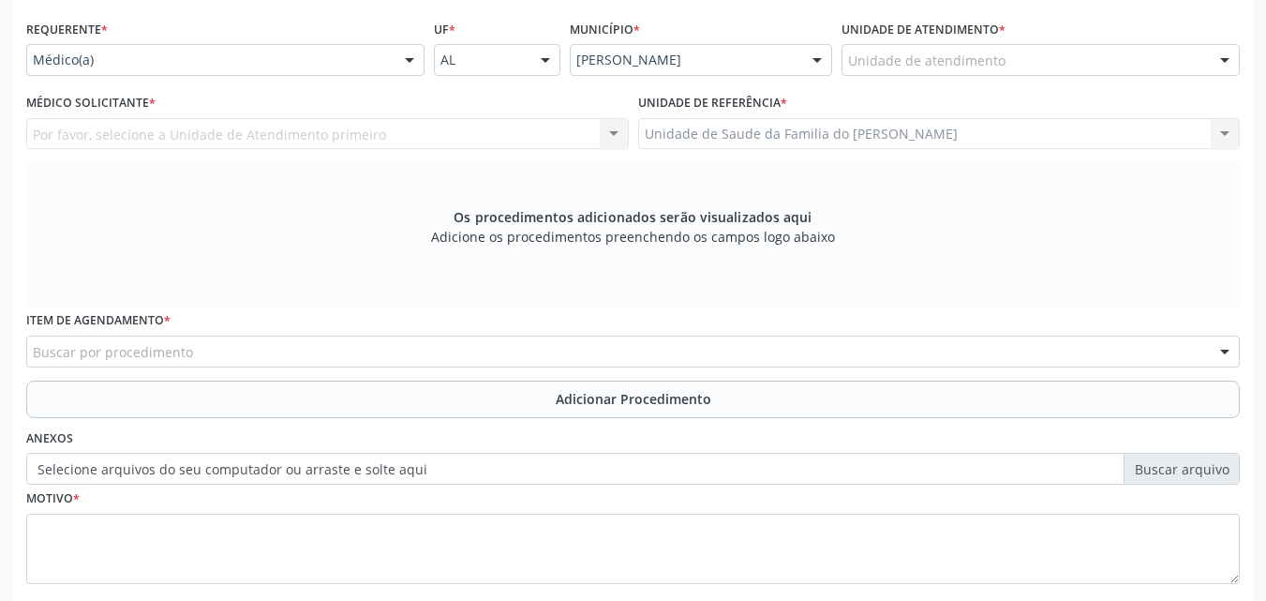
click div "Unidade de atendimento"
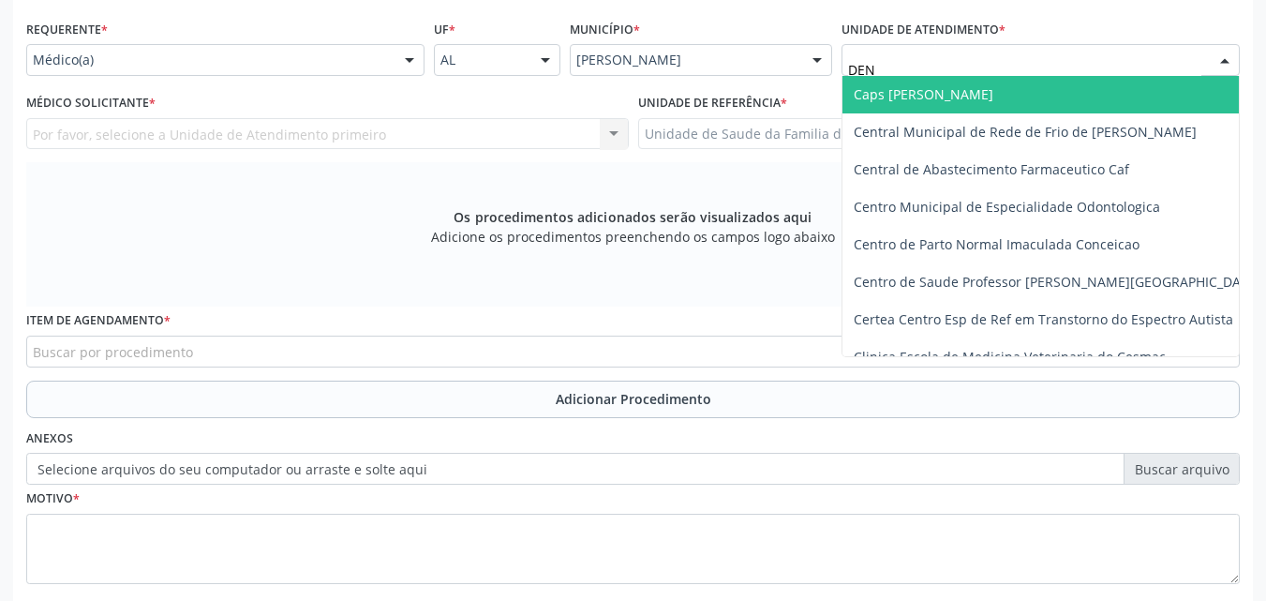
type input "DENI"
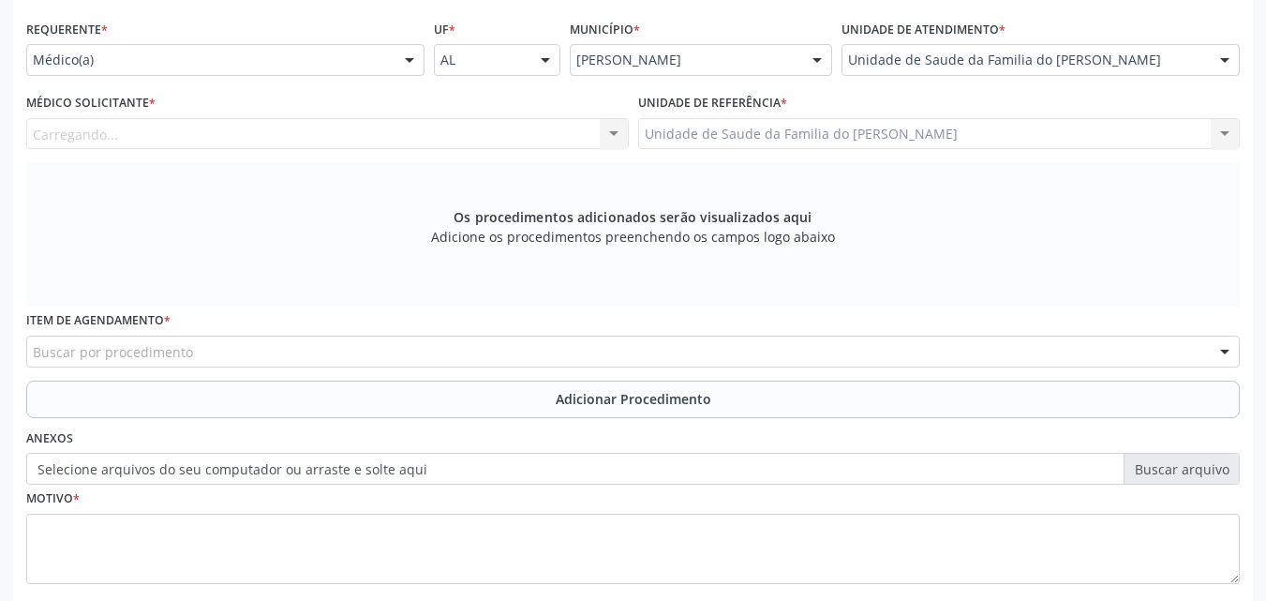
click div "Carregando... Nenhum resultado encontrado para: " " Não há nenhuma opção para s…"
click div "Os procedimentos adicionados serão visualizados aqui Adicione os procedimentos …"
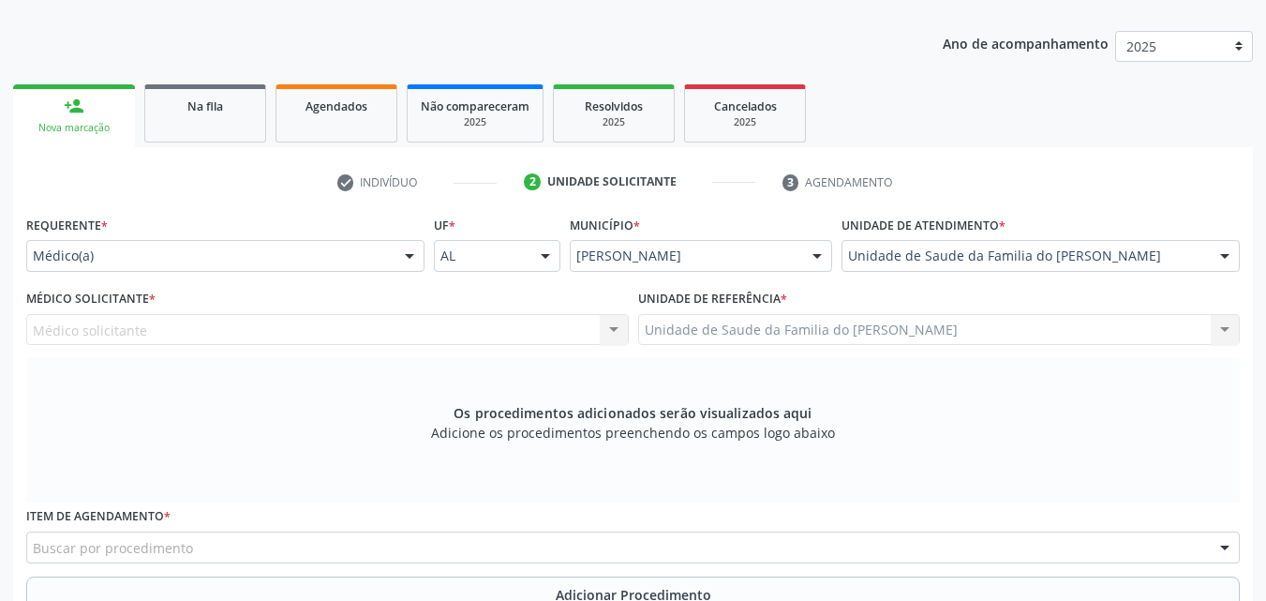
scroll to position [226, 0]
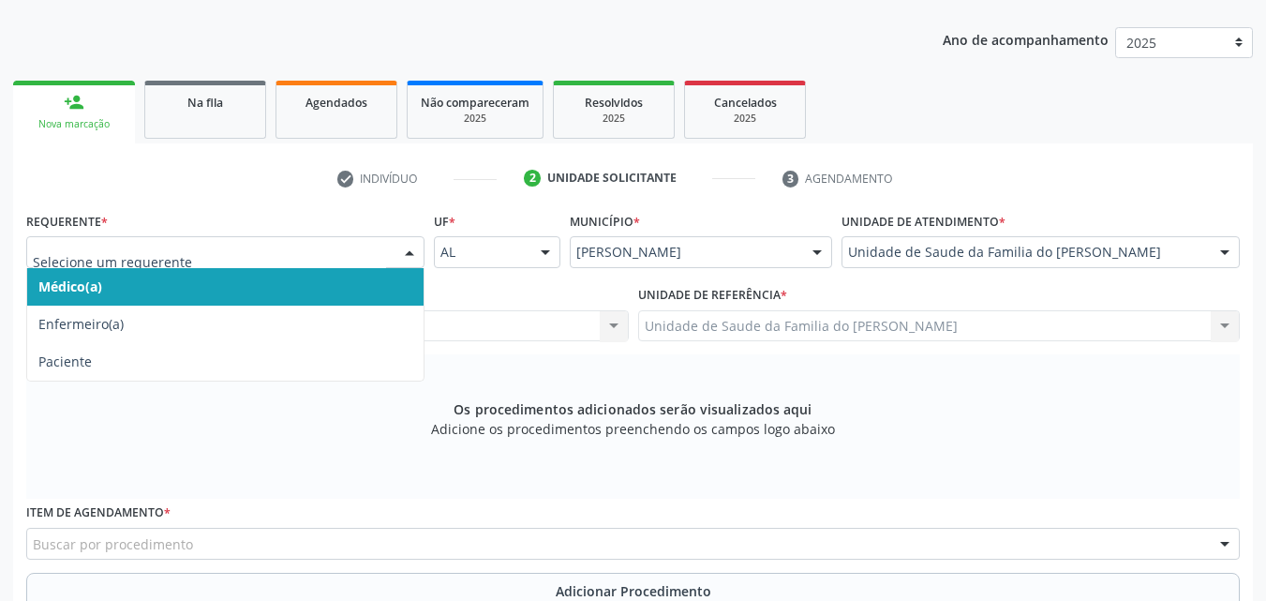
click div
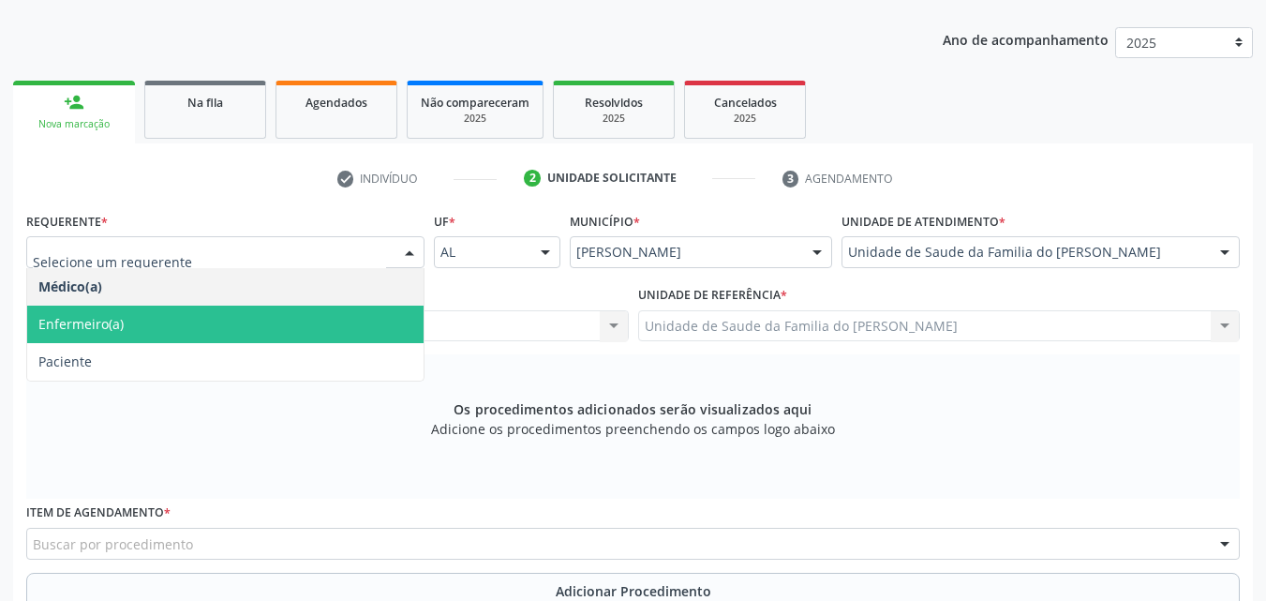
click span "Enfermeiro(a)"
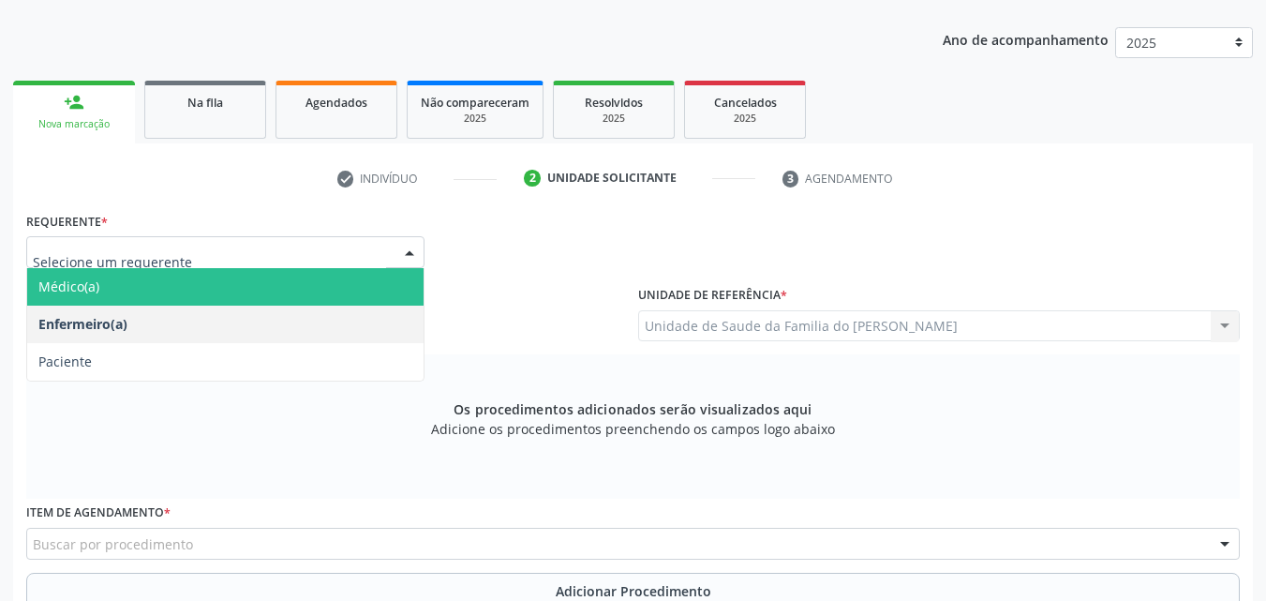
click div
click span "Médico(a)"
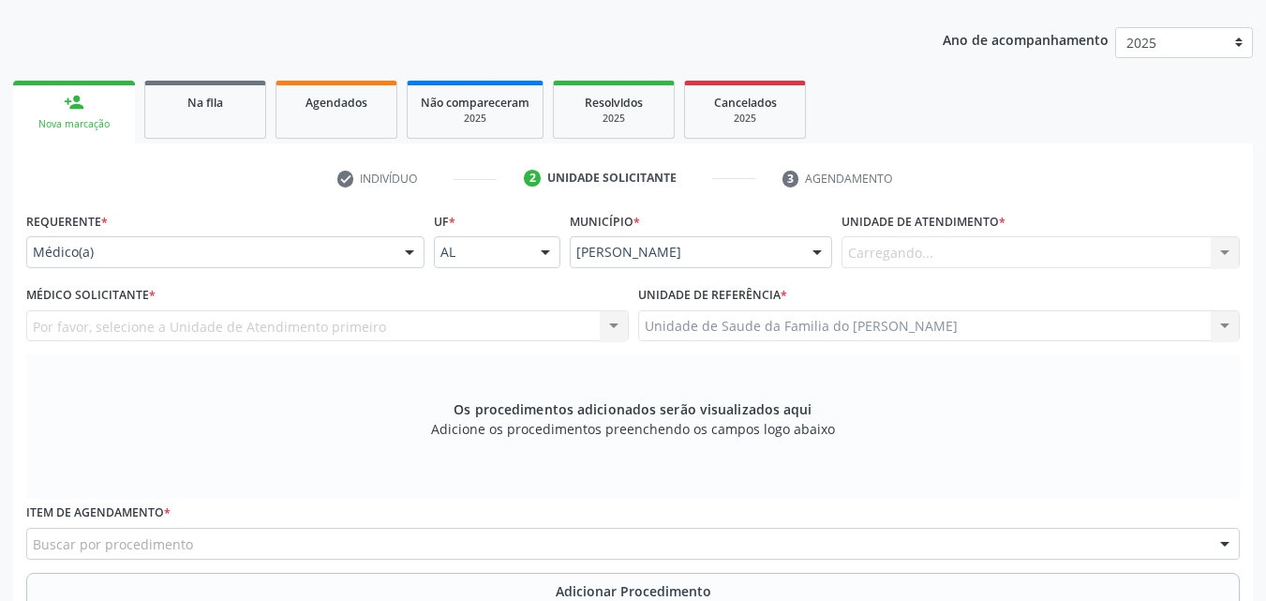
click div "Carregando... Nenhum resultado encontrado para: " " Não há nenhuma opção para s…"
click div "Por favor, selecione a Unidade de Atendimento primeiro Nenhum resultado encontr…"
click li "check Indivíduo"
